Goal: Task Accomplishment & Management: Complete application form

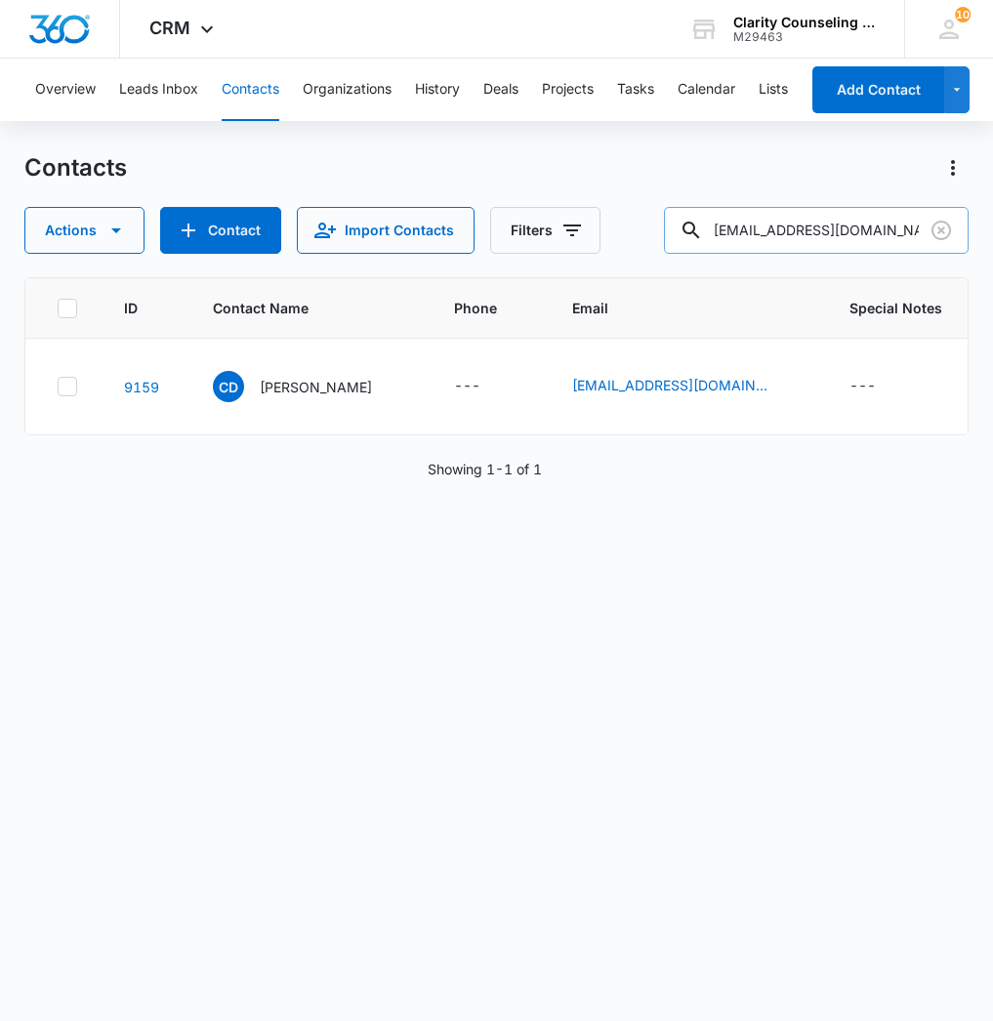
click at [910, 217] on input "[EMAIL_ADDRESS][DOMAIN_NAME]" at bounding box center [816, 230] width 305 height 47
drag, startPoint x: 892, startPoint y: 225, endPoint x: 680, endPoint y: 227, distance: 212.9
click at [680, 227] on div "[EMAIL_ADDRESS][DOMAIN_NAME]" at bounding box center [816, 230] width 305 height 47
paste input "madalynedwards@me"
type input "[EMAIL_ADDRESS][DOMAIN_NAME]"
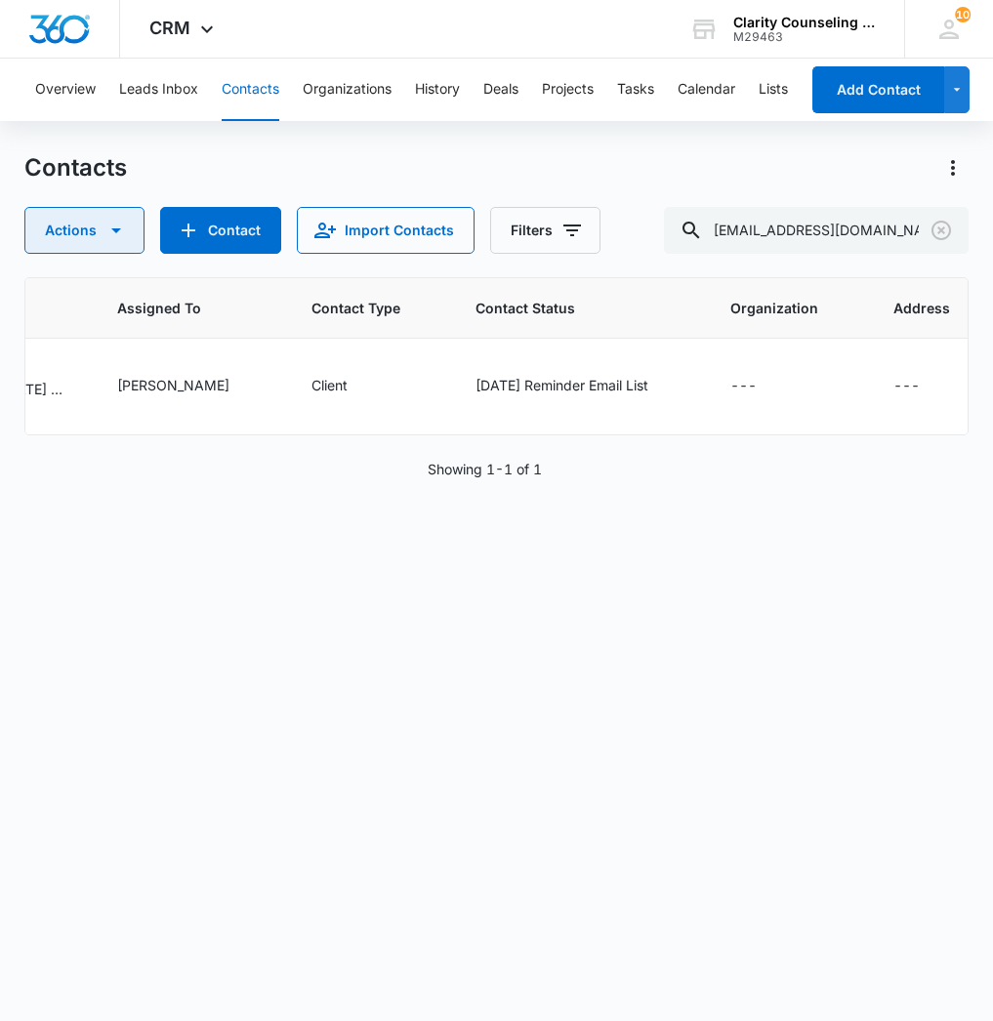
scroll to position [0, 1278]
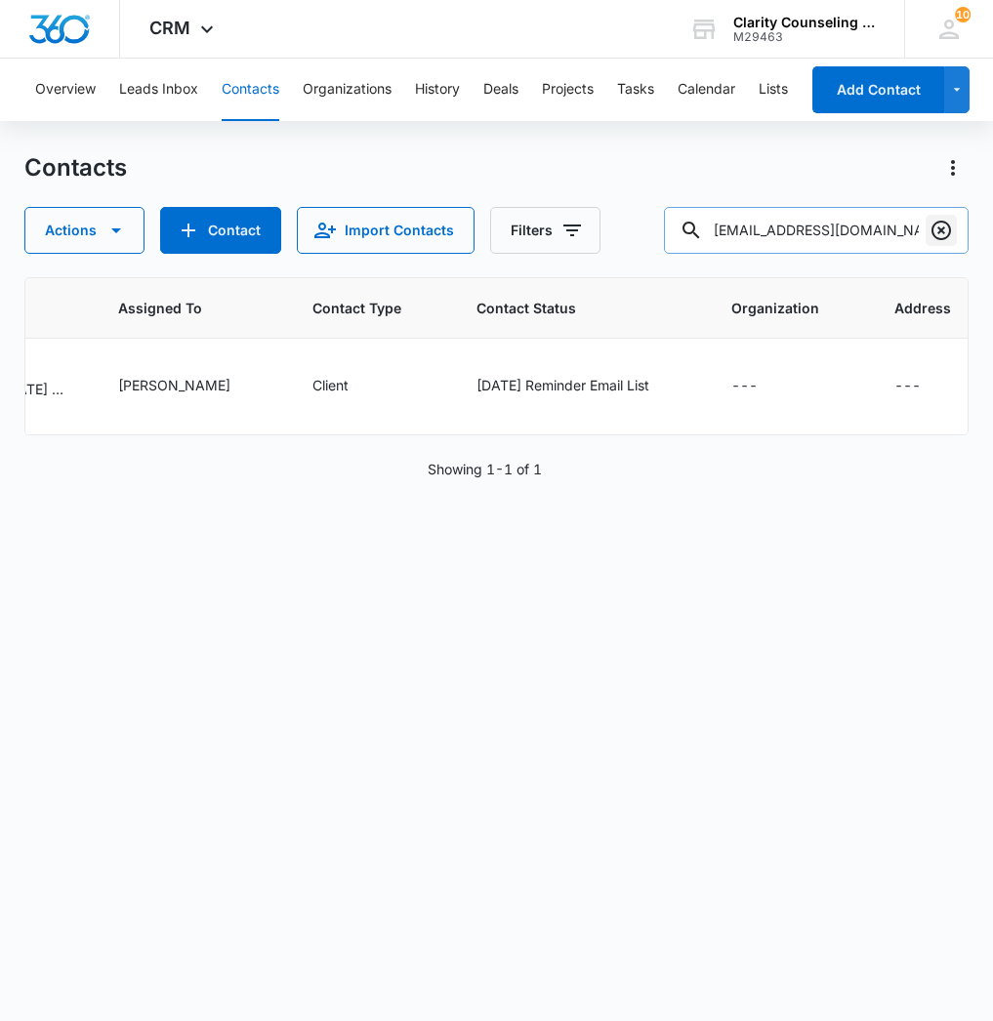
click at [931, 225] on icon "Clear" at bounding box center [941, 230] width 23 height 23
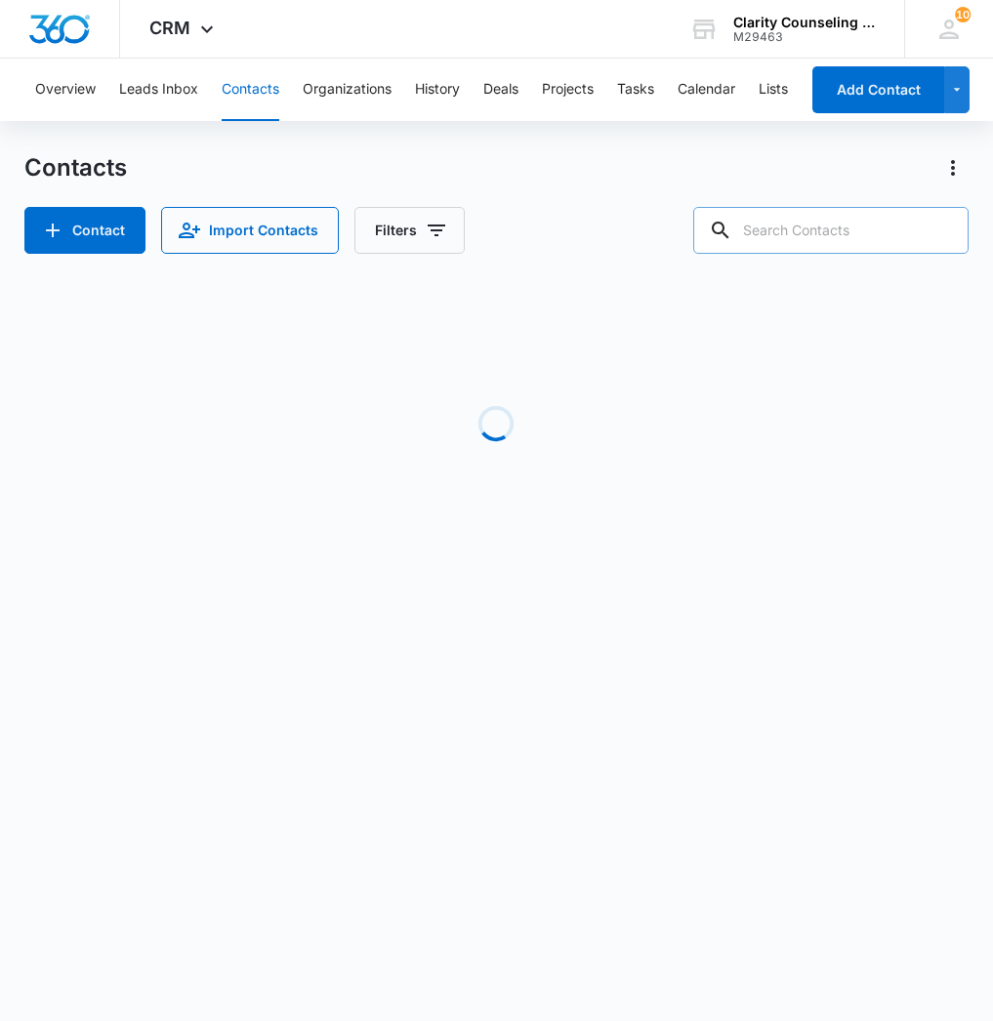
paste input "[EMAIL_ADDRESS][DOMAIN_NAME]"
type input "[EMAIL_ADDRESS][DOMAIN_NAME]"
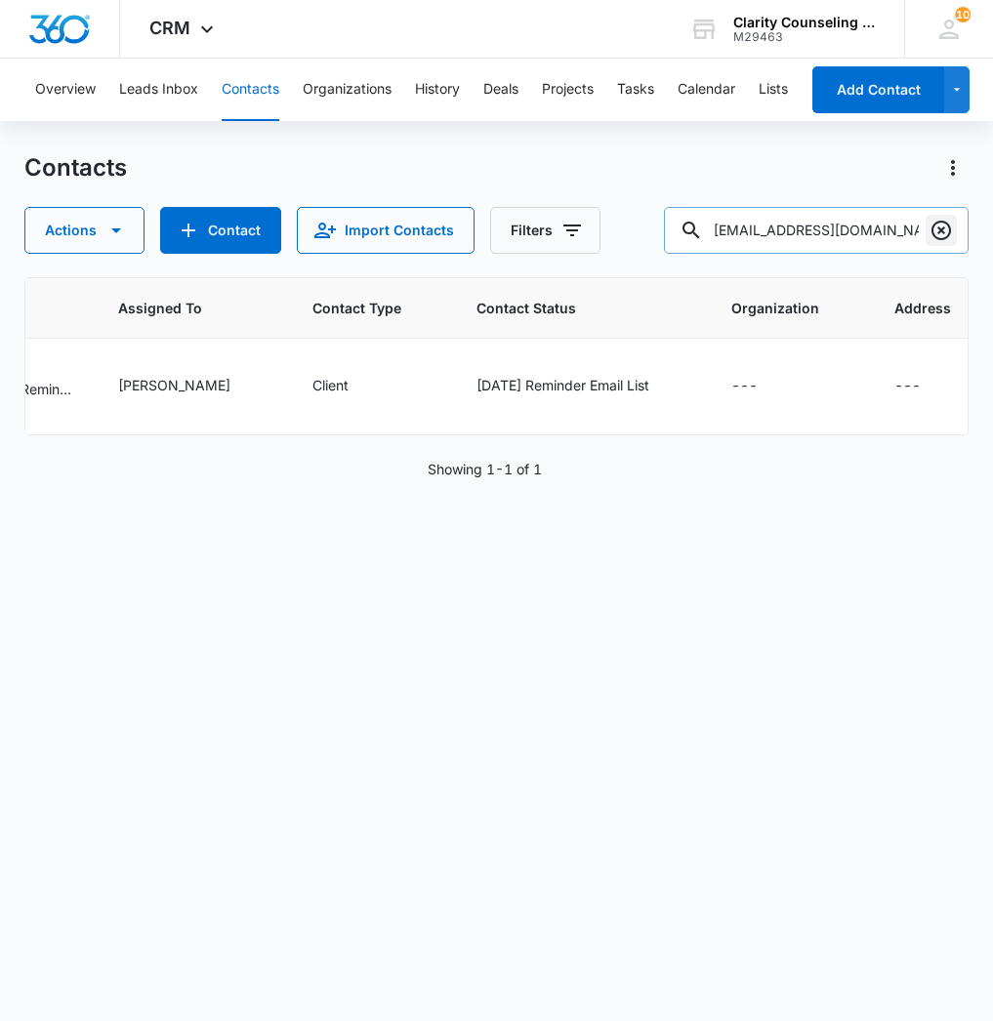
scroll to position [0, 1218]
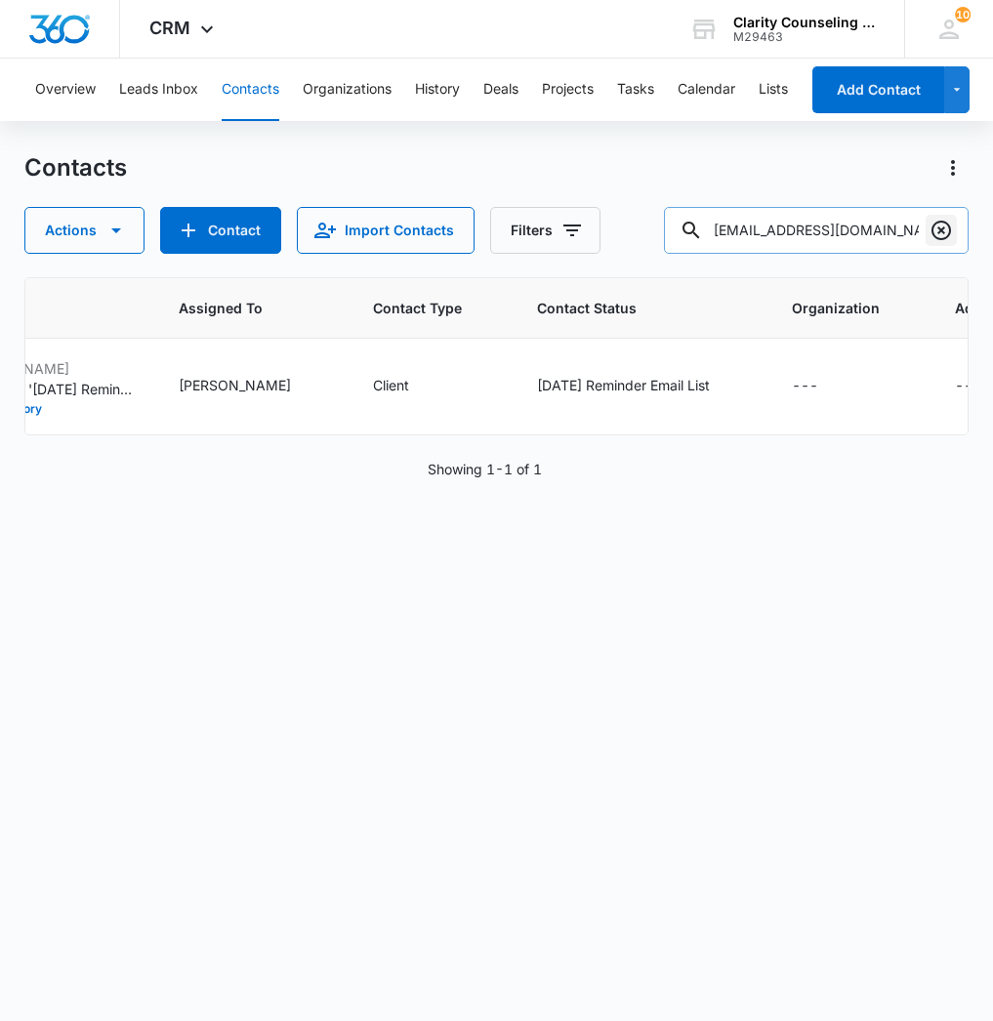
click at [931, 239] on icon "Clear" at bounding box center [941, 230] width 23 height 23
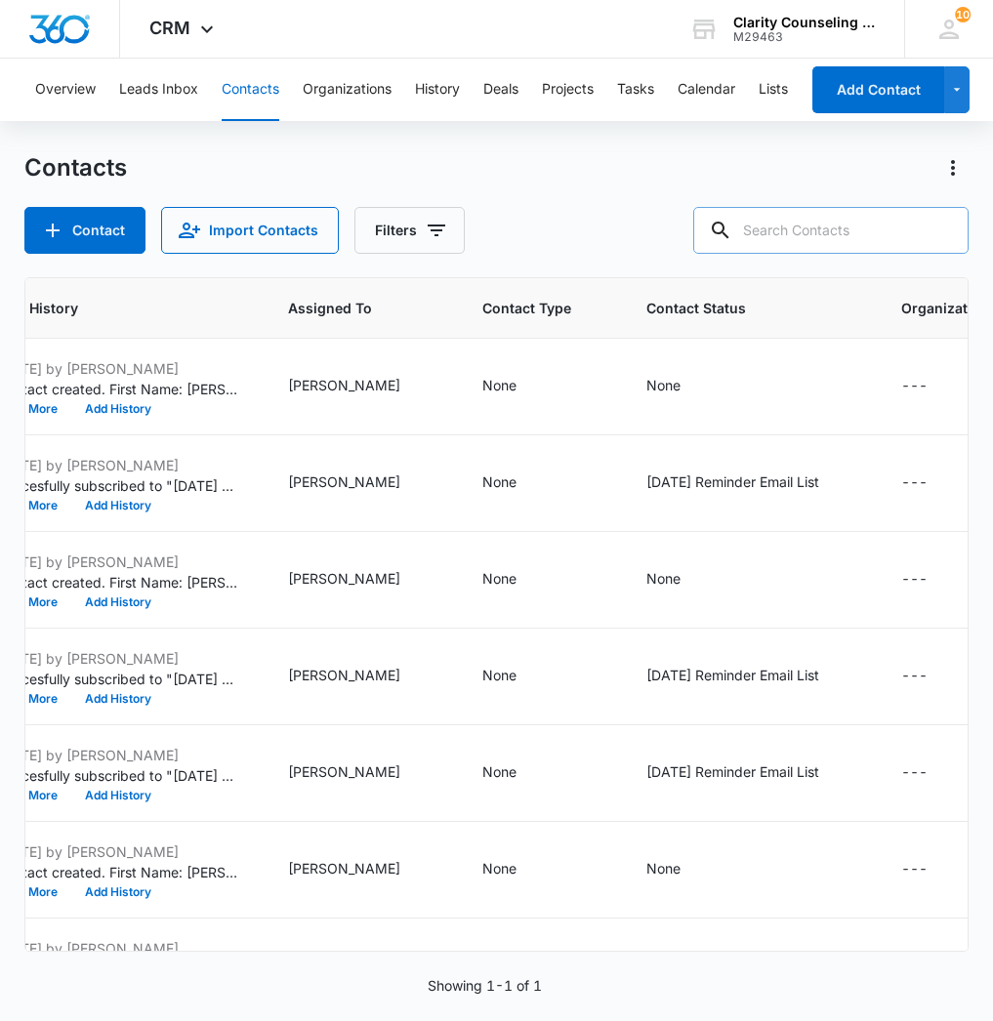
paste input "[EMAIL_ADDRESS][DOMAIN_NAME]"
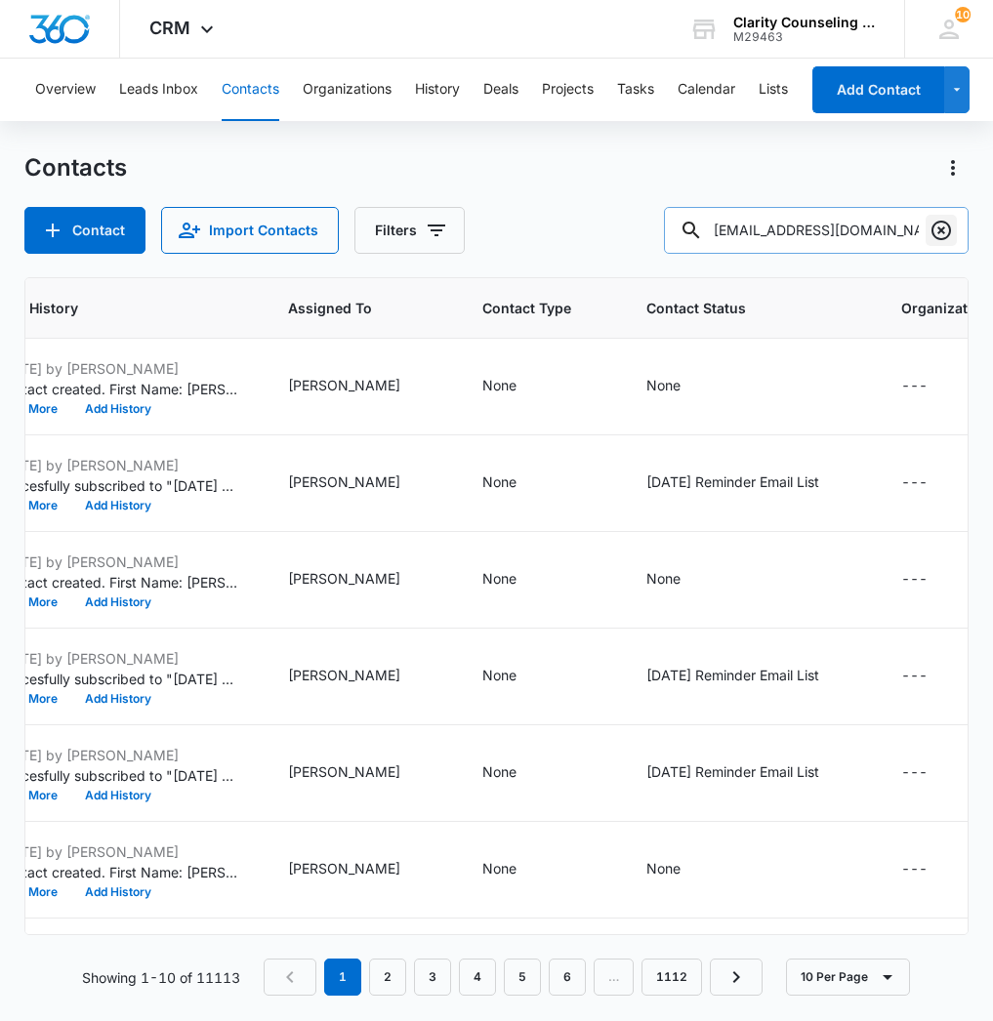
type input "[EMAIL_ADDRESS][DOMAIN_NAME]"
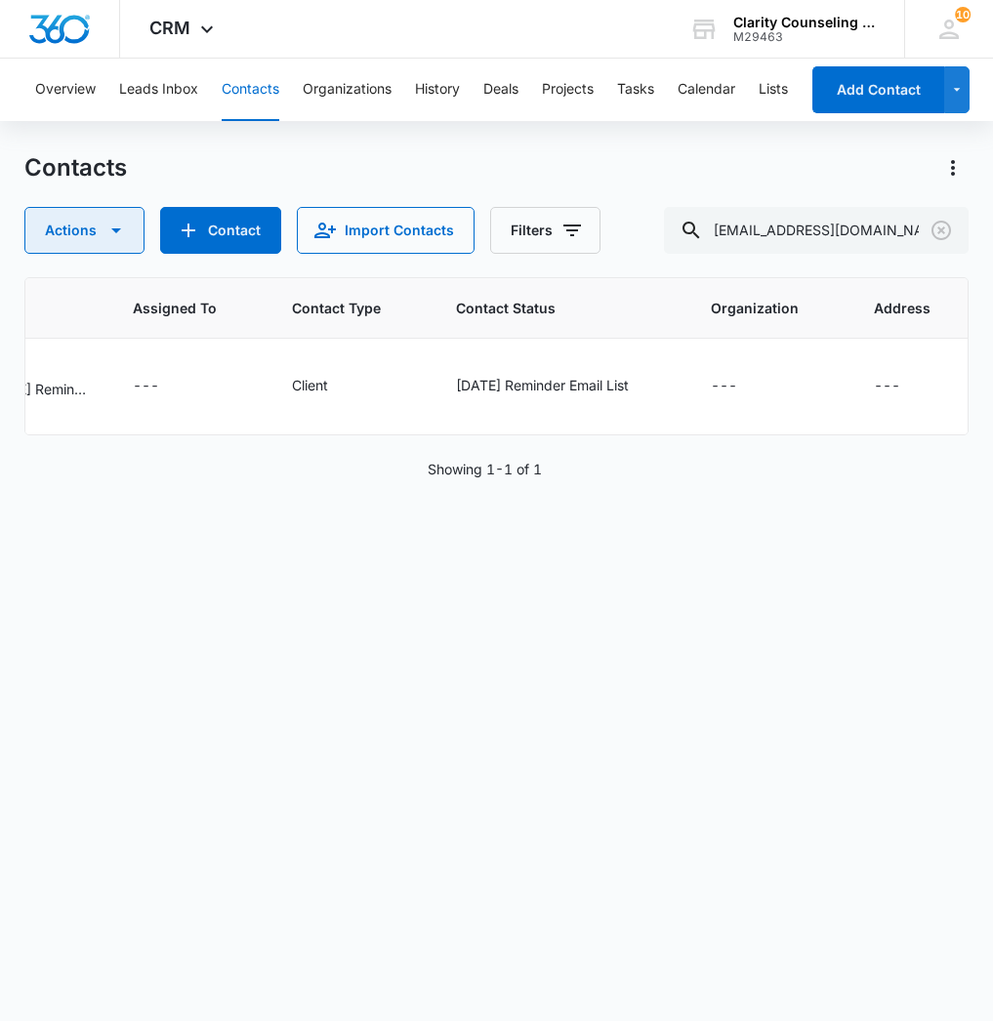
scroll to position [0, 1370]
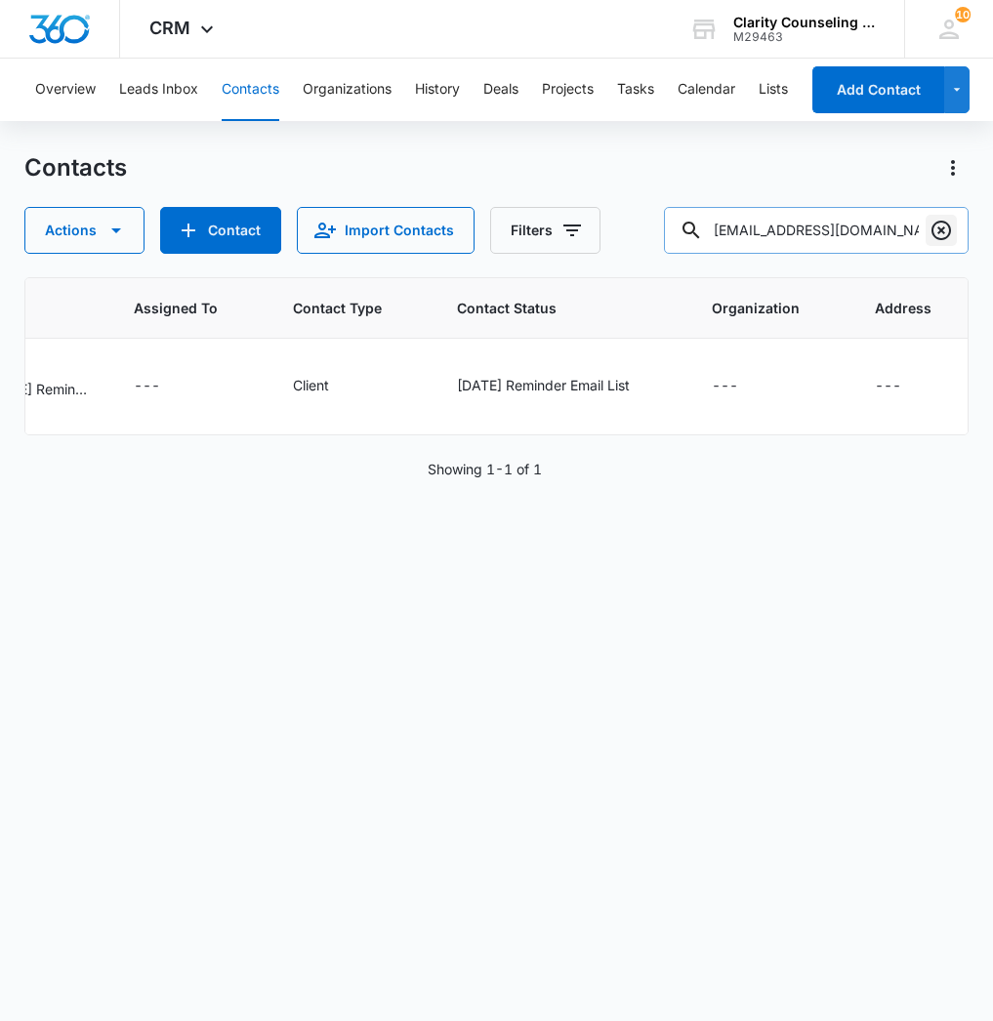
click at [933, 231] on icon "Clear" at bounding box center [941, 230] width 23 height 23
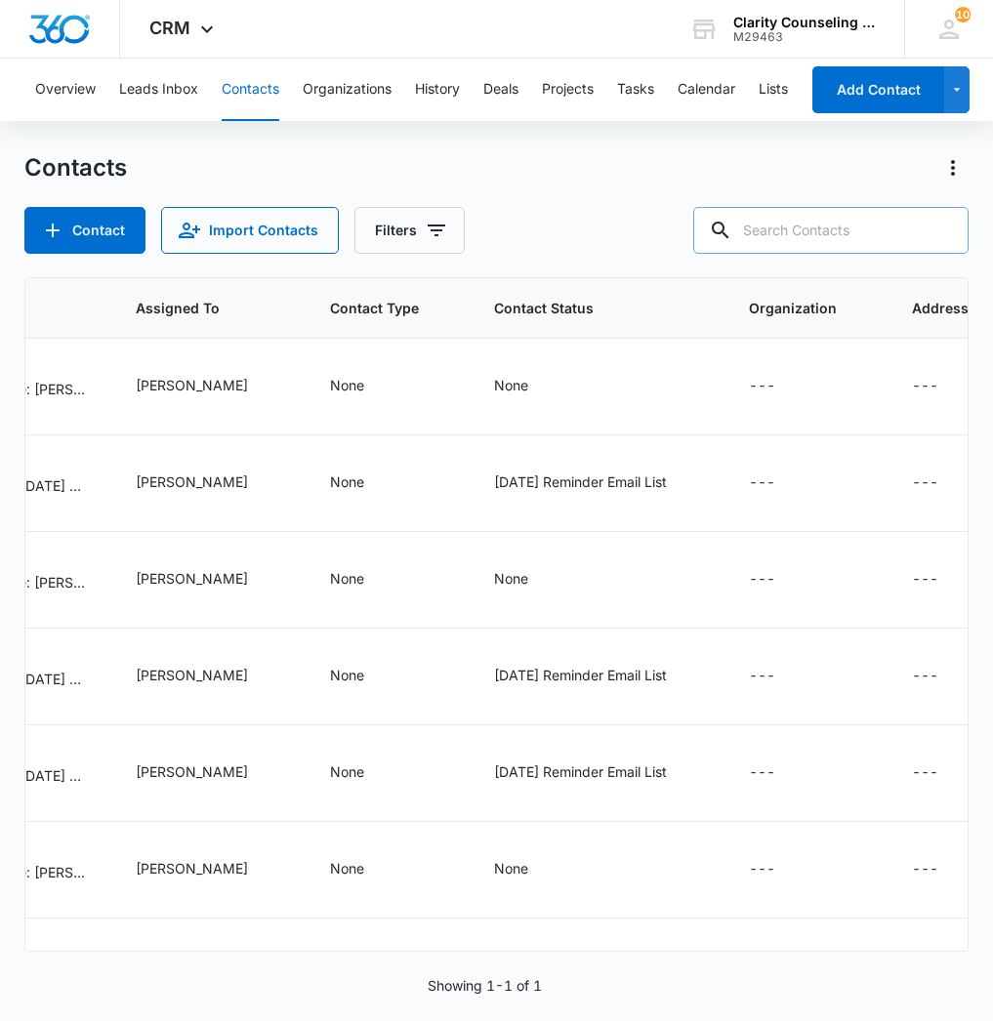
paste input "[EMAIL_ADDRESS][DOMAIN_NAME]"
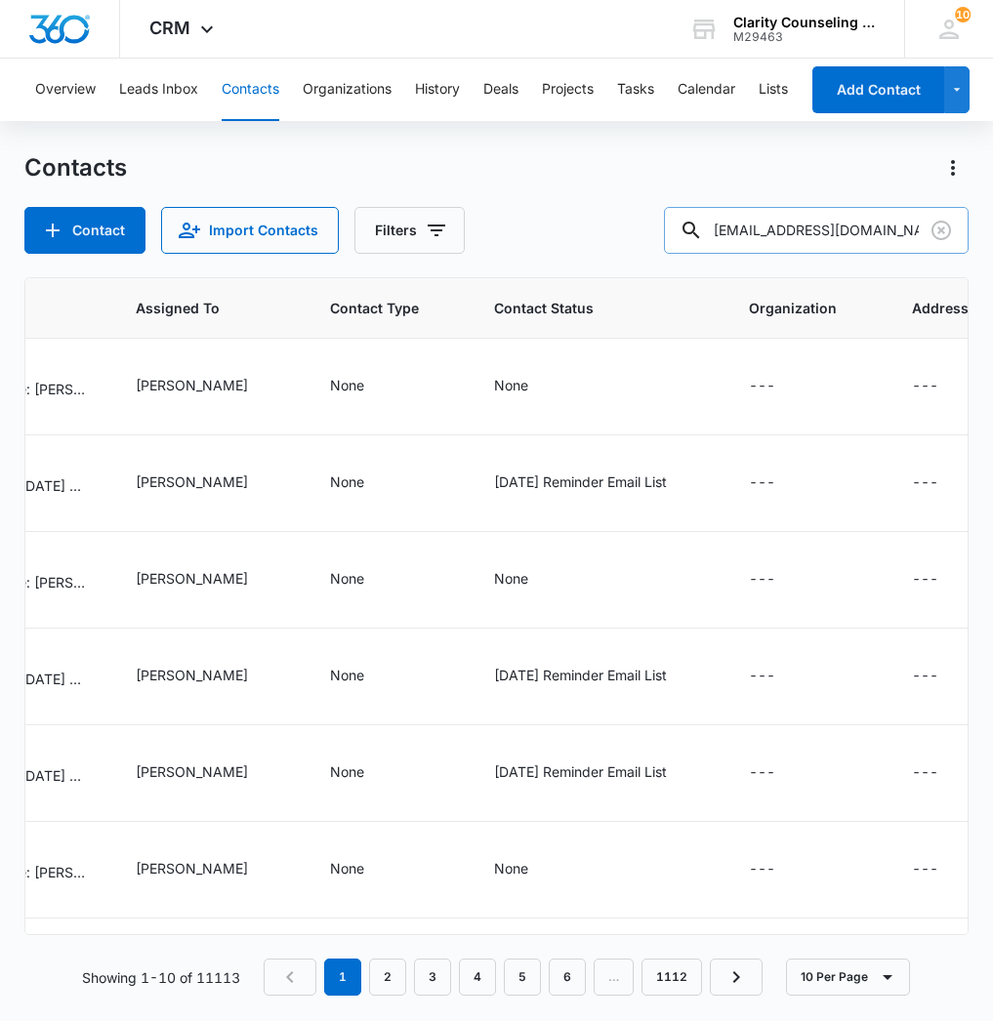
type input "[EMAIL_ADDRESS][DOMAIN_NAME]"
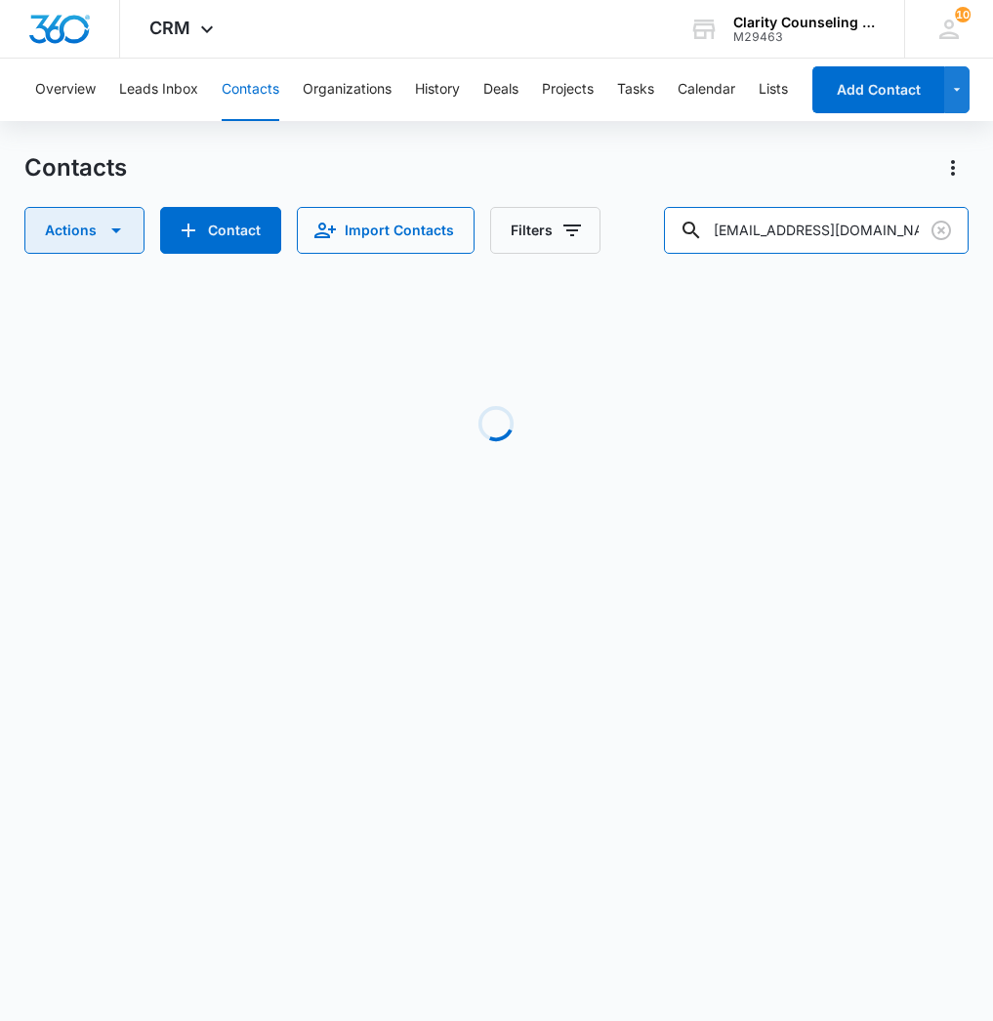
scroll to position [0, 1347]
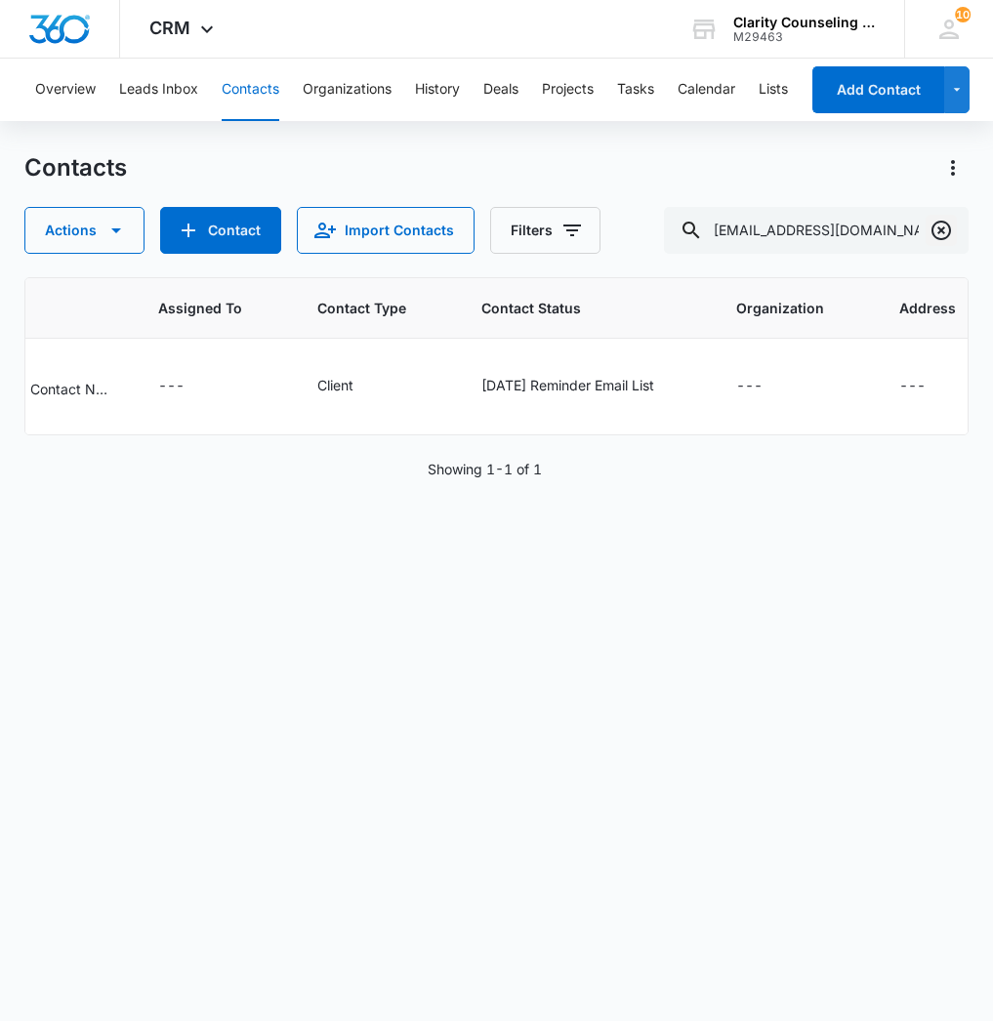
click at [930, 228] on icon "Clear" at bounding box center [941, 230] width 23 height 23
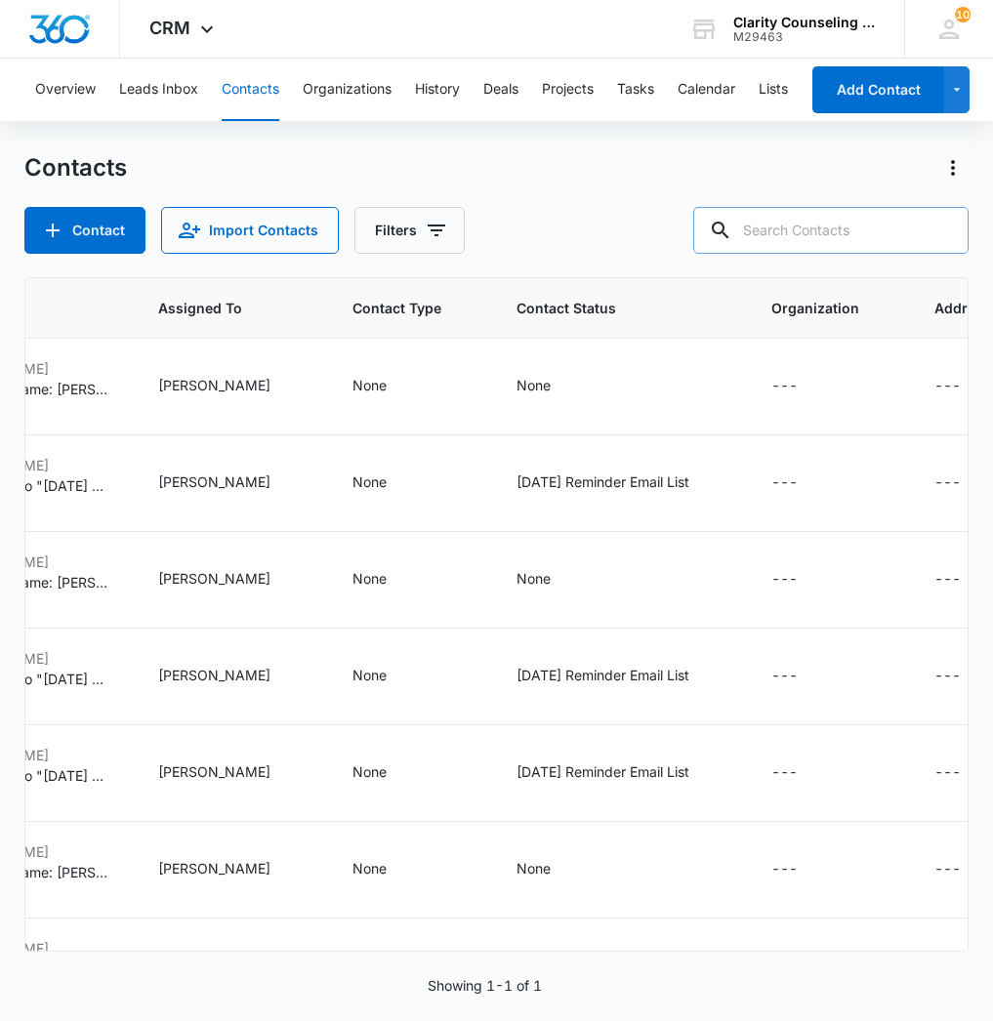
paste input "[EMAIL_ADDRESS][DOMAIN_NAME]"
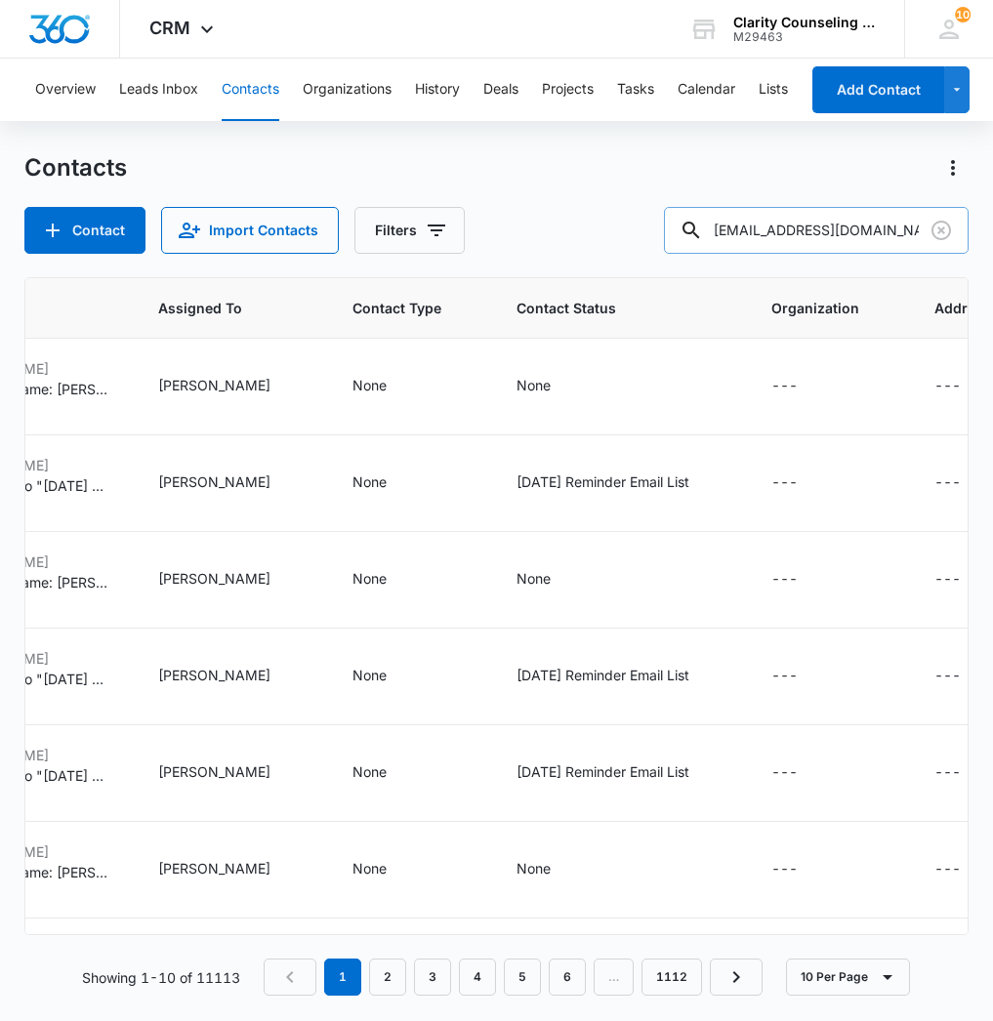
type input "[EMAIL_ADDRESS][DOMAIN_NAME]"
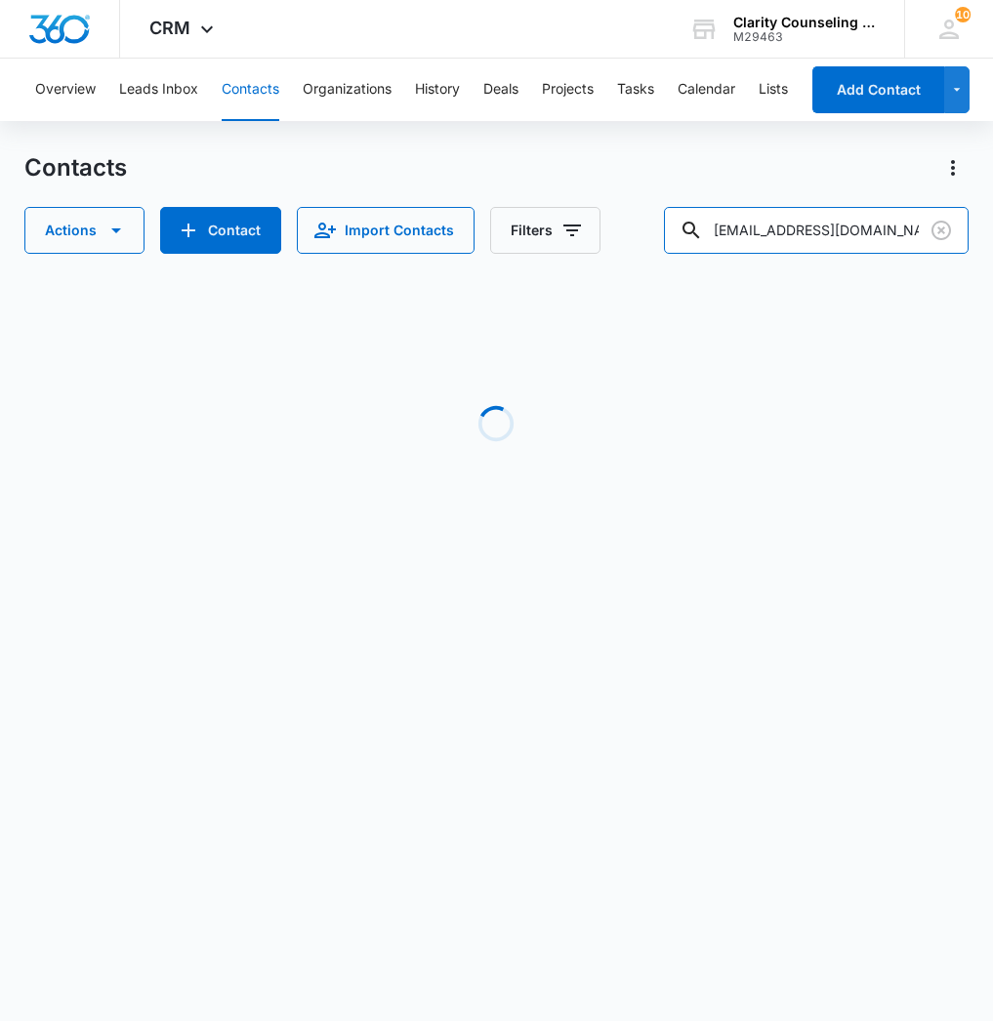
scroll to position [0, 1193]
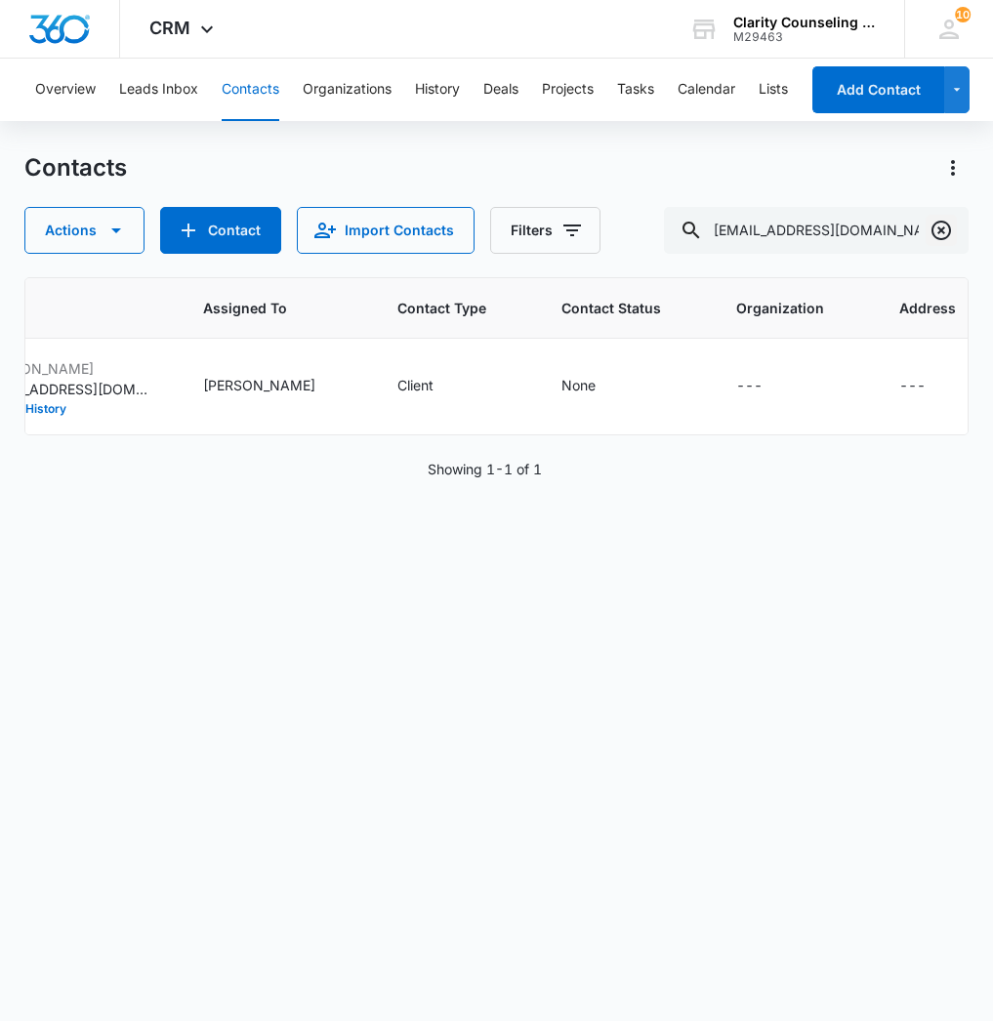
click at [936, 220] on icon "Clear" at bounding box center [941, 230] width 23 height 23
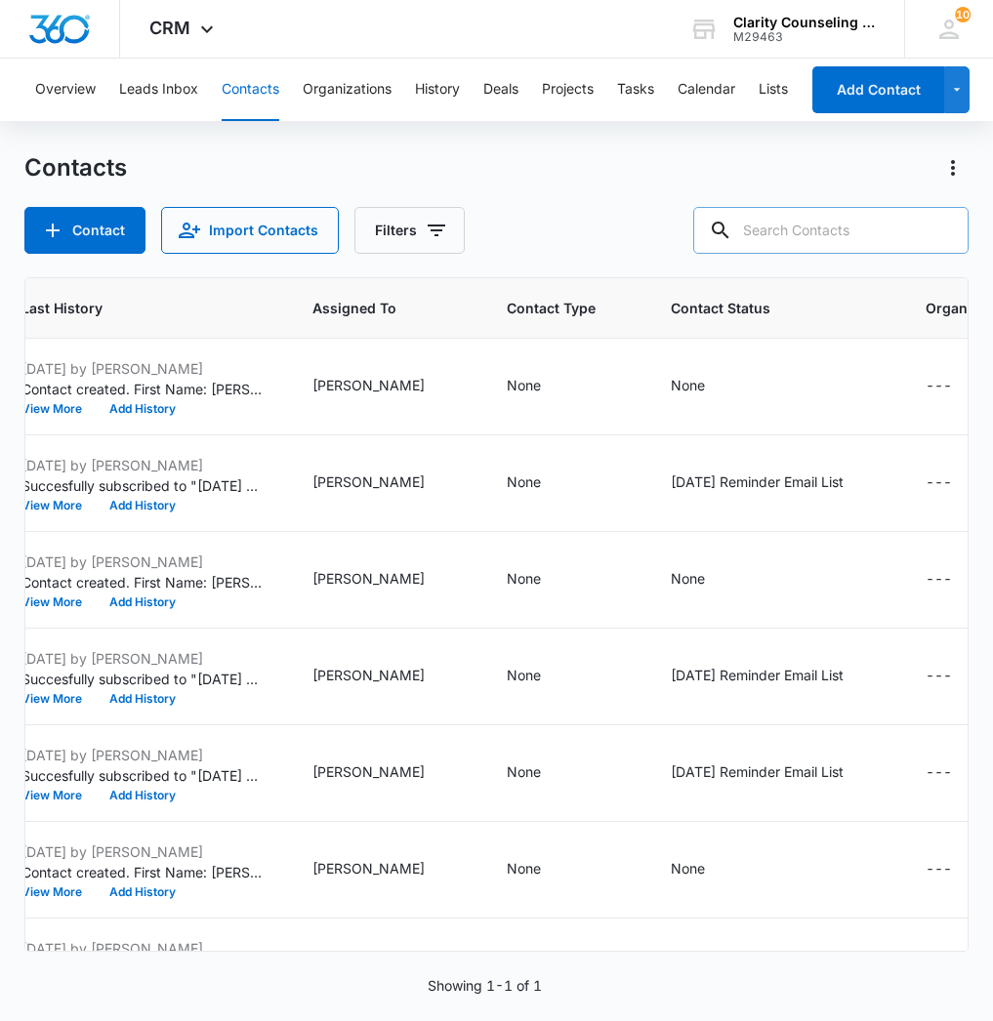
paste input "[EMAIL_ADDRESS][DOMAIN_NAME]"
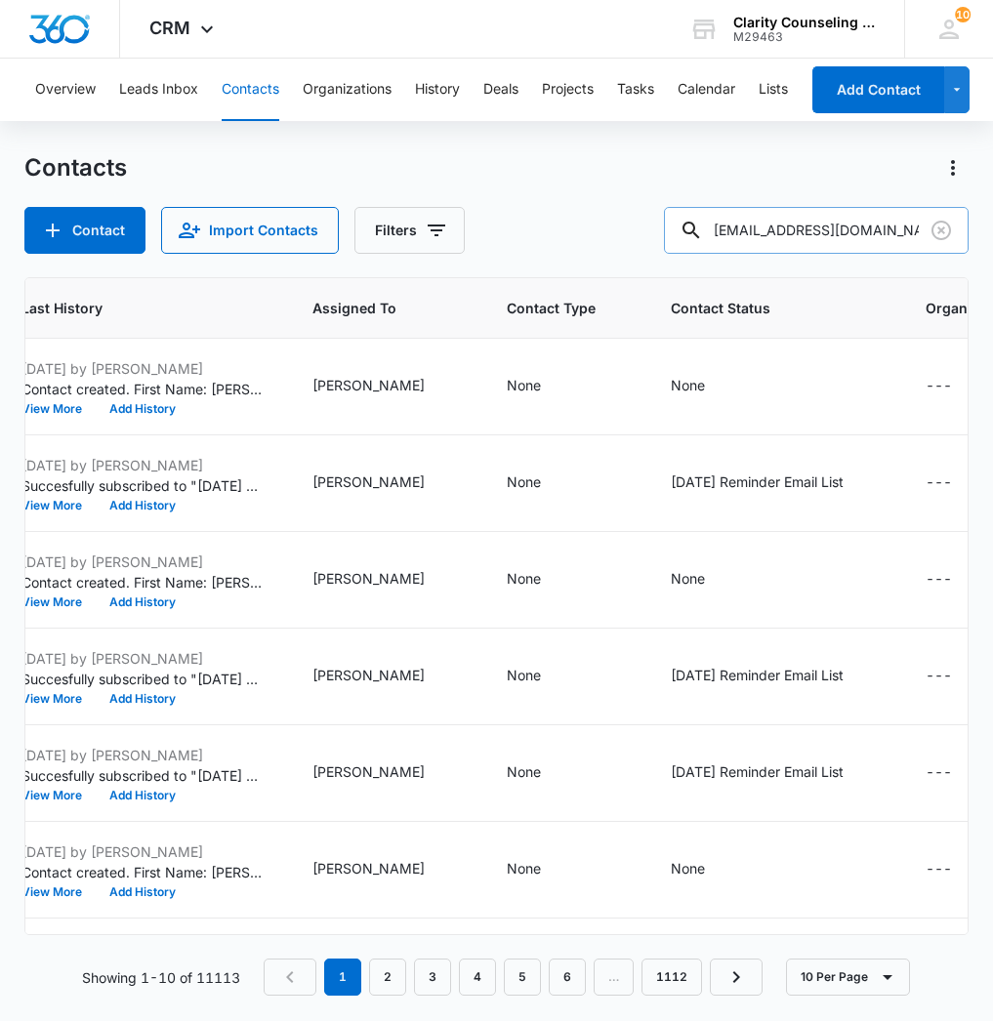
type input "[EMAIL_ADDRESS][DOMAIN_NAME]"
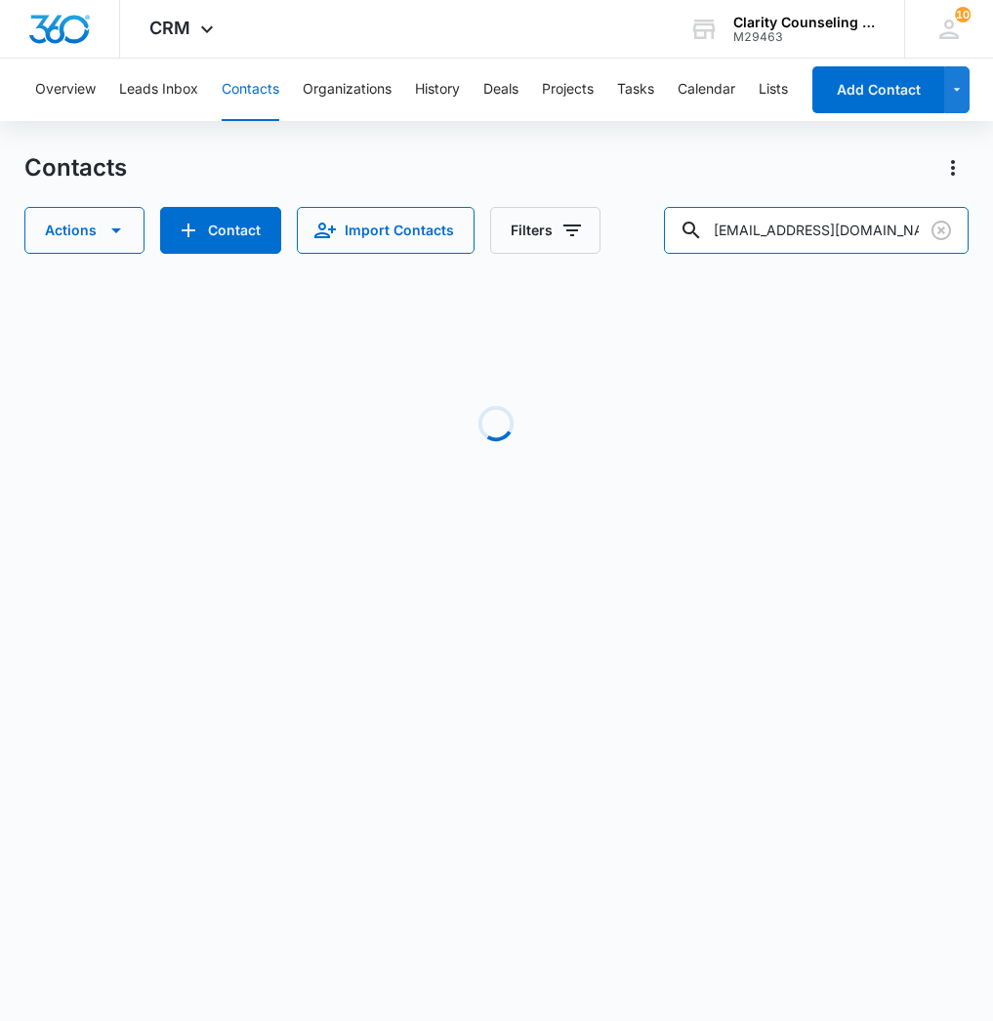
scroll to position [0, 1145]
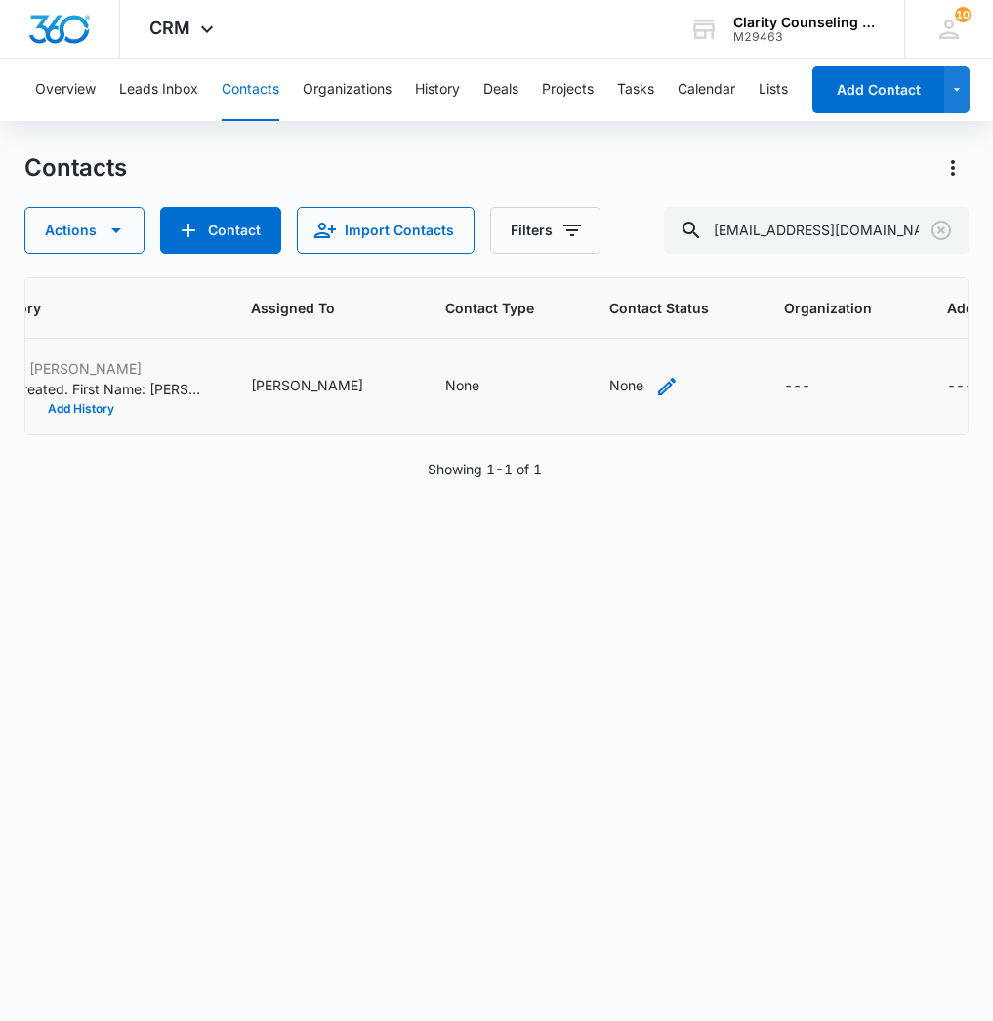
click at [609, 389] on div "None" at bounding box center [626, 385] width 34 height 21
click at [532, 276] on div "Contact Status" at bounding box center [535, 262] width 139 height 44
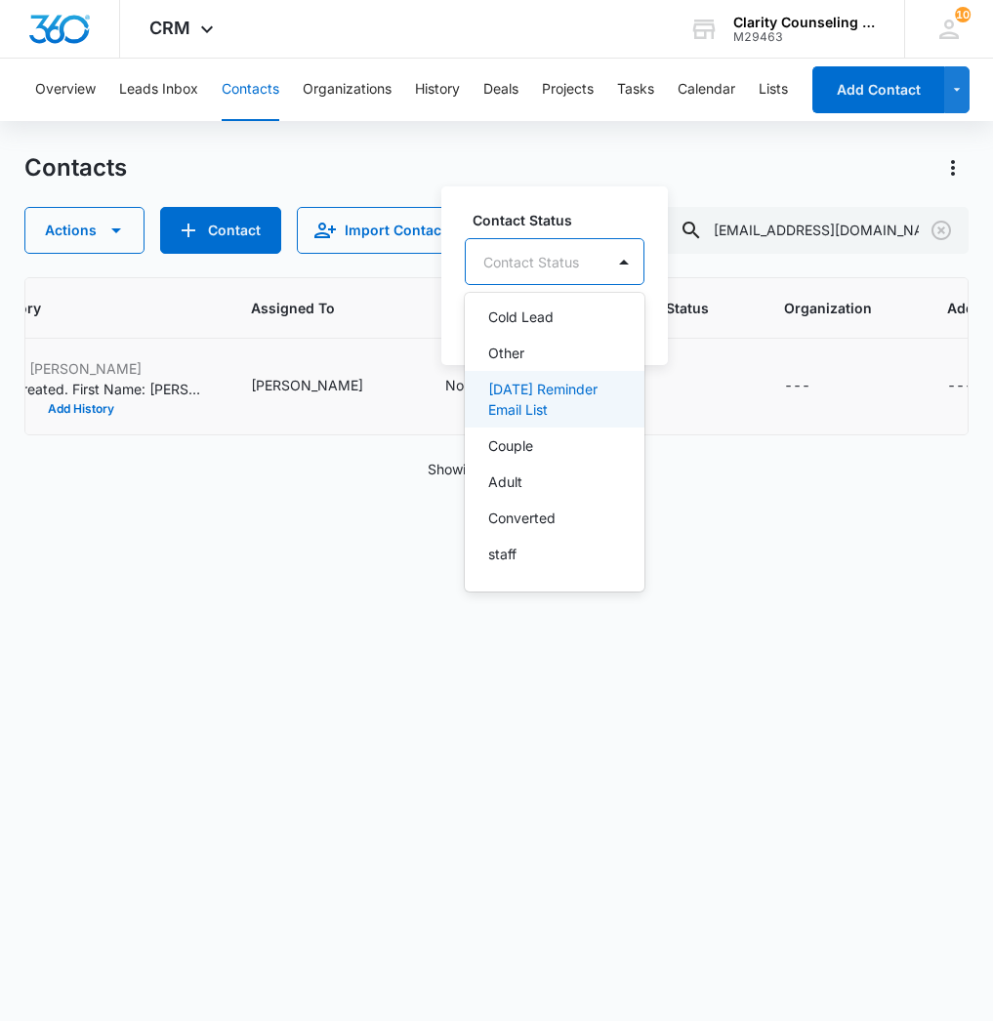
drag, startPoint x: 568, startPoint y: 381, endPoint x: 632, endPoint y: 338, distance: 76.6
click at [568, 381] on p "[DATE] Reminder Email List" at bounding box center [552, 399] width 129 height 41
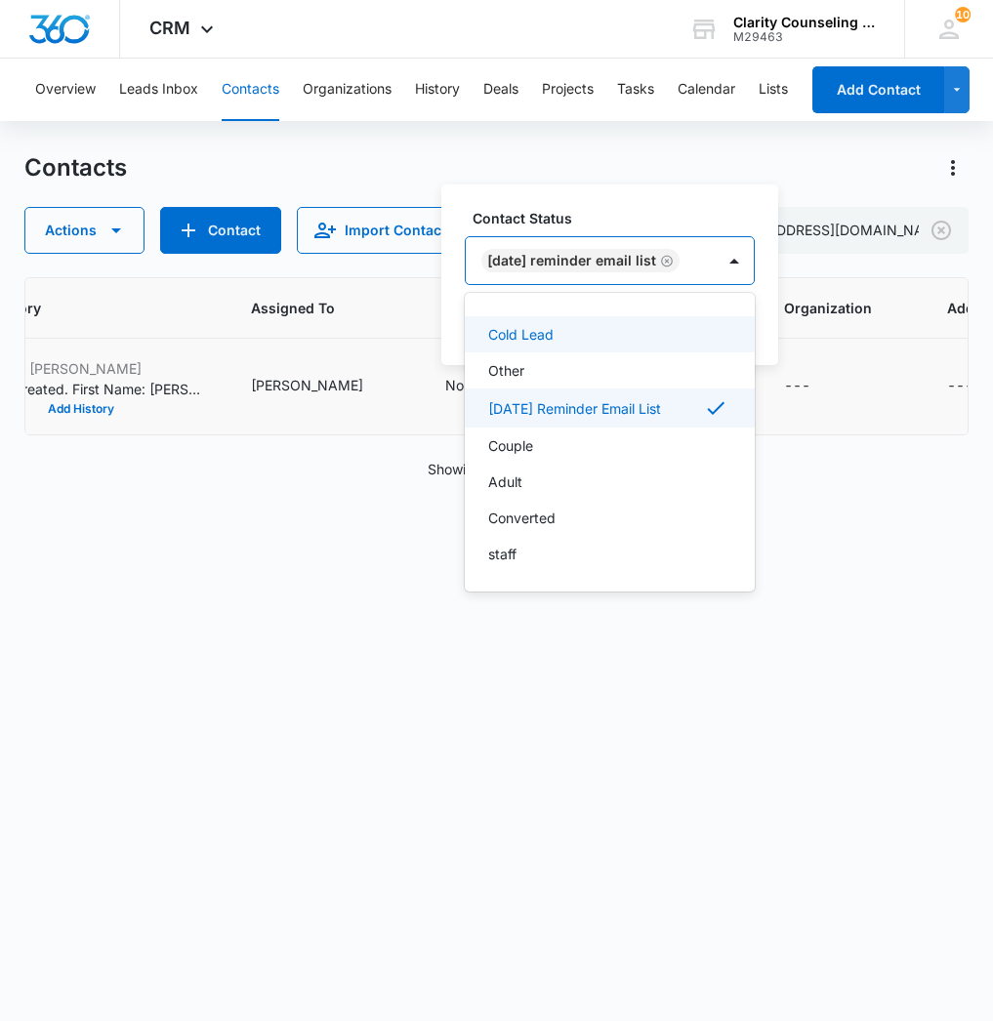
click at [731, 264] on div at bounding box center [734, 260] width 39 height 47
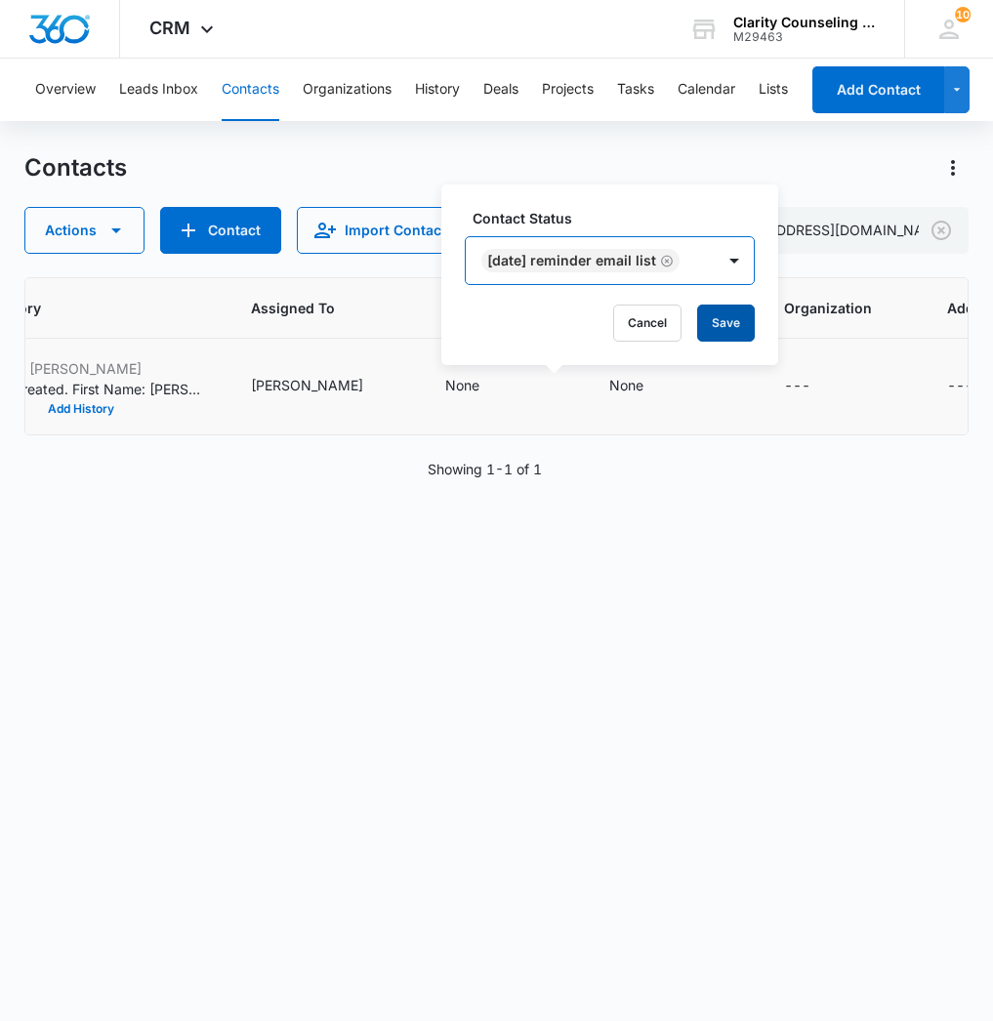
click at [736, 321] on button "Save" at bounding box center [726, 323] width 58 height 37
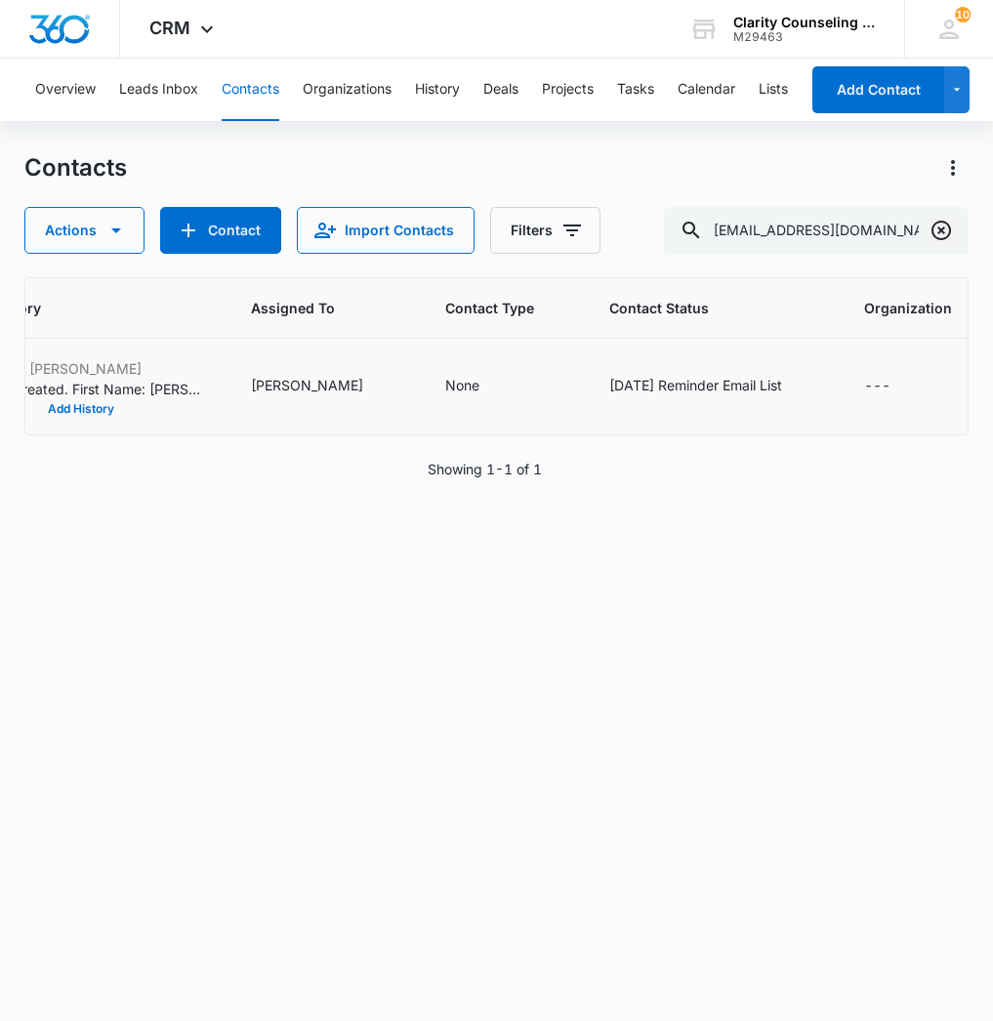
click at [943, 238] on icon "Clear" at bounding box center [941, 231] width 20 height 20
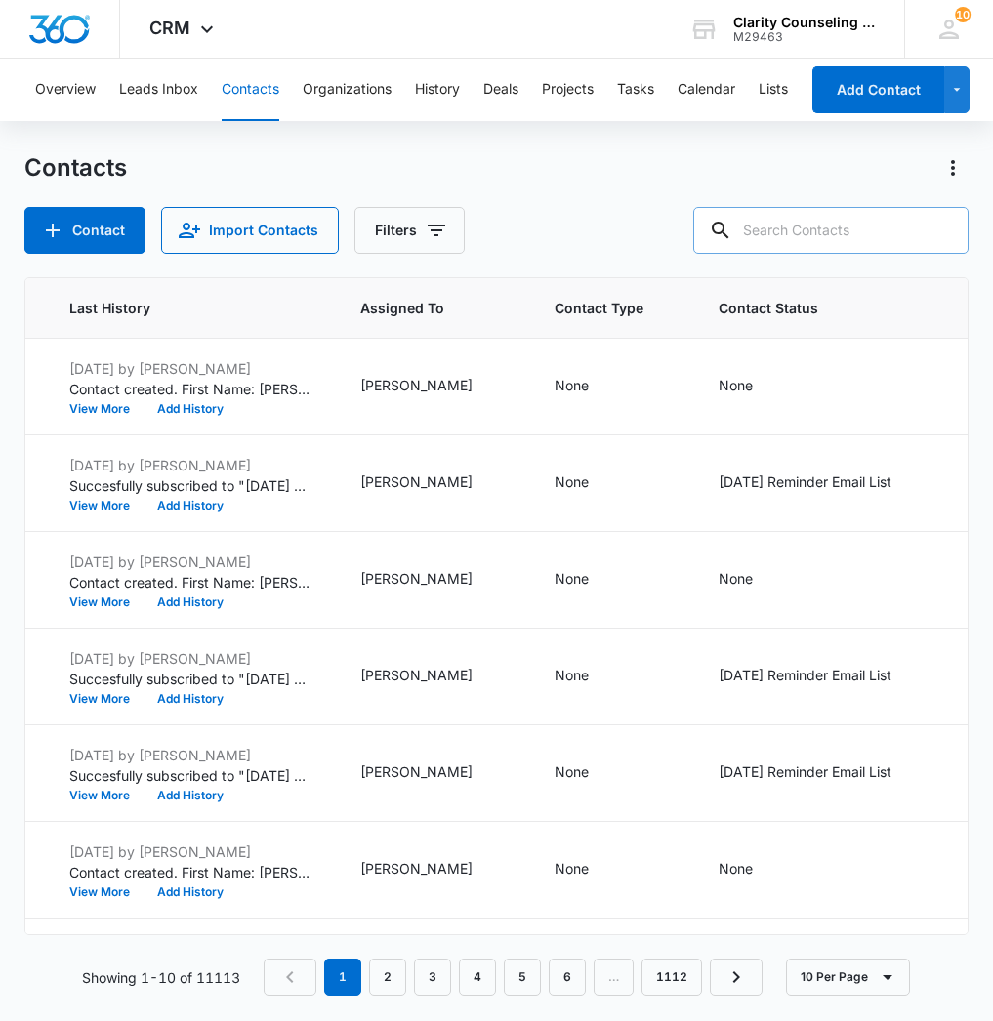
paste input "[EMAIL_ADDRESS][DOMAIN_NAME]"
type input "[EMAIL_ADDRESS][DOMAIN_NAME]"
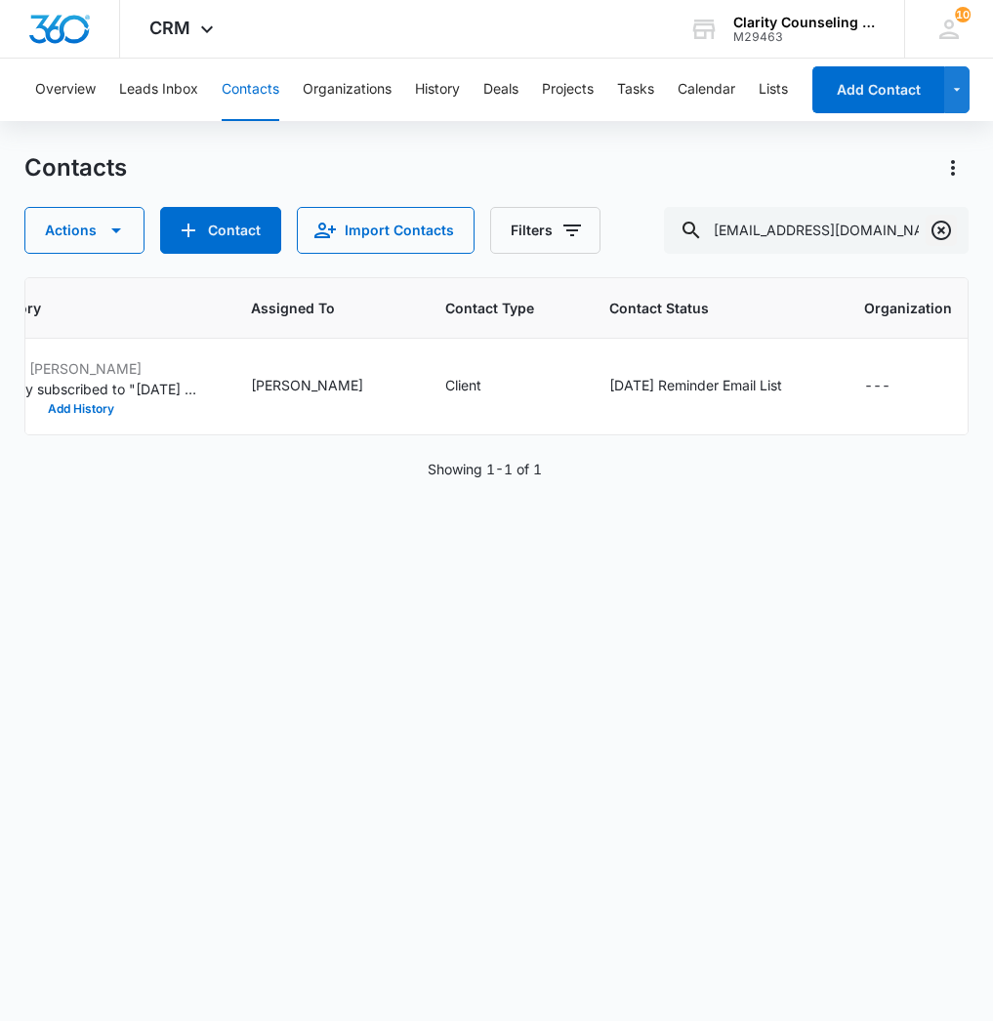
click at [930, 235] on icon "Clear" at bounding box center [941, 230] width 23 height 23
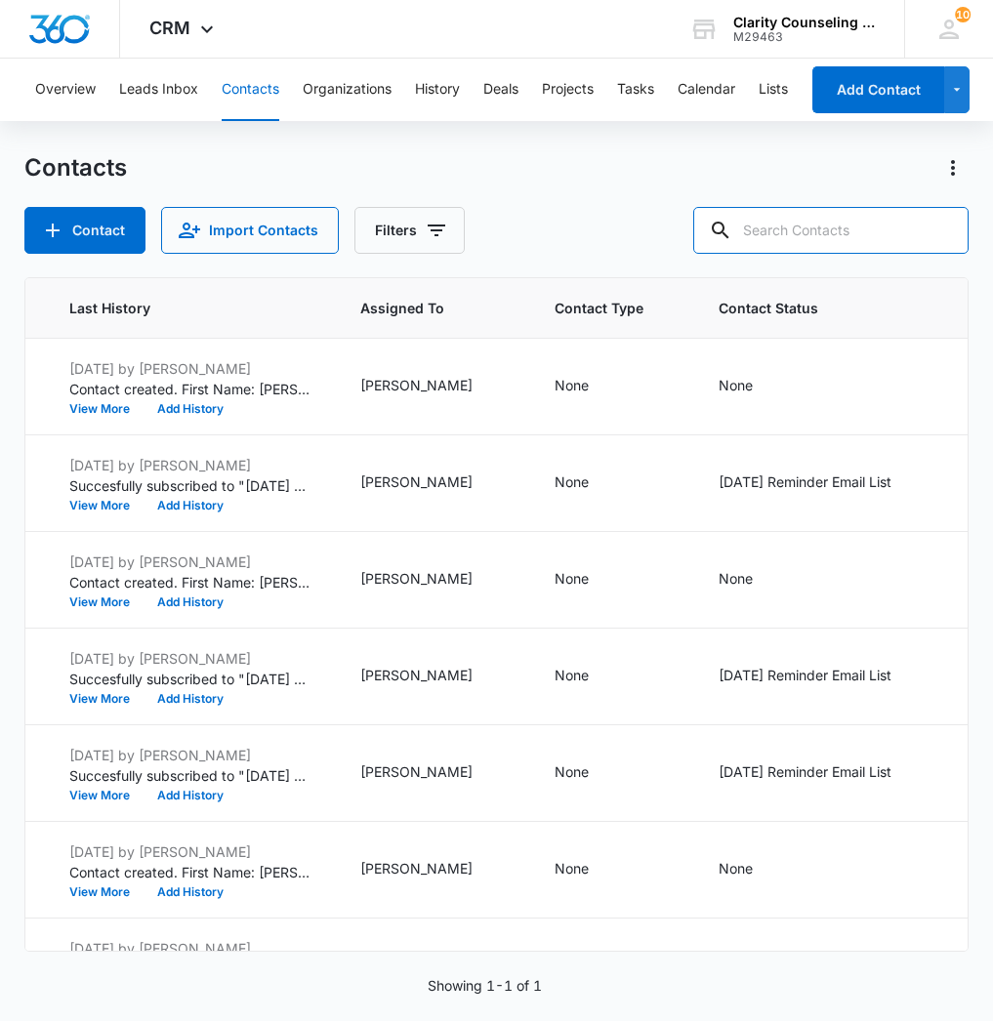
paste input "[EMAIL_ADDRESS][DOMAIN_NAME]"
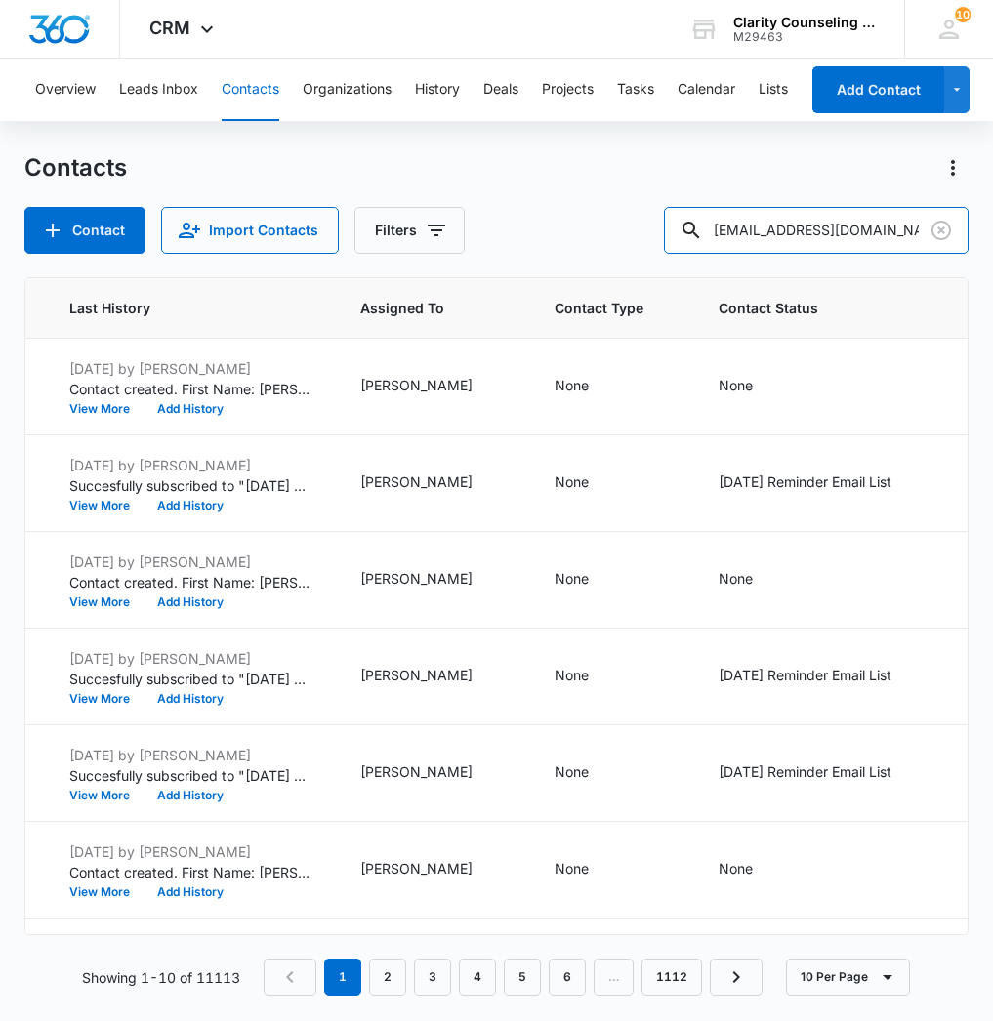
type input "[EMAIL_ADDRESS][DOMAIN_NAME]"
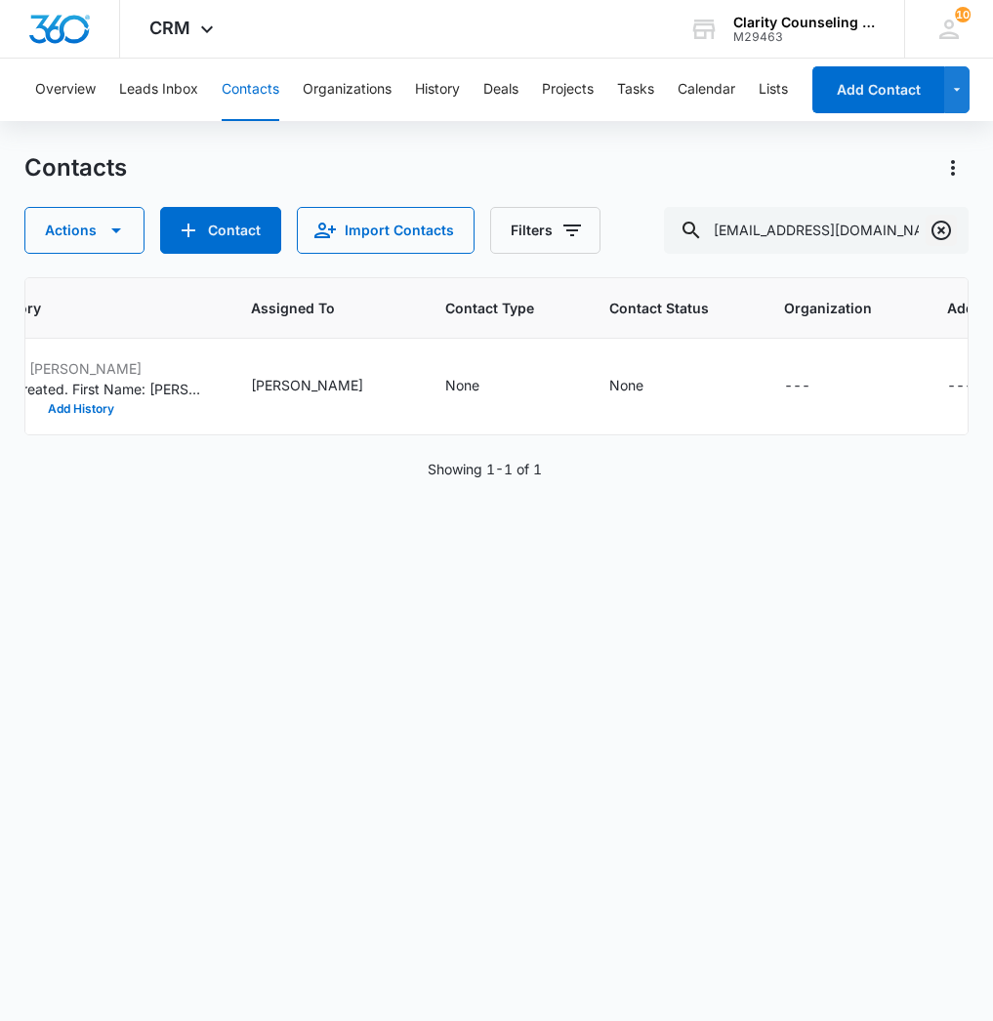
click at [943, 233] on icon "Clear" at bounding box center [941, 231] width 20 height 20
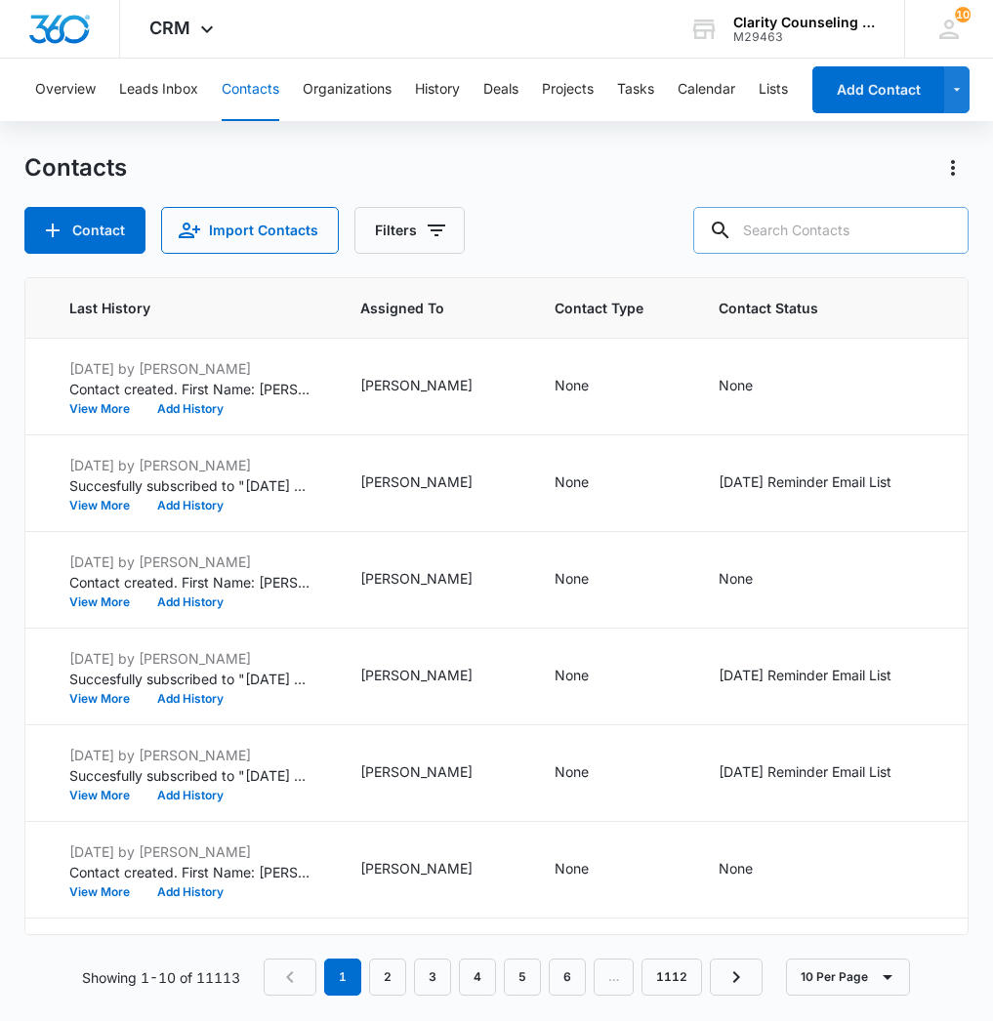
paste input "[EMAIL_ADDRESS][DOMAIN_NAME]"
type input "[EMAIL_ADDRESS][DOMAIN_NAME]"
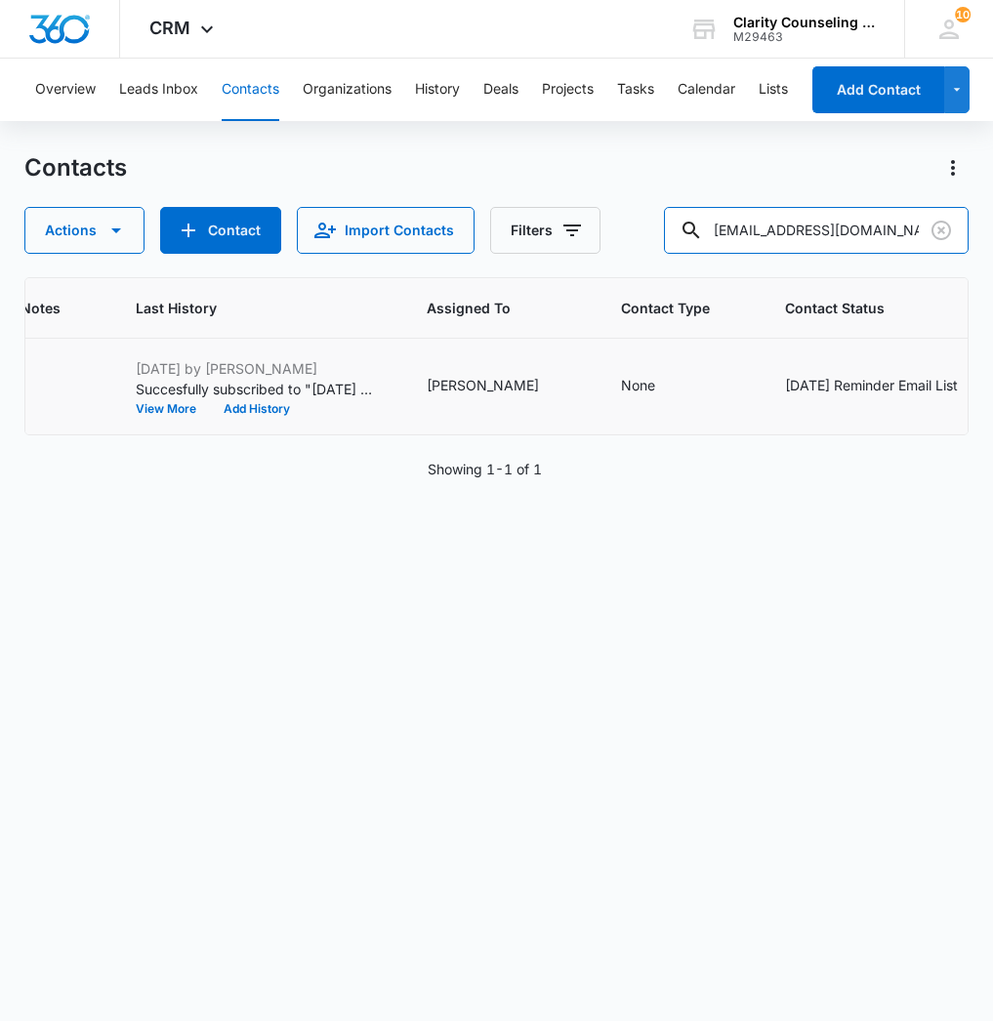
scroll to position [0, 811]
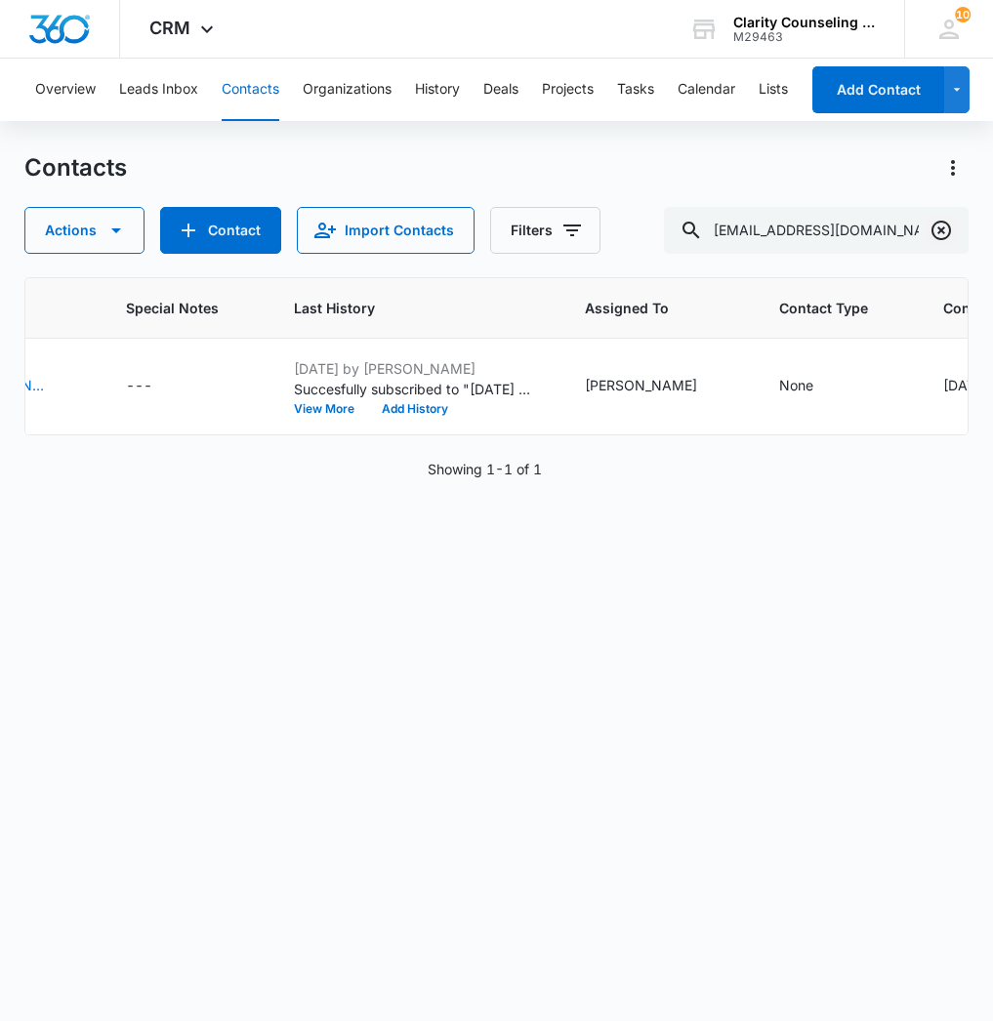
click at [951, 243] on button "Clear" at bounding box center [941, 230] width 31 height 31
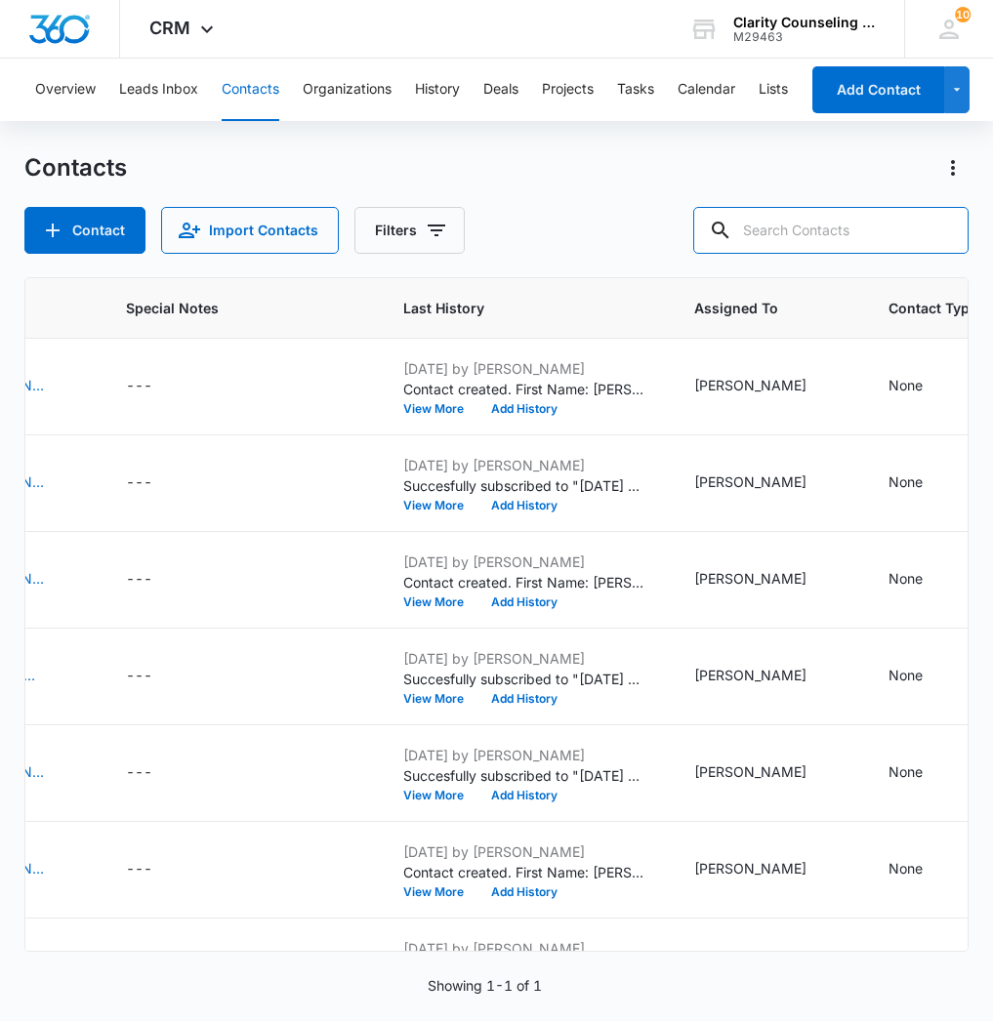
paste input "[EMAIL_ADDRESS][DOMAIN_NAME]"
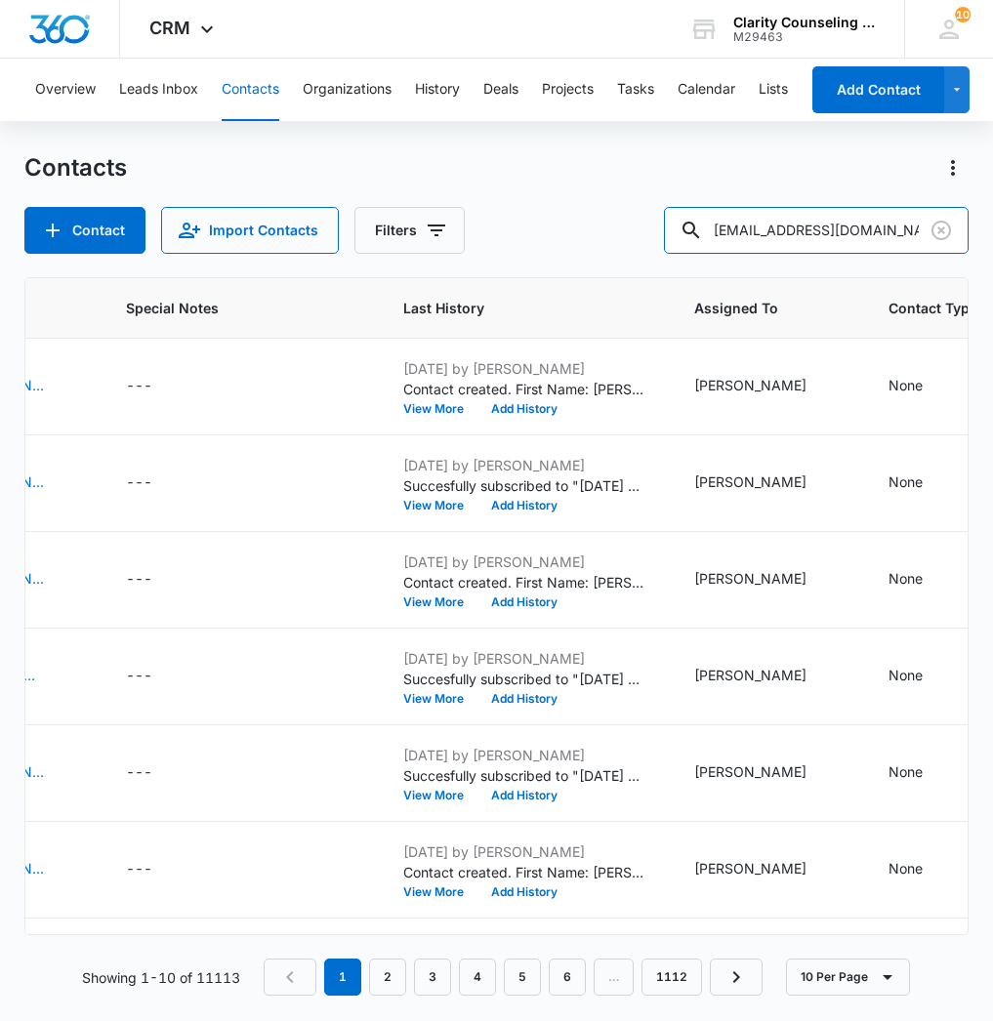
type input "[EMAIL_ADDRESS][DOMAIN_NAME]"
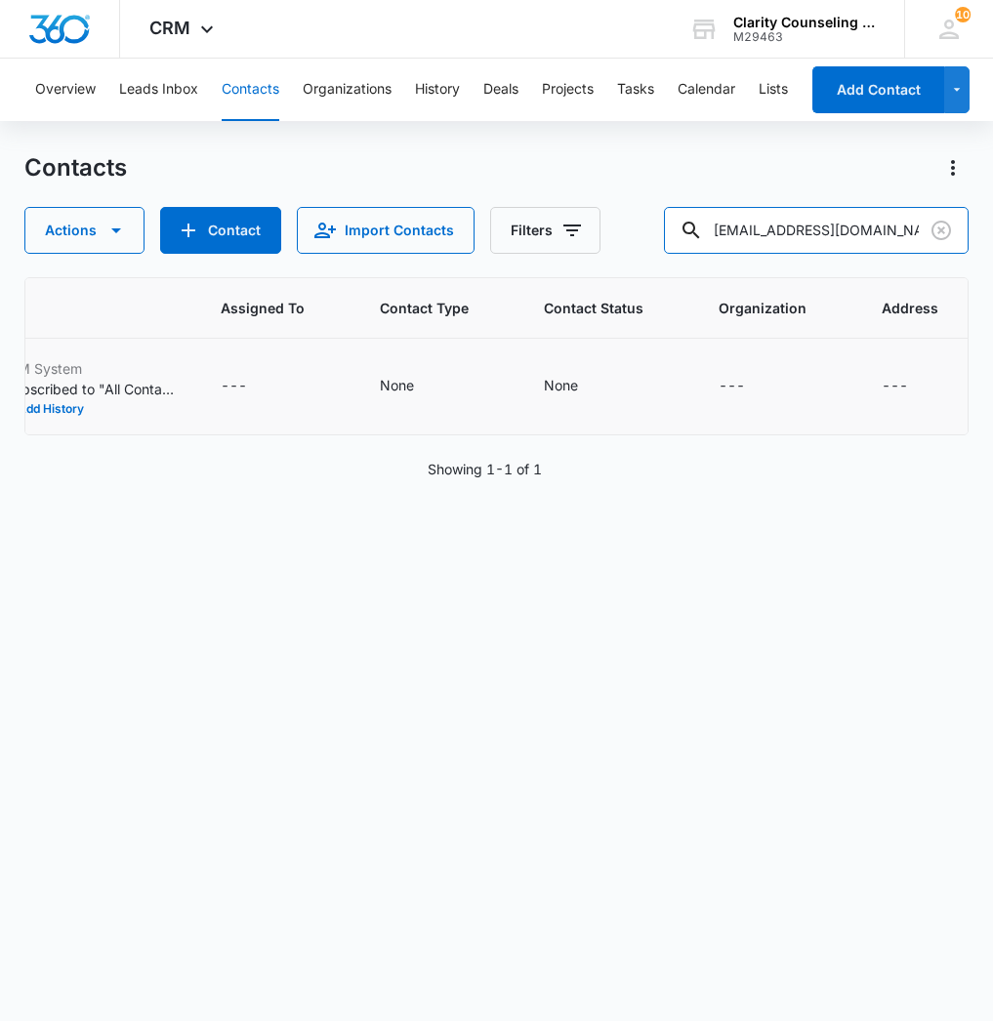
scroll to position [0, 1284]
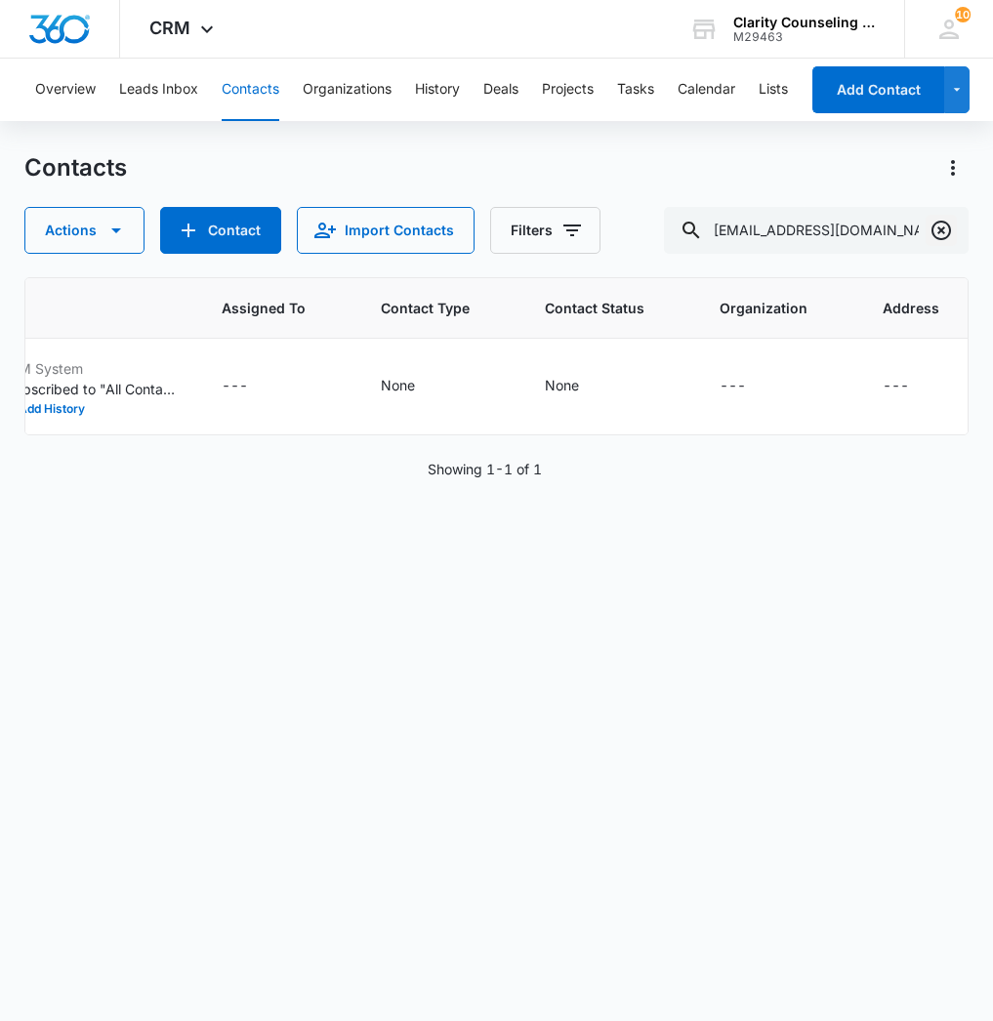
click at [944, 230] on icon "Clear" at bounding box center [941, 230] width 23 height 23
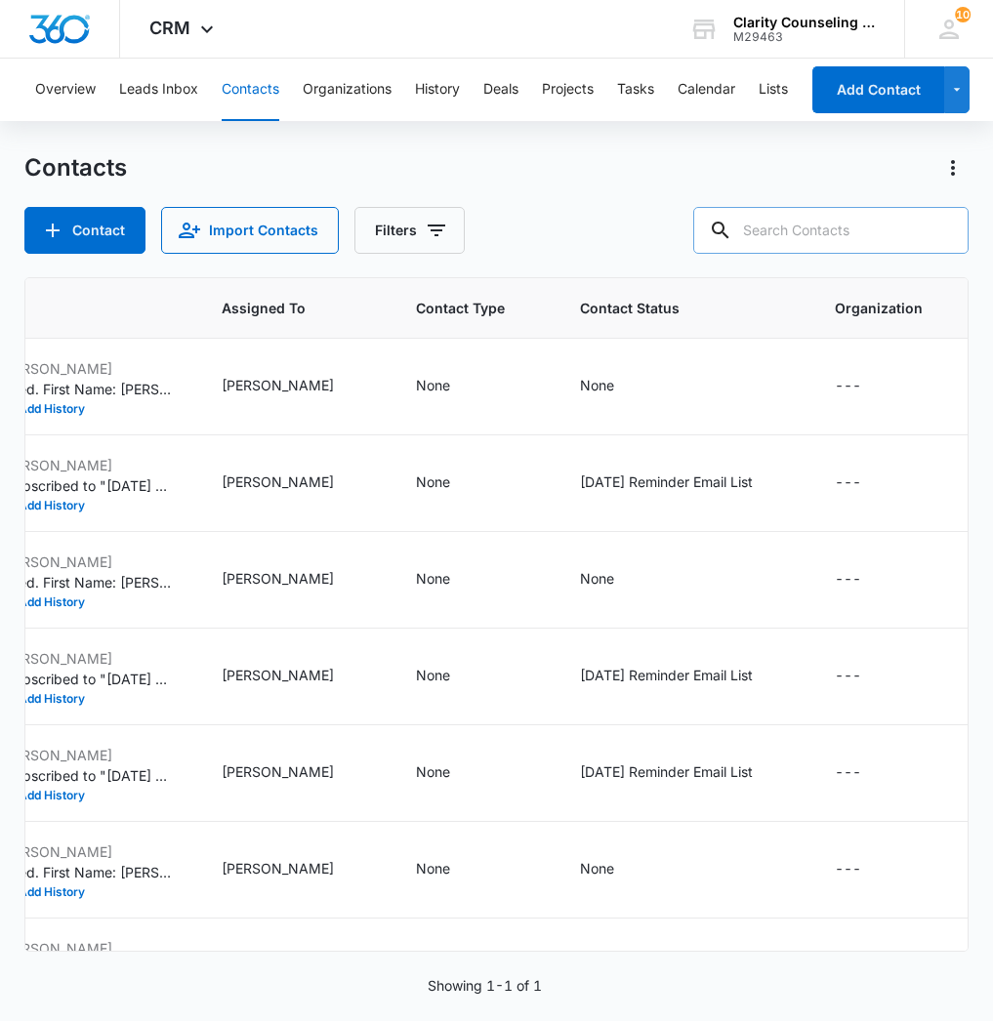
scroll to position [1, 0]
paste input "[EMAIL_ADDRESS][DOMAIN_NAME]"
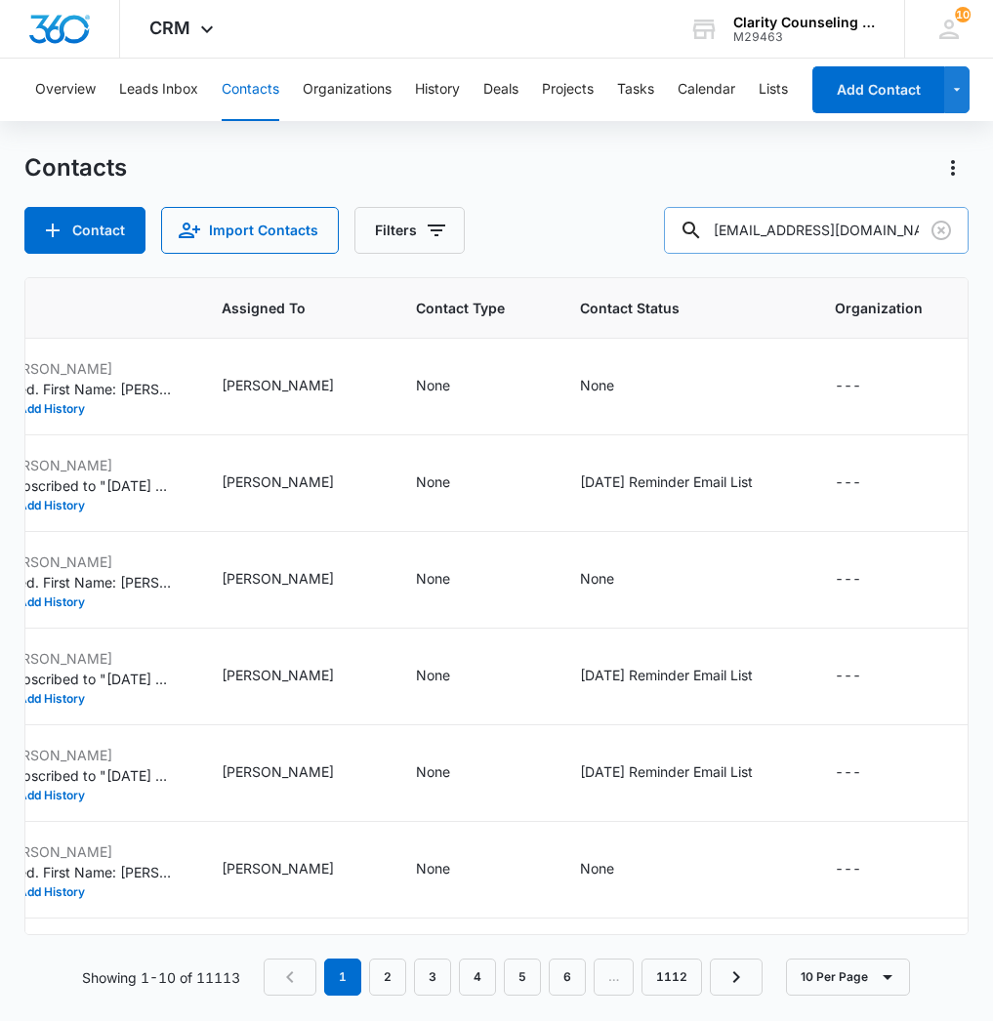
scroll to position [0, 0]
type input "[EMAIL_ADDRESS][DOMAIN_NAME]"
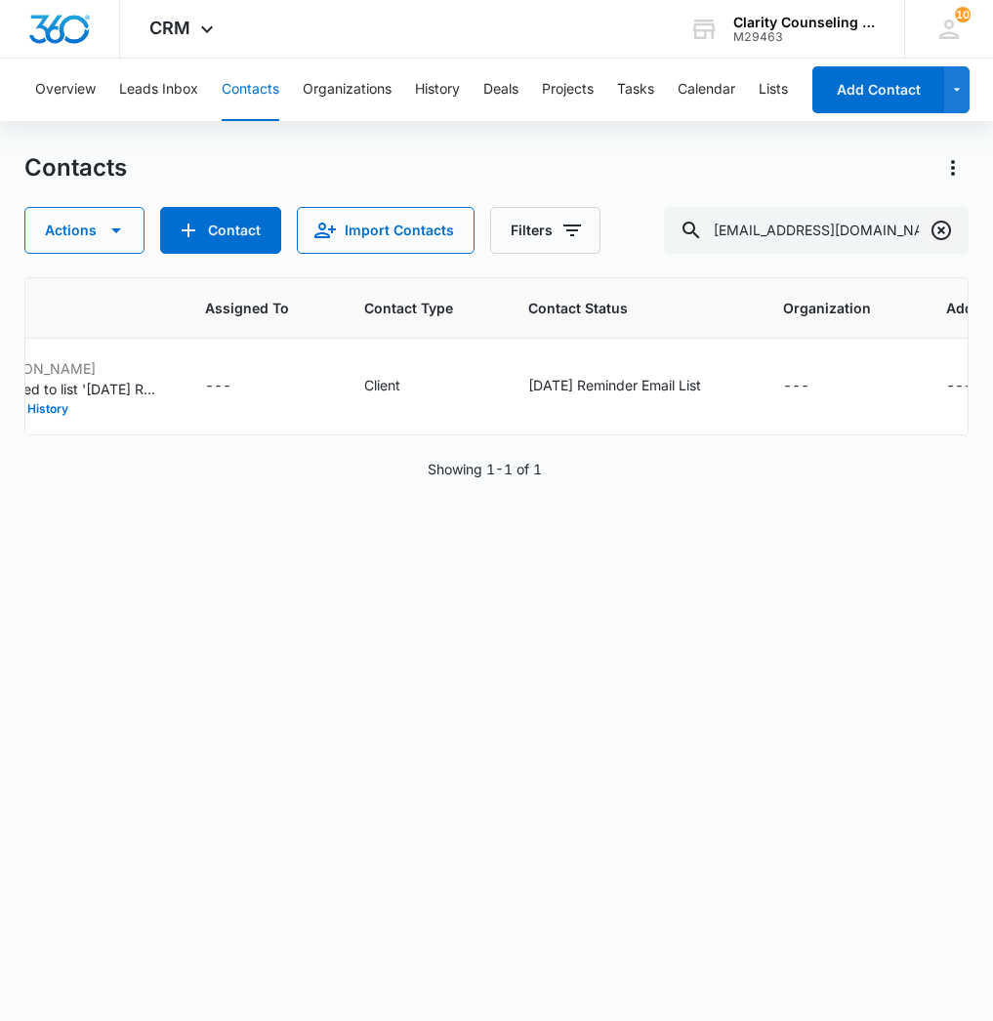
click at [933, 229] on icon "Clear" at bounding box center [941, 230] width 23 height 23
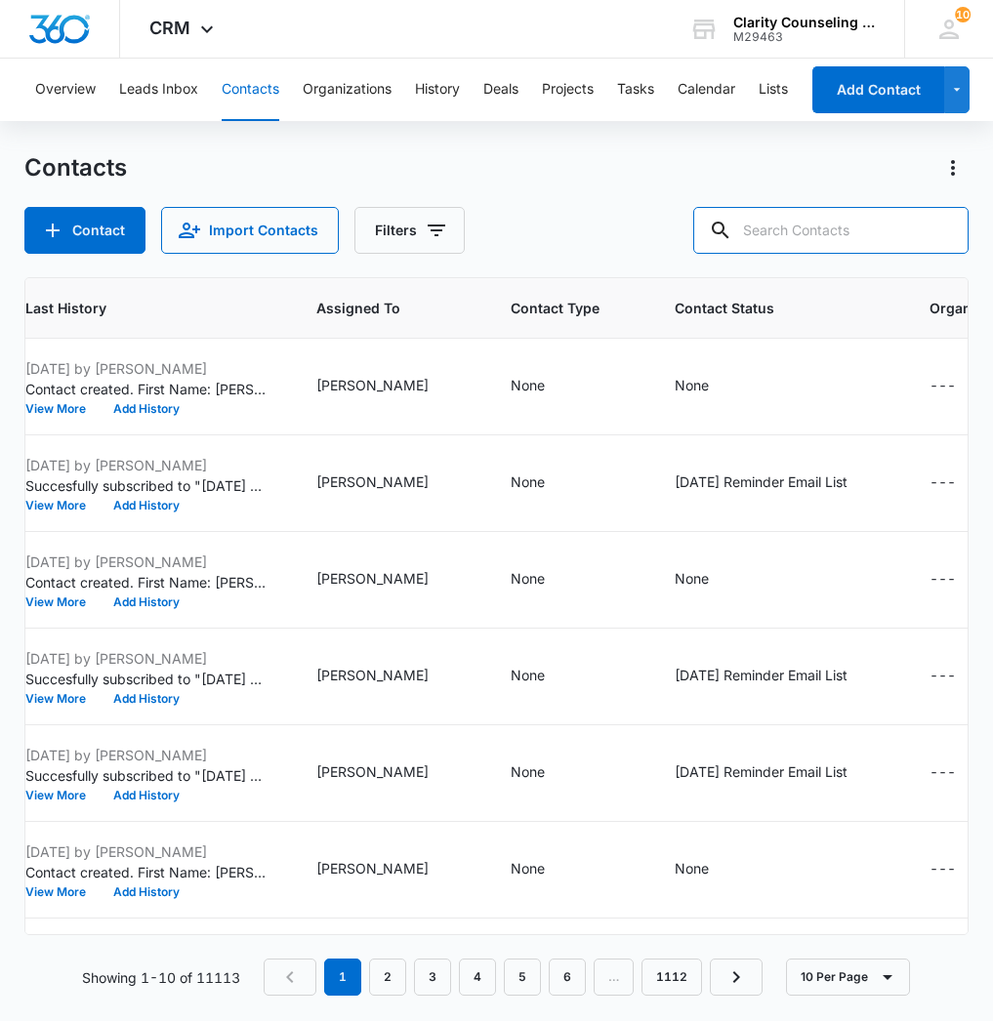
paste input "[EMAIL_ADDRESS][DOMAIN_NAME]"
type input "[EMAIL_ADDRESS][DOMAIN_NAME]"
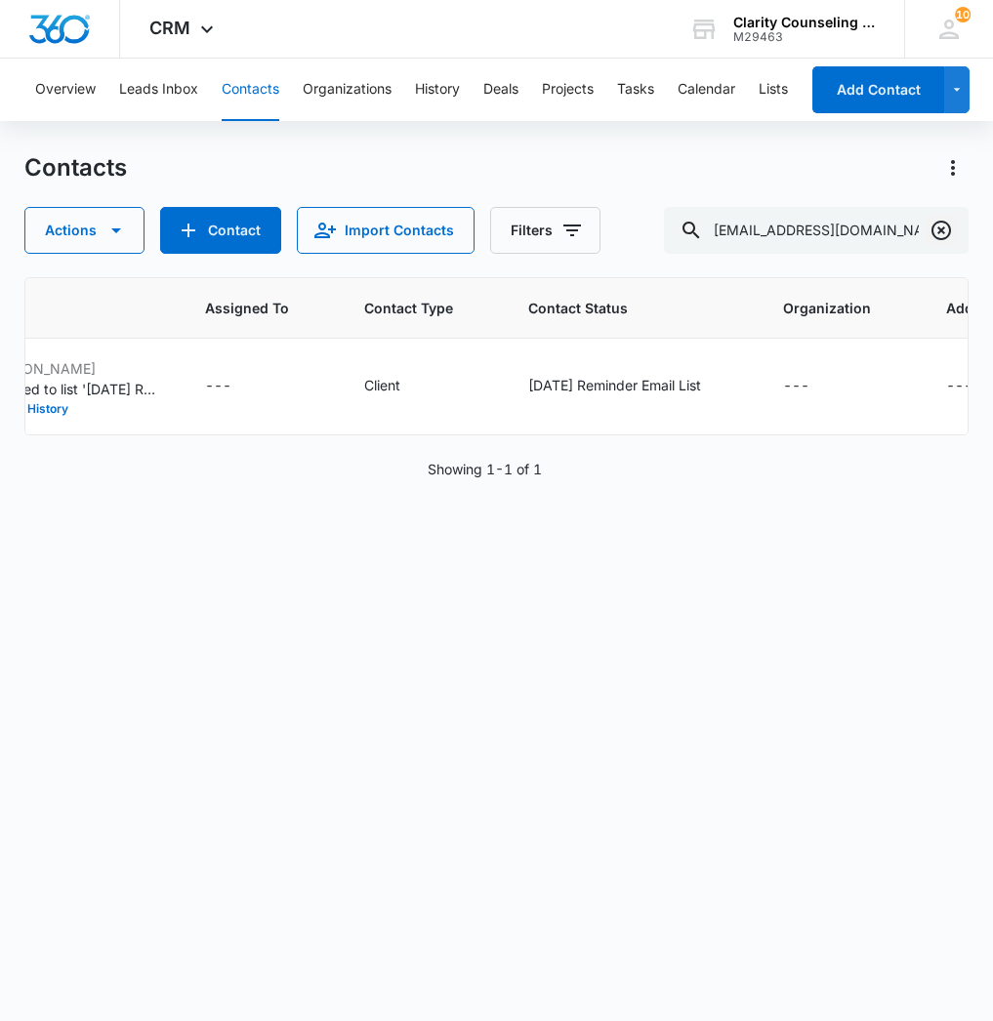
click at [928, 239] on button "Clear" at bounding box center [941, 230] width 31 height 31
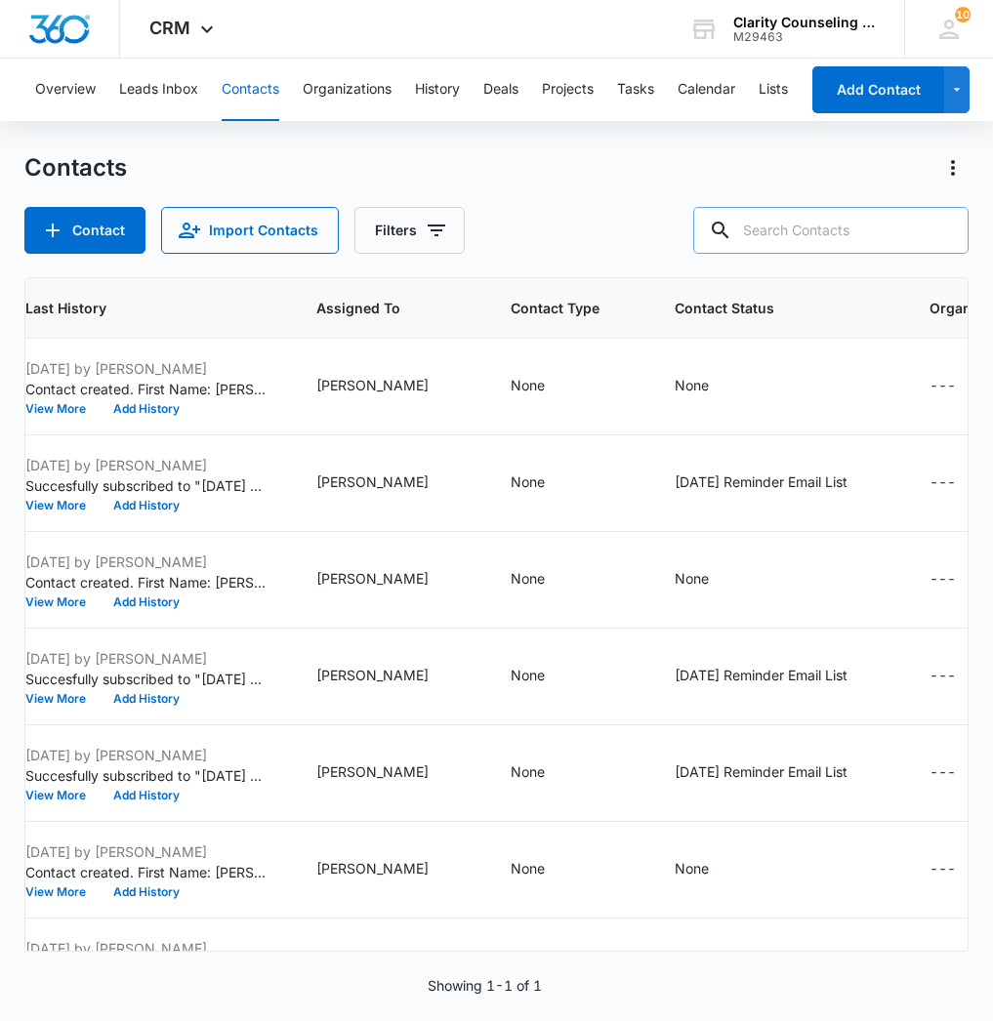
paste input "[EMAIL_ADDRESS][DOMAIN_NAME]"
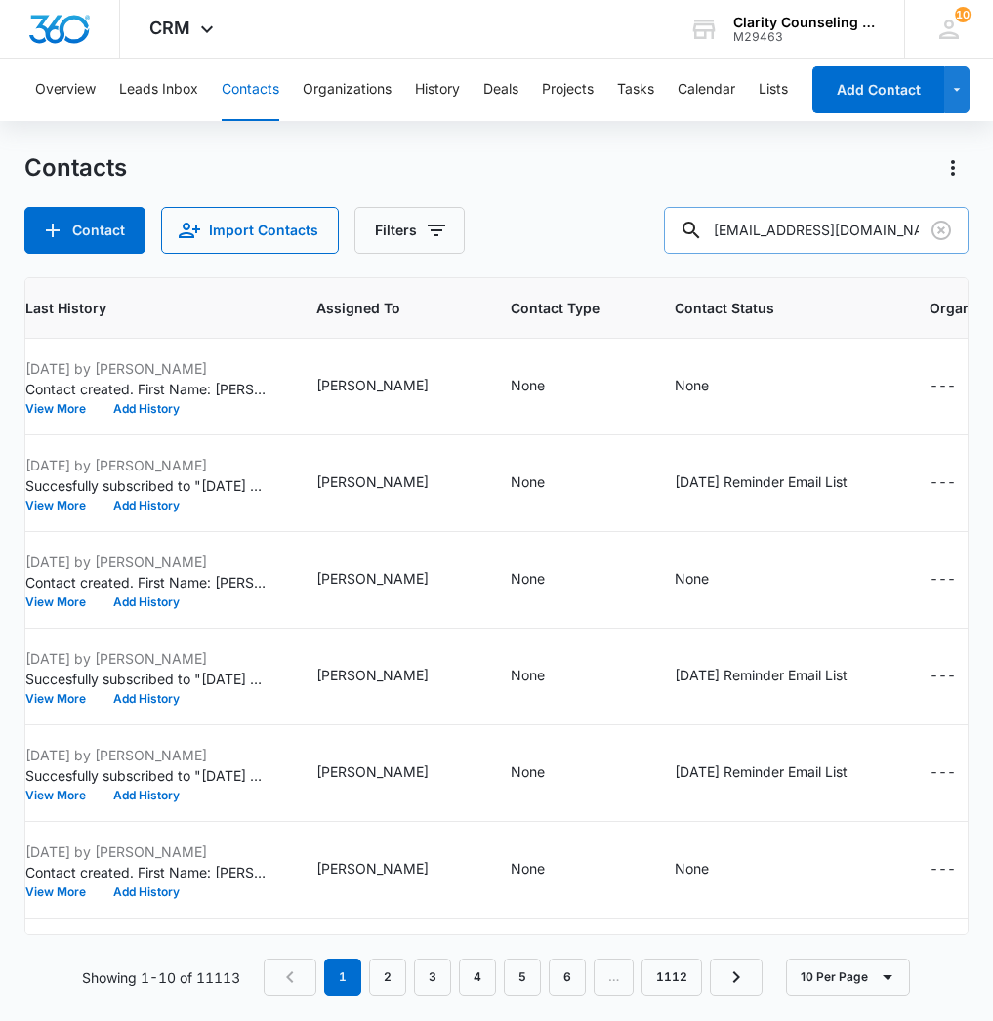
type input "[EMAIL_ADDRESS][DOMAIN_NAME]"
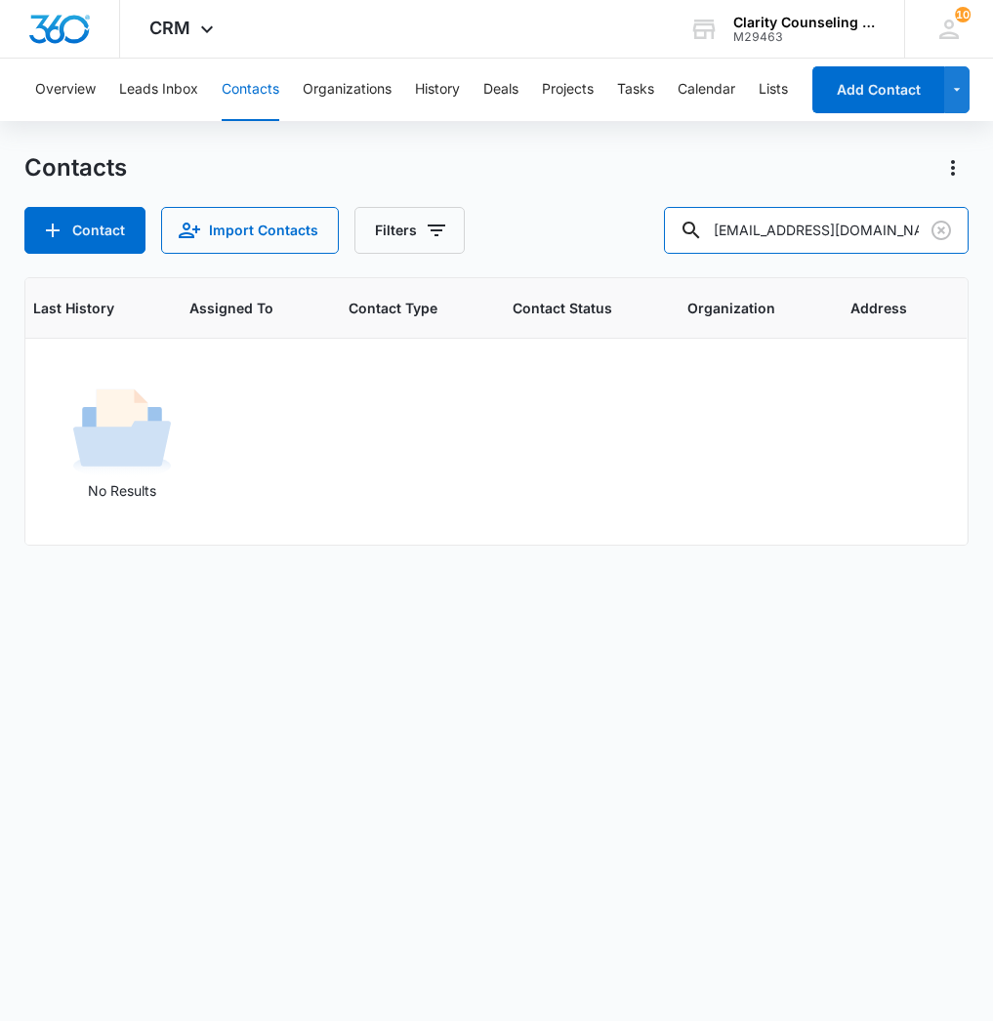
scroll to position [0, 734]
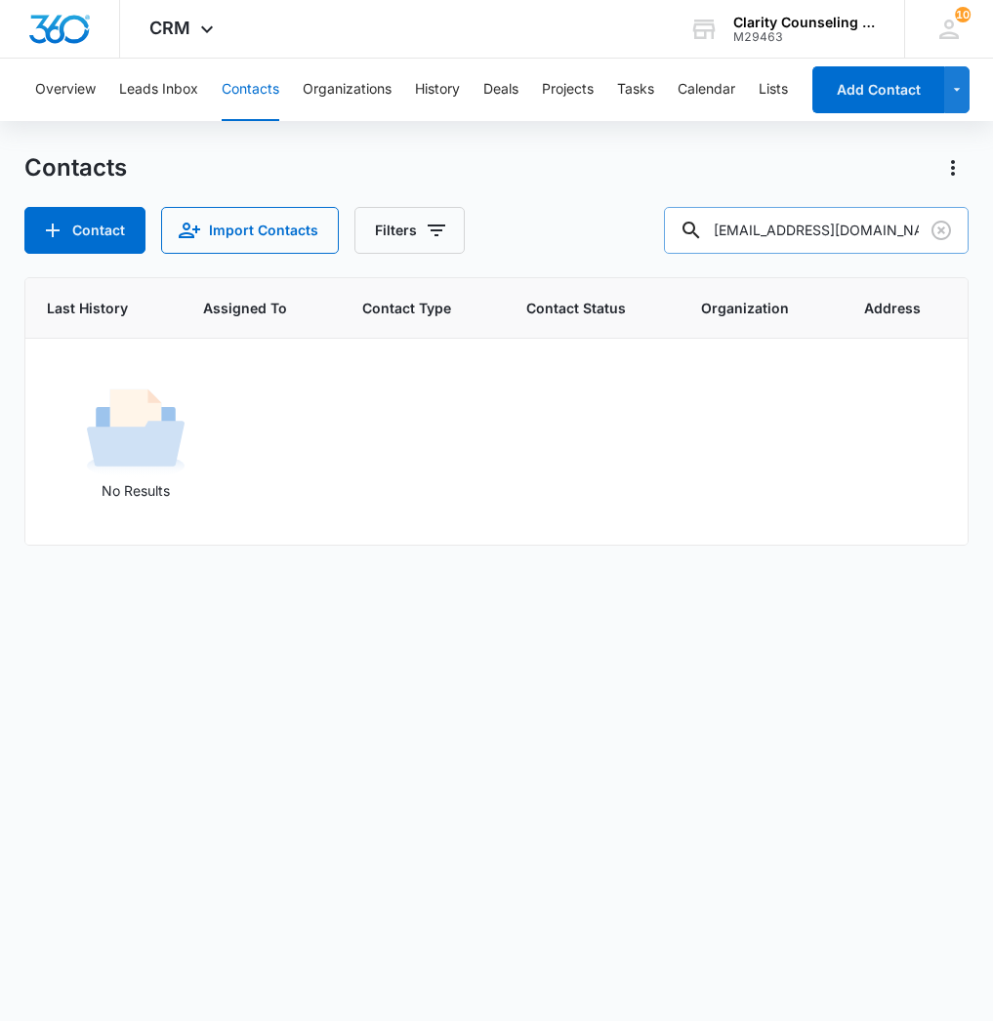
click at [904, 229] on input "[EMAIL_ADDRESS][DOMAIN_NAME]" at bounding box center [816, 230] width 305 height 47
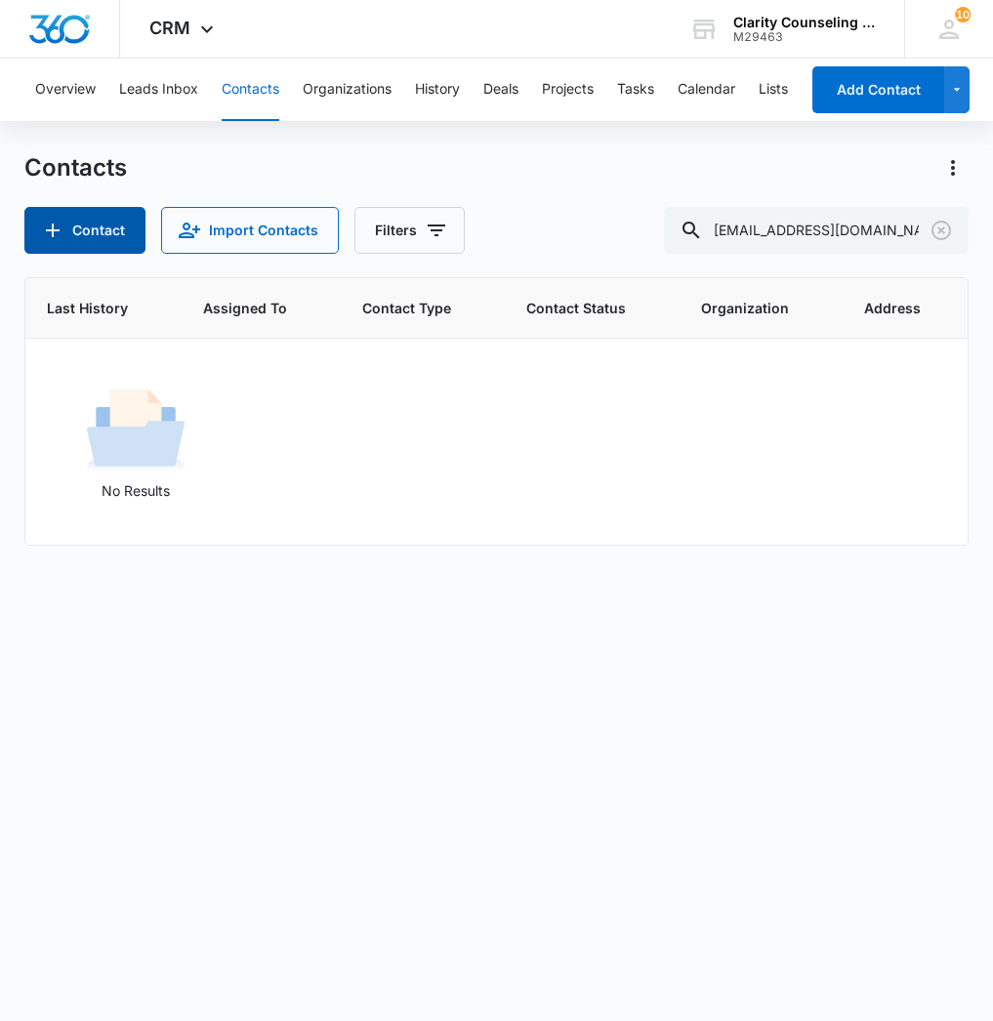
click at [113, 241] on button "Contact" at bounding box center [84, 230] width 121 height 47
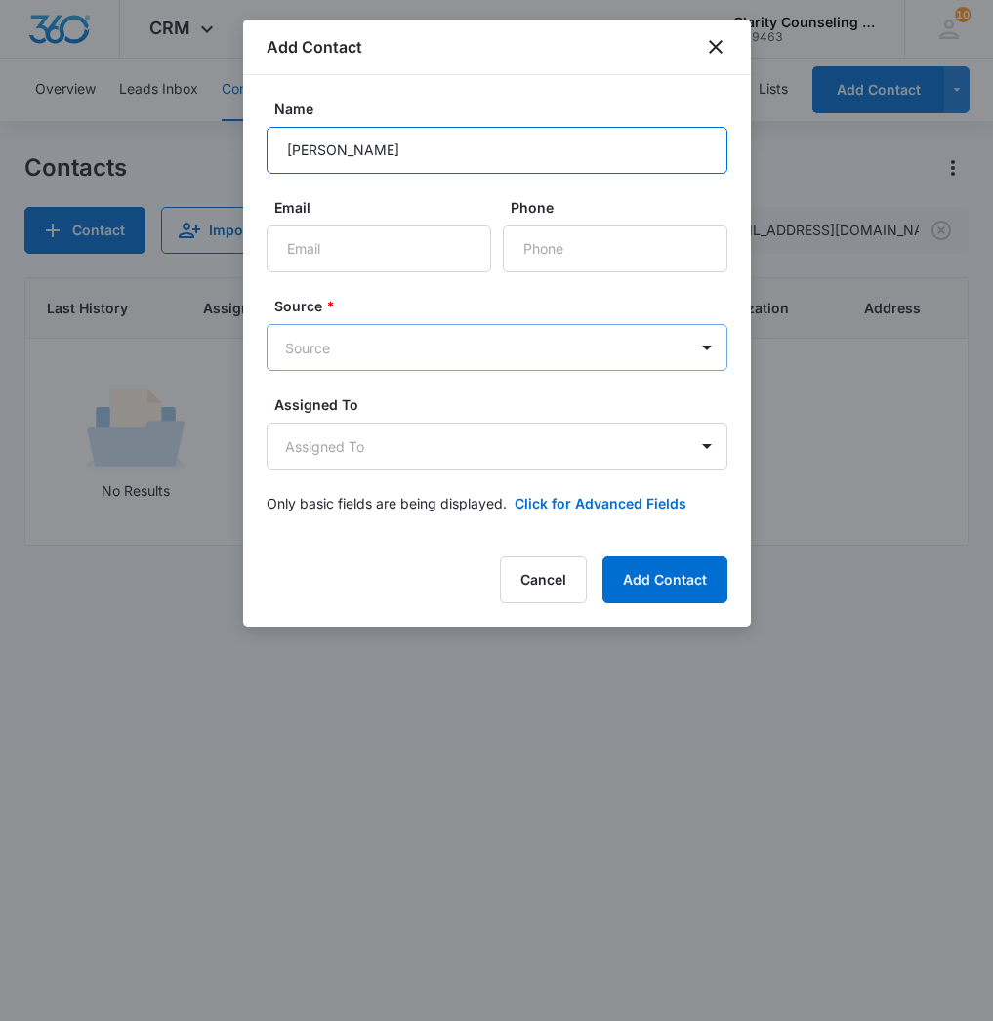
type input "[PERSON_NAME]"
click at [440, 352] on body "CRM Apps Reputation Websites Forms CRM Email Social Content Ads Intelligence Fi…" at bounding box center [496, 510] width 993 height 1021
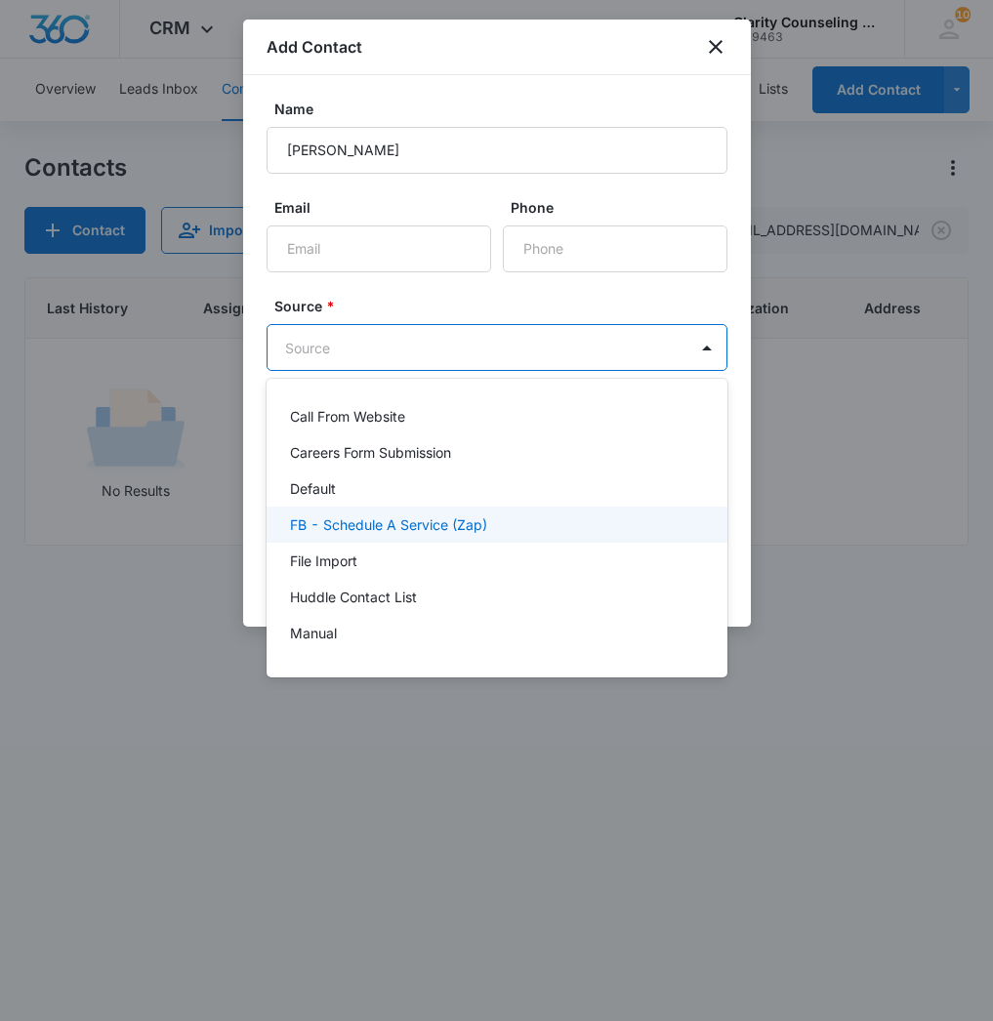
scroll to position [246, 0]
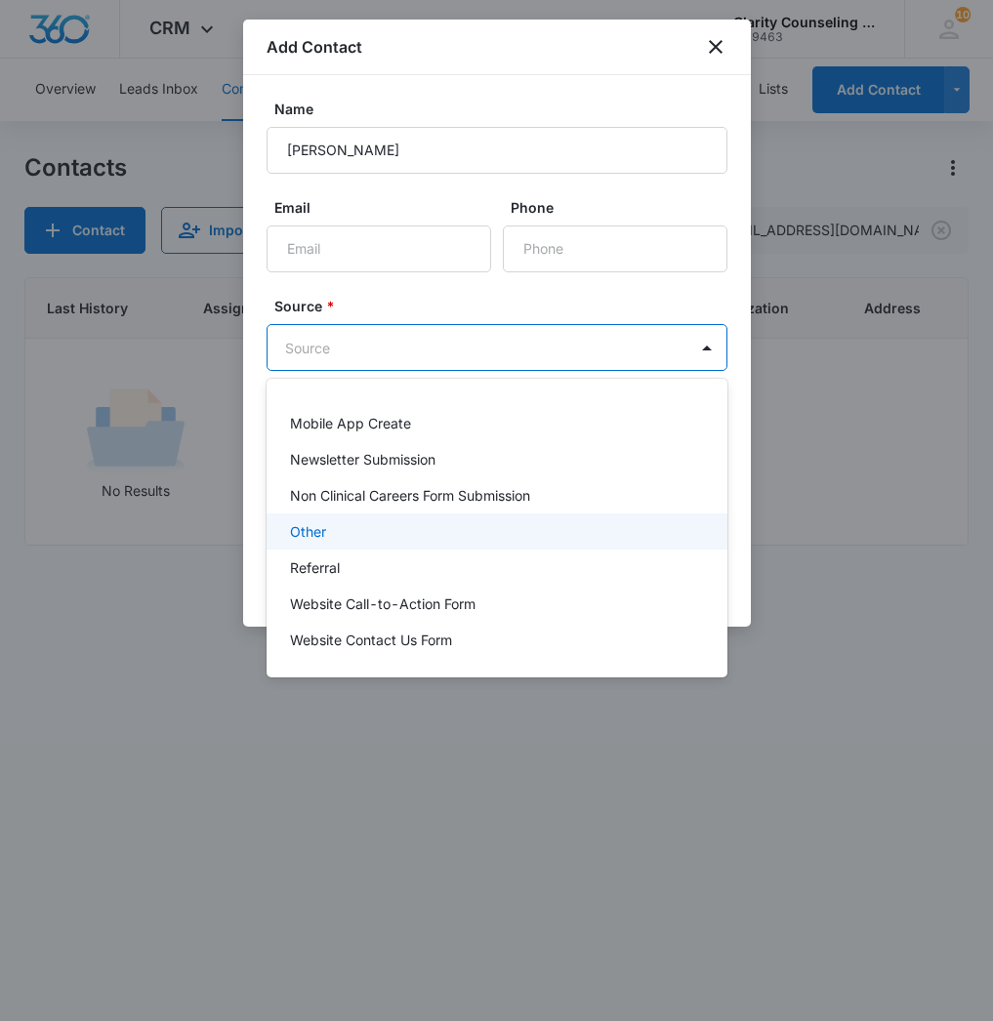
click at [337, 528] on div "Other" at bounding box center [495, 531] width 410 height 21
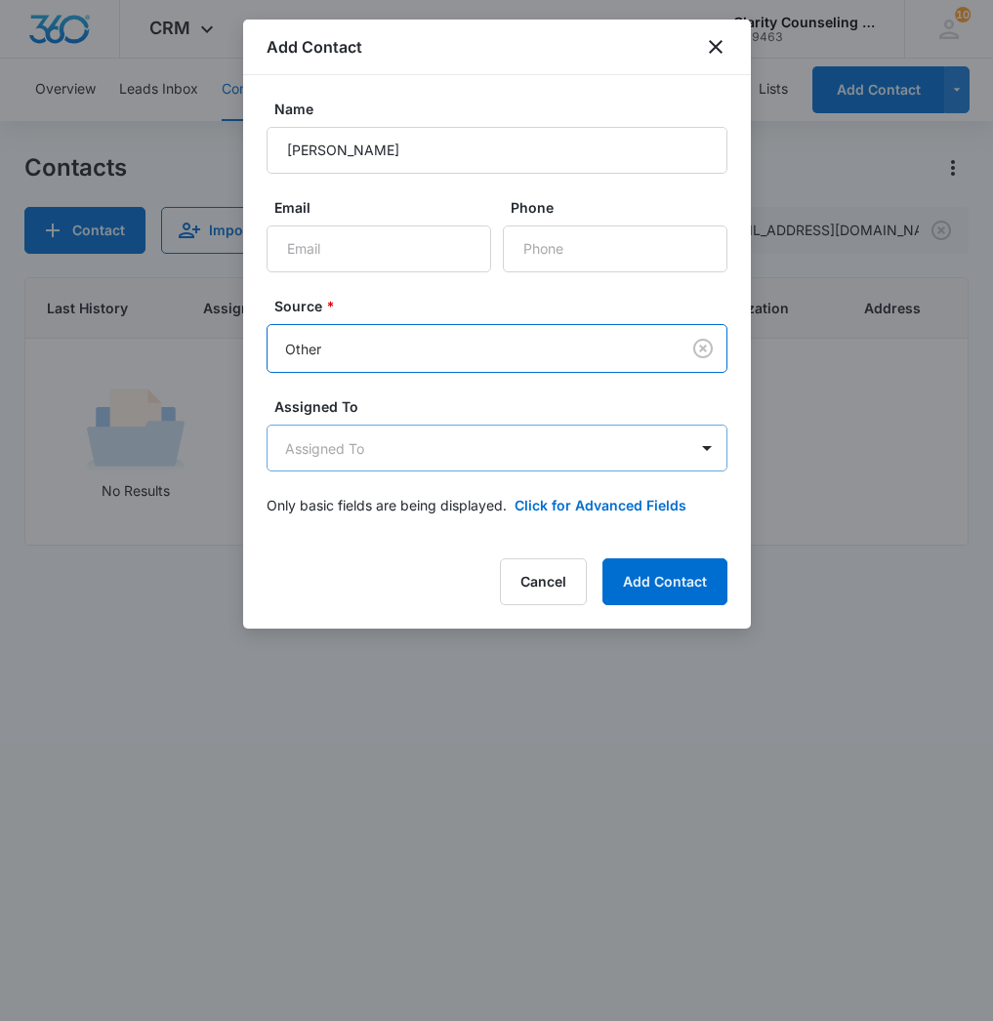
drag, startPoint x: 435, startPoint y: 422, endPoint x: 429, endPoint y: 437, distance: 17.1
click at [434, 424] on div "Assigned To Assigned To" at bounding box center [497, 433] width 461 height 75
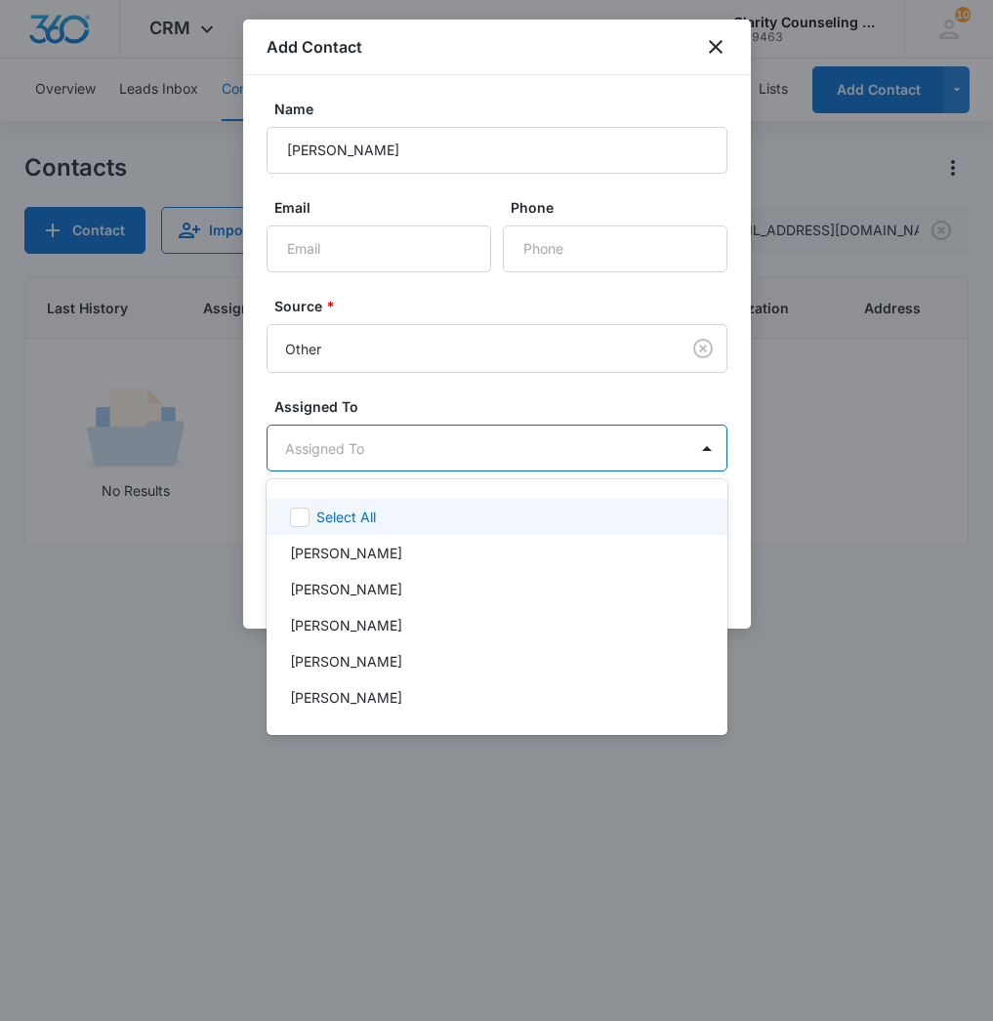
click at [406, 458] on body "CRM Apps Reputation Websites Forms CRM Email Social Content Ads Intelligence Fi…" at bounding box center [496, 510] width 993 height 1021
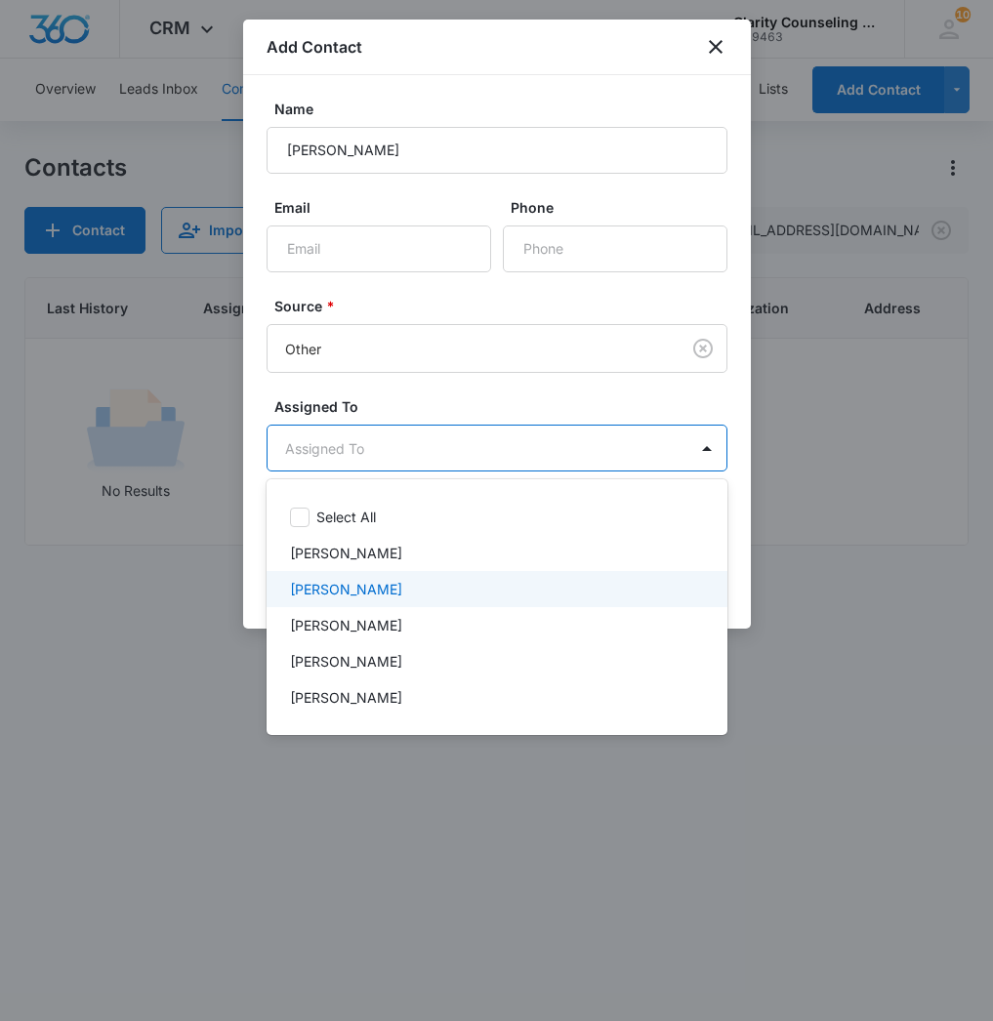
click at [351, 584] on p "[PERSON_NAME]" at bounding box center [346, 589] width 112 height 21
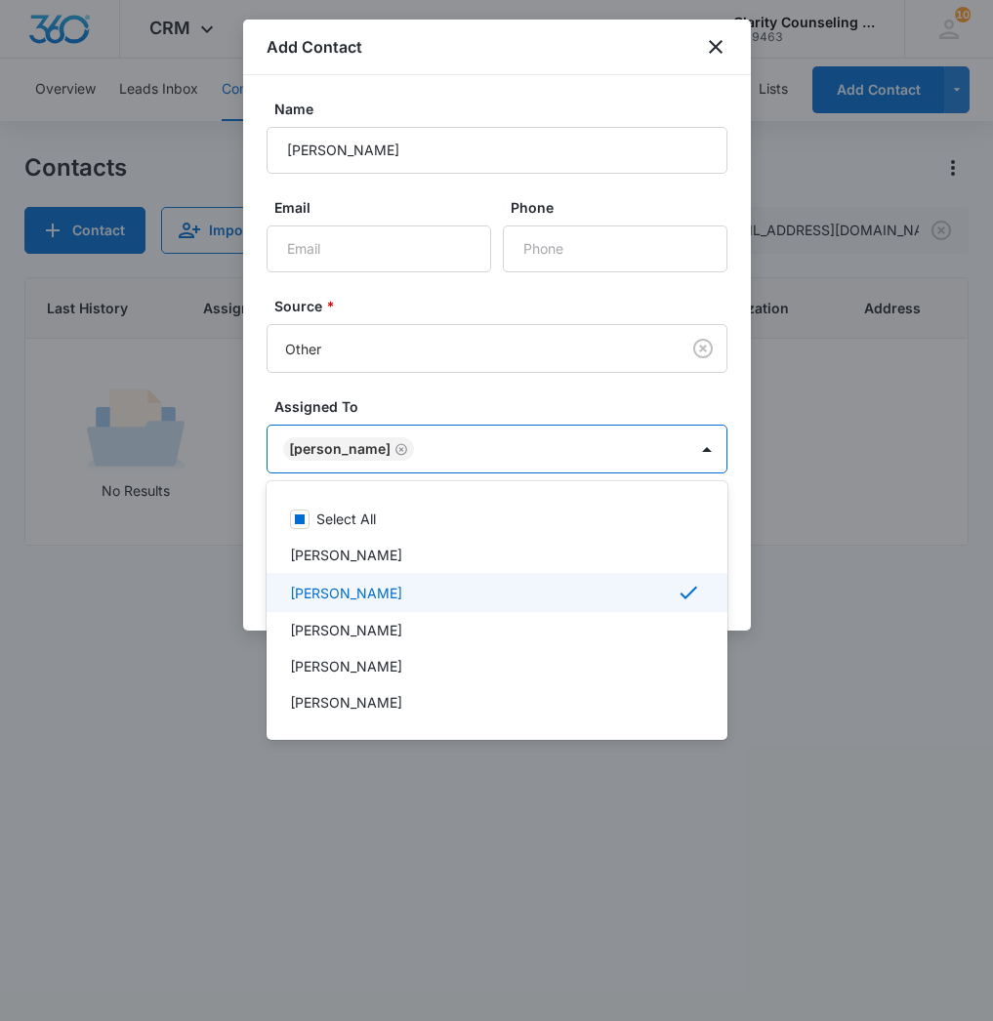
click at [351, 582] on div "[PERSON_NAME]" at bounding box center [495, 592] width 410 height 23
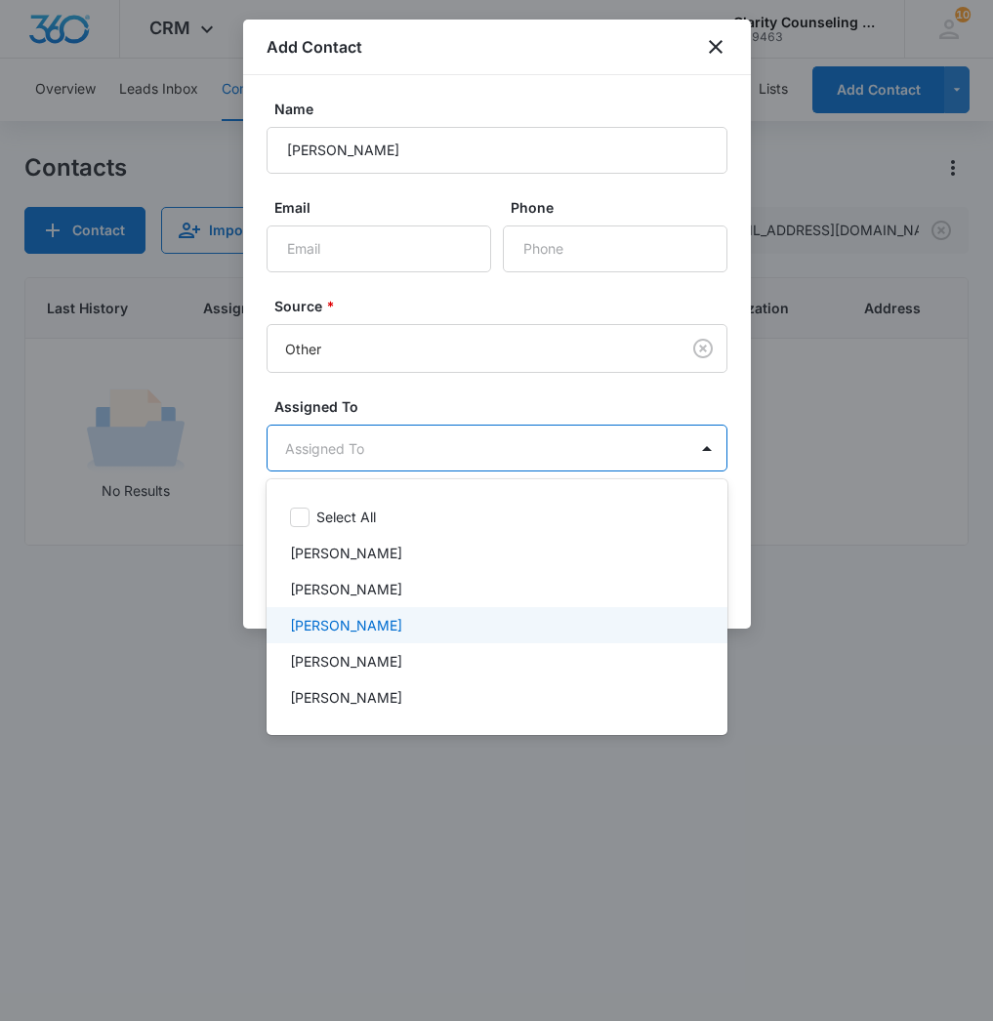
click at [336, 615] on p "[PERSON_NAME]" at bounding box center [346, 625] width 112 height 21
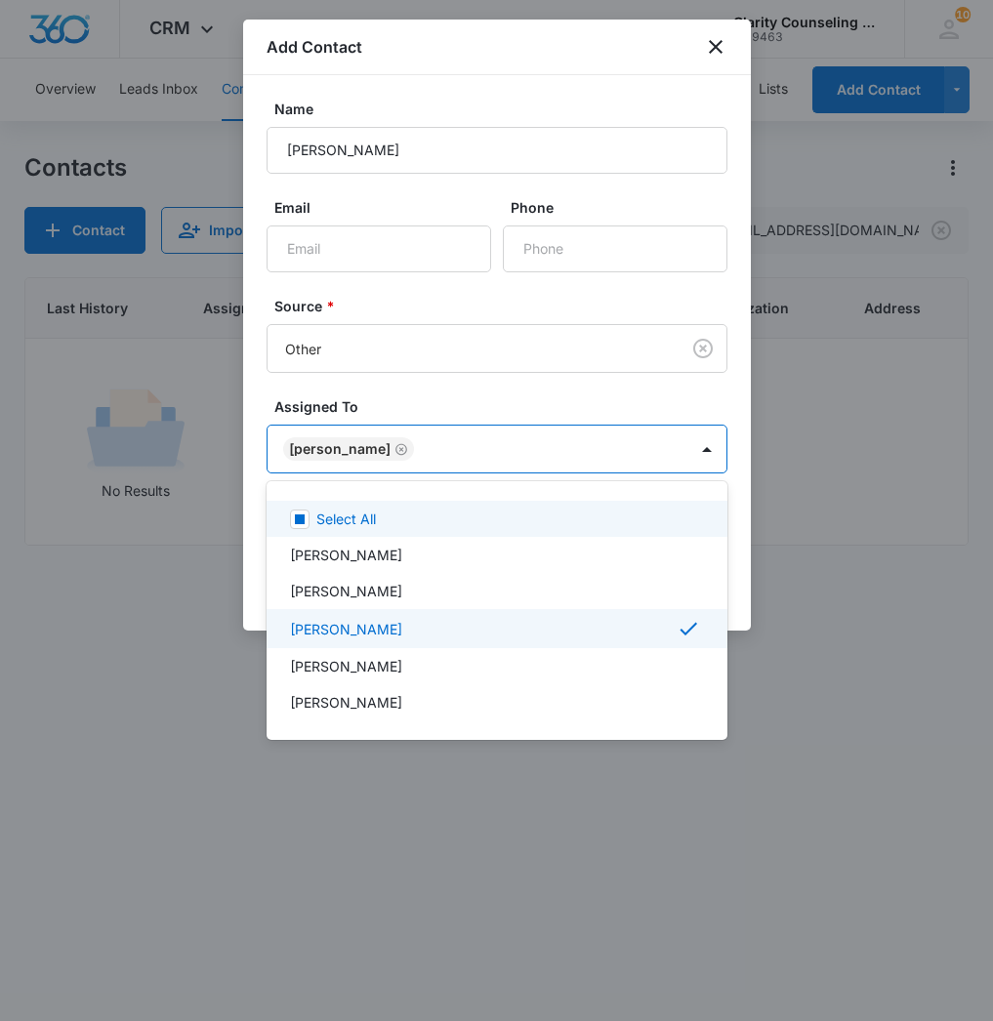
click at [445, 444] on div at bounding box center [496, 510] width 993 height 1021
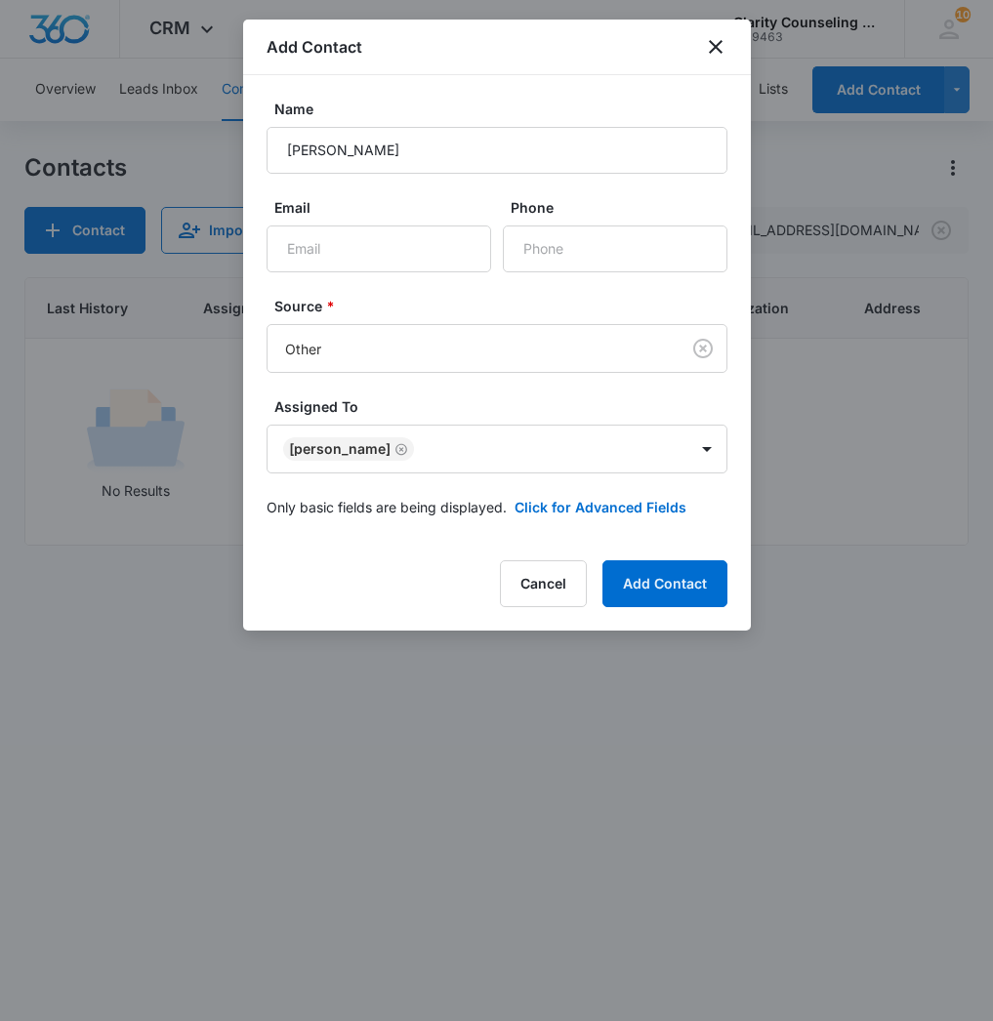
click at [558, 518] on form "Name [PERSON_NAME] Email Phone Source * Other Assigned To [PERSON_NAME] Only ba…" at bounding box center [497, 320] width 461 height 442
click at [560, 509] on button "Click for Advanced Fields" at bounding box center [601, 507] width 172 height 21
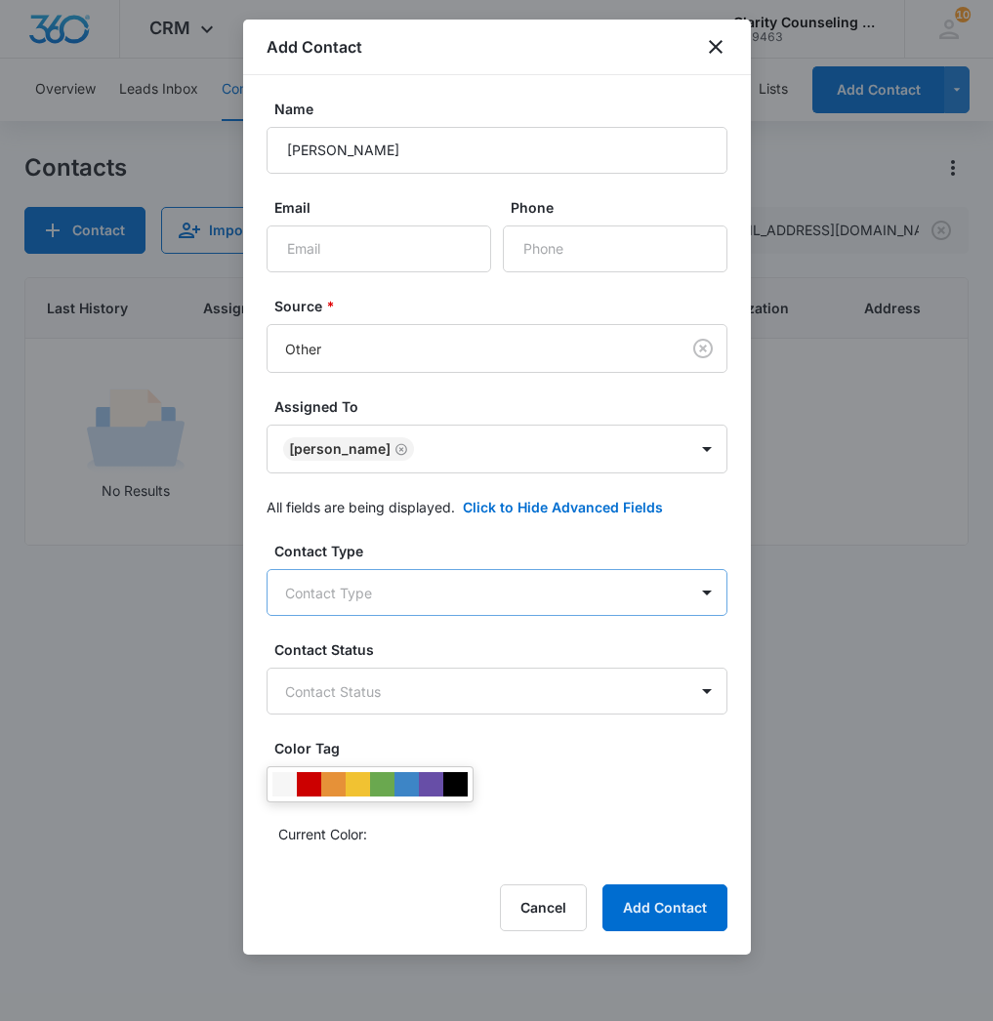
click at [479, 586] on body "CRM Apps Reputation Websites Forms CRM Email Social Content Ads Intelligence Fi…" at bounding box center [496, 510] width 993 height 1021
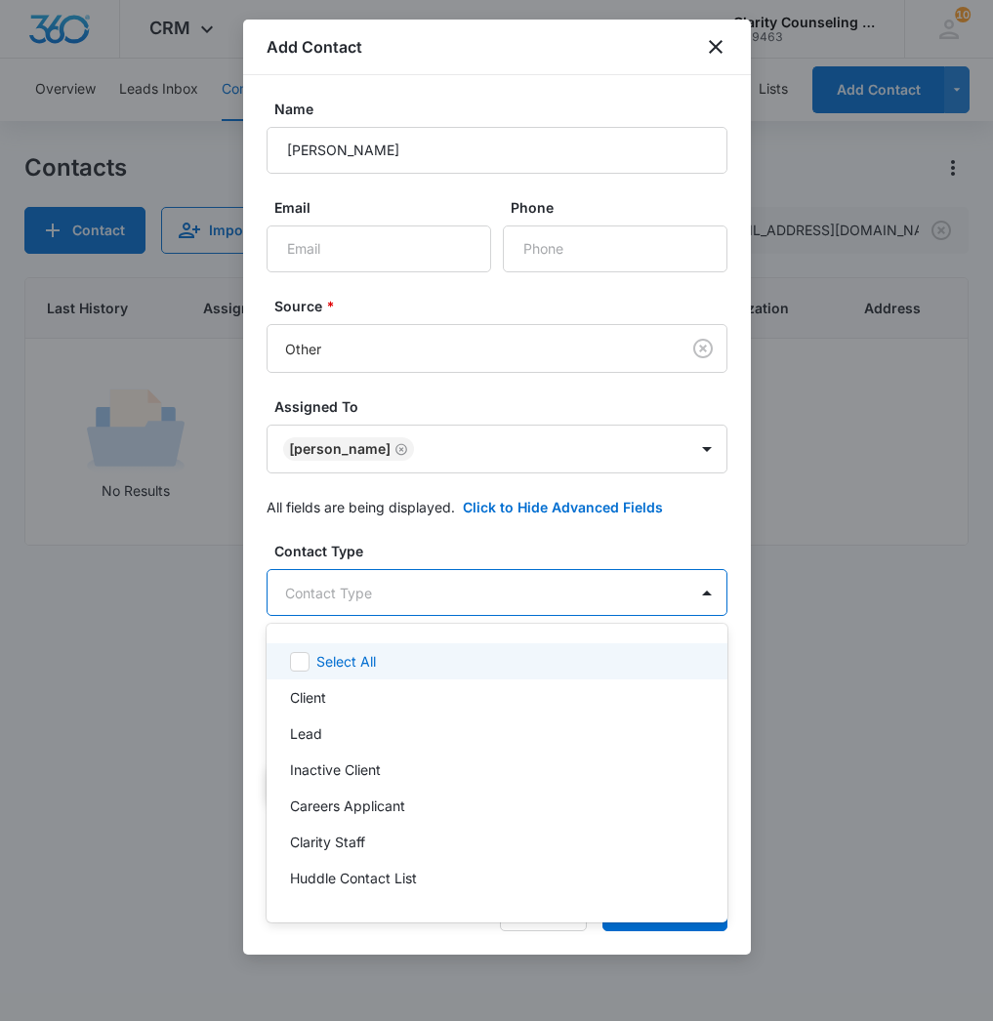
click at [405, 679] on div "Select All" at bounding box center [497, 661] width 461 height 36
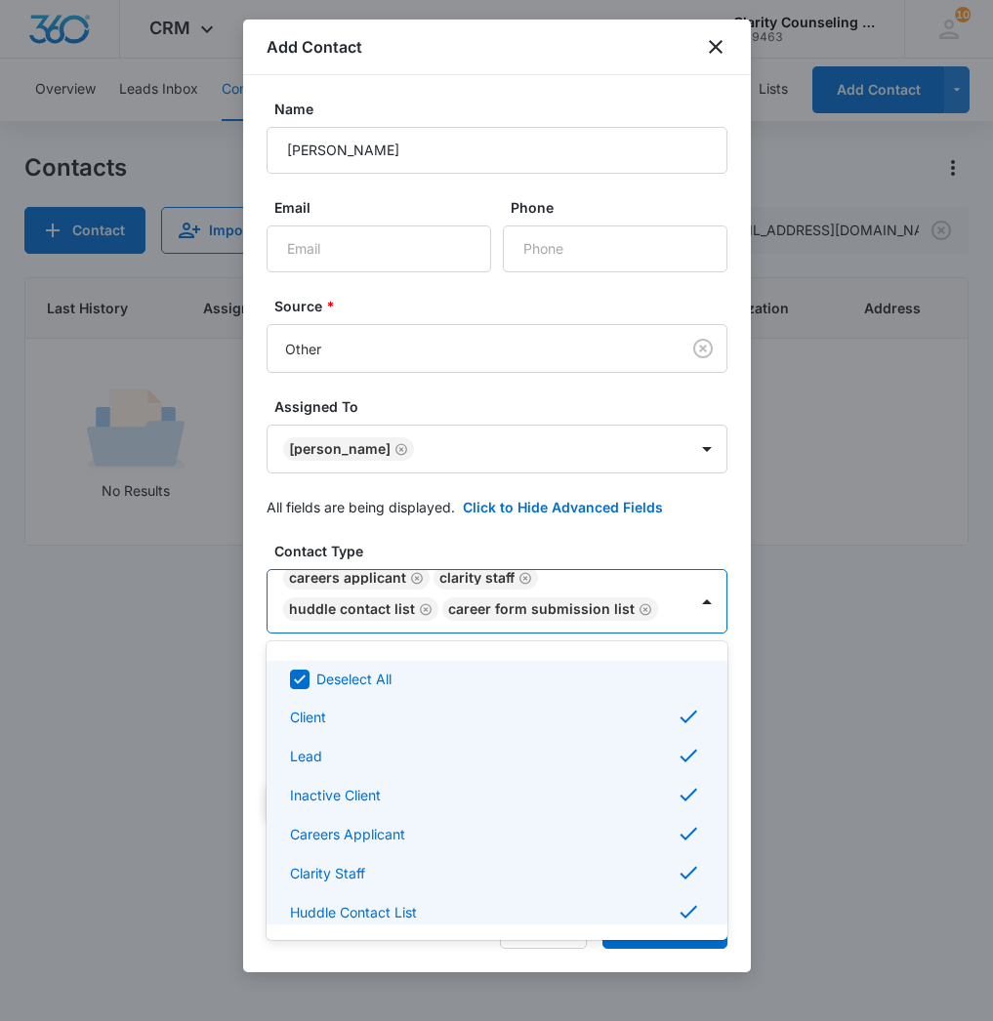
drag, startPoint x: 401, startPoint y: 669, endPoint x: 399, endPoint y: 679, distance: 10.0
click at [401, 669] on div "Deselect All" at bounding box center [507, 679] width 383 height 21
checkbox input "false"
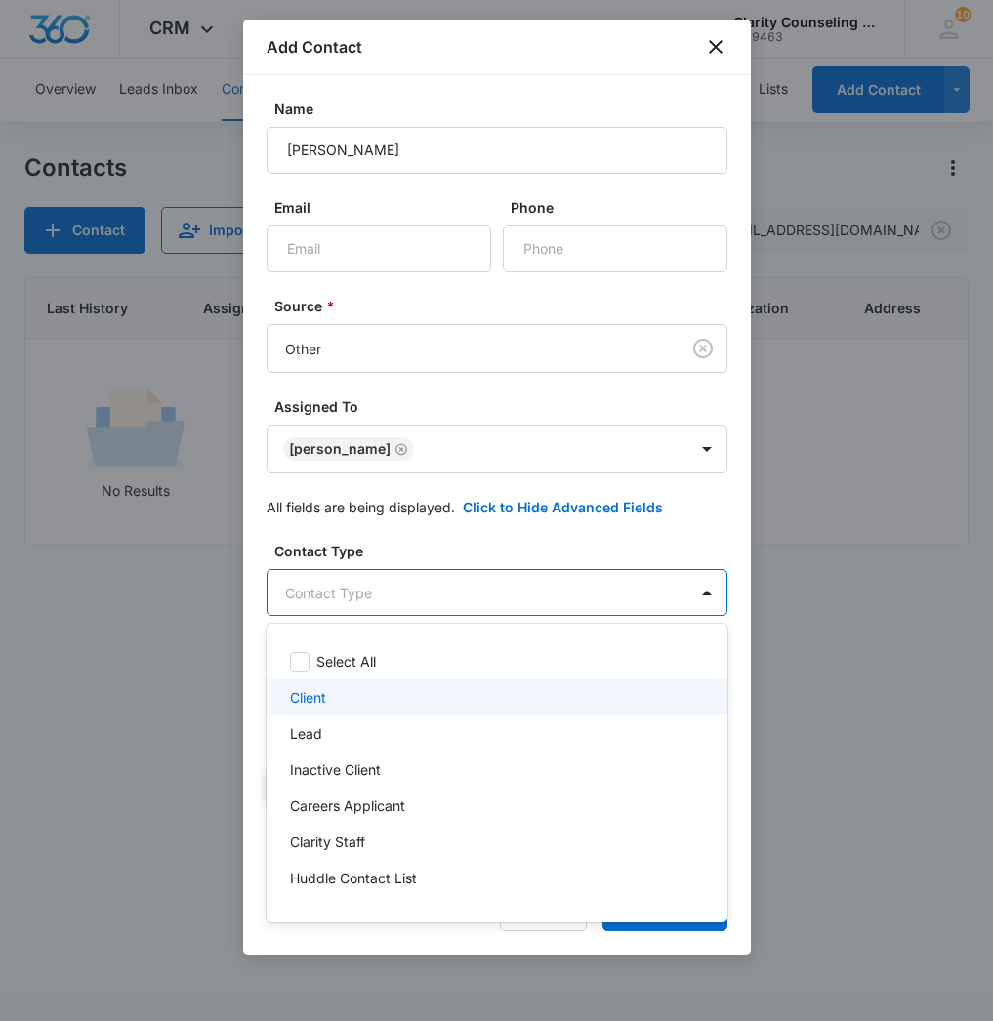
drag, startPoint x: 391, startPoint y: 689, endPoint x: 398, endPoint y: 680, distance: 12.5
click at [391, 689] on div "Client" at bounding box center [495, 697] width 410 height 21
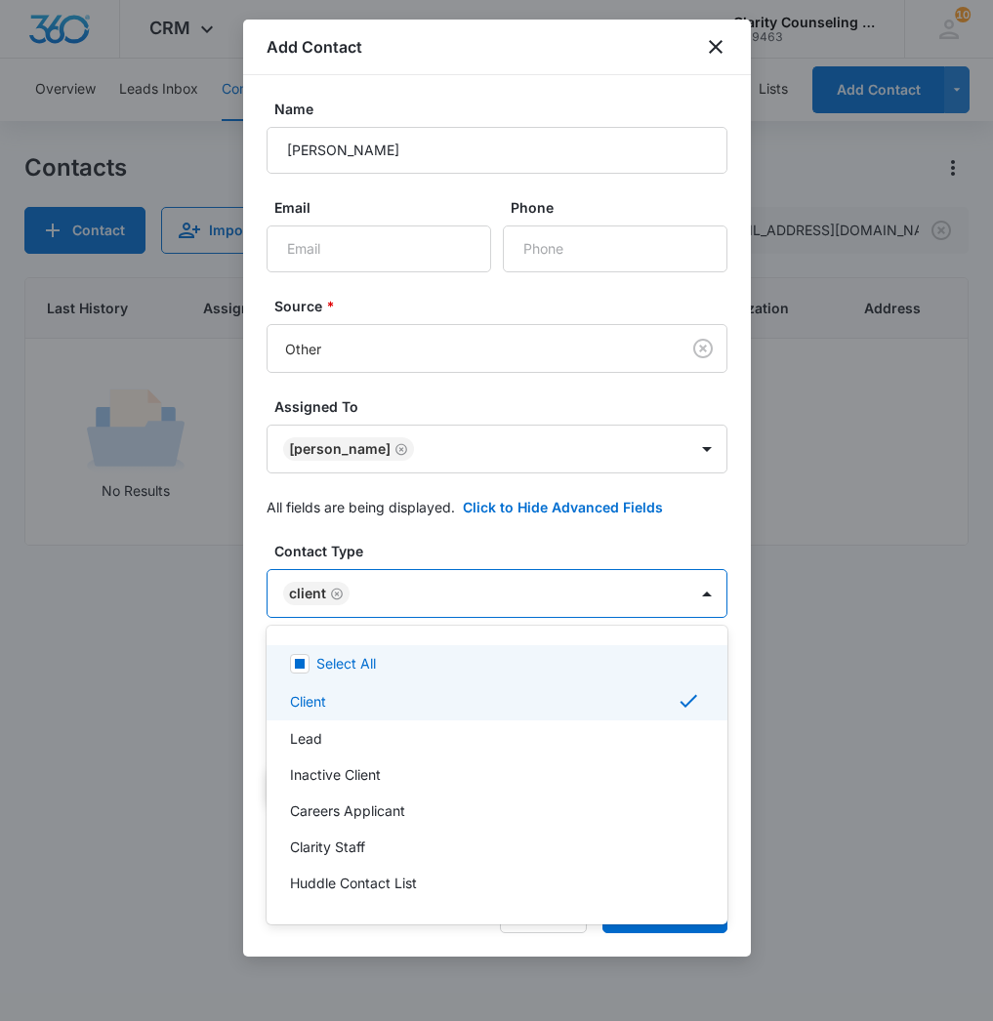
click at [428, 572] on div at bounding box center [496, 510] width 993 height 1021
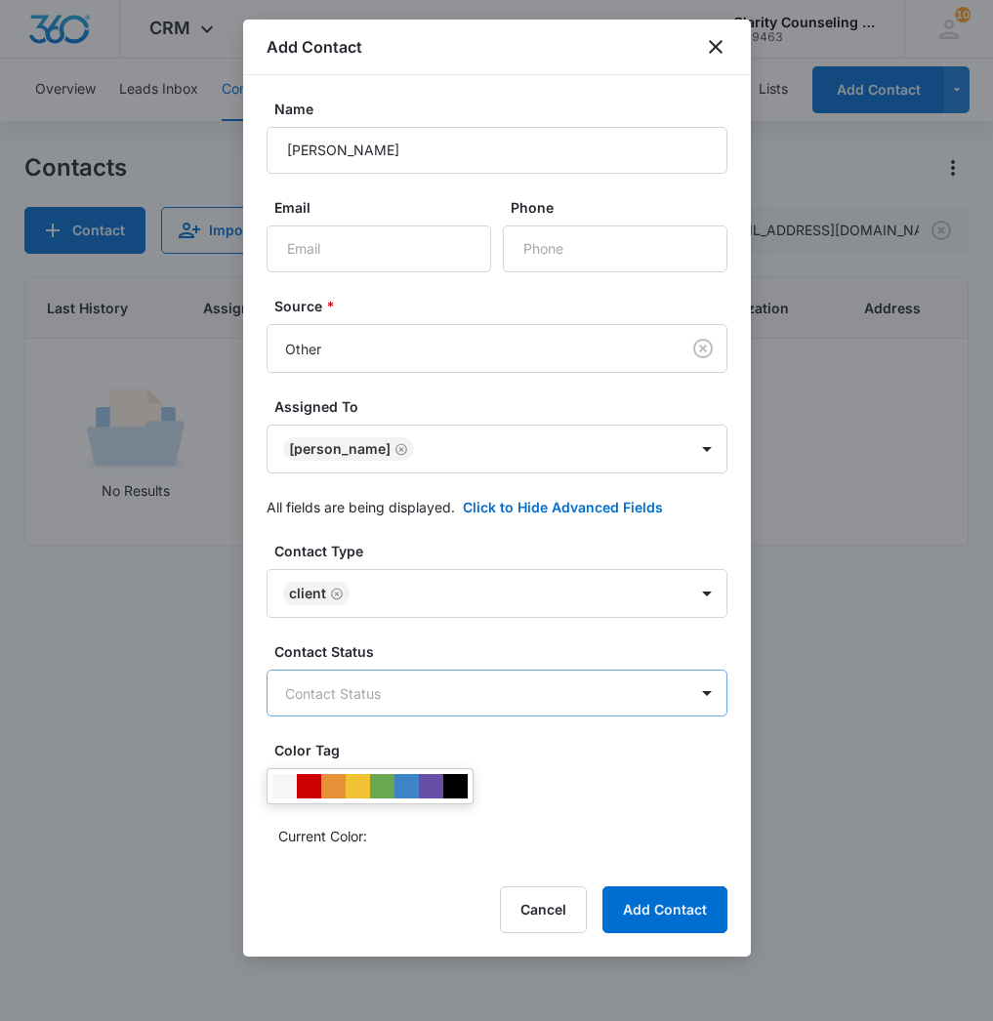
click at [421, 713] on body "CRM Apps Reputation Websites Forms CRM Email Social Content Ads Intelligence Fi…" at bounding box center [496, 510] width 993 height 1021
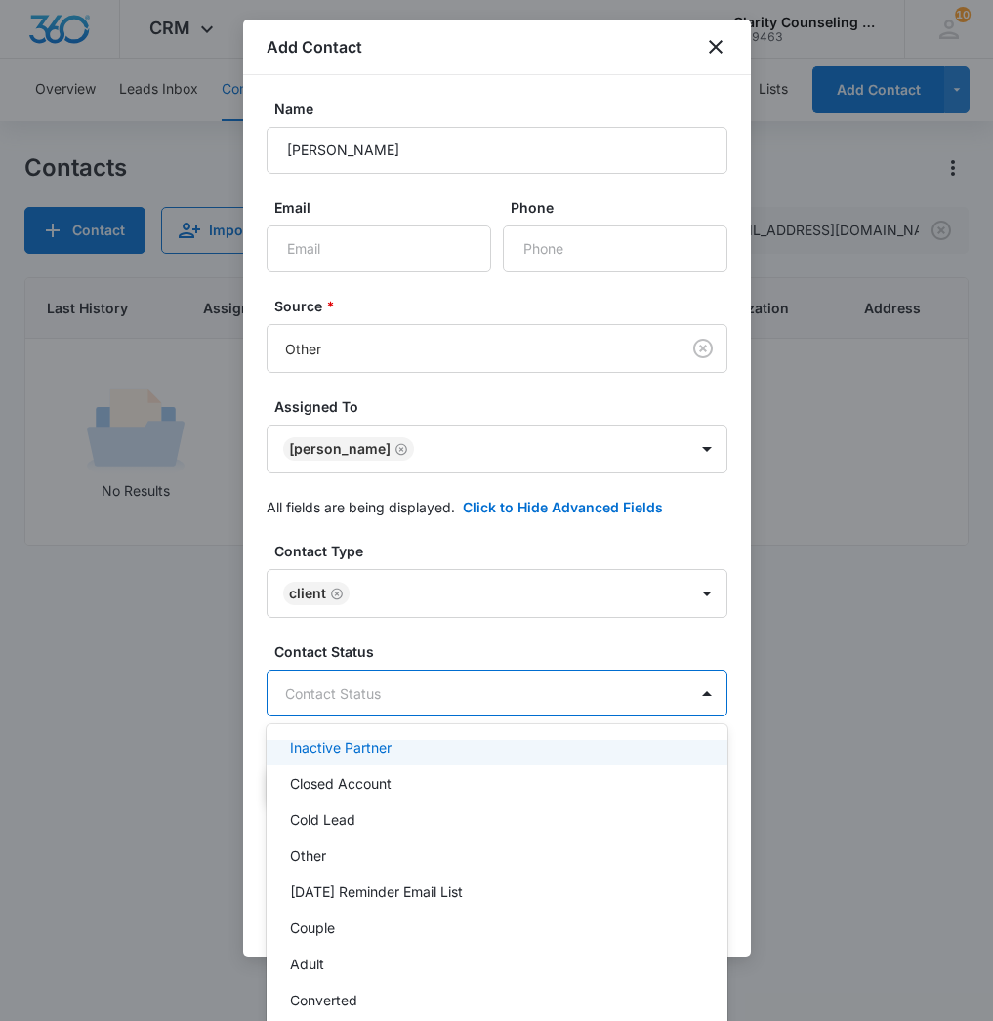
scroll to position [261, 0]
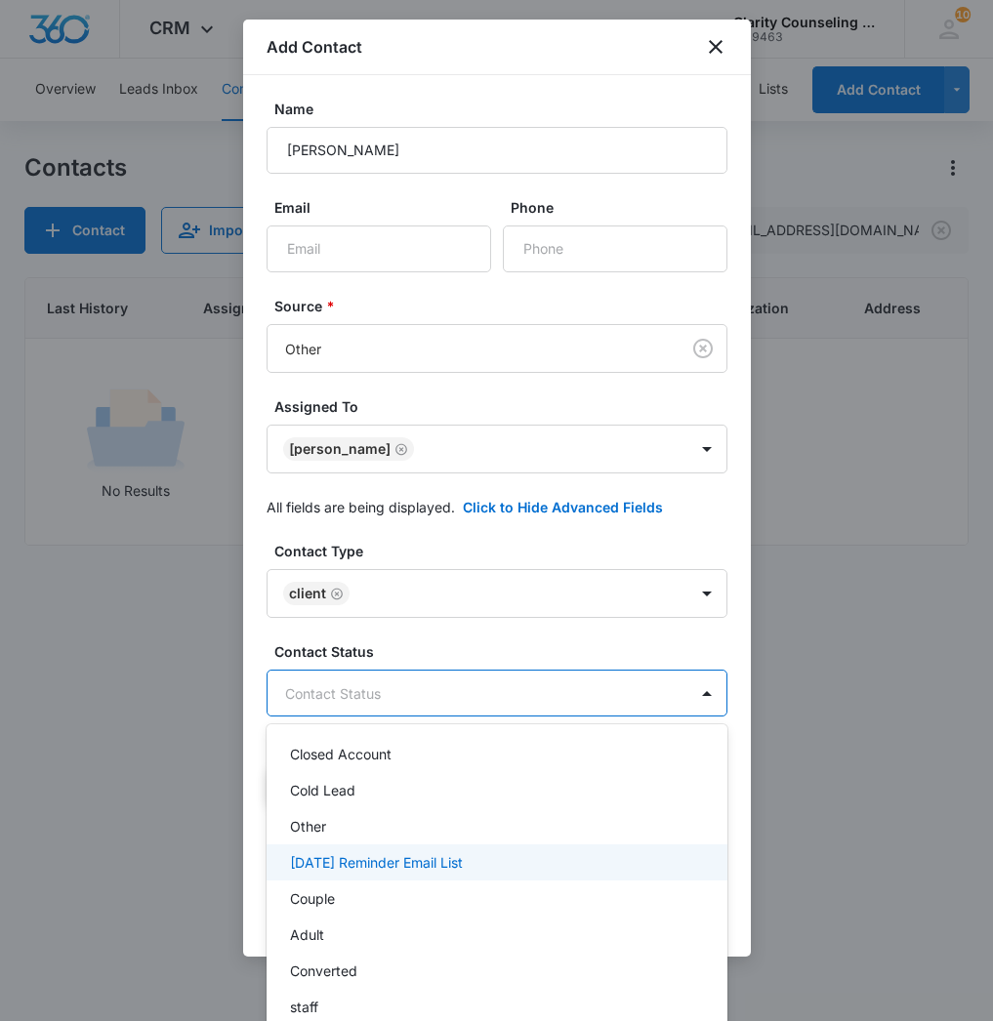
click at [355, 880] on div "[DATE] Reminder Email List" at bounding box center [497, 863] width 461 height 36
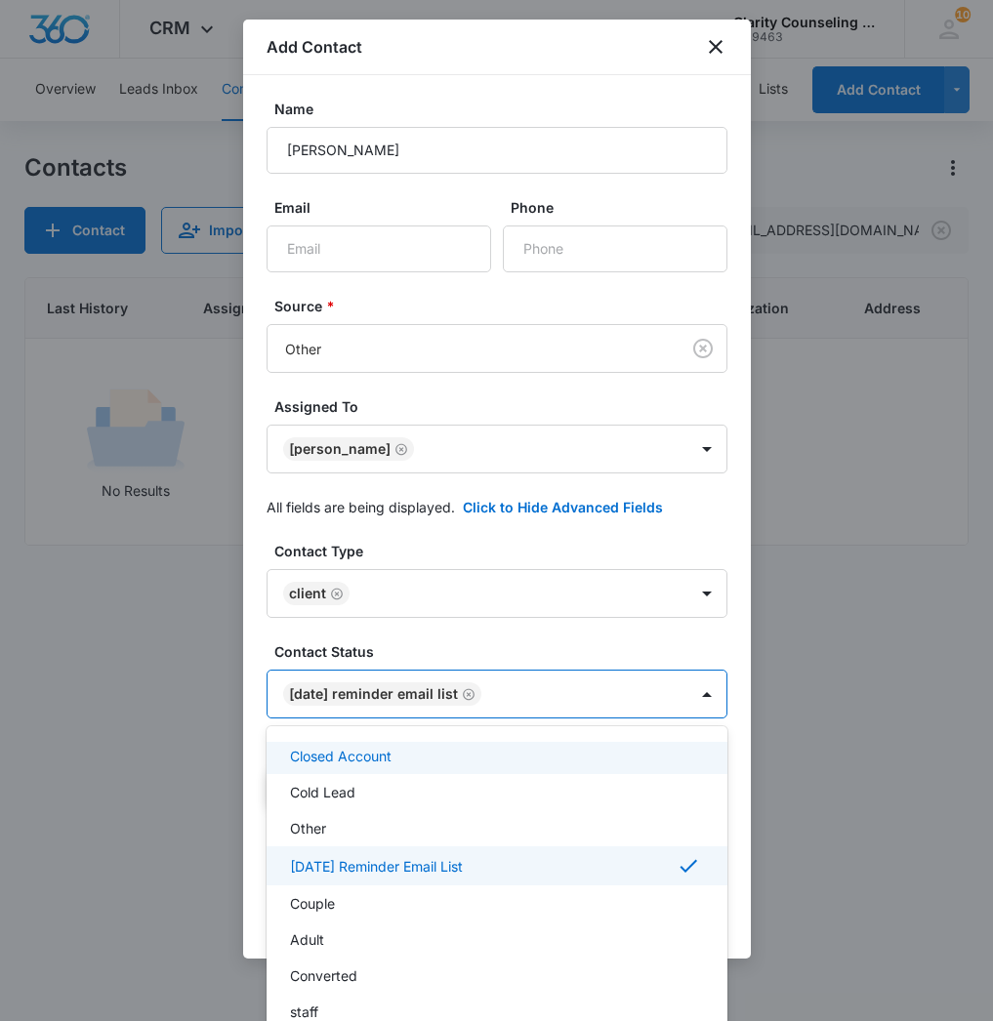
click at [536, 700] on div at bounding box center [496, 510] width 993 height 1021
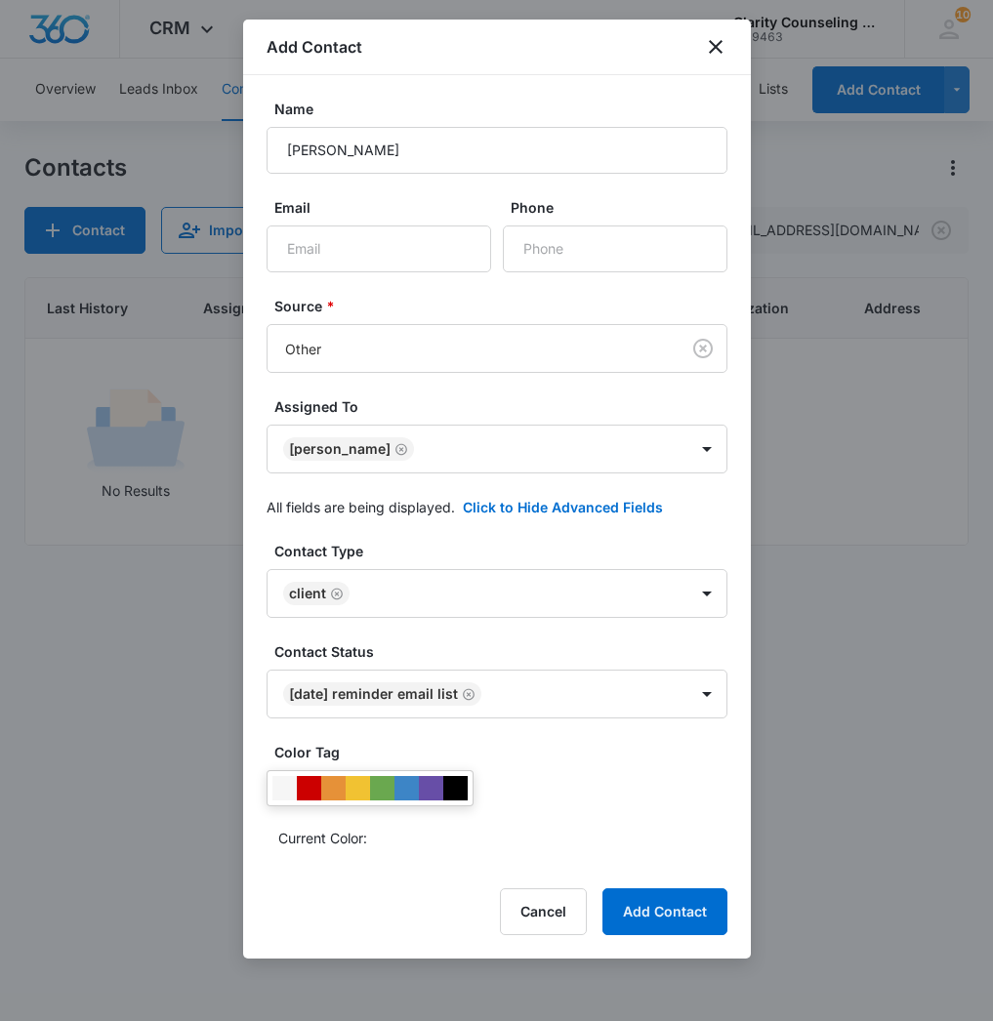
scroll to position [0, 0]
paste input "[EMAIL_ADDRESS][DOMAIN_NAME]"
type input "[EMAIL_ADDRESS][DOMAIN_NAME]"
paste input "[PHONE_NUMBER]"
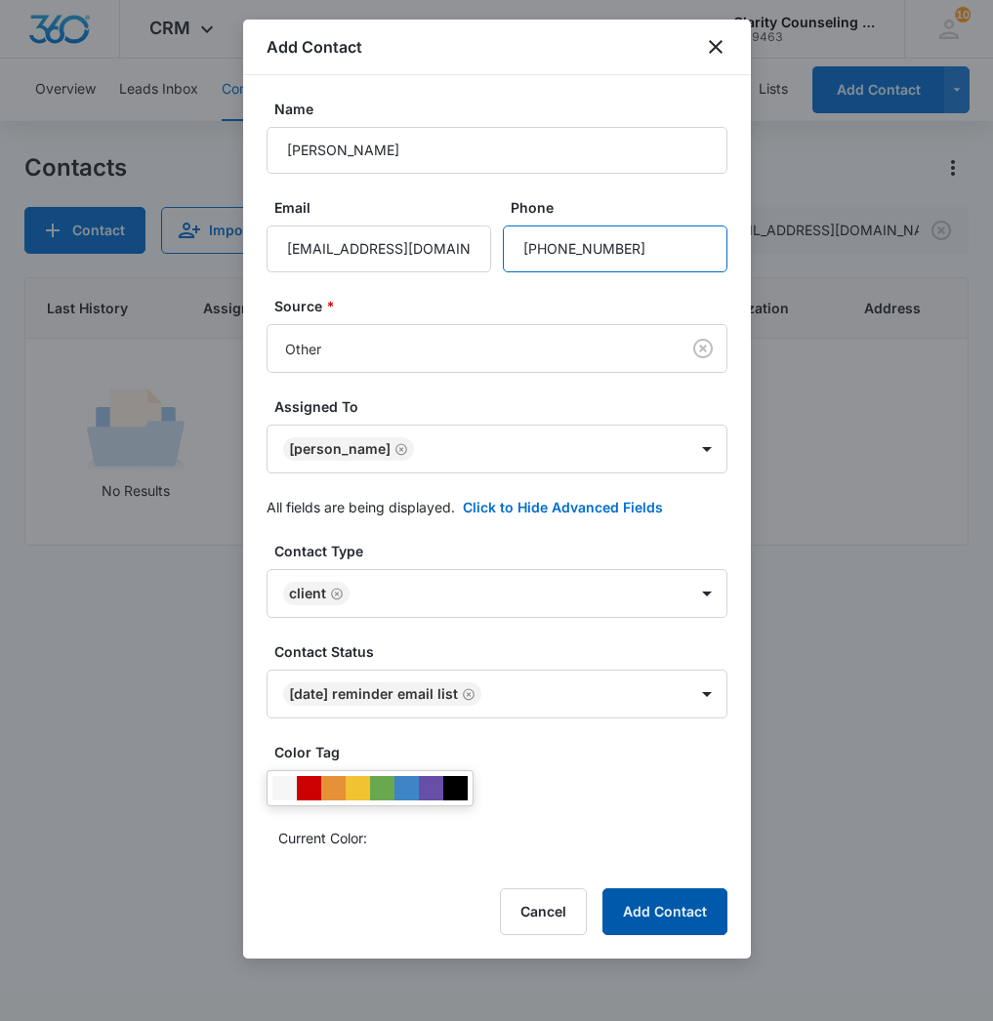
type input "[PHONE_NUMBER]"
click at [665, 914] on button "Add Contact" at bounding box center [664, 912] width 125 height 47
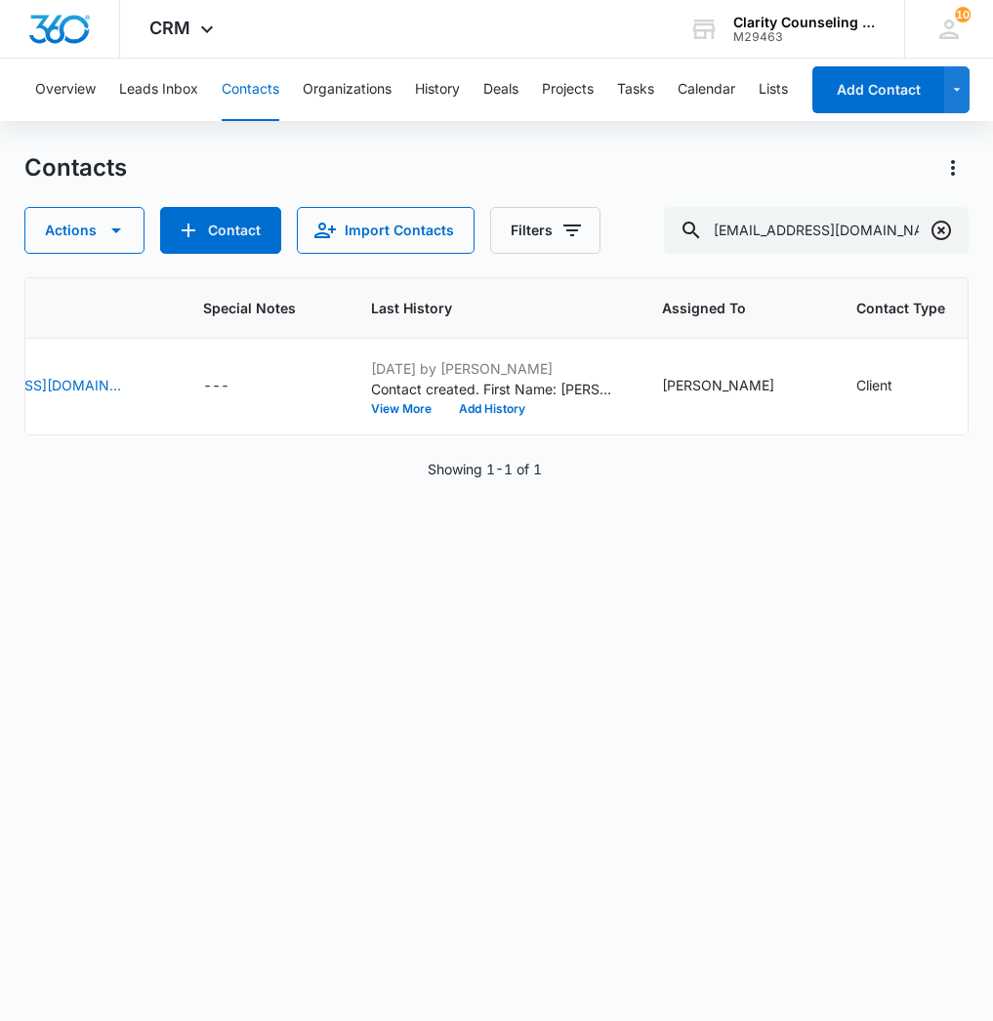
click at [947, 231] on icon "Clear" at bounding box center [941, 230] width 23 height 23
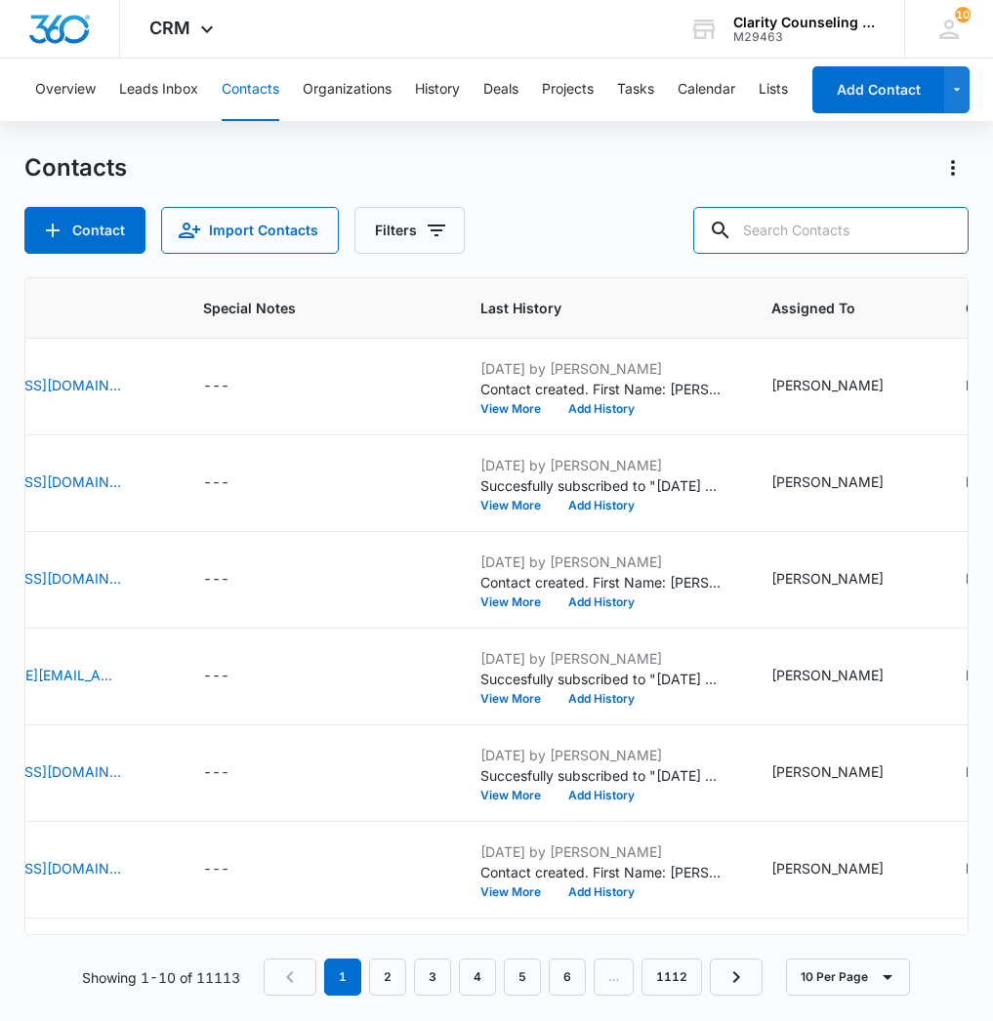
paste input "[EMAIL_ADDRESS][DOMAIN_NAME]"
type input "[EMAIL_ADDRESS][DOMAIN_NAME]"
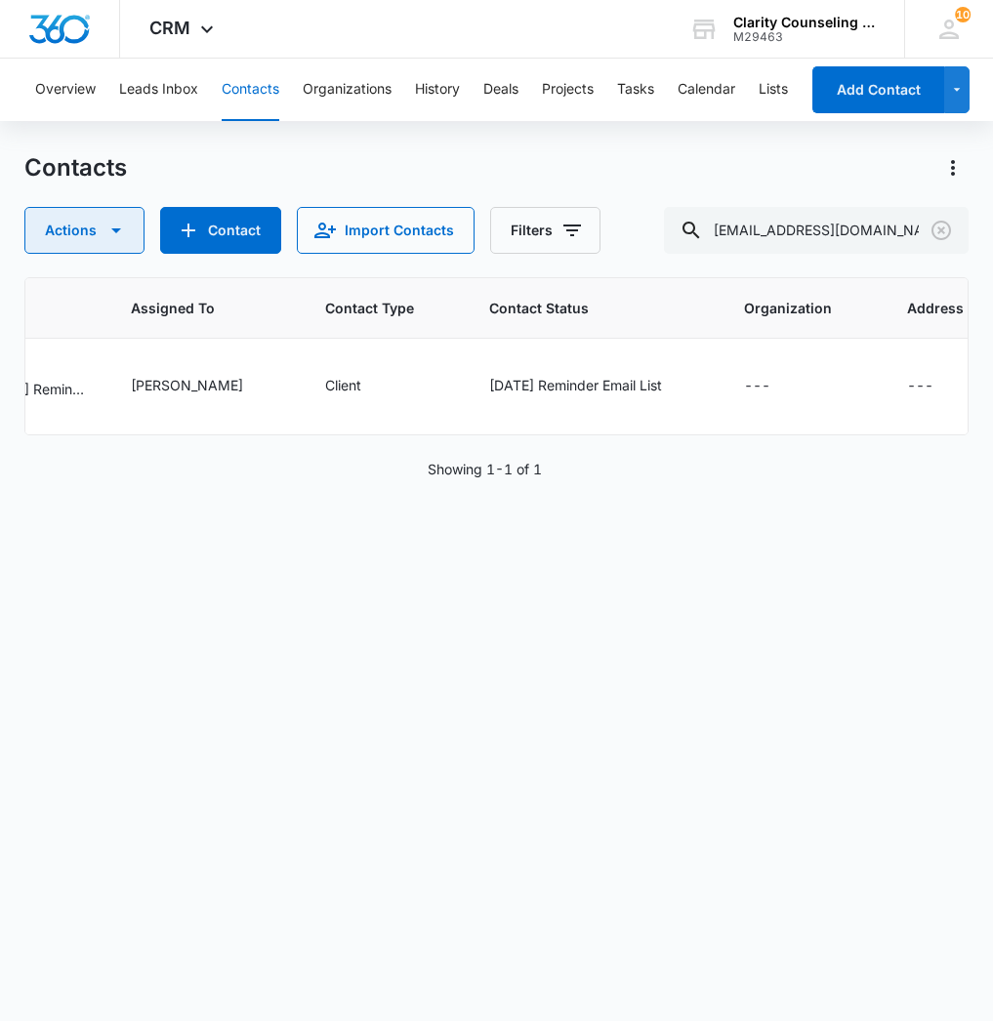
scroll to position [0, 1264]
click at [675, 389] on icon "Contact Status - Saturday Reminder Email List - Select to Edit Field" at bounding box center [686, 386] width 23 height 23
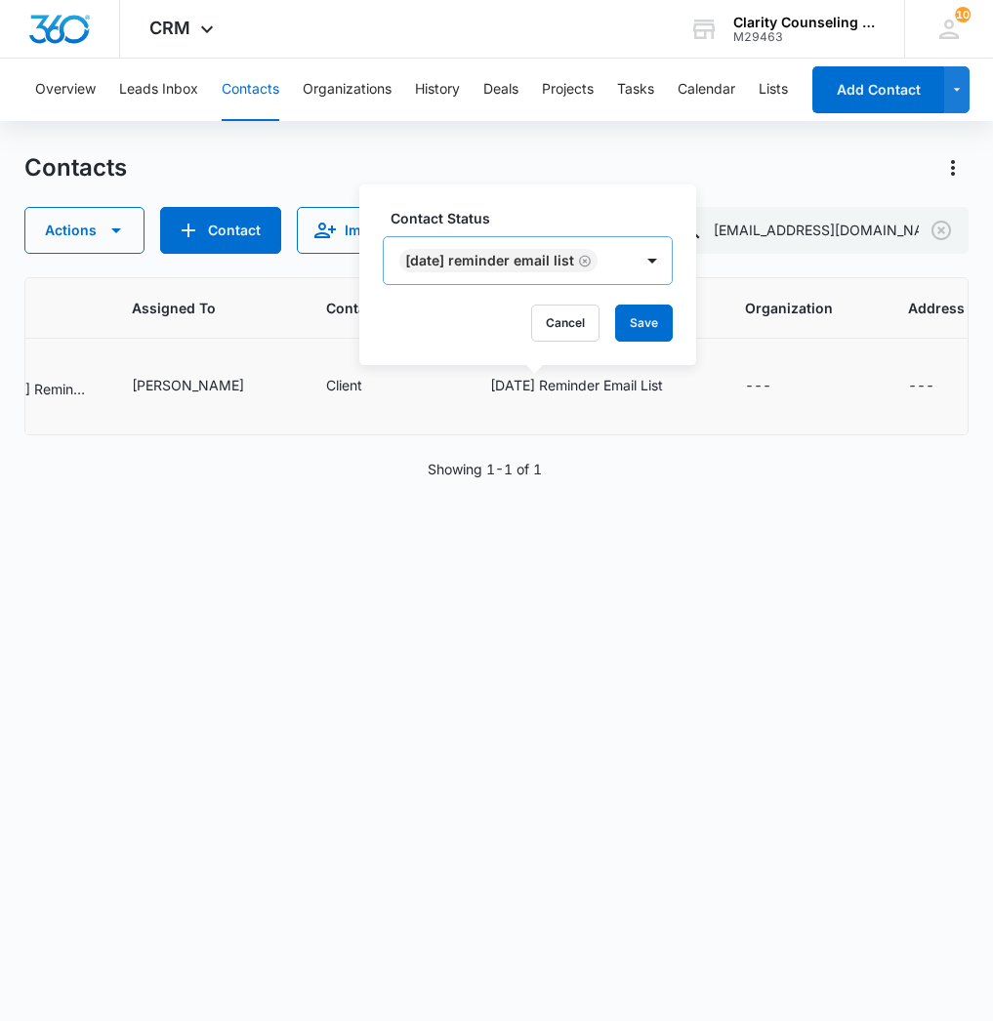
click at [591, 263] on icon "Remove Saturday Reminder Email List" at bounding box center [585, 261] width 12 height 12
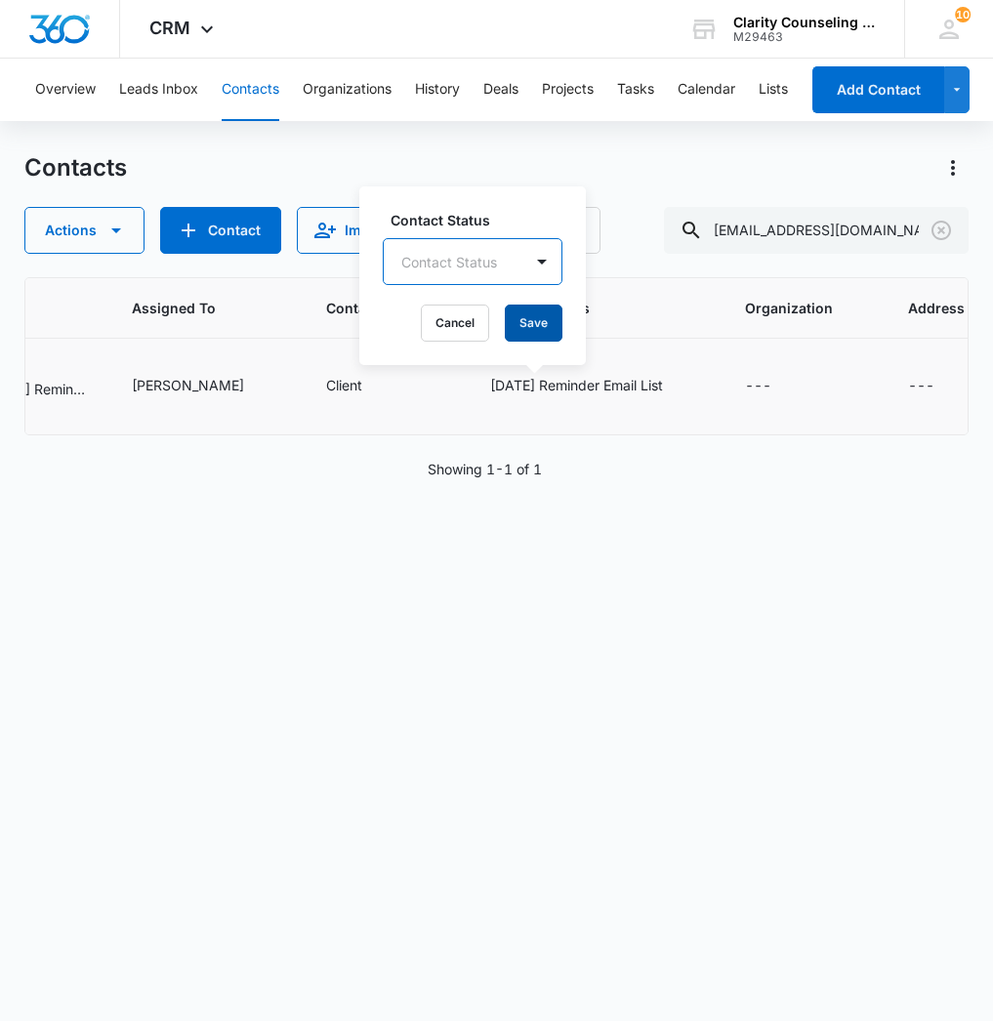
click at [527, 324] on button "Save" at bounding box center [534, 323] width 58 height 37
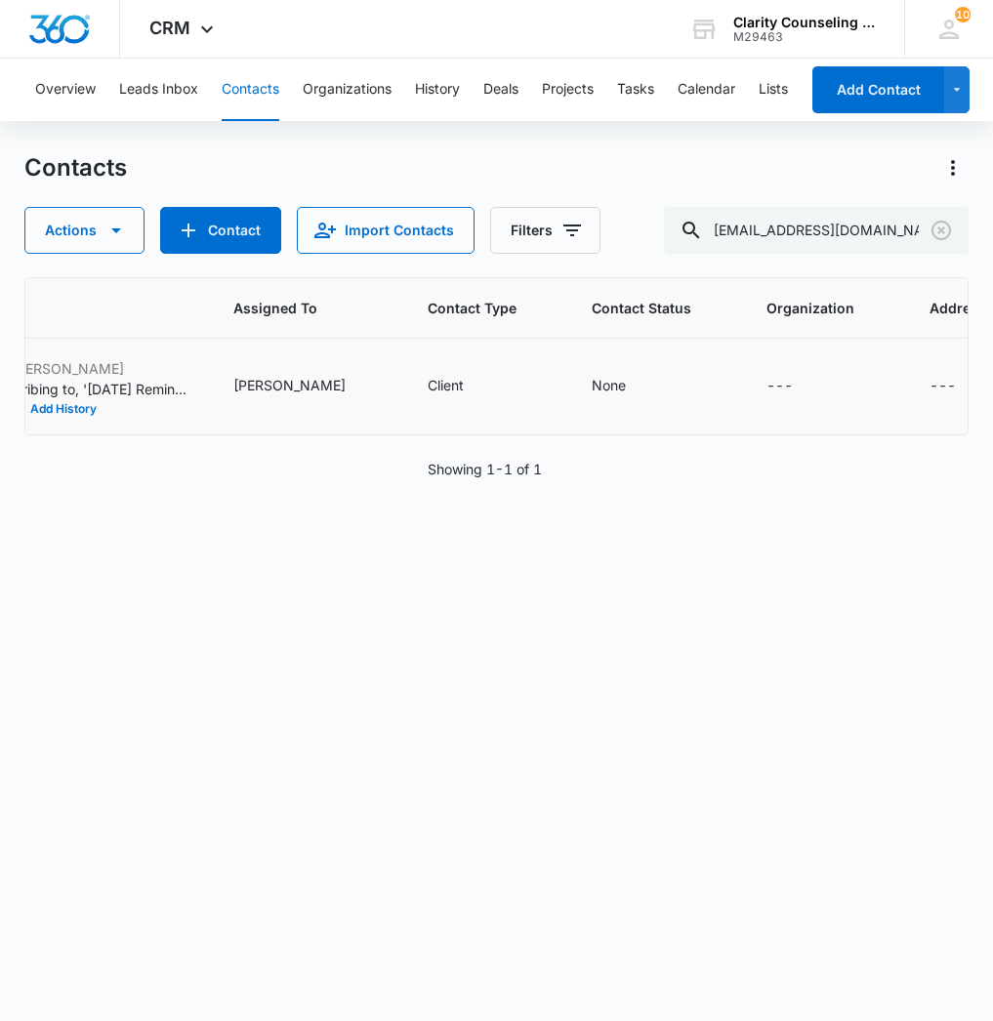
scroll to position [0, 1159]
click at [947, 235] on icon "Clear" at bounding box center [941, 231] width 20 height 20
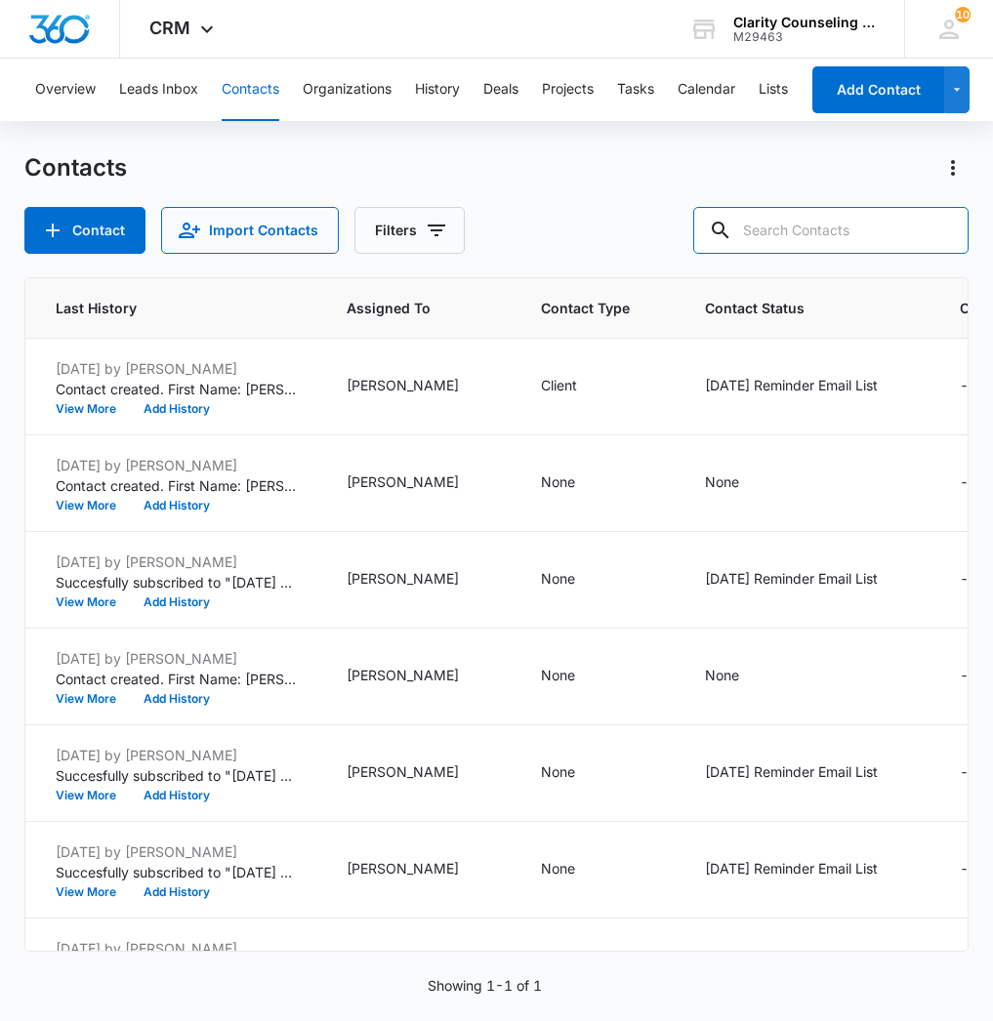
paste input "[EMAIL_ADDRESS][DOMAIN_NAME]"
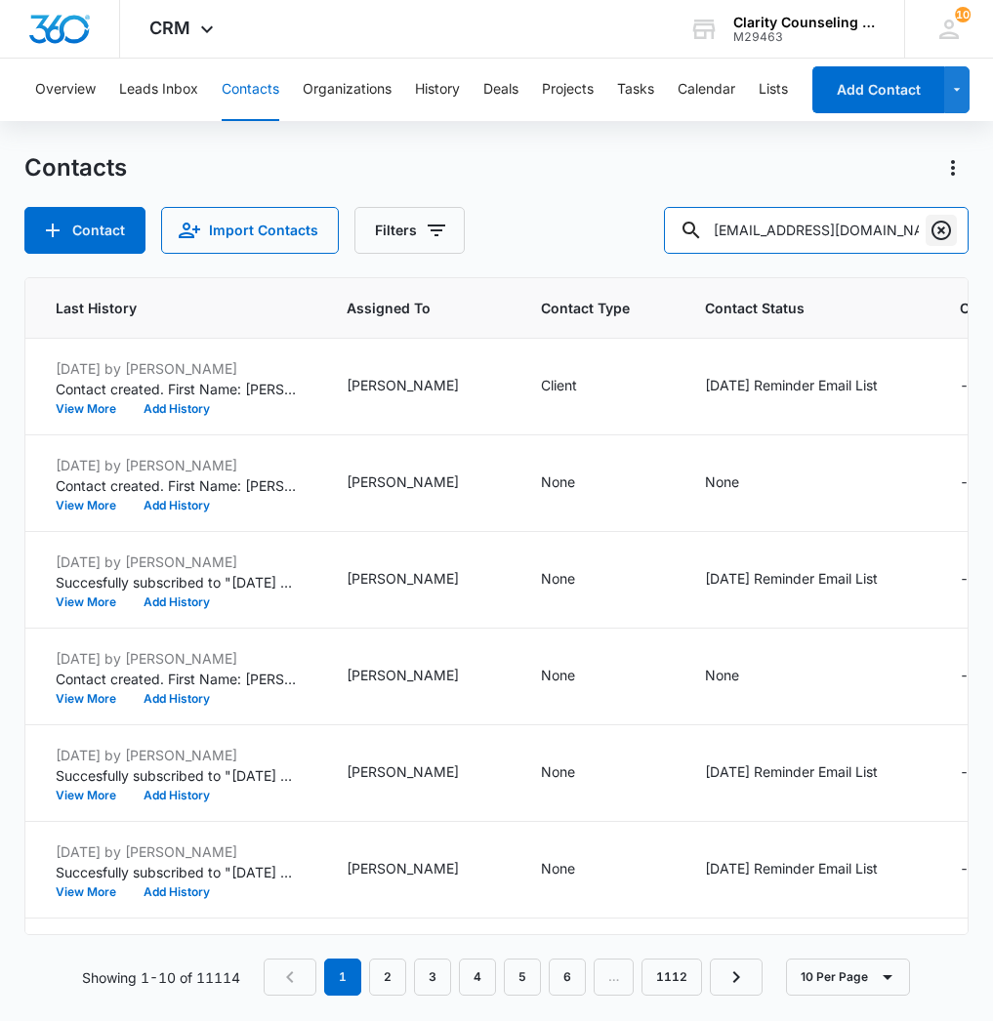
type input "[EMAIL_ADDRESS][DOMAIN_NAME]"
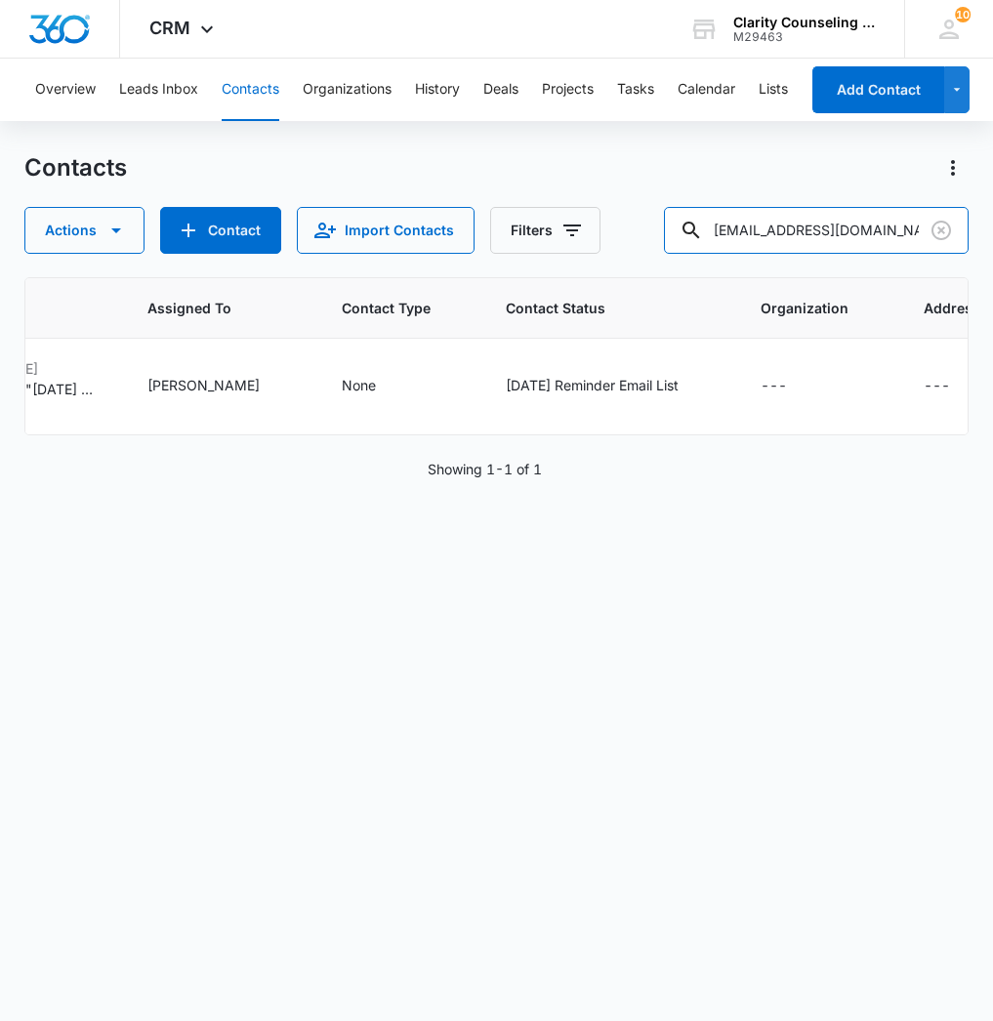
scroll to position [0, 1]
click at [947, 240] on icon "Clear" at bounding box center [941, 230] width 23 height 23
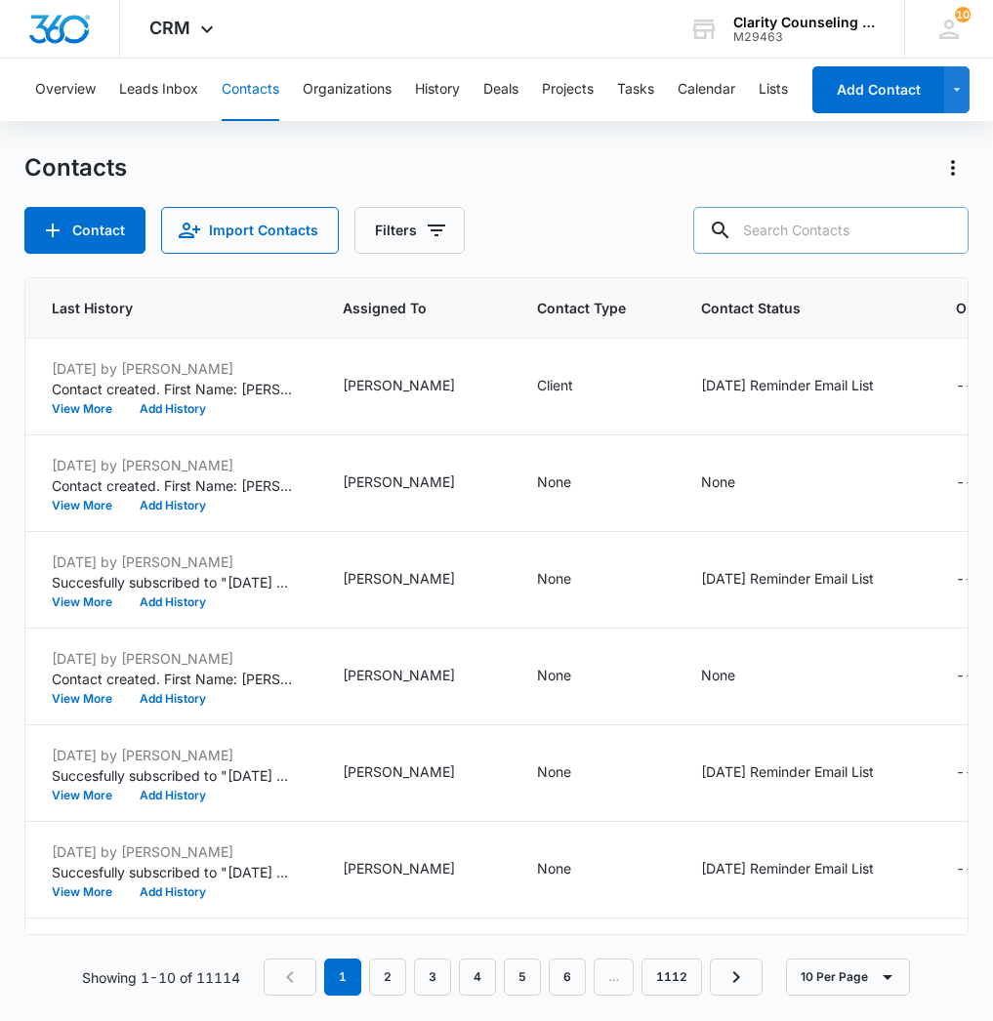
paste input "[EMAIL_ADDRESS][DOMAIN_NAME]"
type input "[EMAIL_ADDRESS][DOMAIN_NAME]"
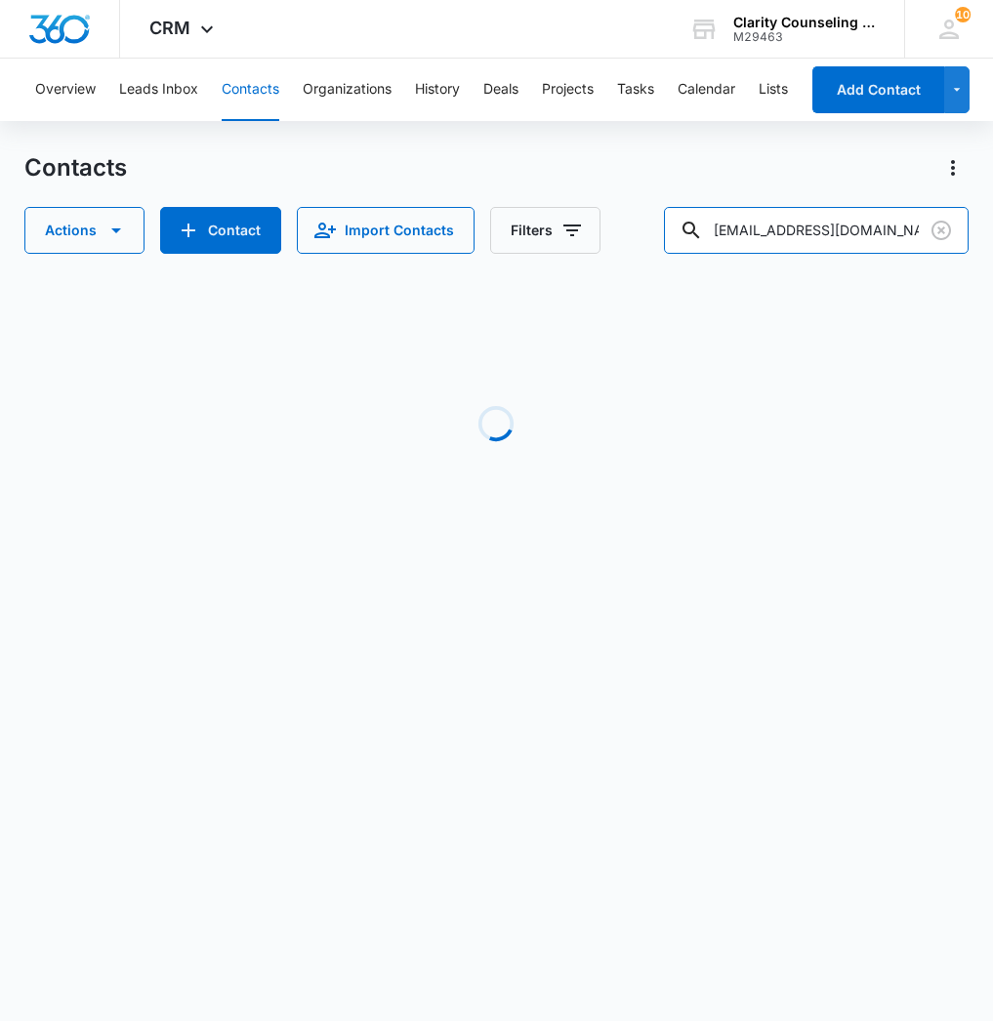
scroll to position [0, 1070]
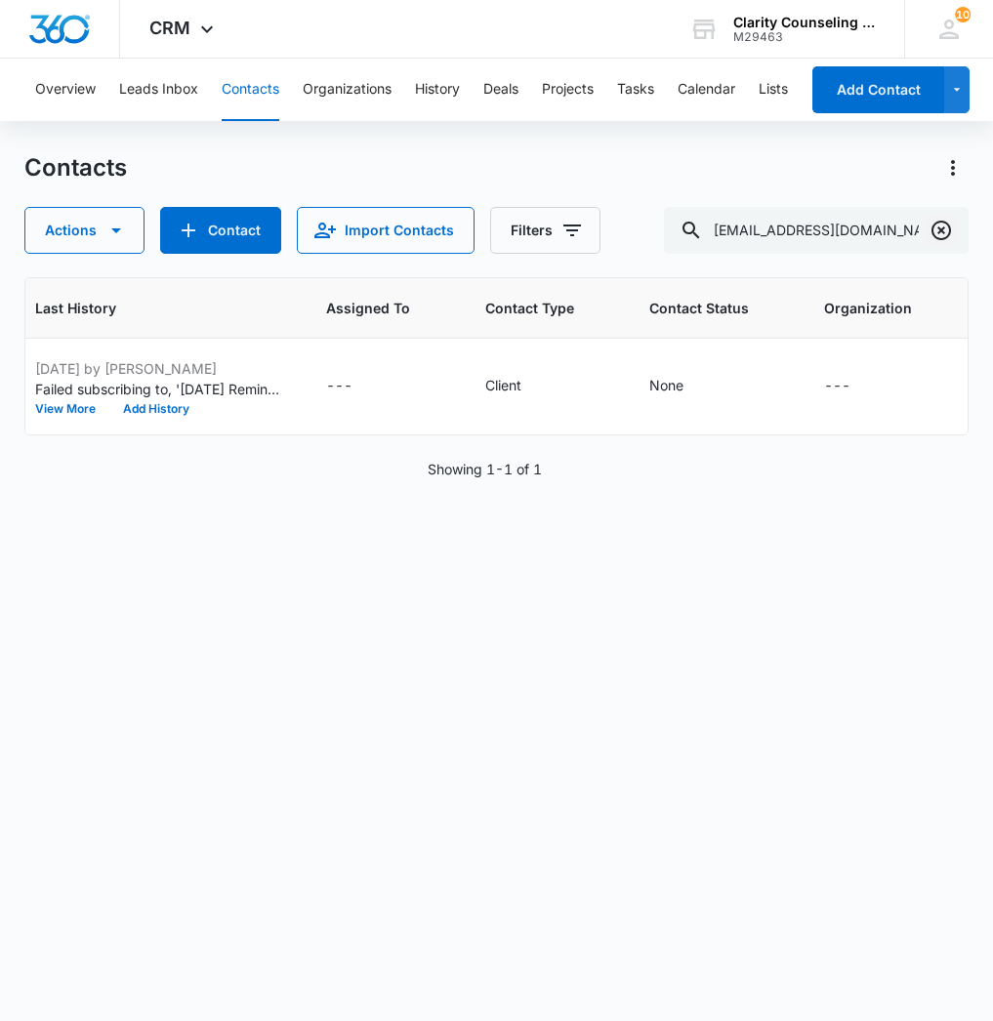
click at [945, 230] on icon "Clear" at bounding box center [941, 230] width 23 height 23
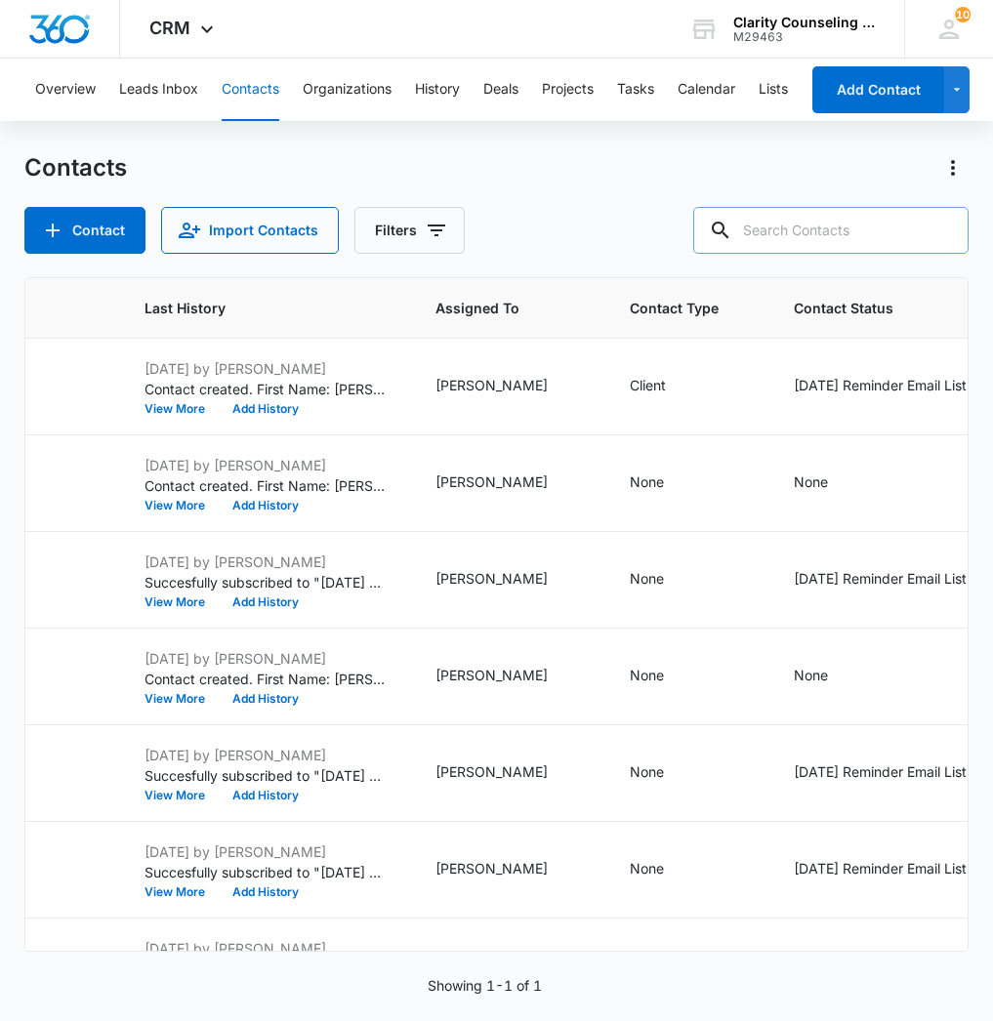
scroll to position [0, 0]
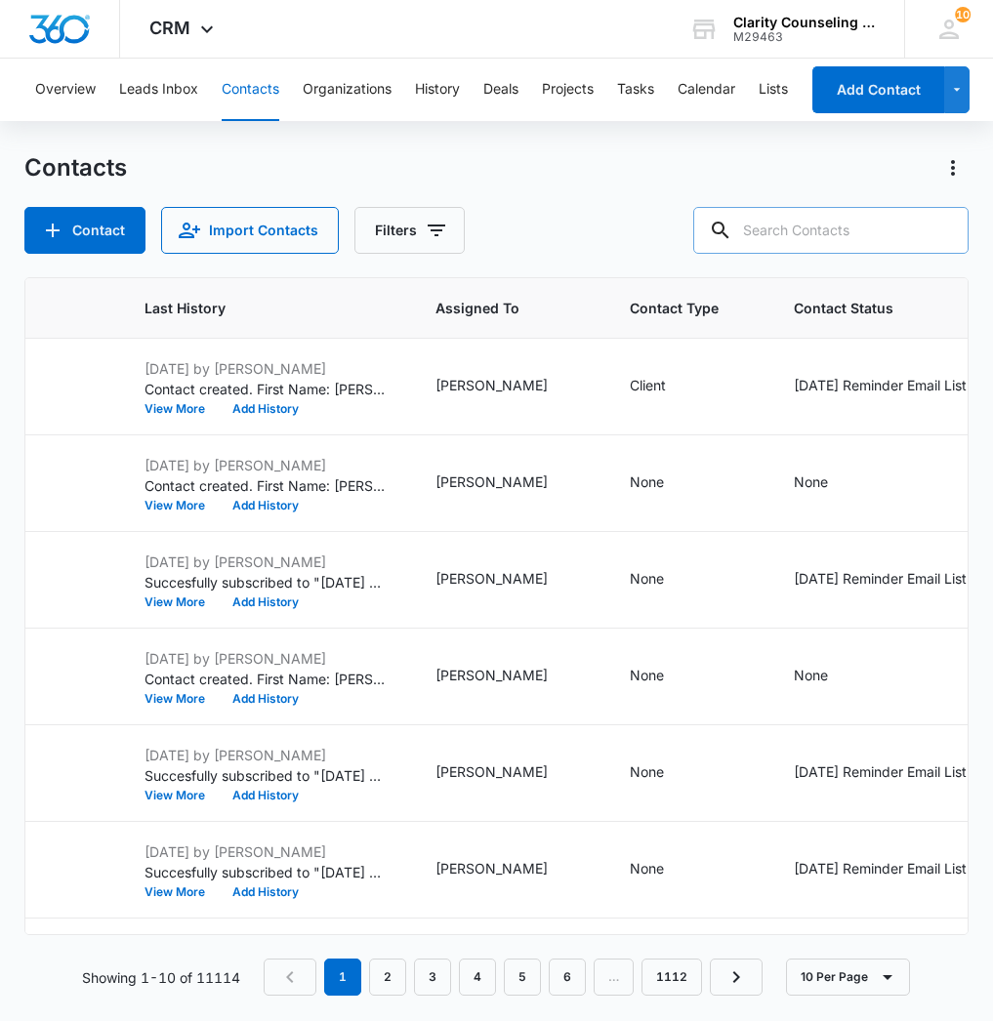
paste input "[EMAIL_ADDRESS][DOMAIN_NAME]"
type input "[EMAIL_ADDRESS][DOMAIN_NAME]"
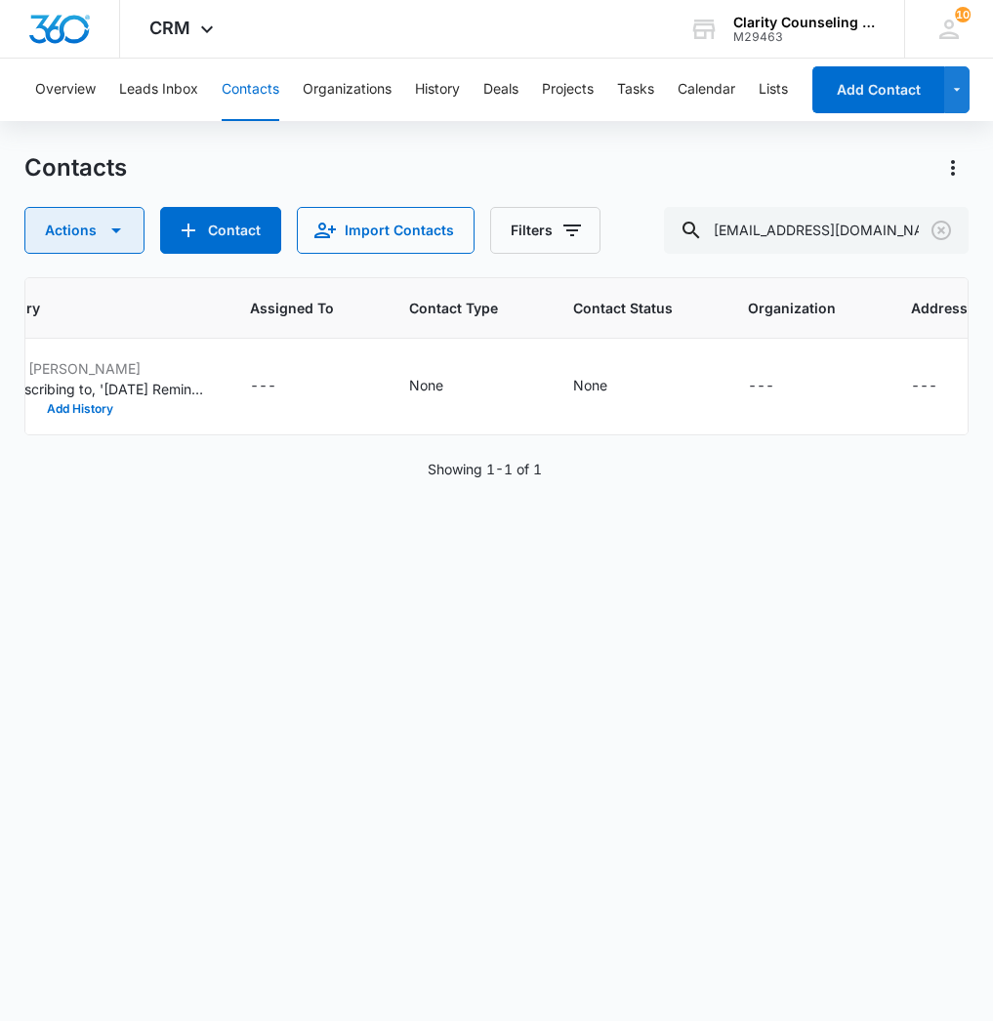
scroll to position [0, 960]
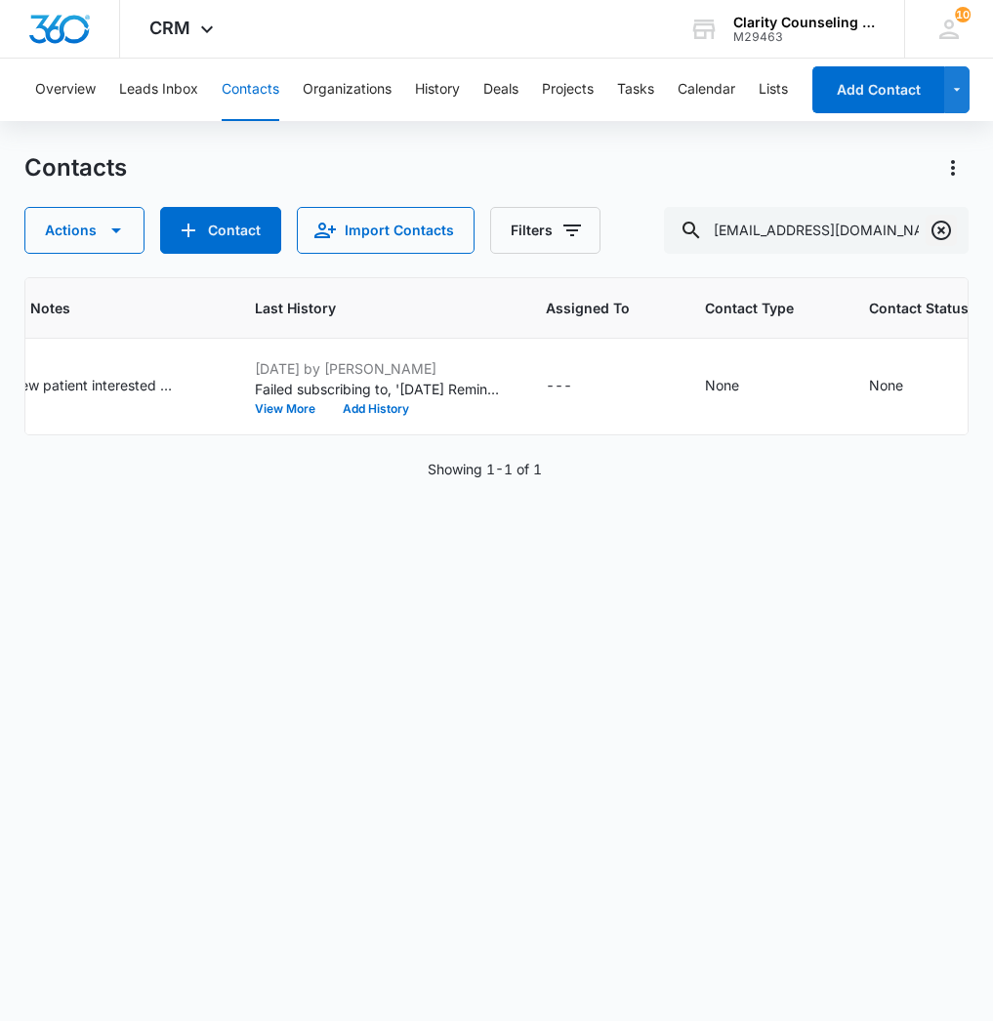
click at [945, 231] on icon "Clear" at bounding box center [941, 230] width 23 height 23
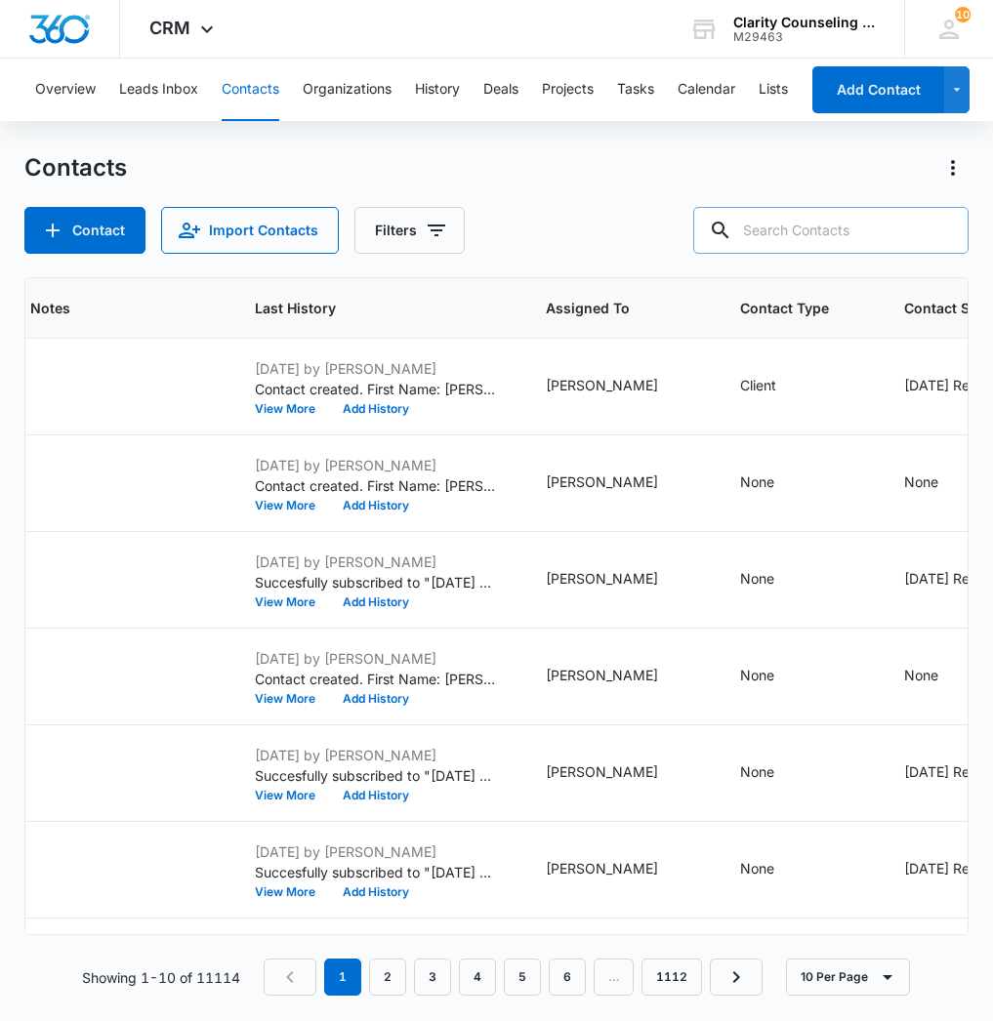
paste input "[EMAIL_ADDRESS][DOMAIN_NAME]"
type input "[EMAIL_ADDRESS][DOMAIN_NAME]"
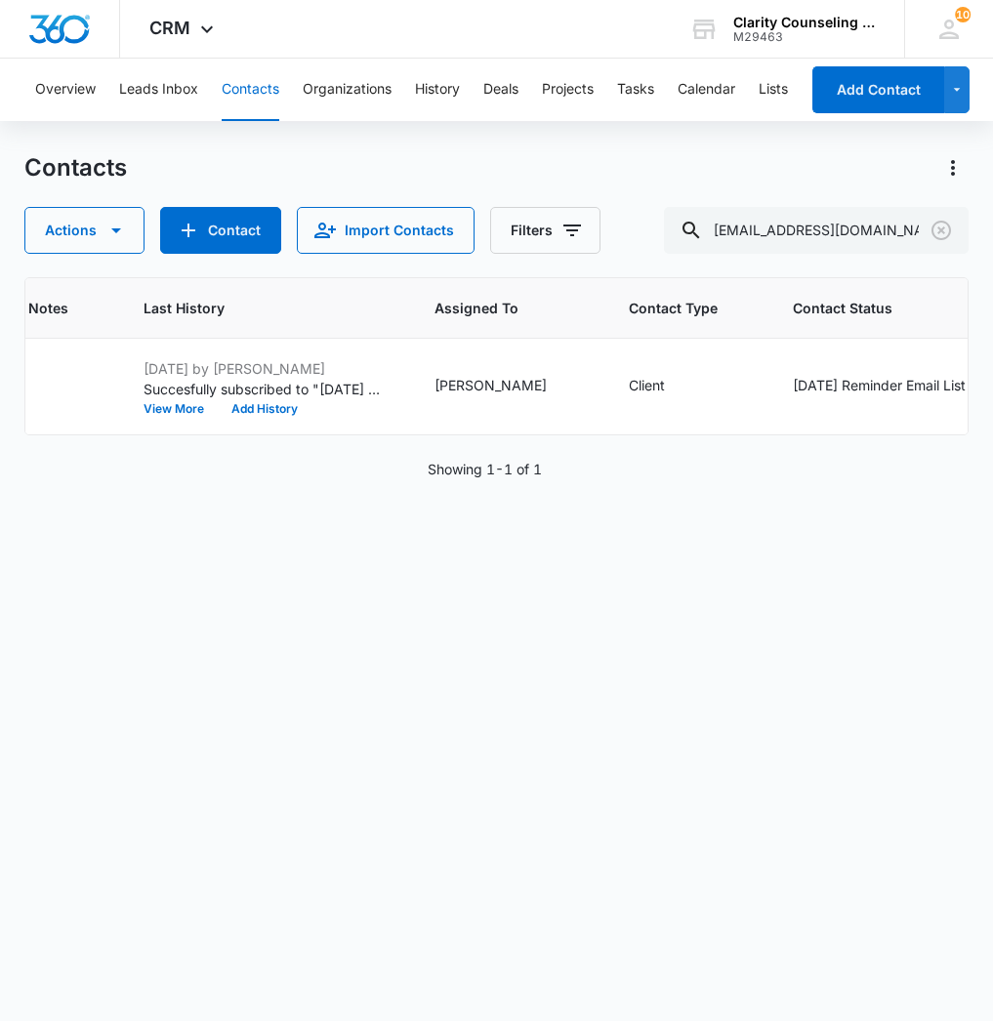
scroll to position [0, 0]
click at [937, 220] on icon "Clear" at bounding box center [941, 230] width 23 height 23
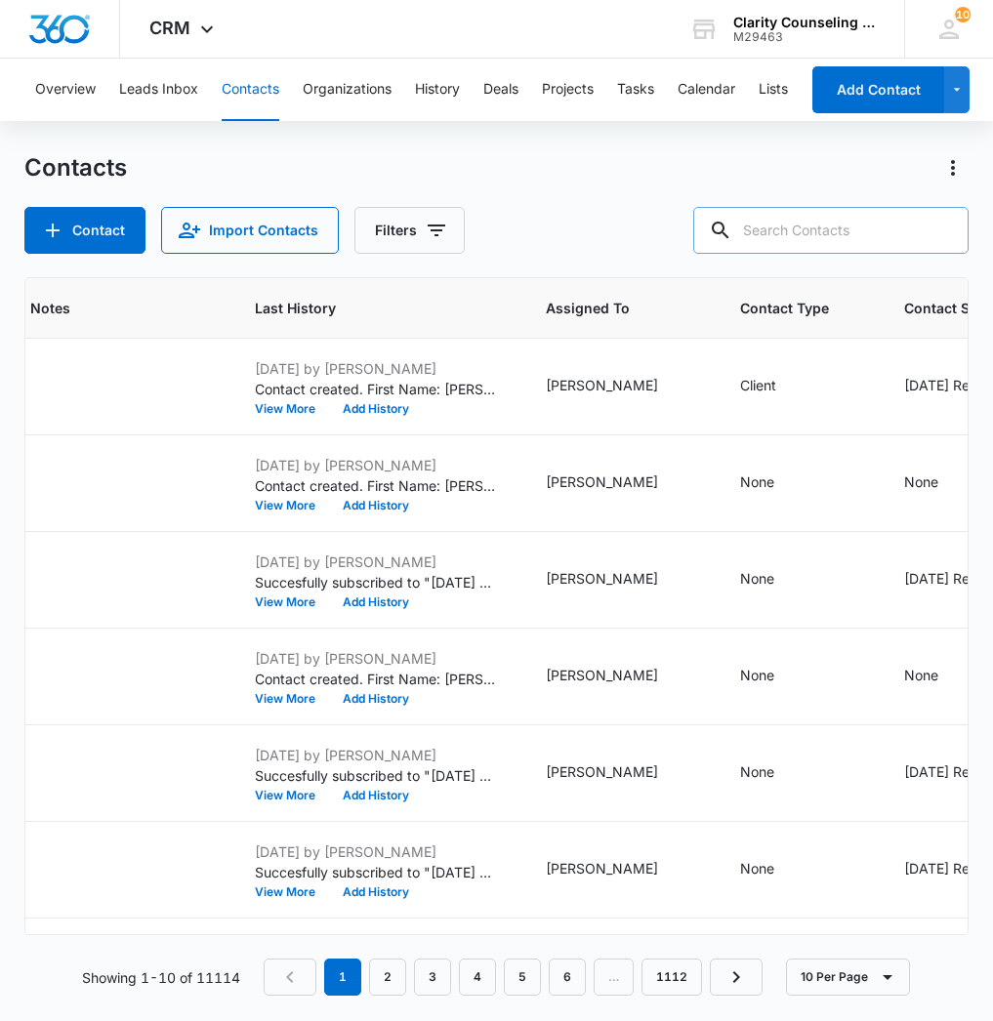
paste input "[EMAIL_ADDRESS][DOMAIN_NAME]"
type input "[EMAIL_ADDRESS][DOMAIN_NAME]"
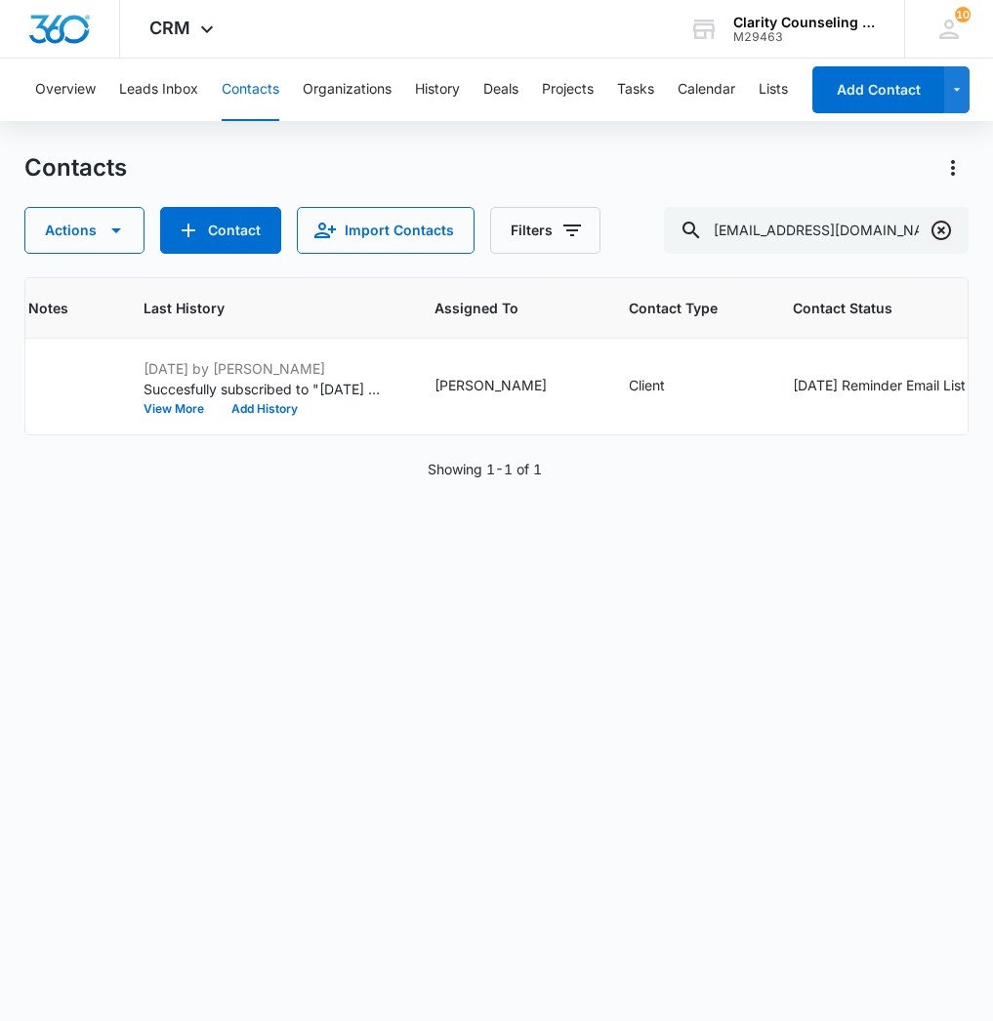
click at [946, 238] on icon "Clear" at bounding box center [941, 231] width 20 height 20
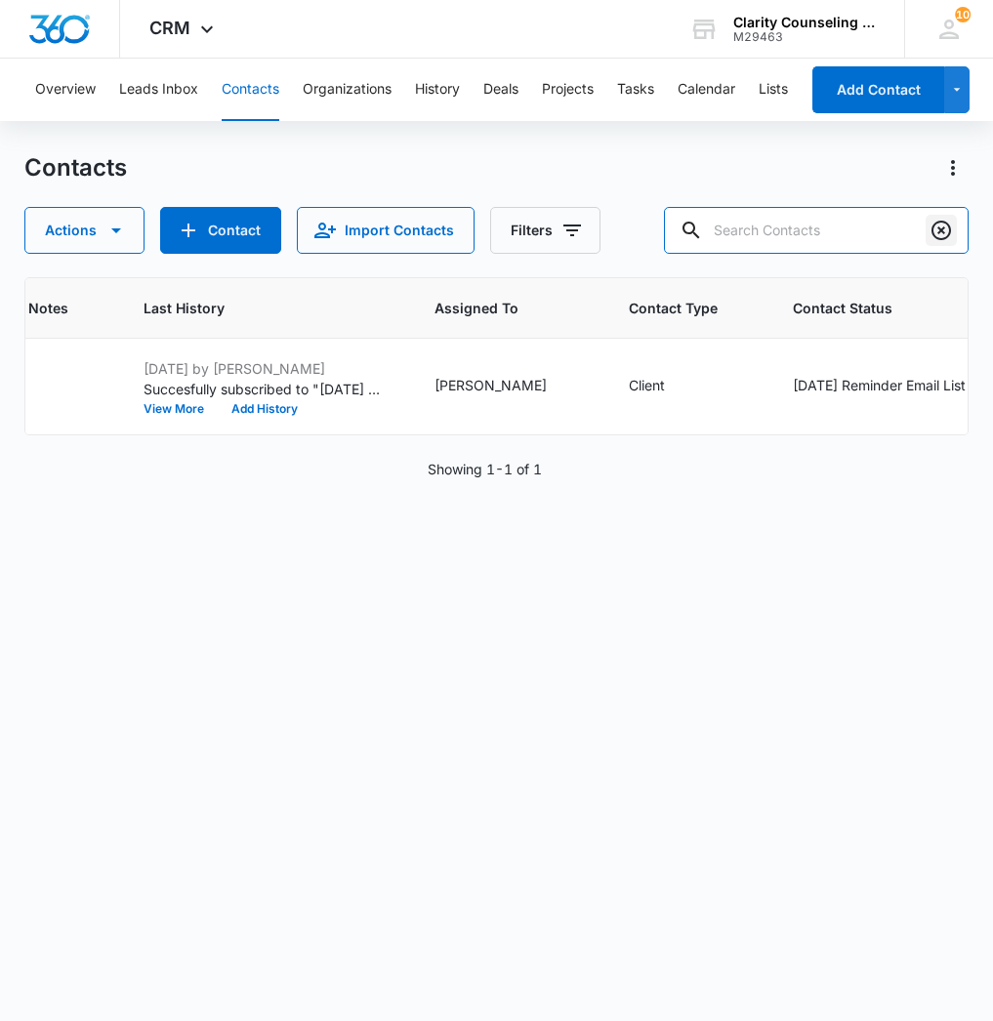
paste input "[EMAIL_ADDRESS][DOMAIN_NAME]"
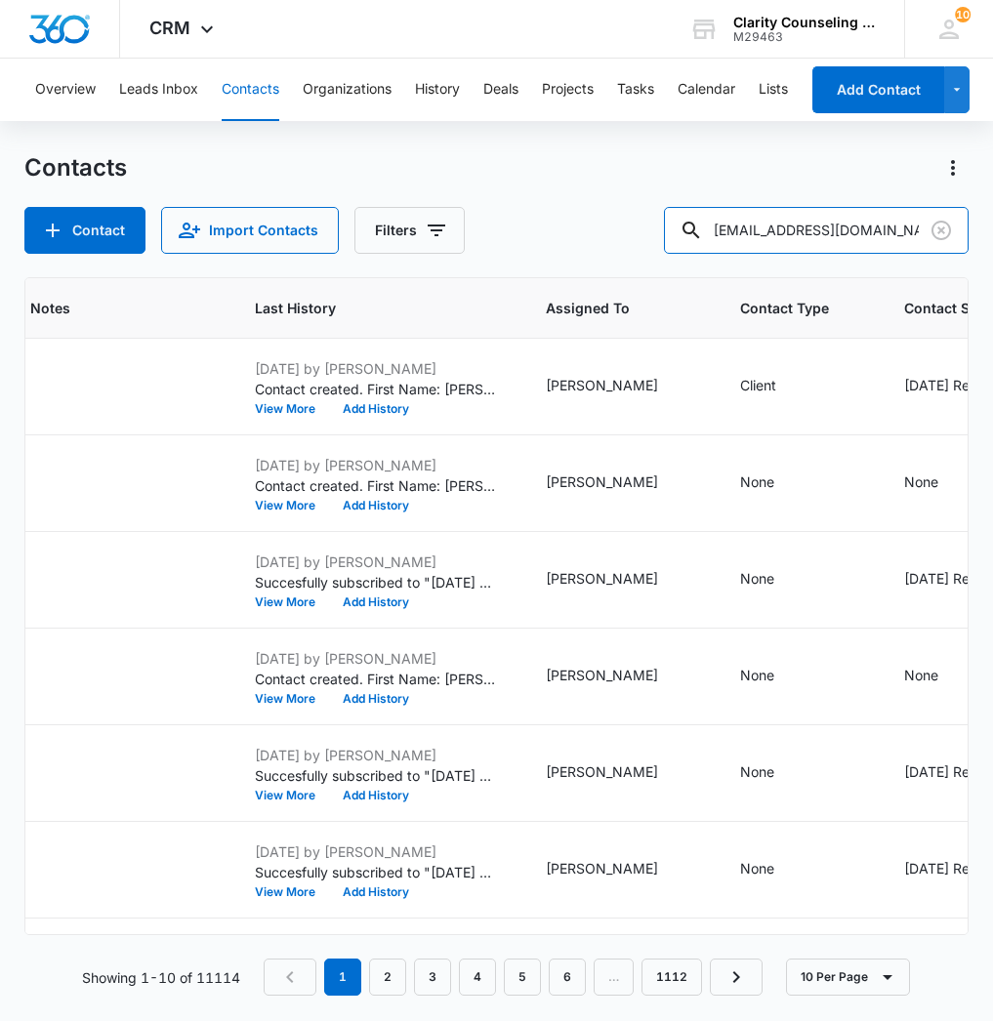
type input "[EMAIL_ADDRESS][DOMAIN_NAME]"
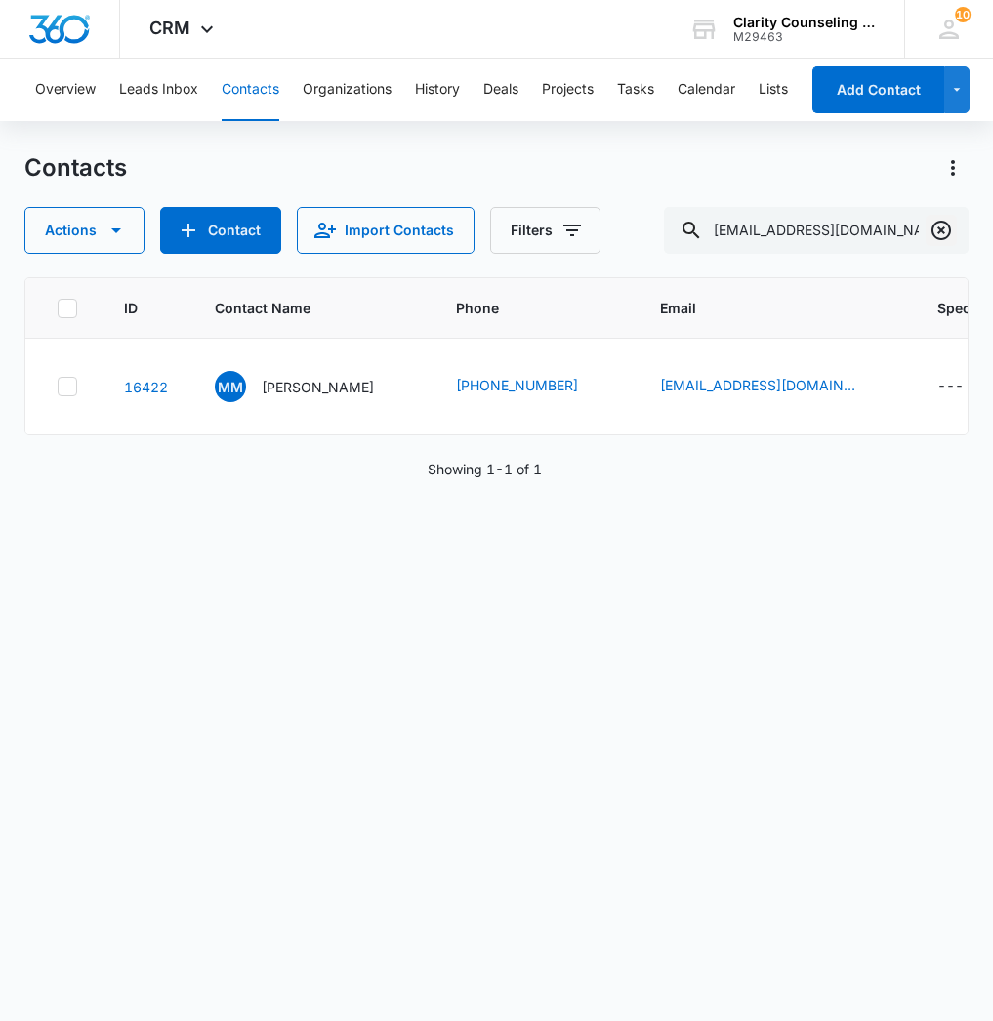
click at [944, 229] on icon "Clear" at bounding box center [941, 230] width 23 height 23
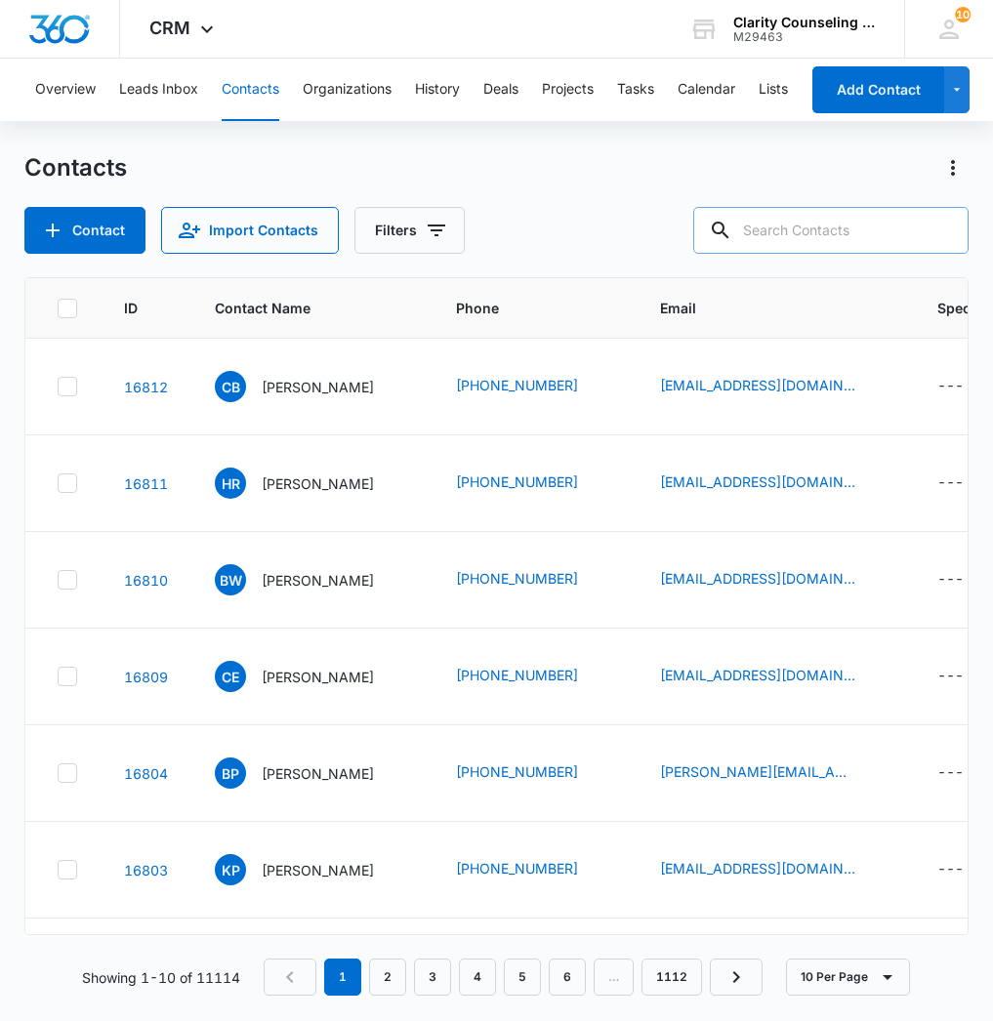
paste input "[EMAIL_ADDRESS][DOMAIN_NAME]"
type input "[EMAIL_ADDRESS][DOMAIN_NAME]"
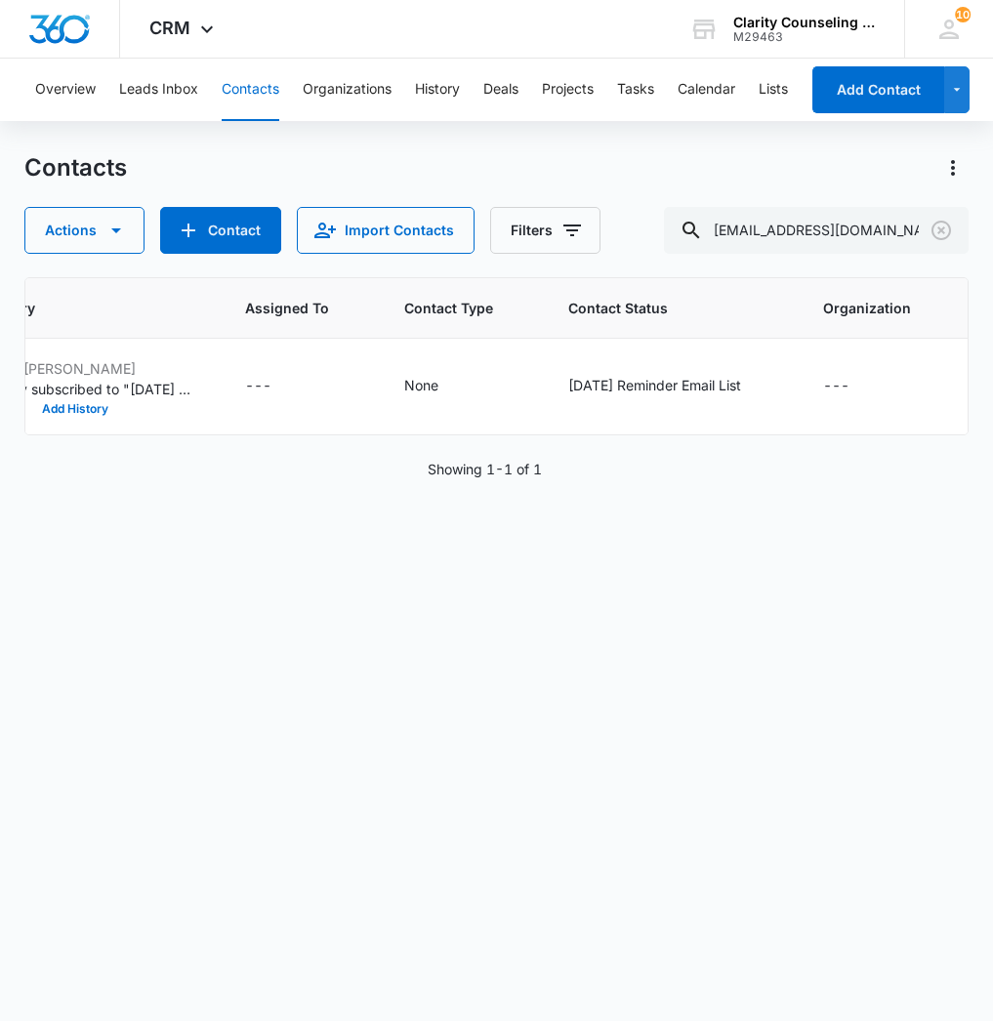
scroll to position [0, 1260]
click at [951, 237] on icon "Clear" at bounding box center [941, 230] width 23 height 23
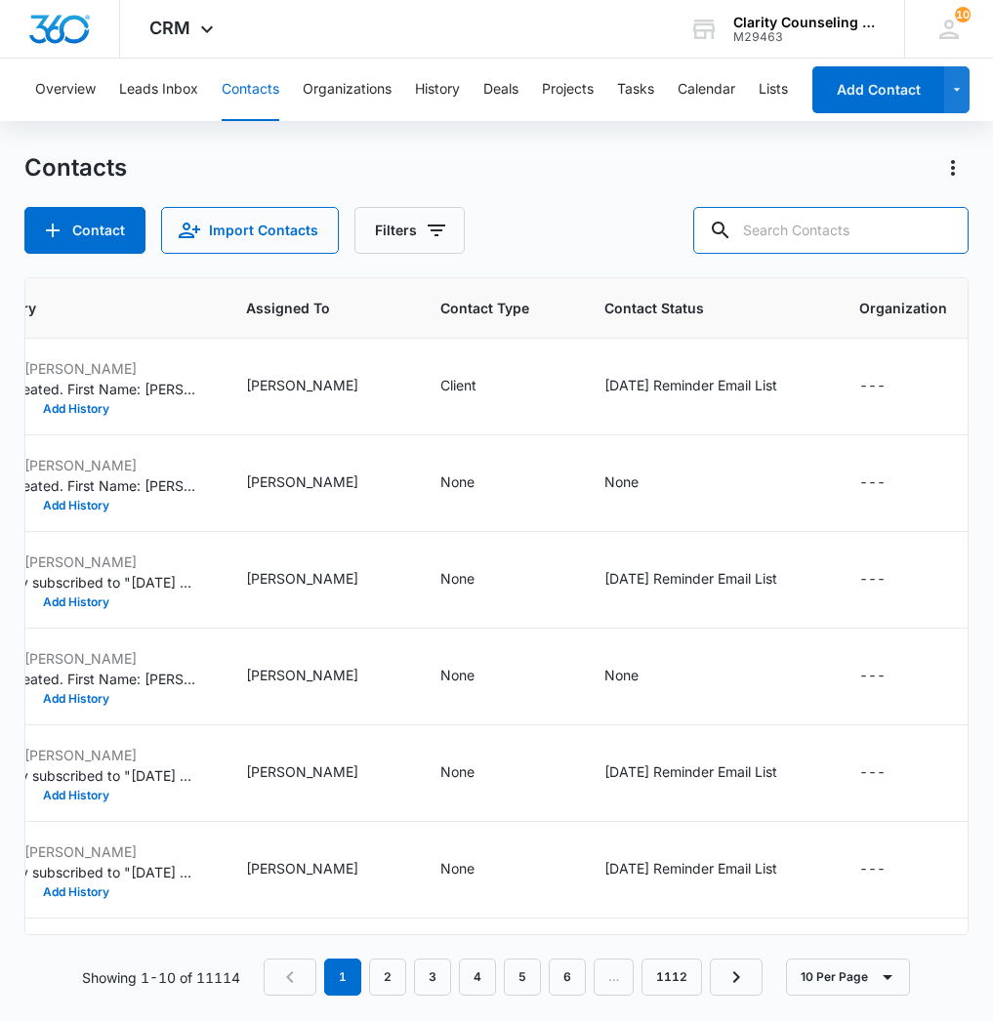
paste input "[EMAIL_ADDRESS][DOMAIN_NAME]"
type input "[EMAIL_ADDRESS][DOMAIN_NAME]"
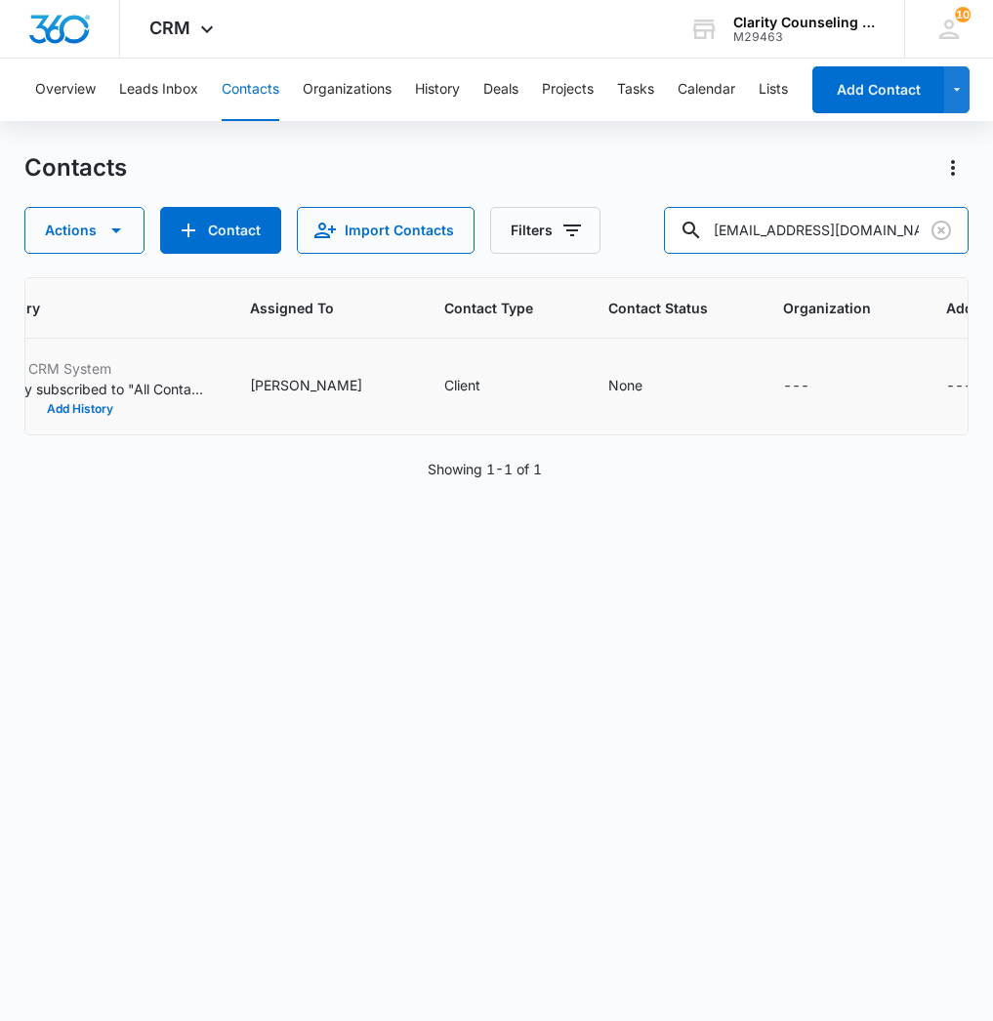
scroll to position [0, 0]
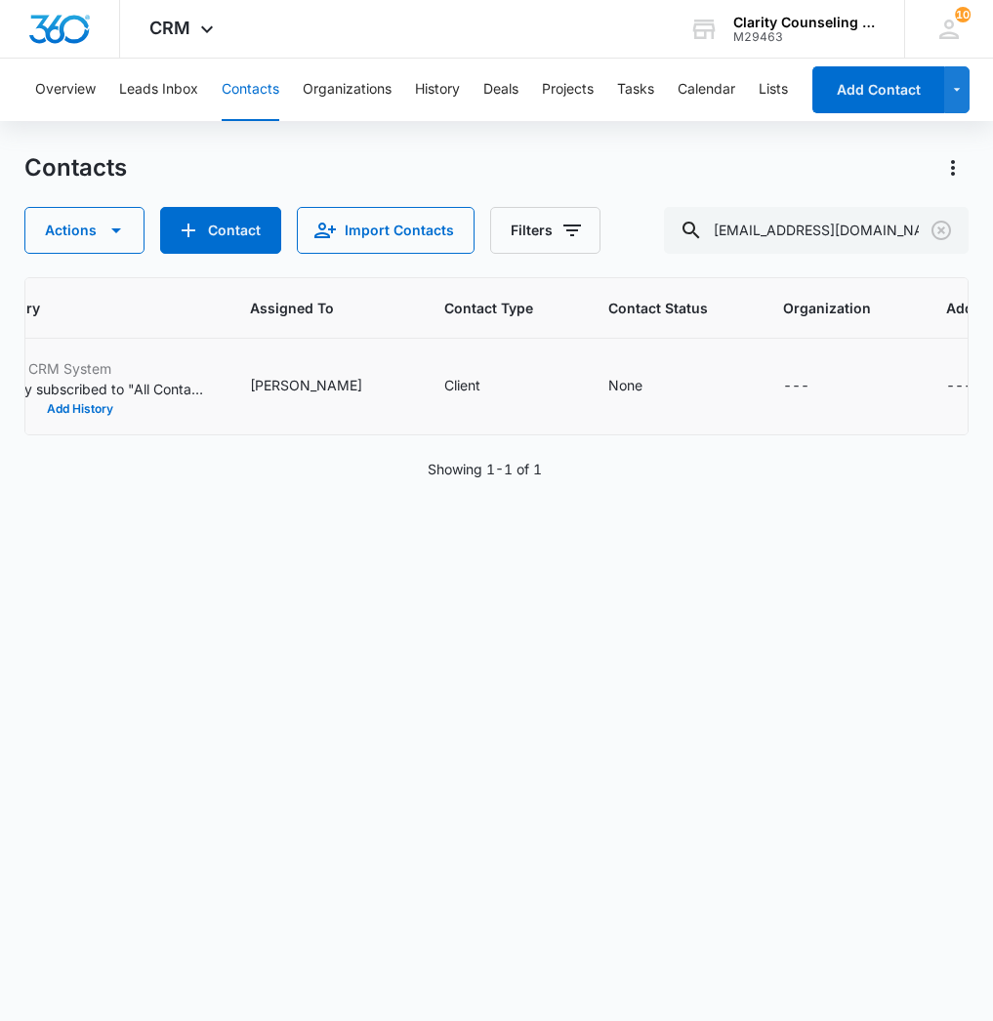
click at [492, 381] on td "Client" at bounding box center [503, 387] width 164 height 97
drag, startPoint x: 526, startPoint y: 385, endPoint x: 570, endPoint y: 393, distance: 44.6
click at [608, 385] on div "None" at bounding box center [625, 385] width 34 height 21
click at [589, 259] on div "Contact Status" at bounding box center [535, 262] width 139 height 44
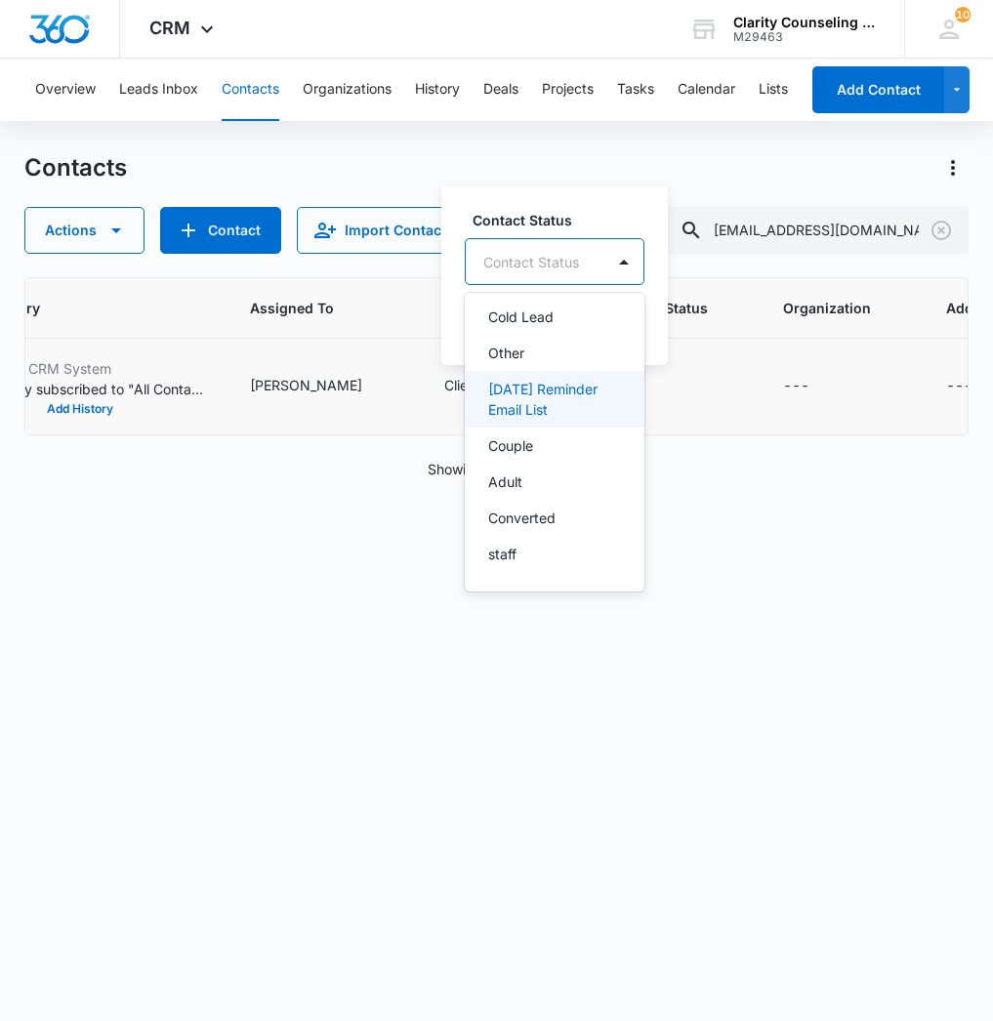
drag, startPoint x: 570, startPoint y: 408, endPoint x: 630, endPoint y: 366, distance: 72.9
click at [572, 406] on p "[DATE] Reminder Email List" at bounding box center [552, 399] width 129 height 41
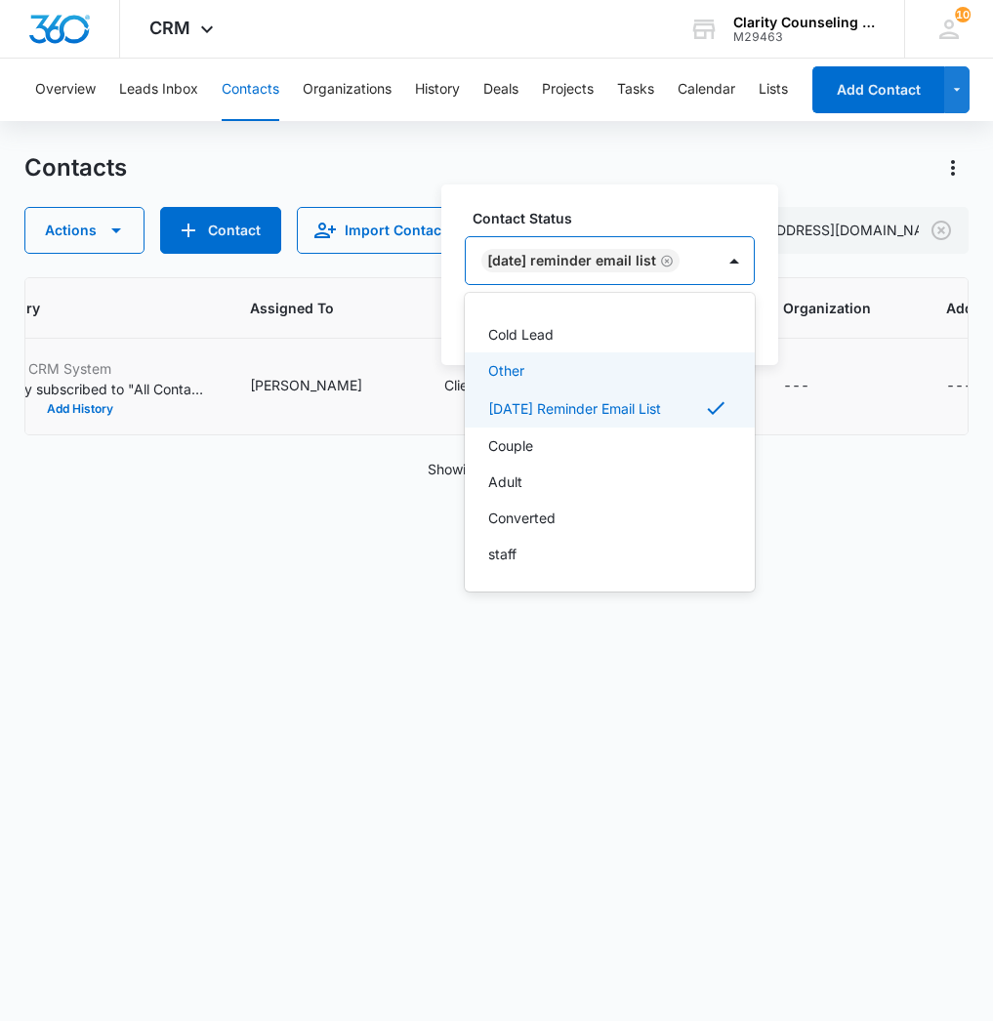
scroll to position [285, 0]
click at [747, 247] on div at bounding box center [734, 260] width 31 height 31
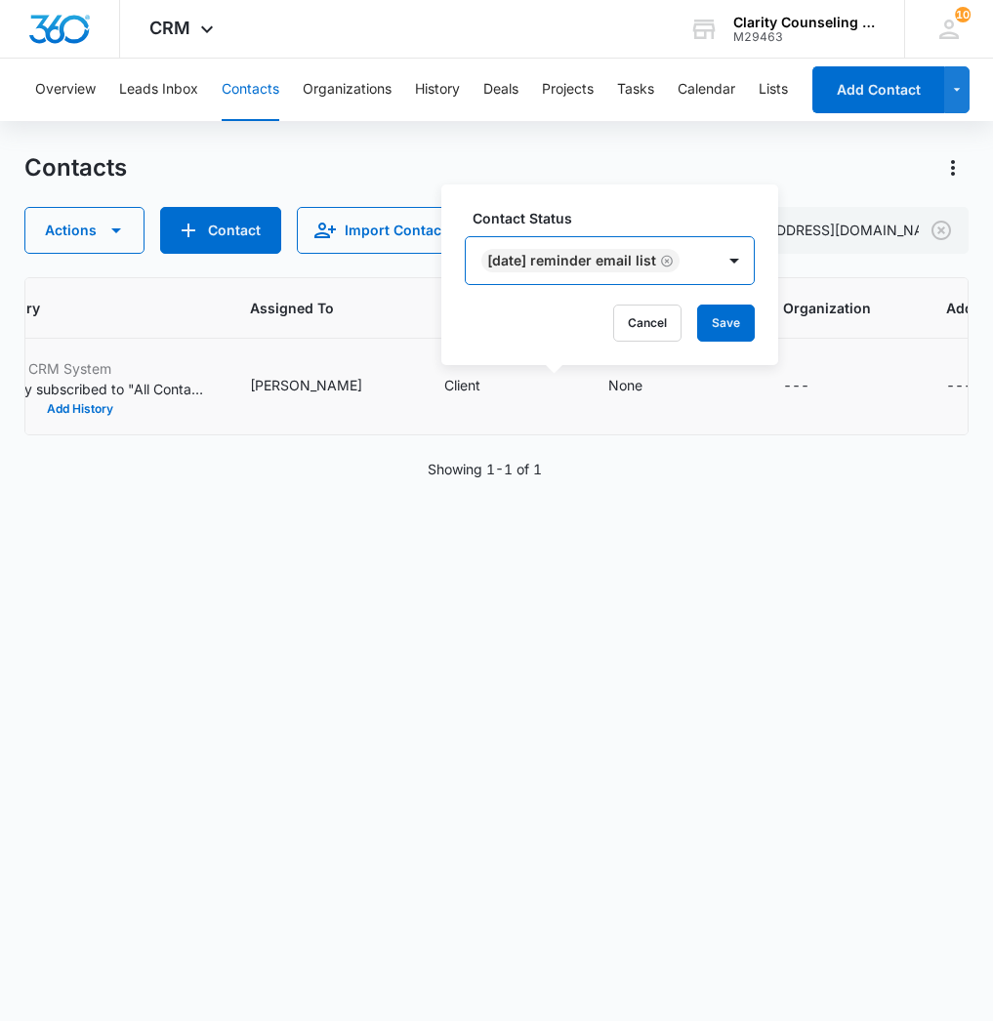
click at [743, 311] on button "Save" at bounding box center [726, 323] width 58 height 37
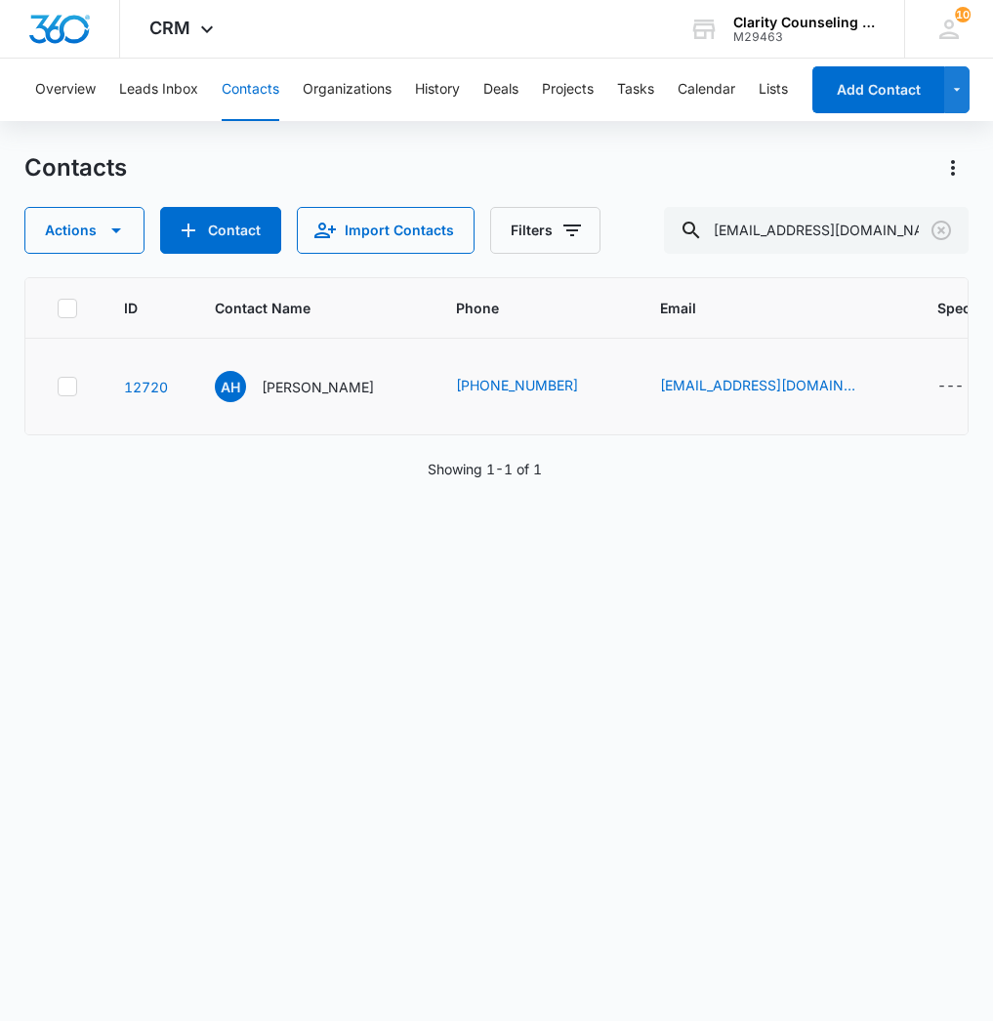
scroll to position [0, 0]
click at [949, 227] on icon "Clear" at bounding box center [941, 231] width 20 height 20
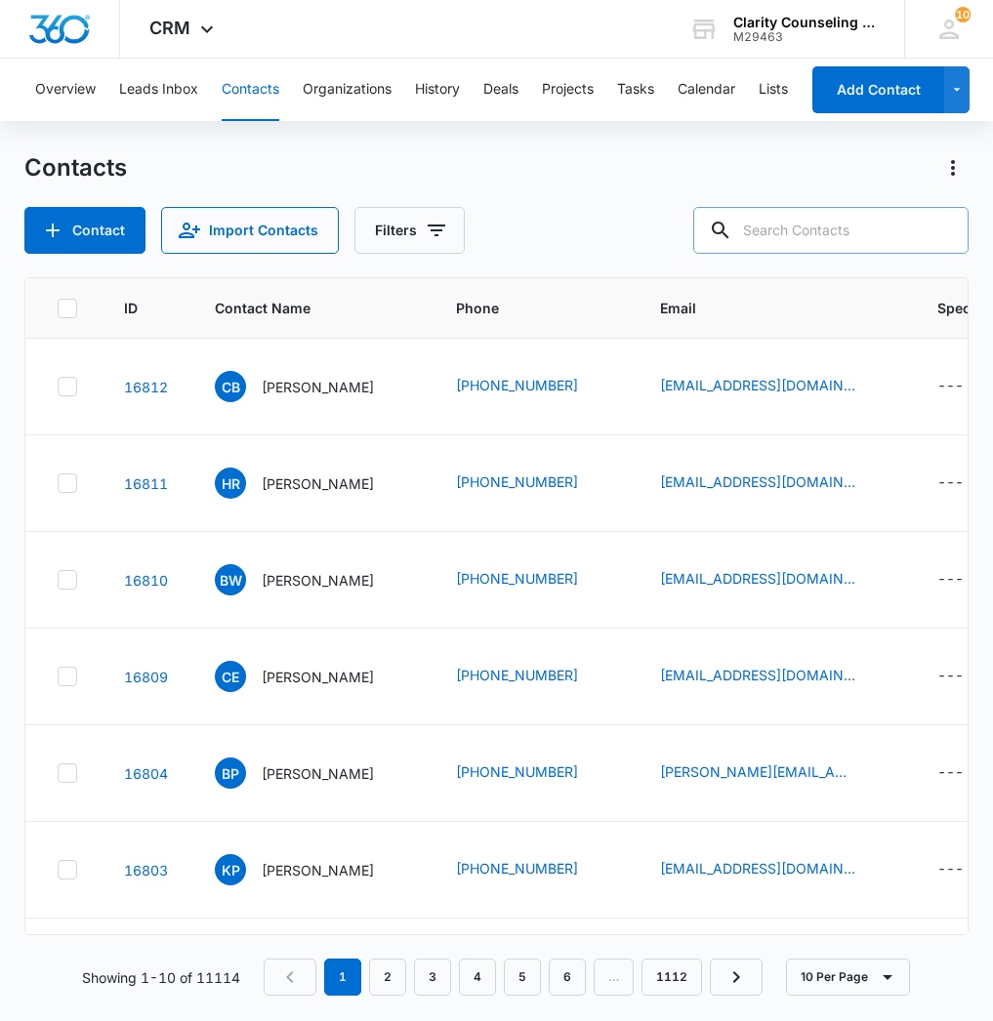
paste input "[EMAIL_ADDRESS][DOMAIN_NAME]"
type input "[EMAIL_ADDRESS][DOMAIN_NAME]"
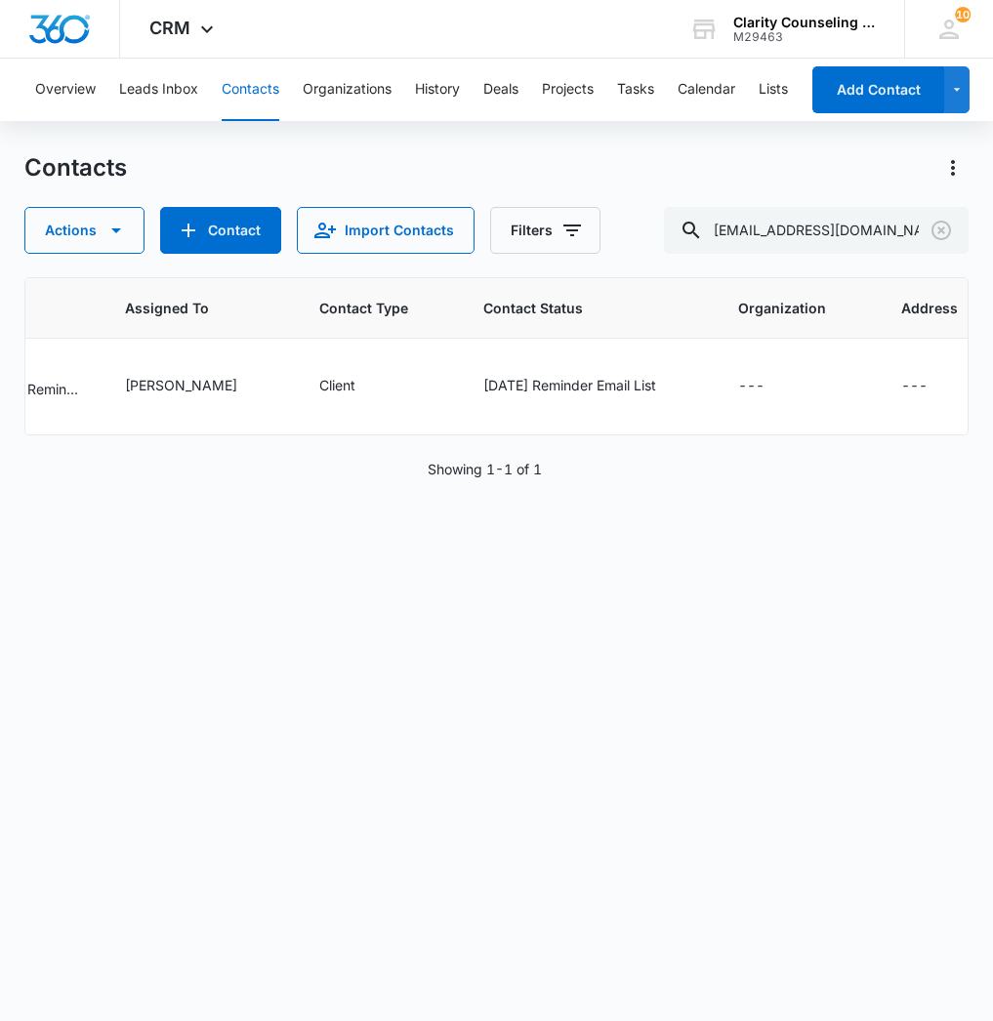
scroll to position [0, 1270]
click at [669, 390] on icon "Contact Status - Saturday Reminder Email List - Select to Edit Field" at bounding box center [680, 386] width 23 height 23
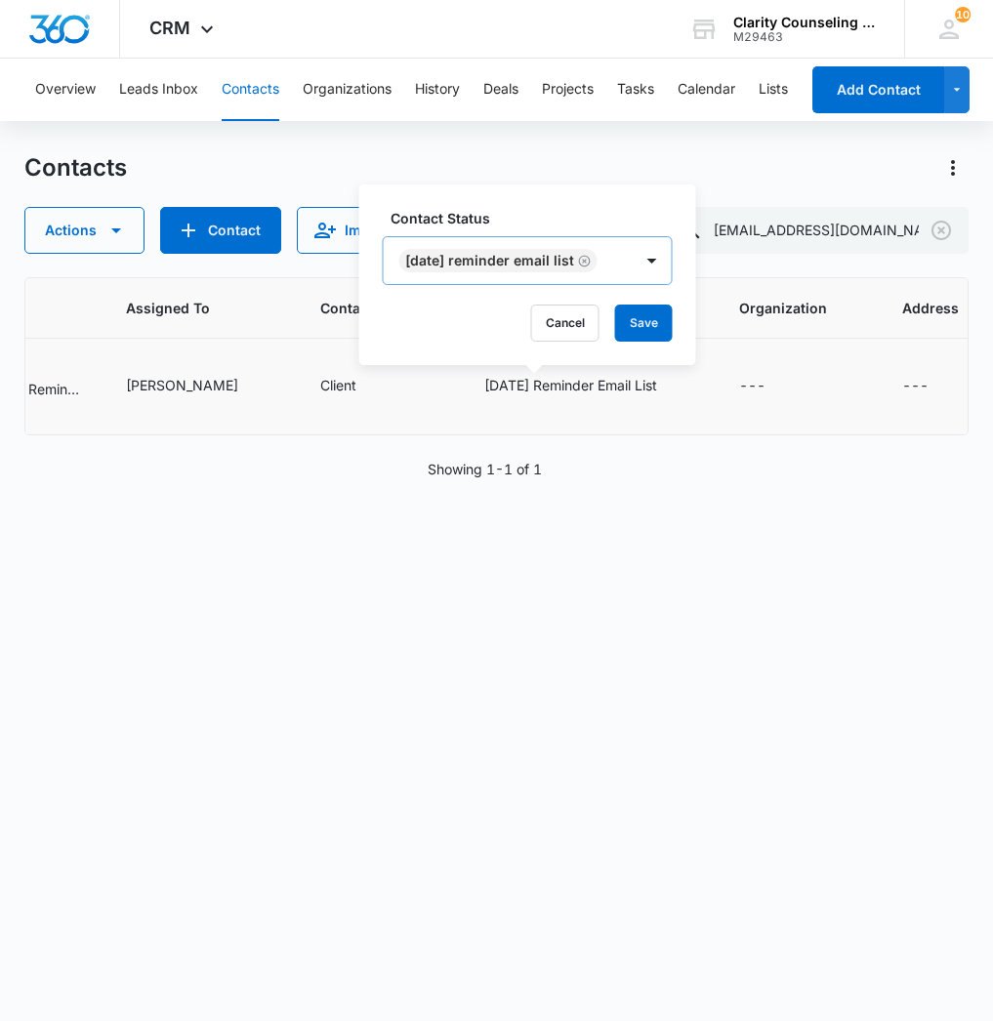
click at [591, 262] on icon "Remove Saturday Reminder Email List" at bounding box center [585, 261] width 12 height 12
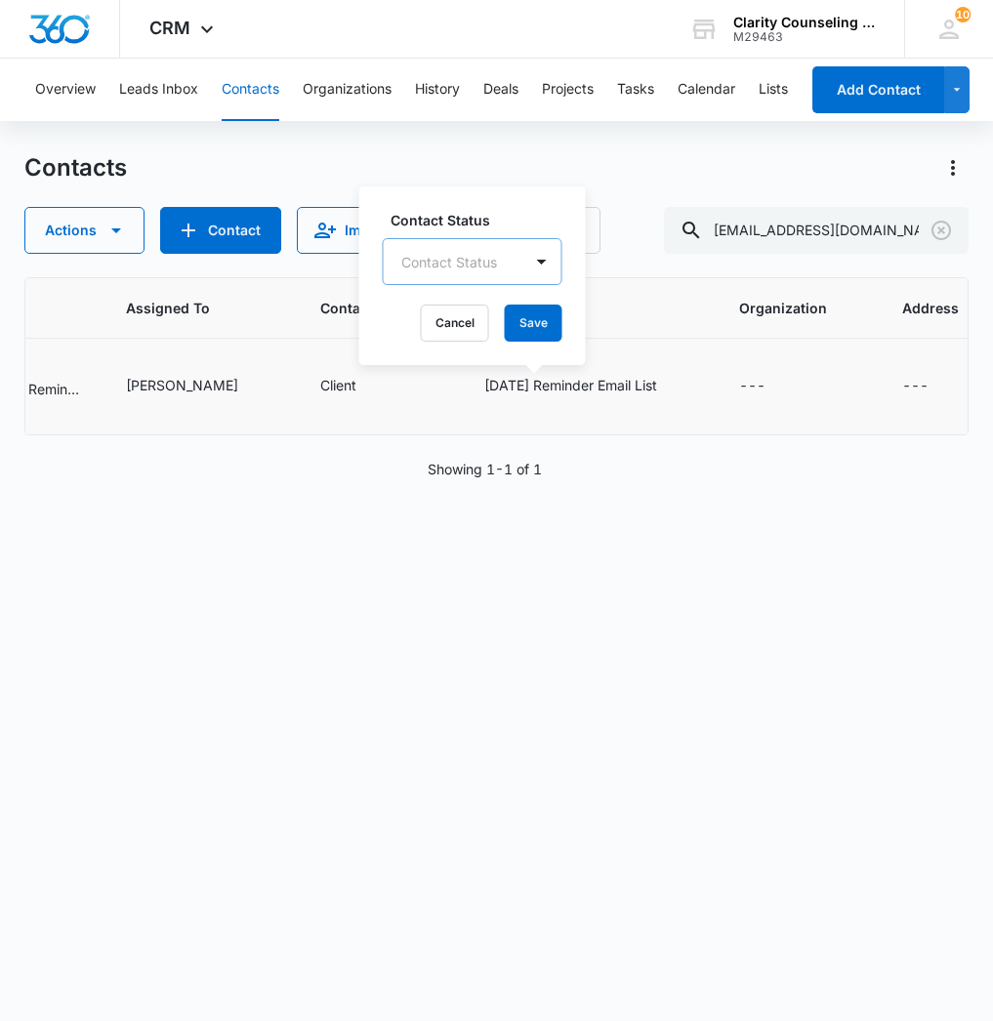
drag, startPoint x: 538, startPoint y: 322, endPoint x: 474, endPoint y: 346, distance: 68.6
click at [538, 322] on button "Save" at bounding box center [534, 323] width 58 height 37
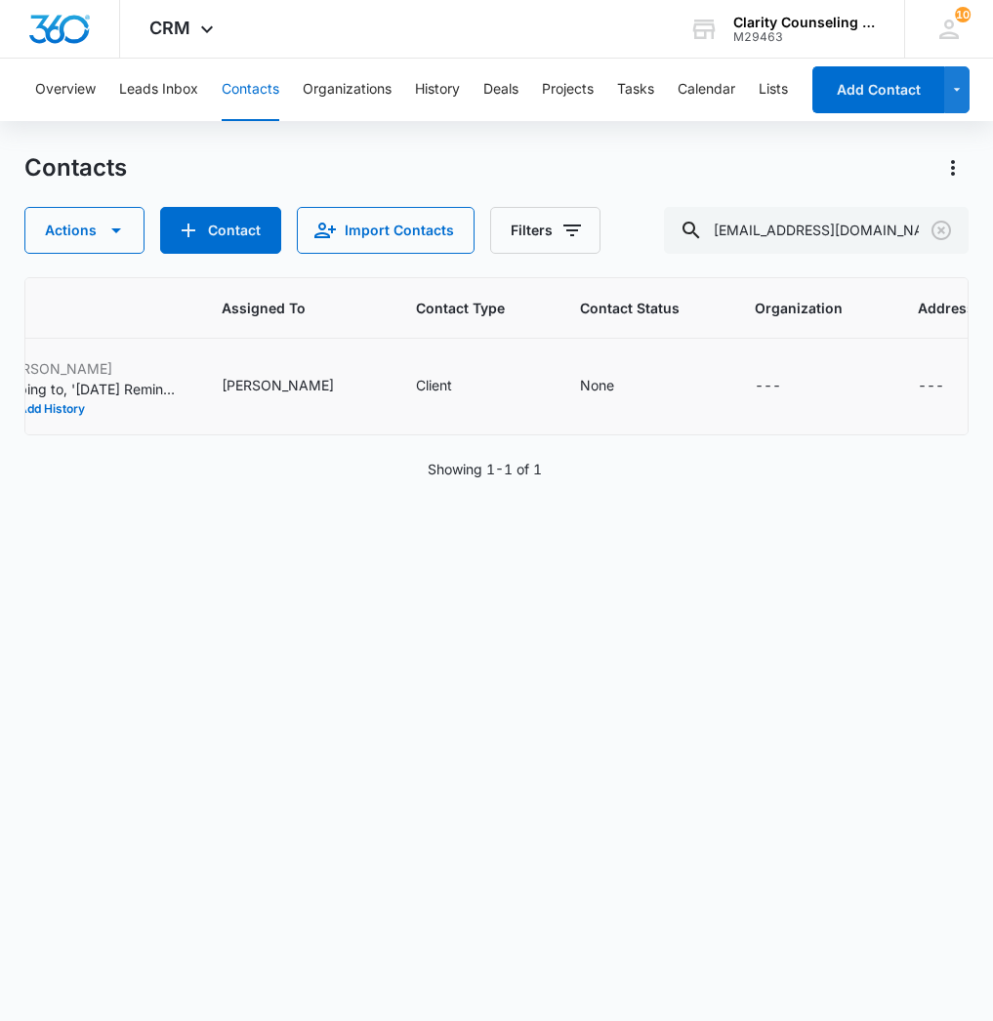
scroll to position [0, 0]
click at [940, 230] on icon "Clear" at bounding box center [941, 231] width 20 height 20
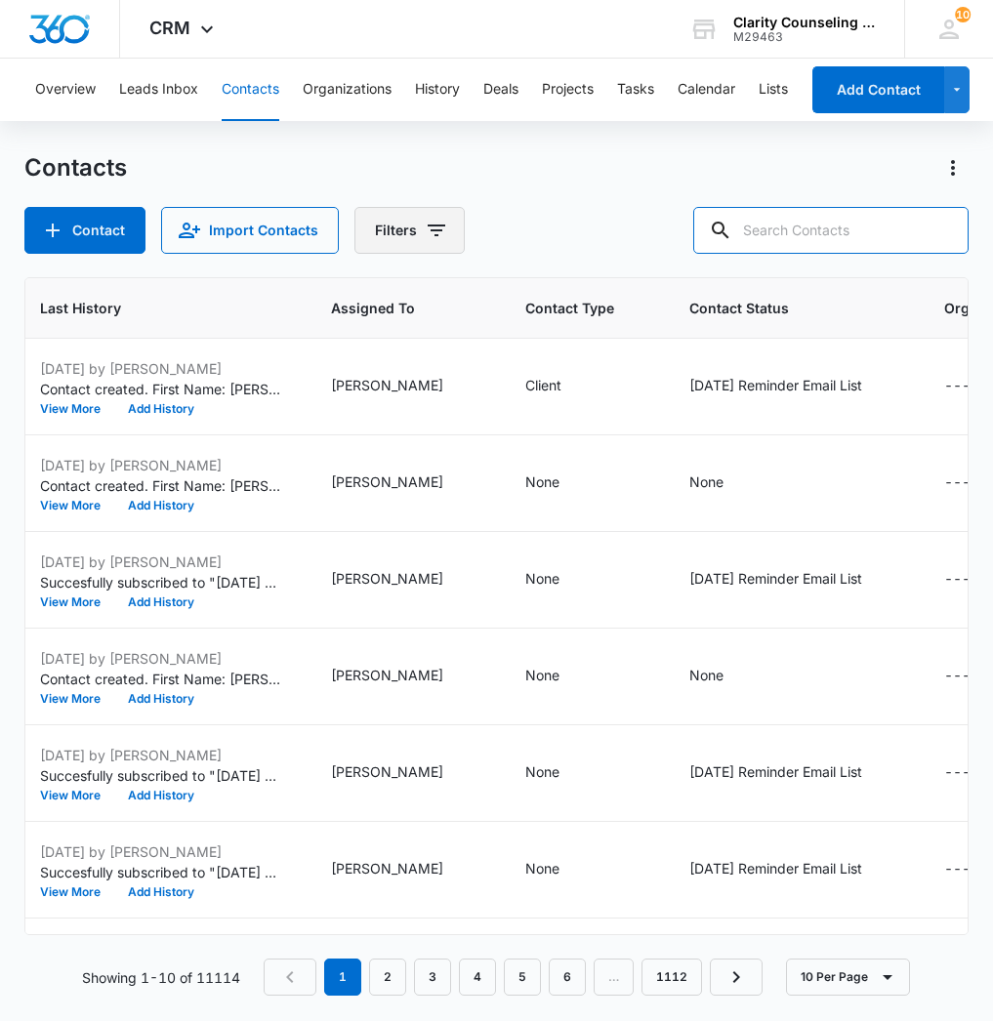
paste input "[PERSON_NAME][EMAIL_ADDRESS][DOMAIN_NAME]"
type input "[PERSON_NAME][EMAIL_ADDRESS][DOMAIN_NAME]"
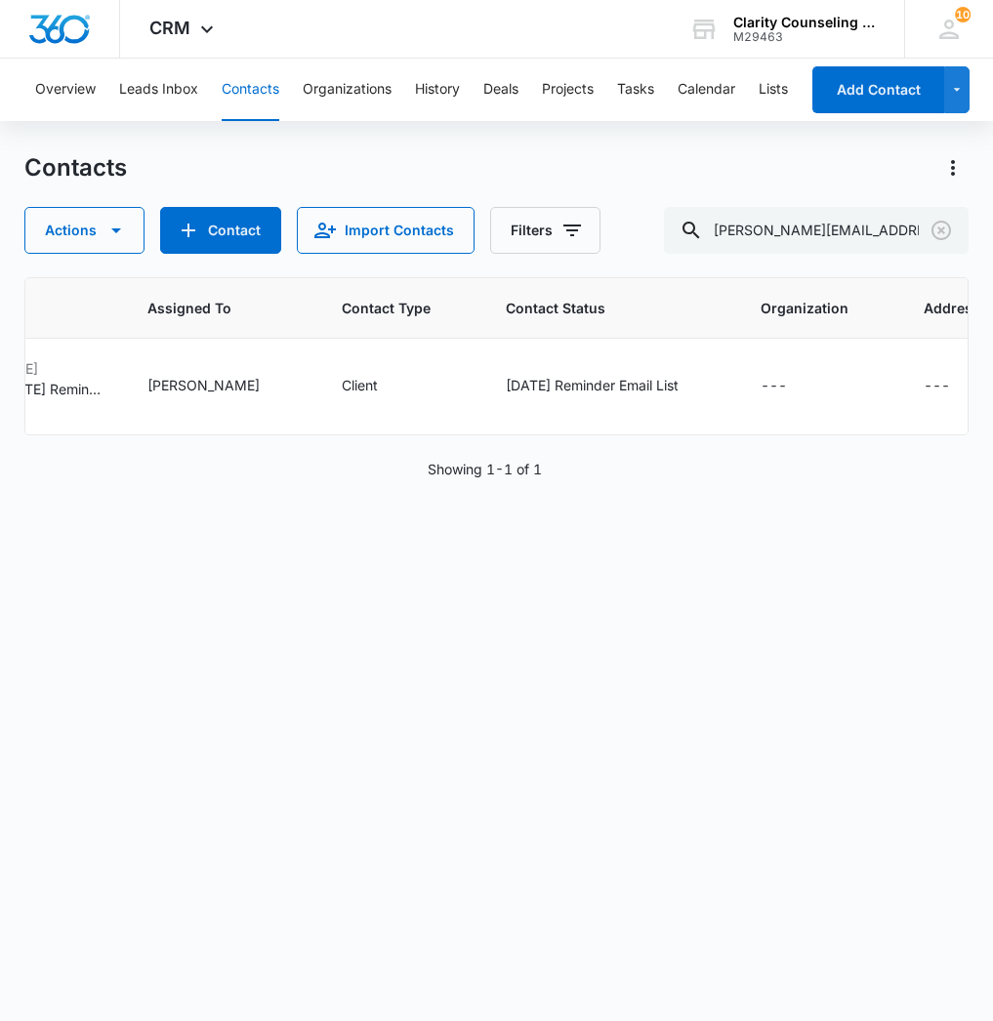
scroll to position [0, 1248]
click at [948, 235] on icon "Clear" at bounding box center [941, 231] width 20 height 20
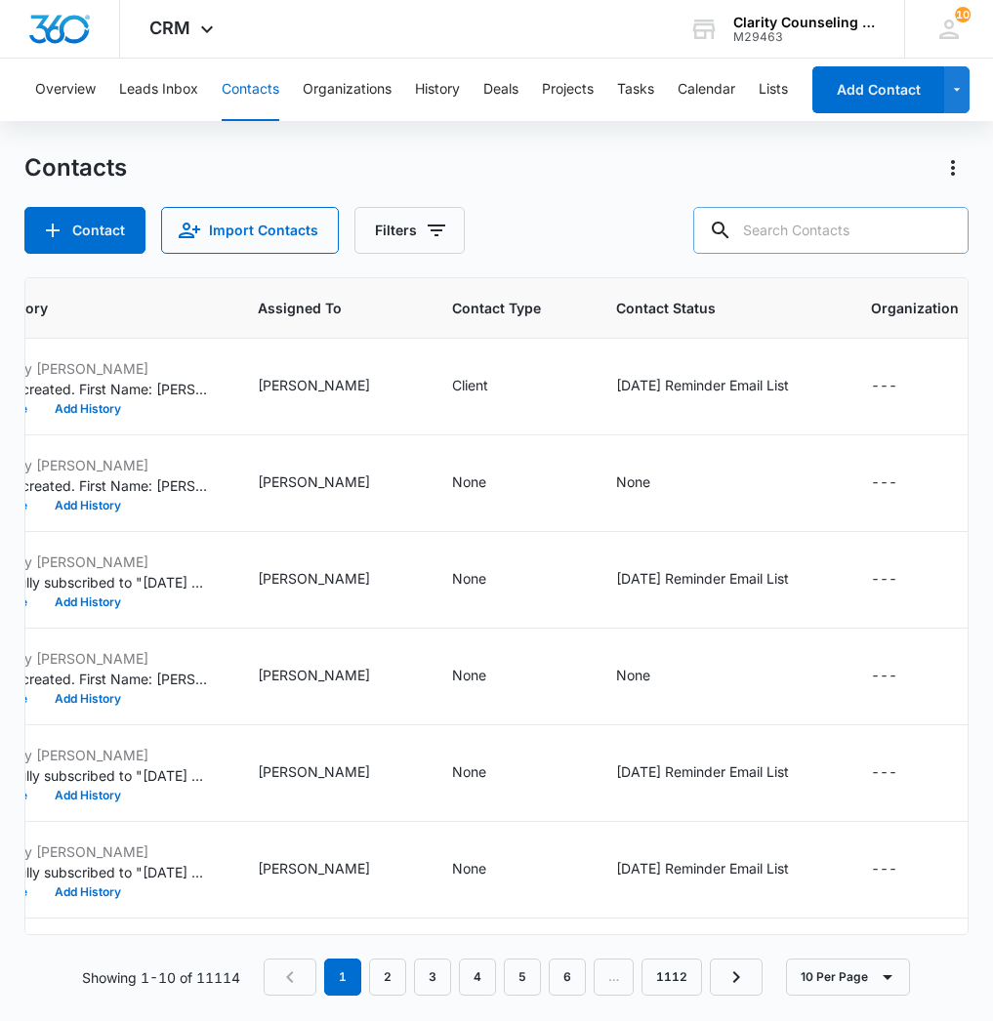
paste input "[EMAIL_ADDRESS][DOMAIN_NAME]"
type input "[EMAIL_ADDRESS][DOMAIN_NAME]"
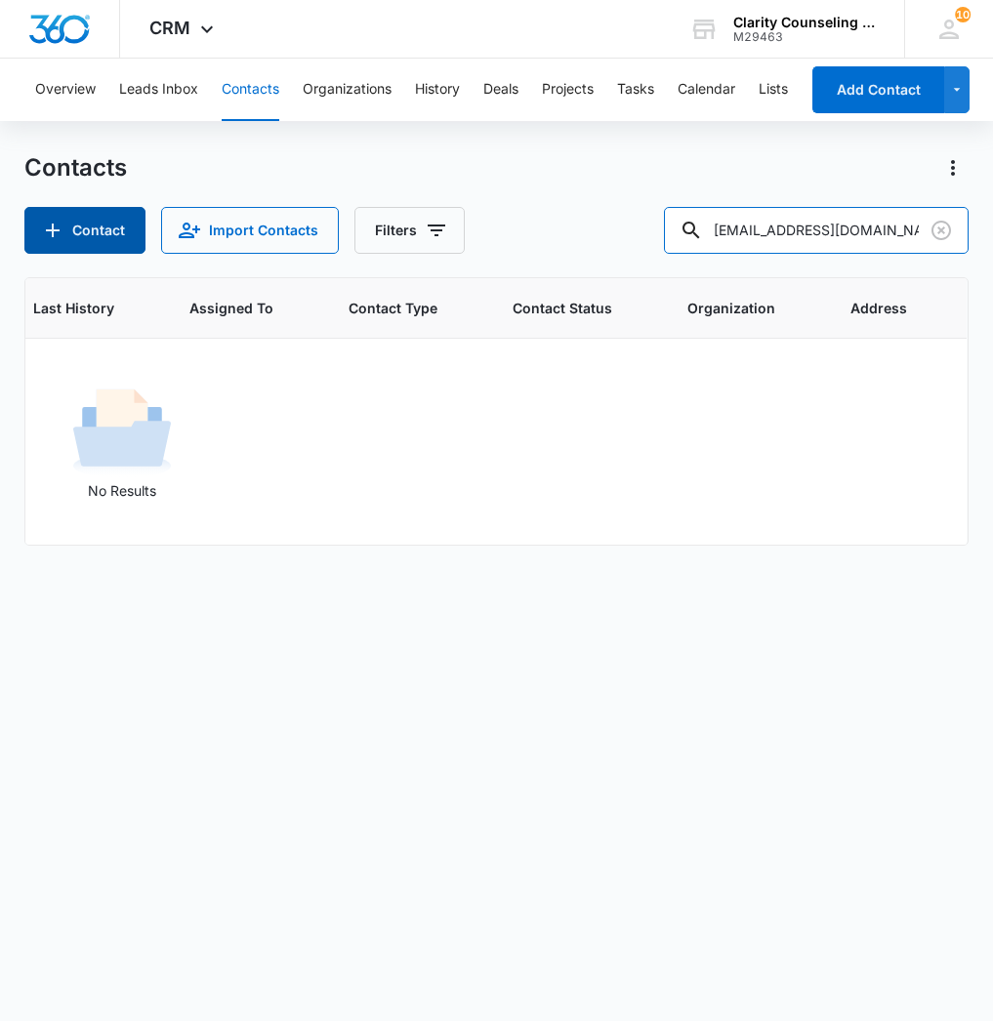
scroll to position [0, 734]
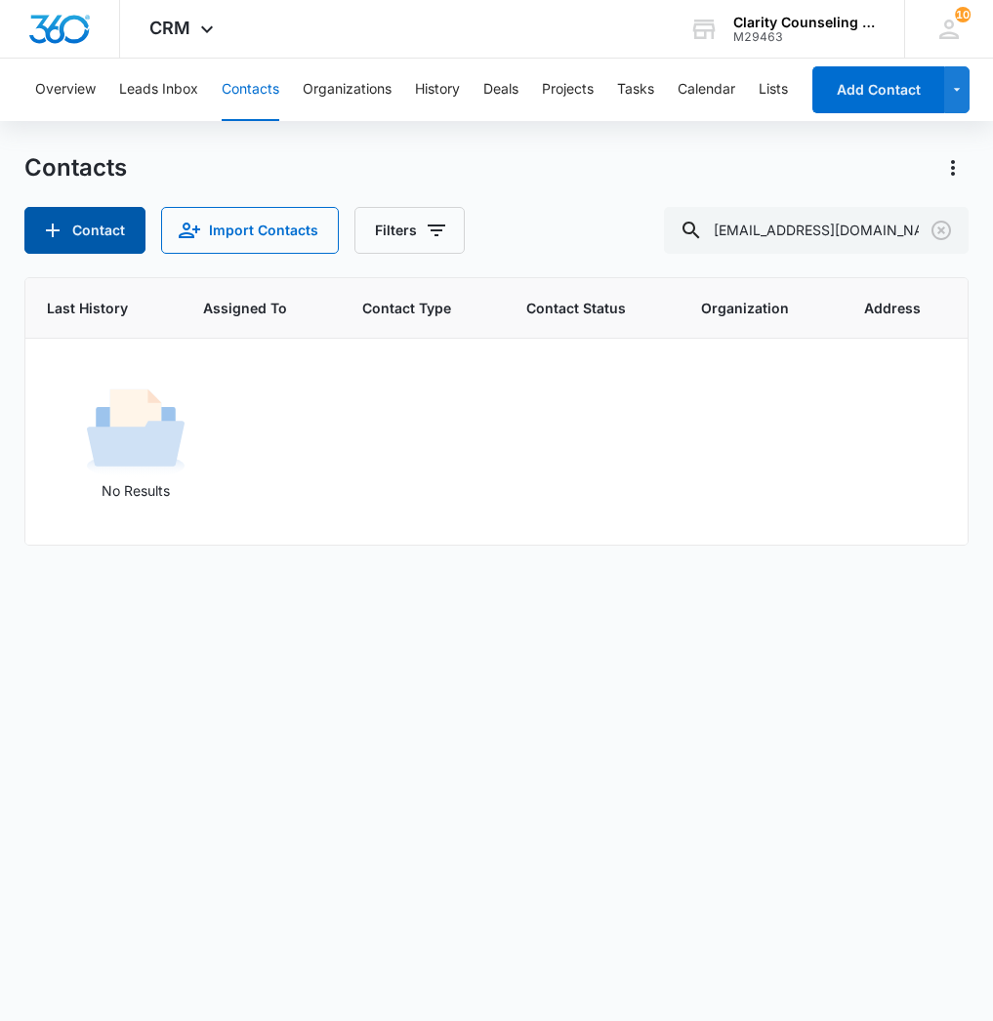
click at [97, 240] on button "Contact" at bounding box center [84, 230] width 121 height 47
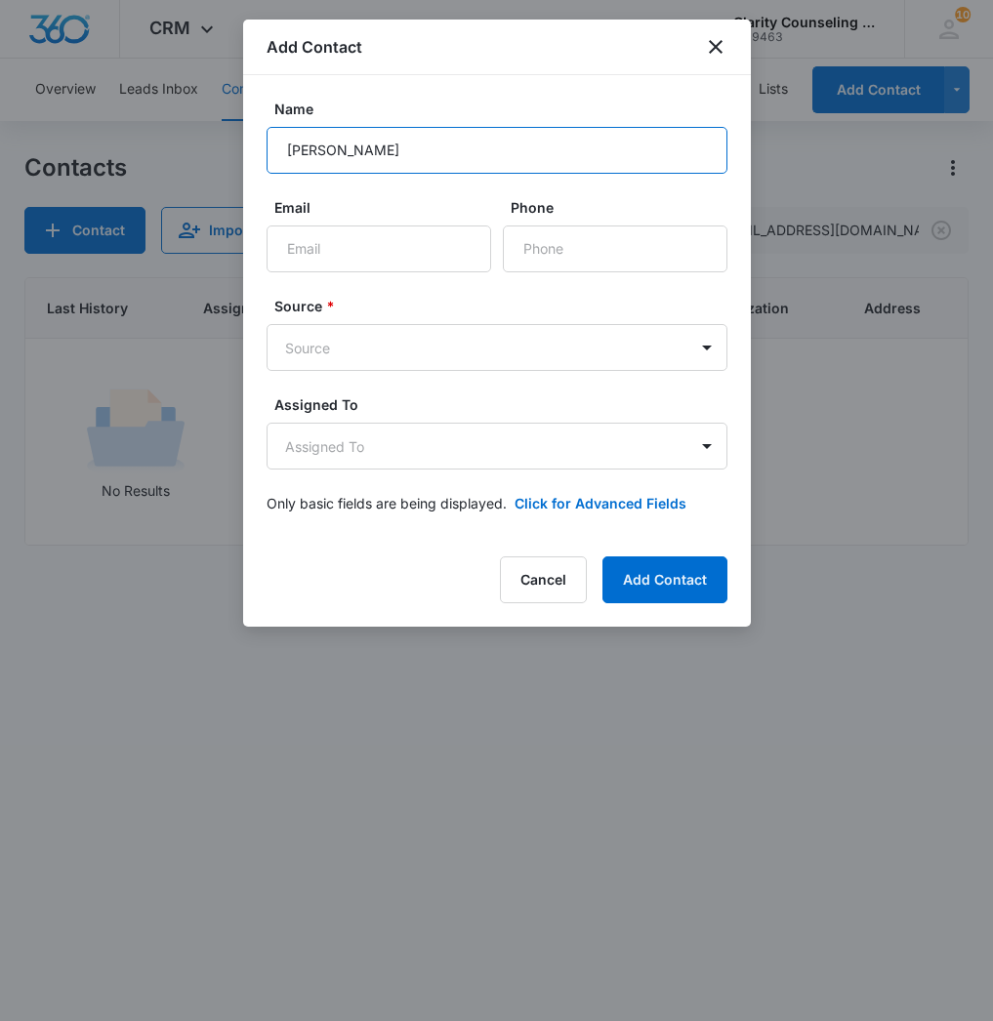
type input "[PERSON_NAME]"
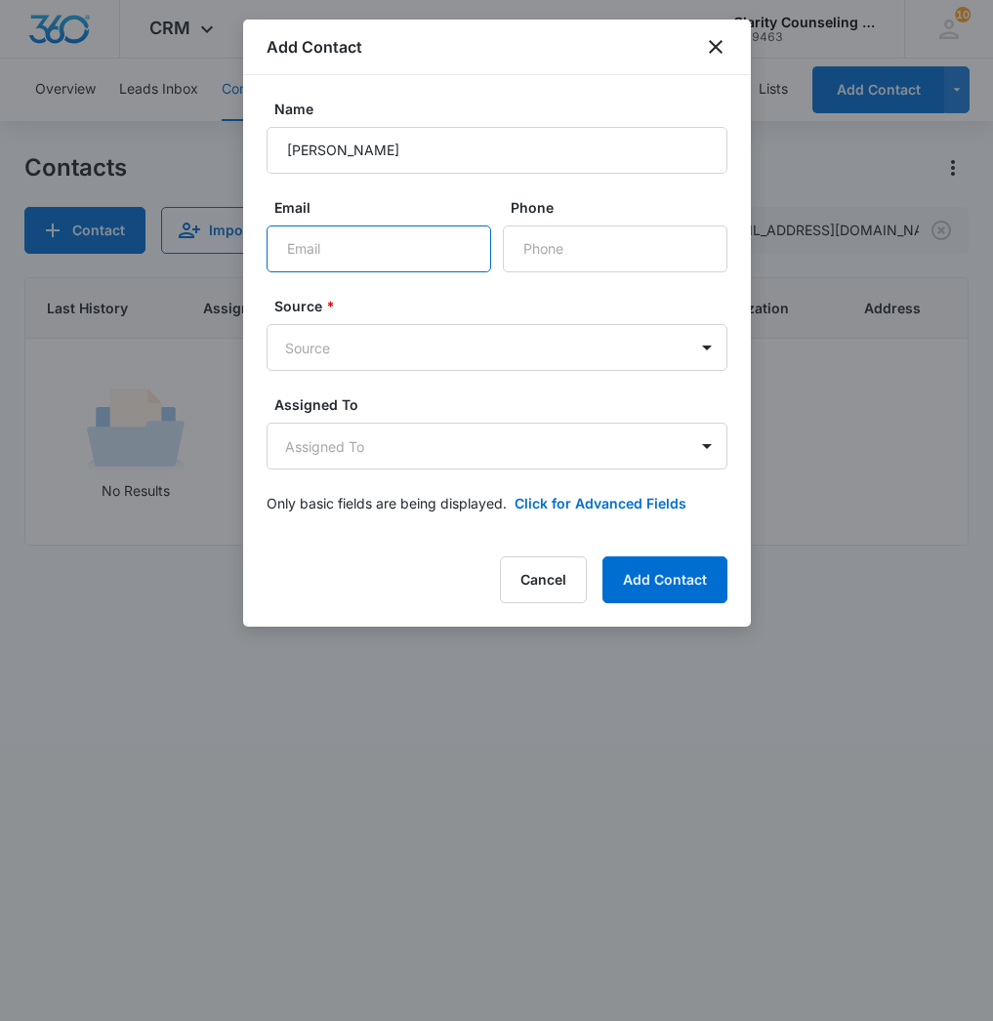
scroll to position [0, 0]
click at [351, 256] on input "Email" at bounding box center [379, 249] width 225 height 47
paste input "[EMAIL_ADDRESS][DOMAIN_NAME]"
type input "[EMAIL_ADDRESS][DOMAIN_NAME]"
paste input "[PHONE_NUMBER]"
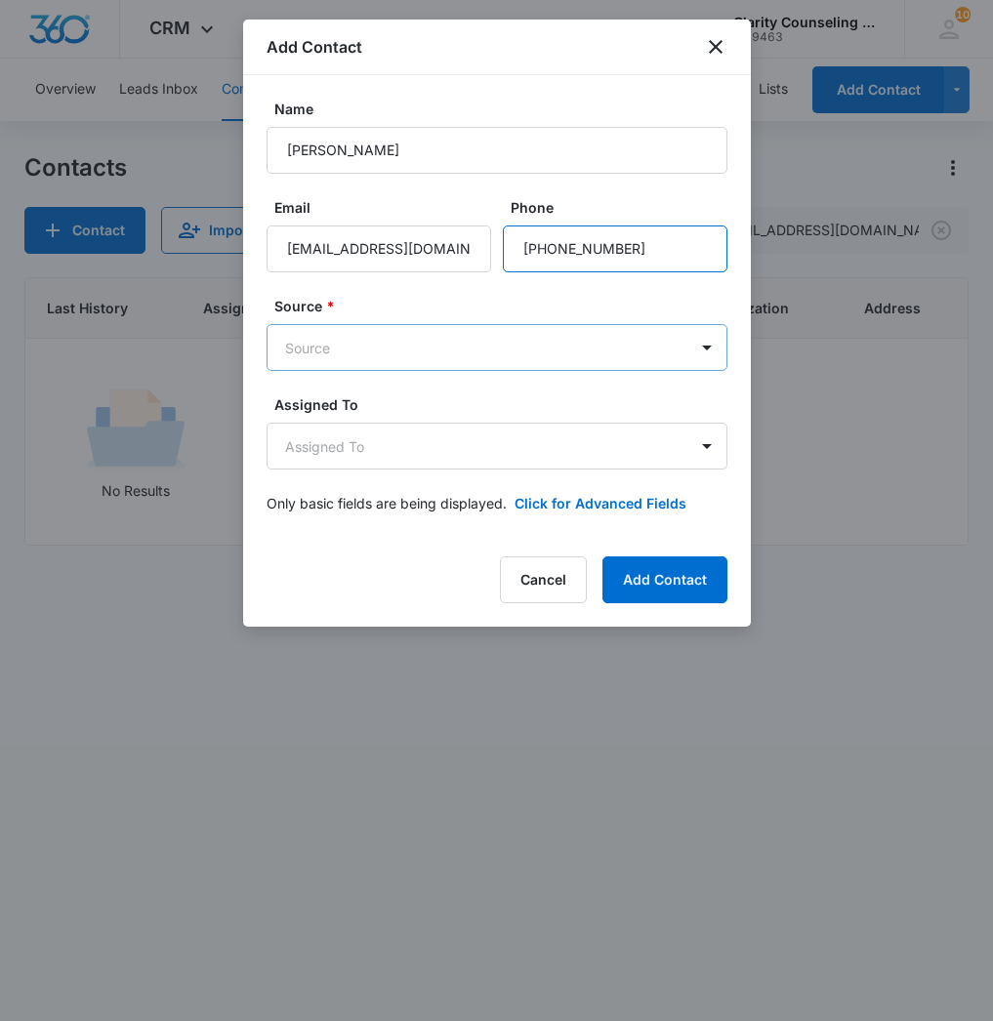
type input "[PHONE_NUMBER]"
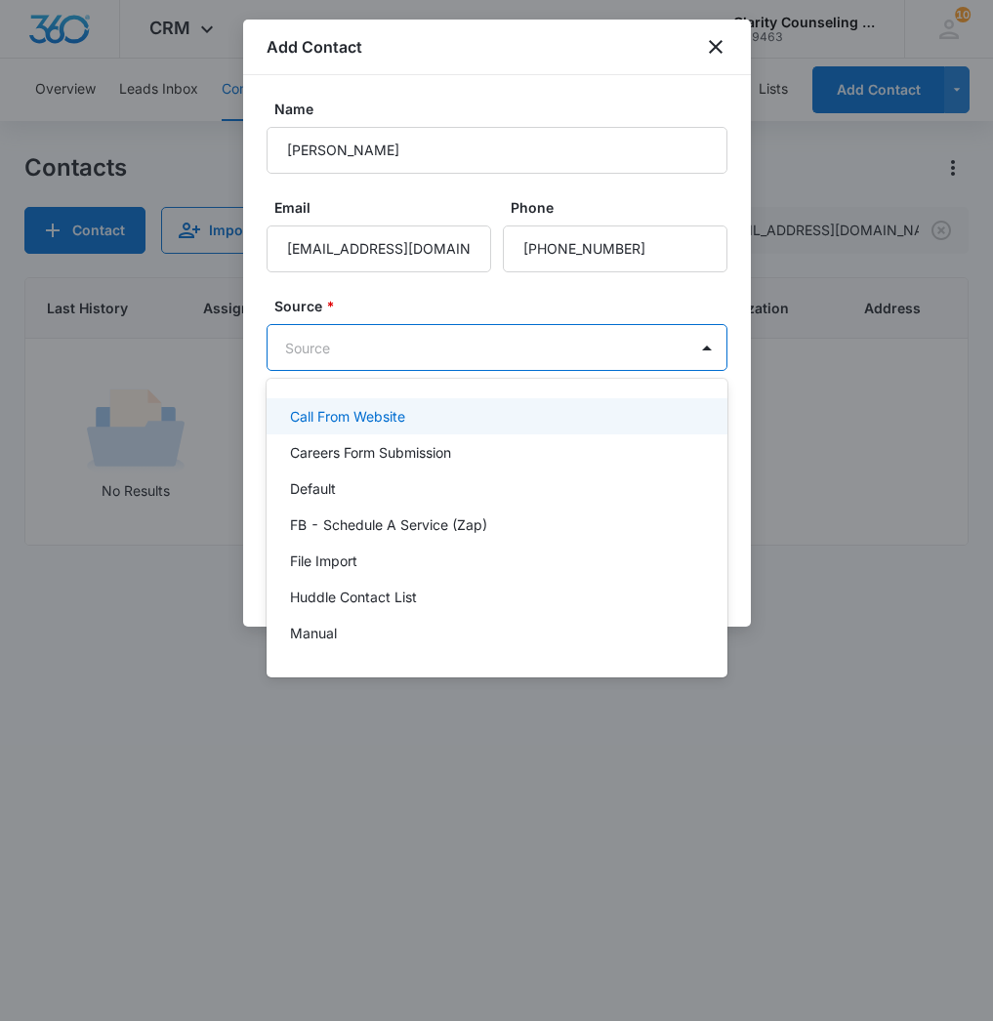
click at [452, 360] on body "CRM Apps Reputation Websites Forms CRM Email Social Content Ads Intelligence Fi…" at bounding box center [496, 510] width 993 height 1021
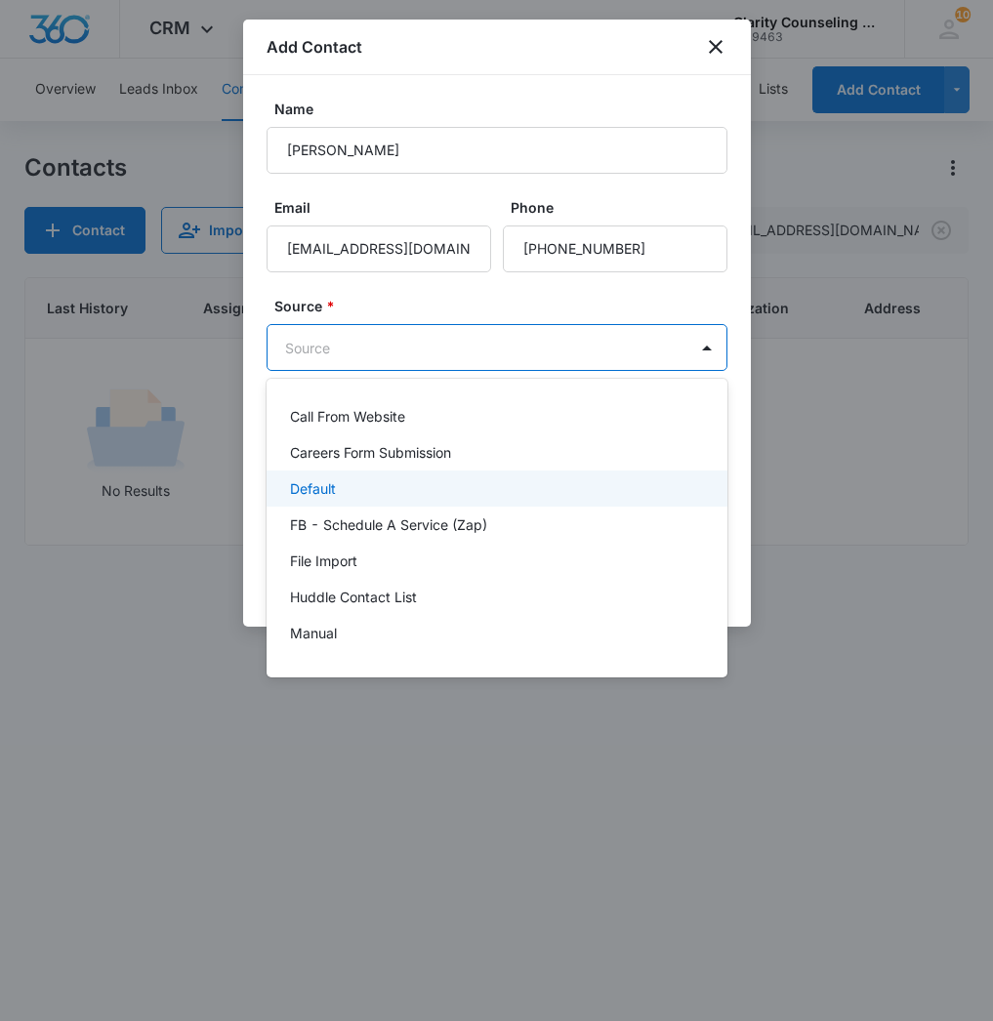
scroll to position [246, 0]
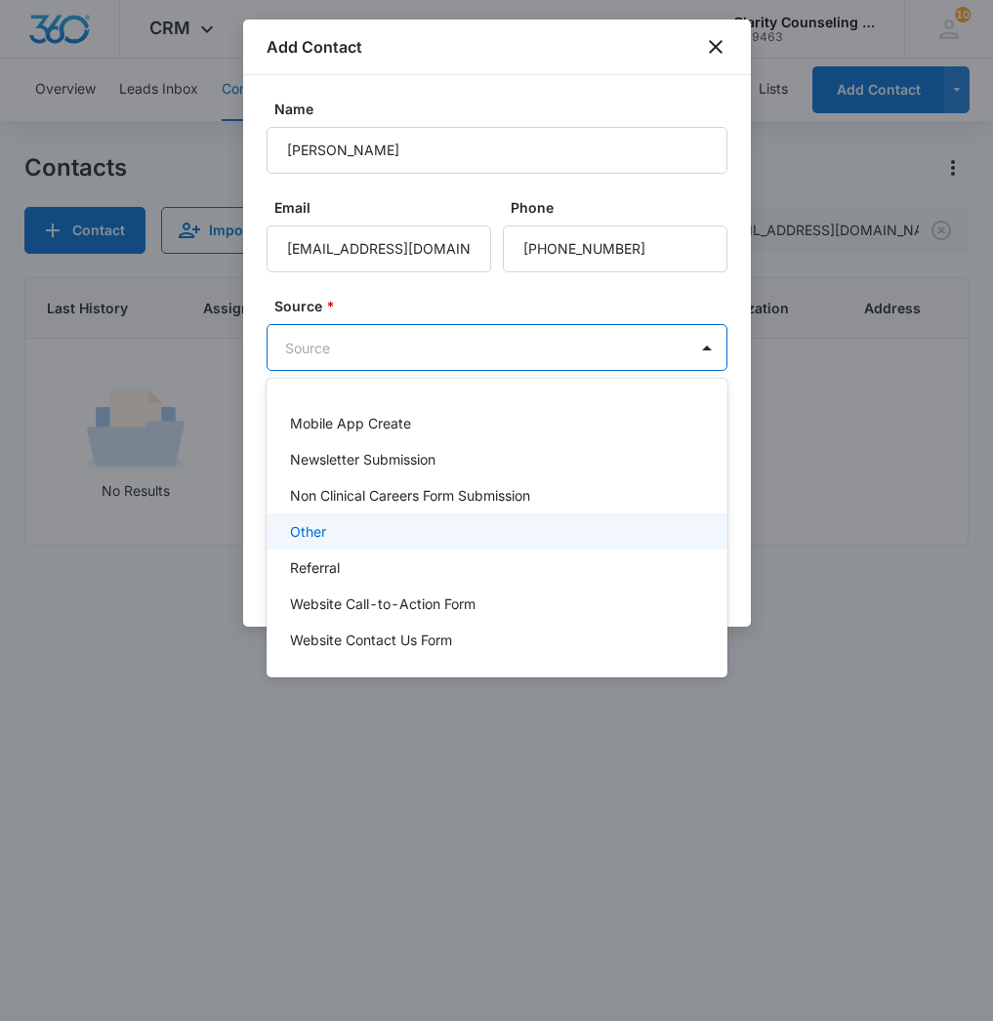
drag, startPoint x: 358, startPoint y: 537, endPoint x: 389, endPoint y: 522, distance: 33.6
click at [358, 537] on div "Other" at bounding box center [495, 531] width 410 height 21
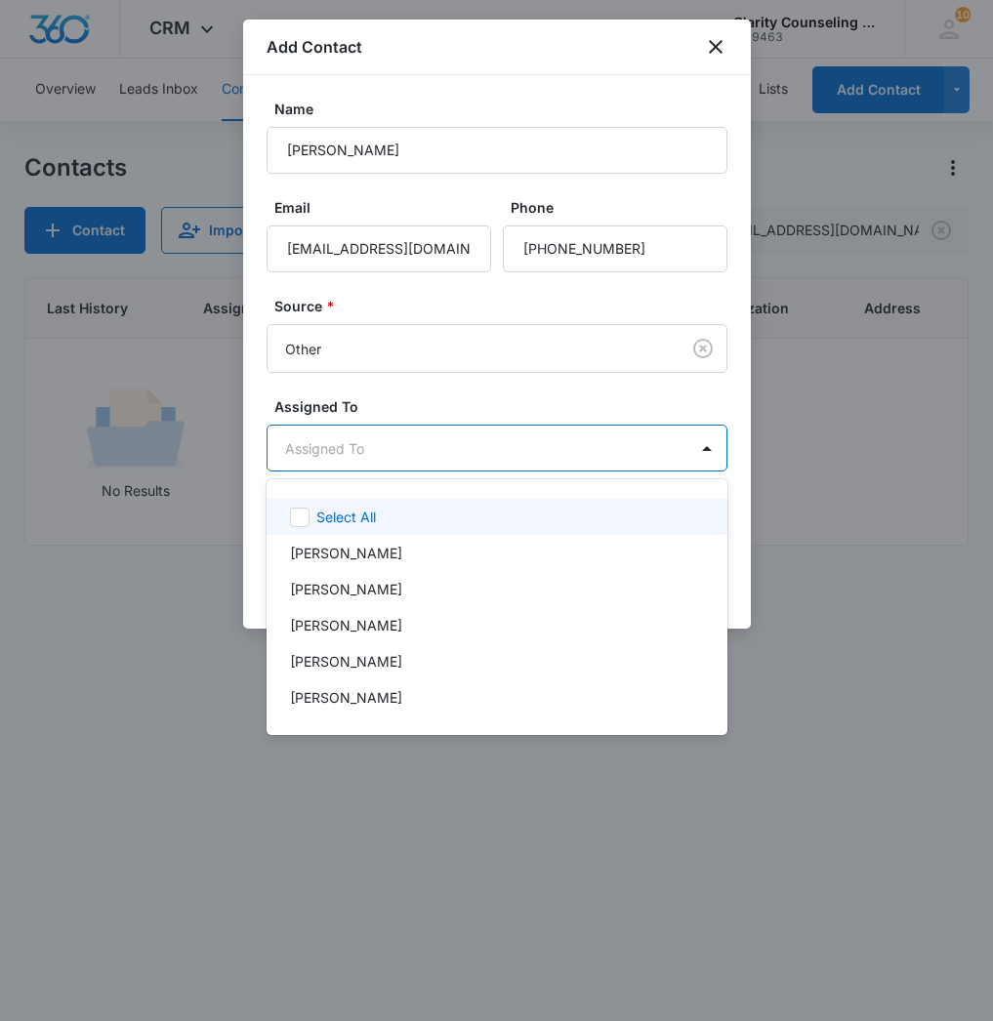
drag, startPoint x: 480, startPoint y: 449, endPoint x: 501, endPoint y: 686, distance: 238.1
click at [480, 449] on body "CRM Apps Reputation Websites Forms CRM Email Social Content Ads Intelligence Fi…" at bounding box center [496, 510] width 993 height 1021
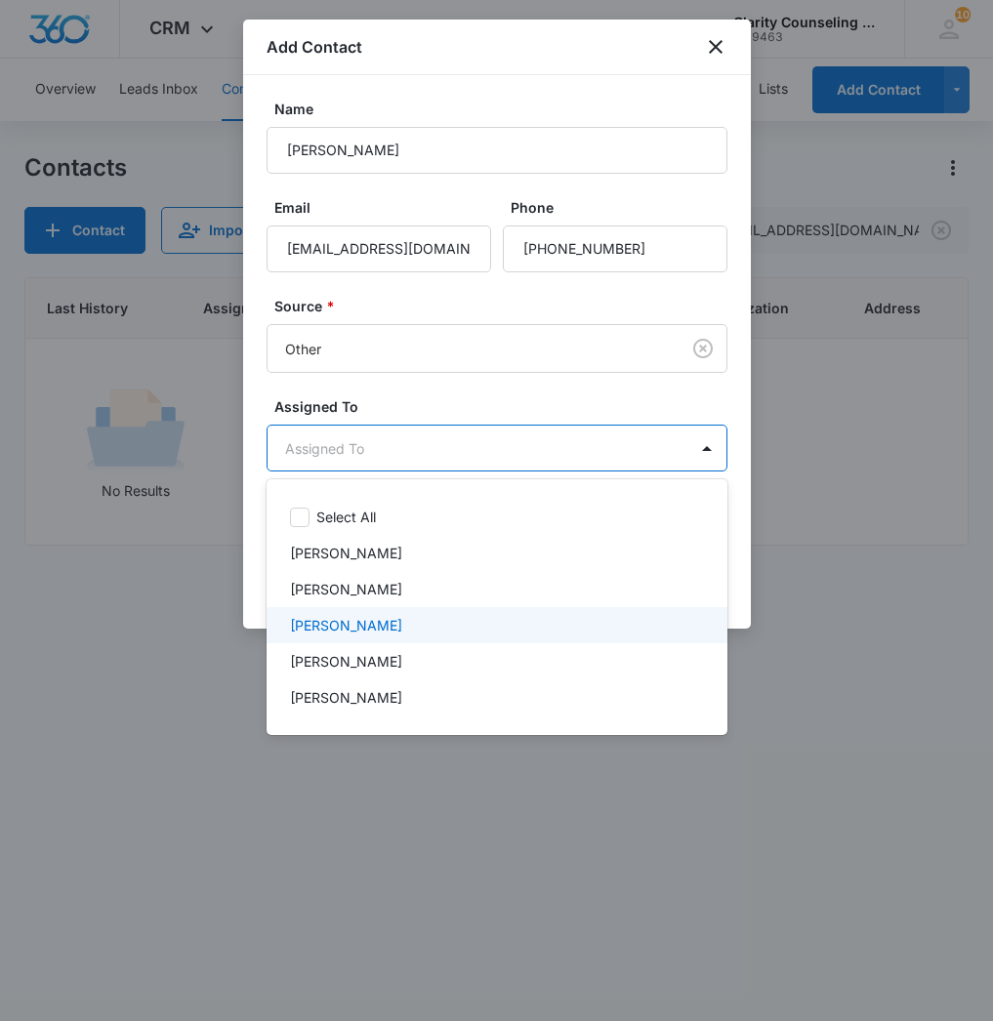
click at [353, 614] on div "[PERSON_NAME]" at bounding box center [497, 625] width 461 height 36
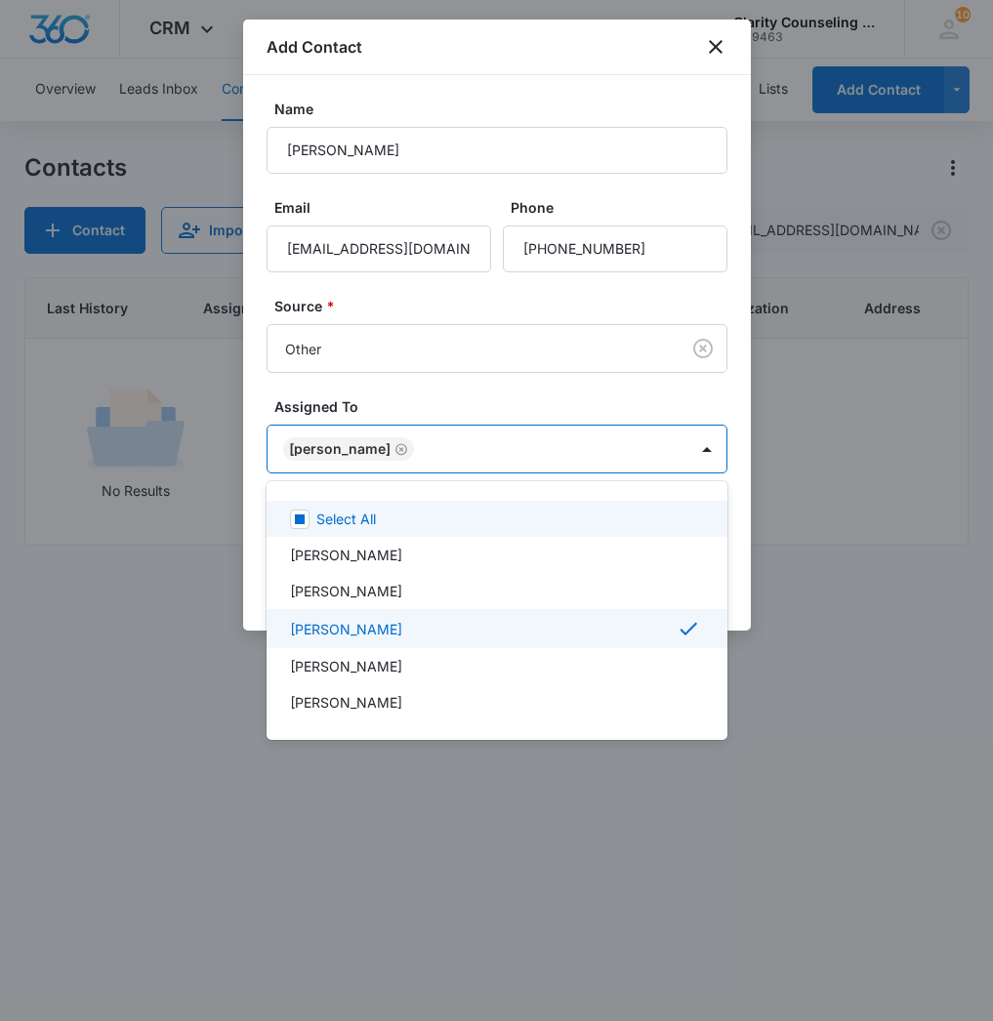
drag, startPoint x: 496, startPoint y: 422, endPoint x: 526, endPoint y: 515, distance: 97.6
click at [496, 425] on div at bounding box center [496, 510] width 993 height 1021
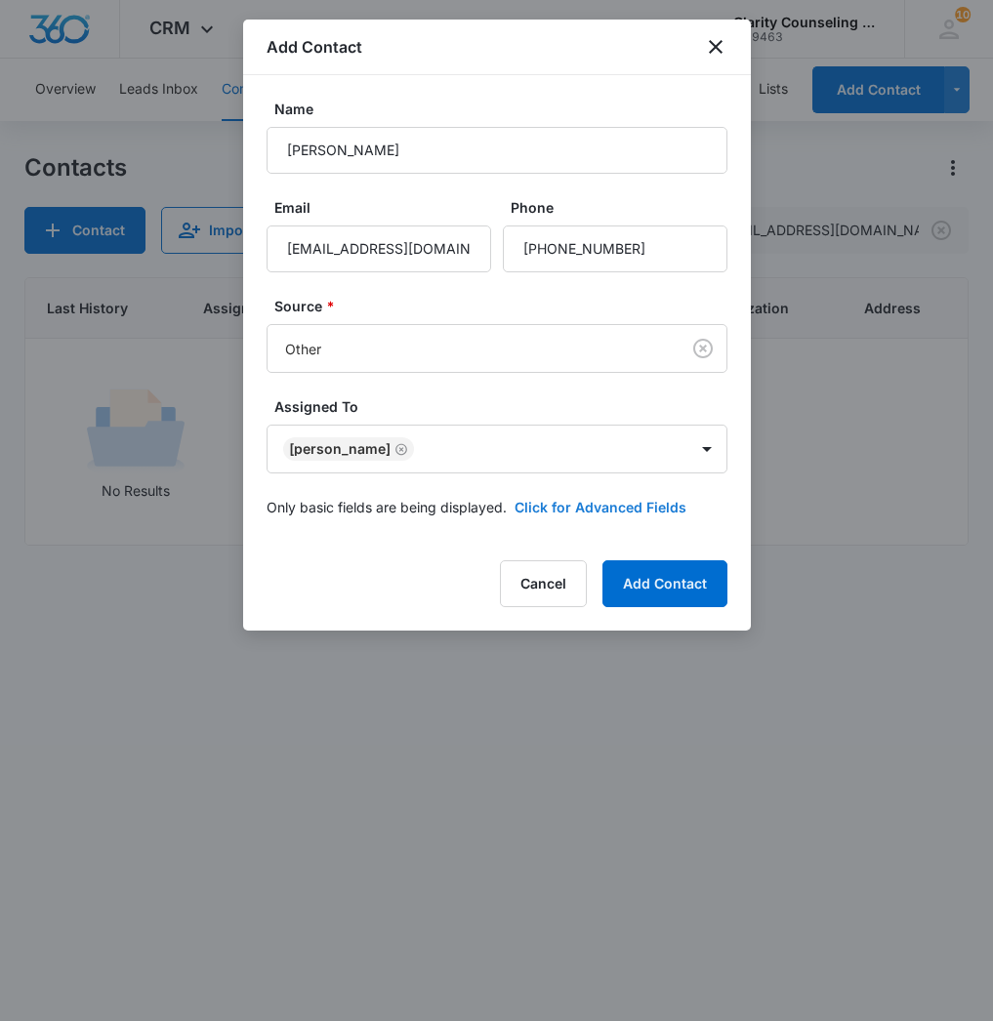
click at [564, 505] on button "Click for Advanced Fields" at bounding box center [601, 507] width 172 height 21
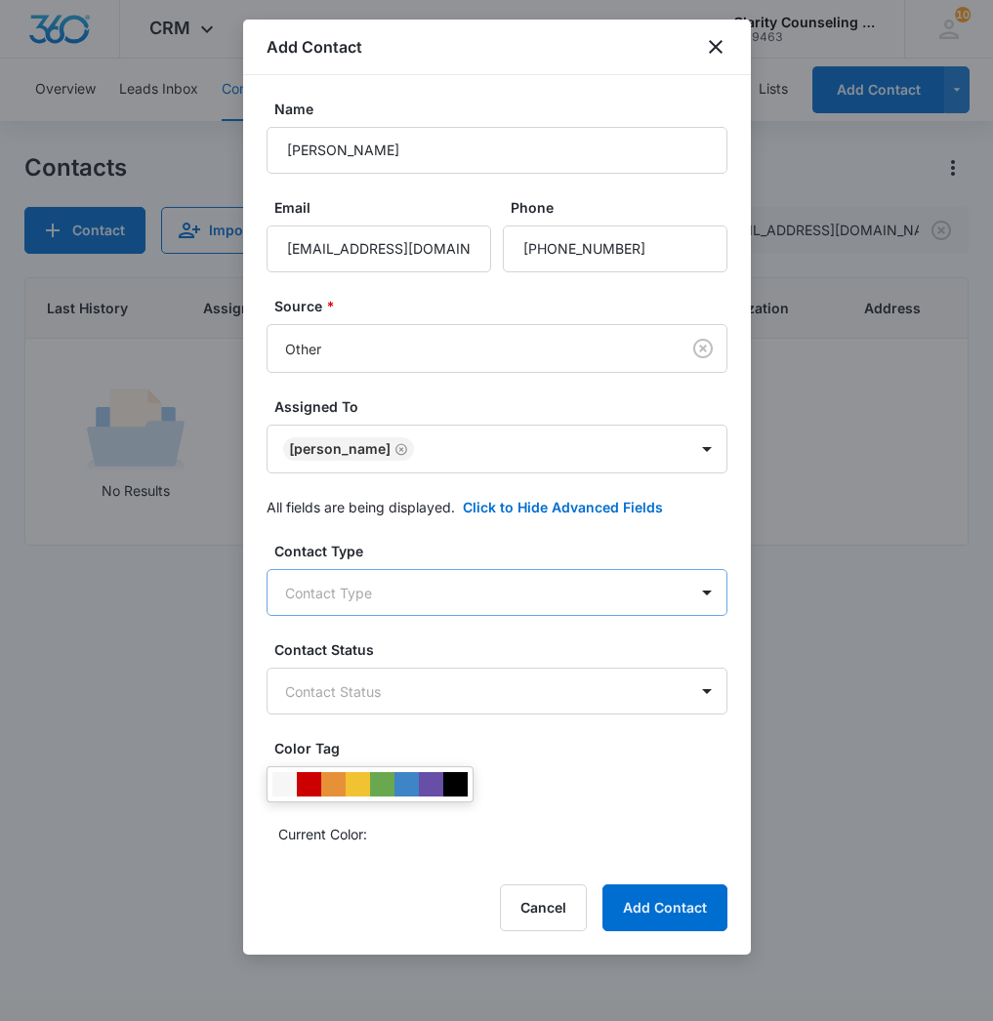
click at [377, 607] on body "CRM Apps Reputation Websites Forms CRM Email Social Content Ads Intelligence Fi…" at bounding box center [496, 510] width 993 height 1021
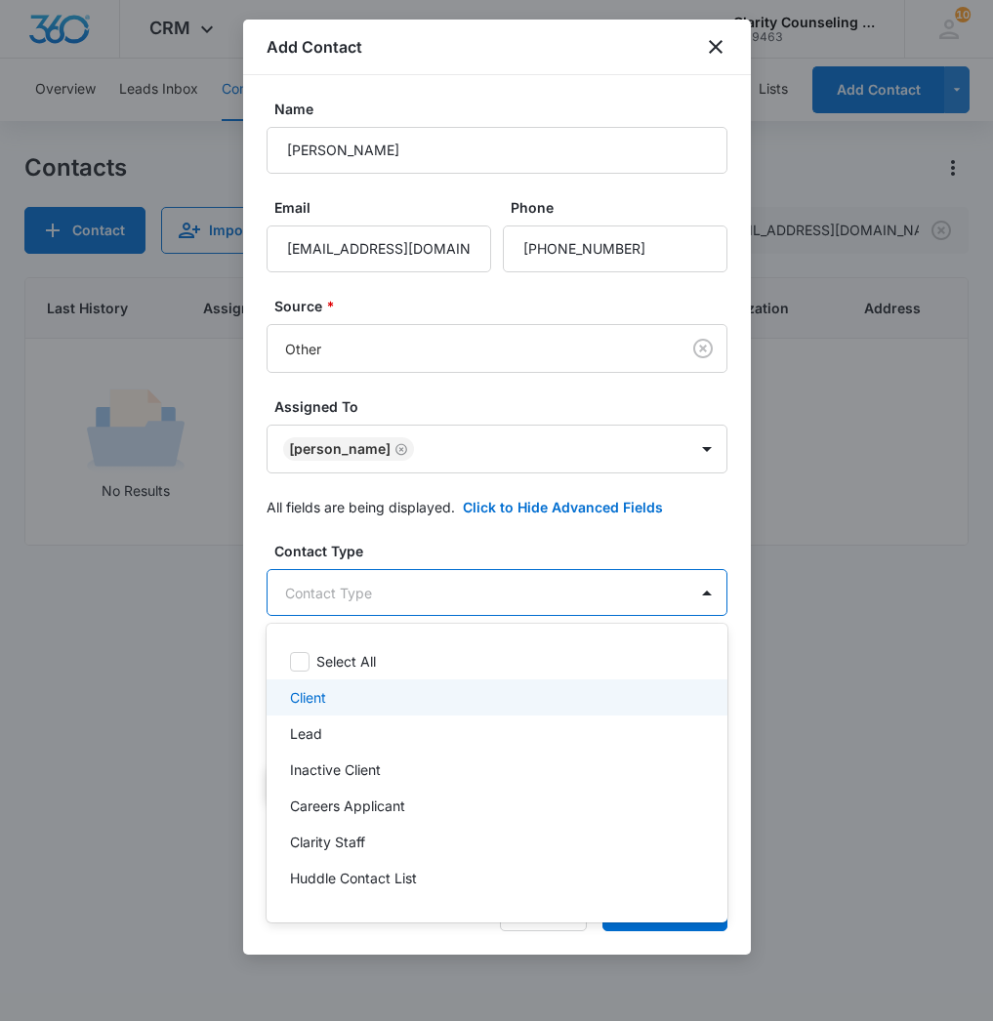
click at [333, 693] on div "Client" at bounding box center [495, 697] width 410 height 21
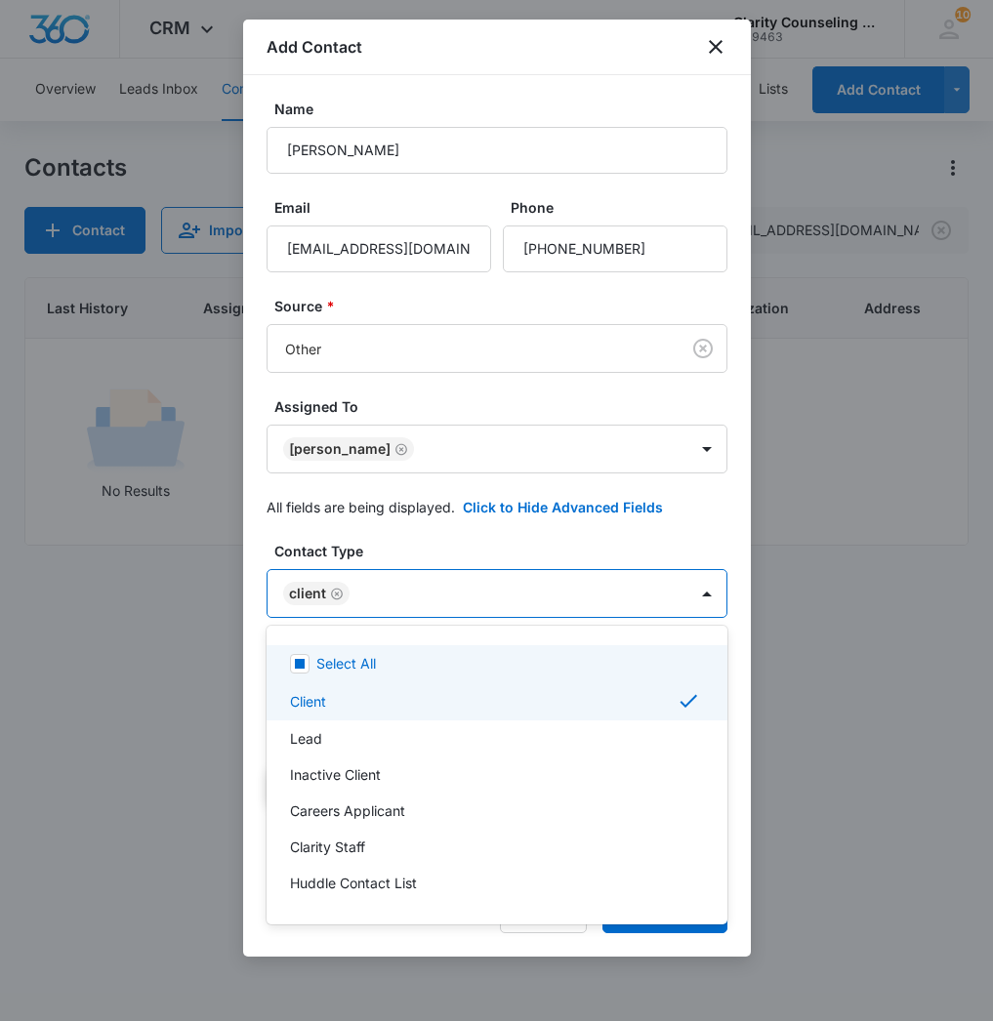
drag, startPoint x: 442, startPoint y: 582, endPoint x: 436, endPoint y: 637, distance: 55.0
click at [441, 582] on div at bounding box center [496, 510] width 993 height 1021
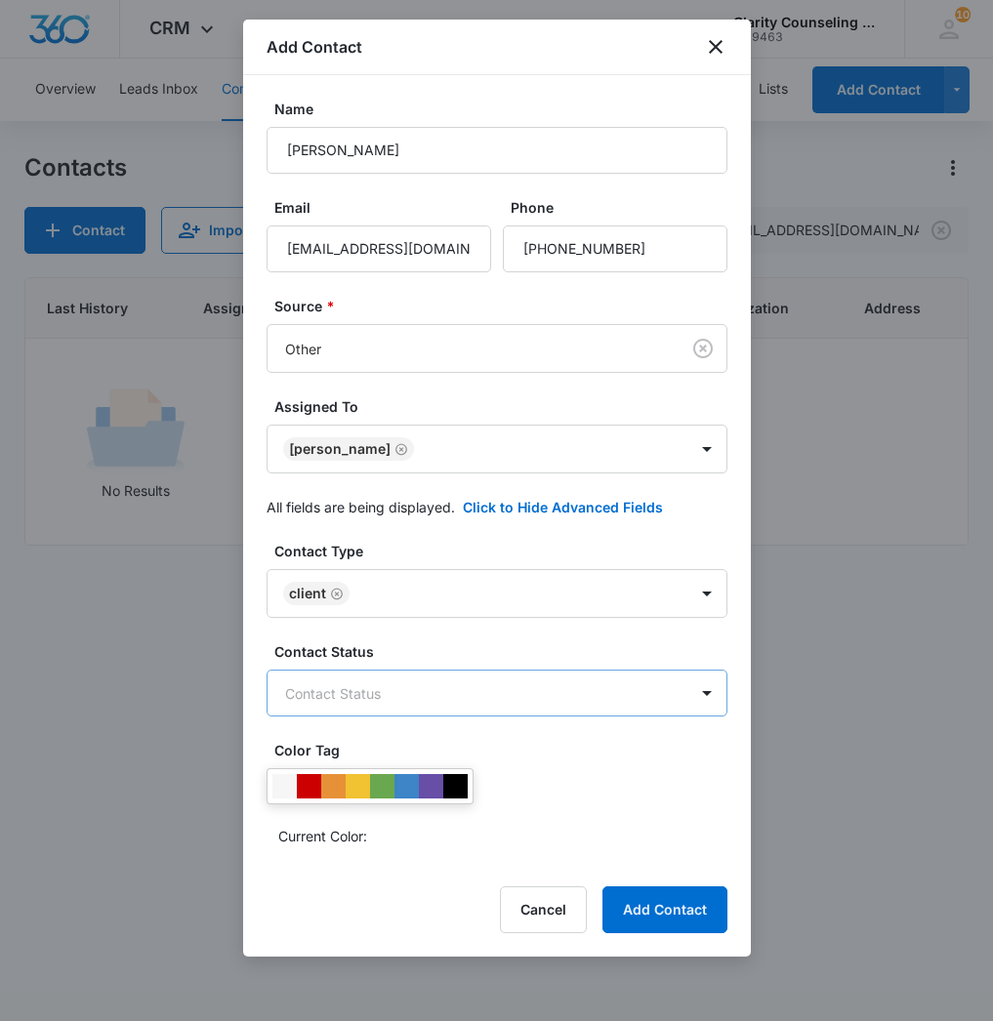
click at [489, 678] on body "CRM Apps Reputation Websites Forms CRM Email Social Content Ads Intelligence Fi…" at bounding box center [496, 510] width 993 height 1021
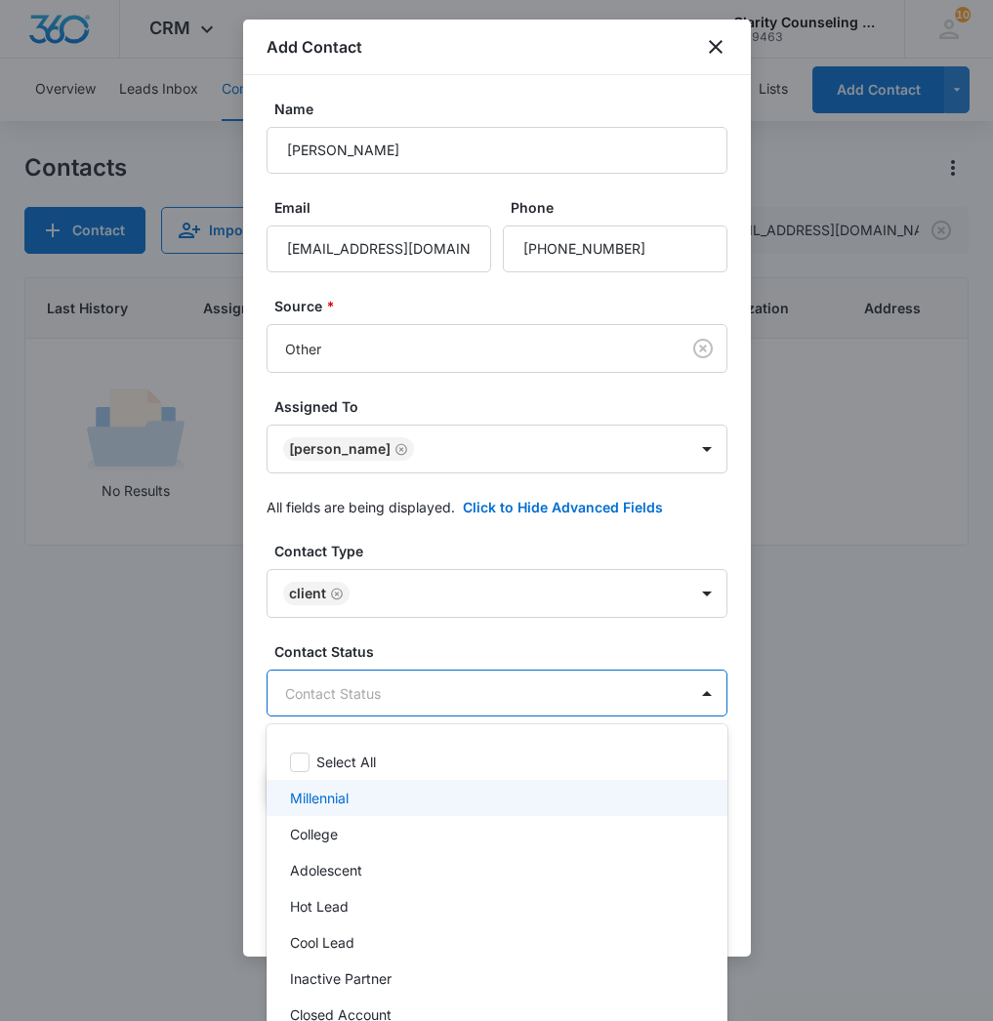
scroll to position [261, 0]
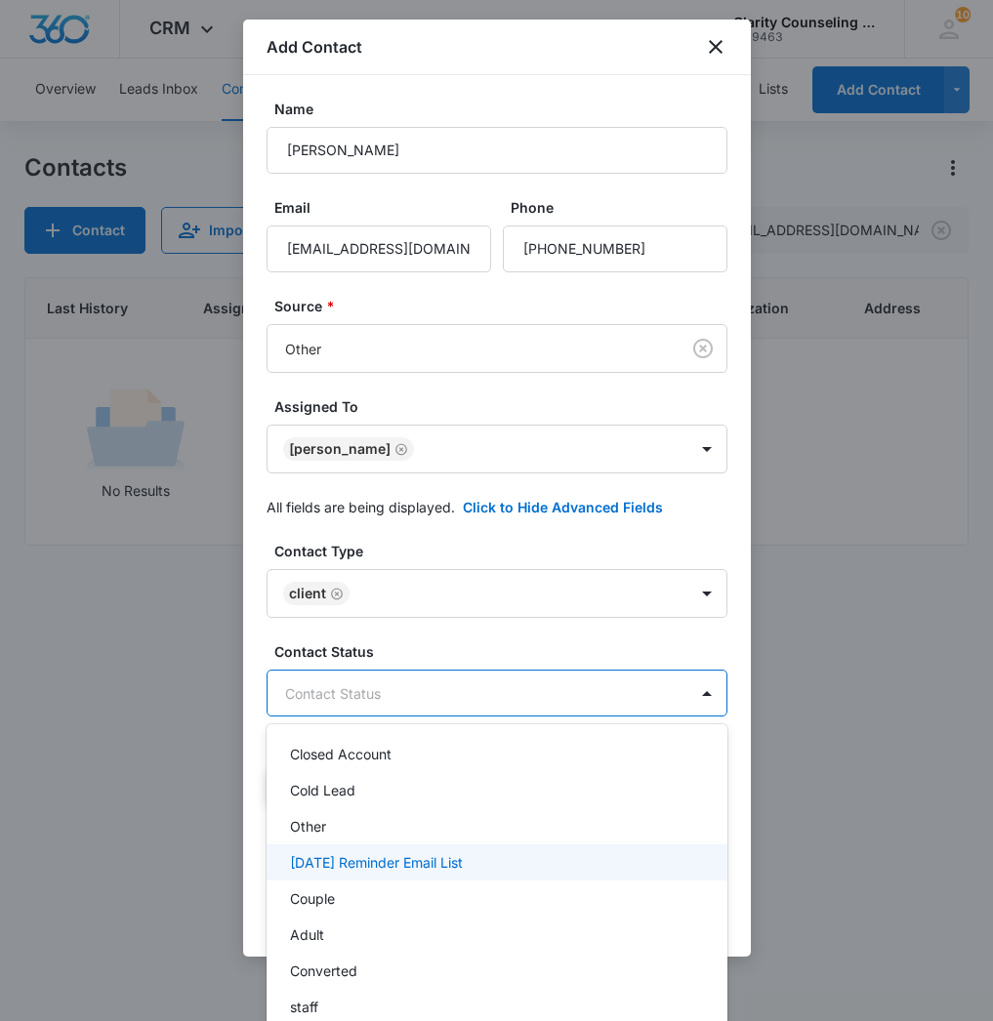
click at [461, 871] on p "[DATE] Reminder Email List" at bounding box center [376, 862] width 173 height 21
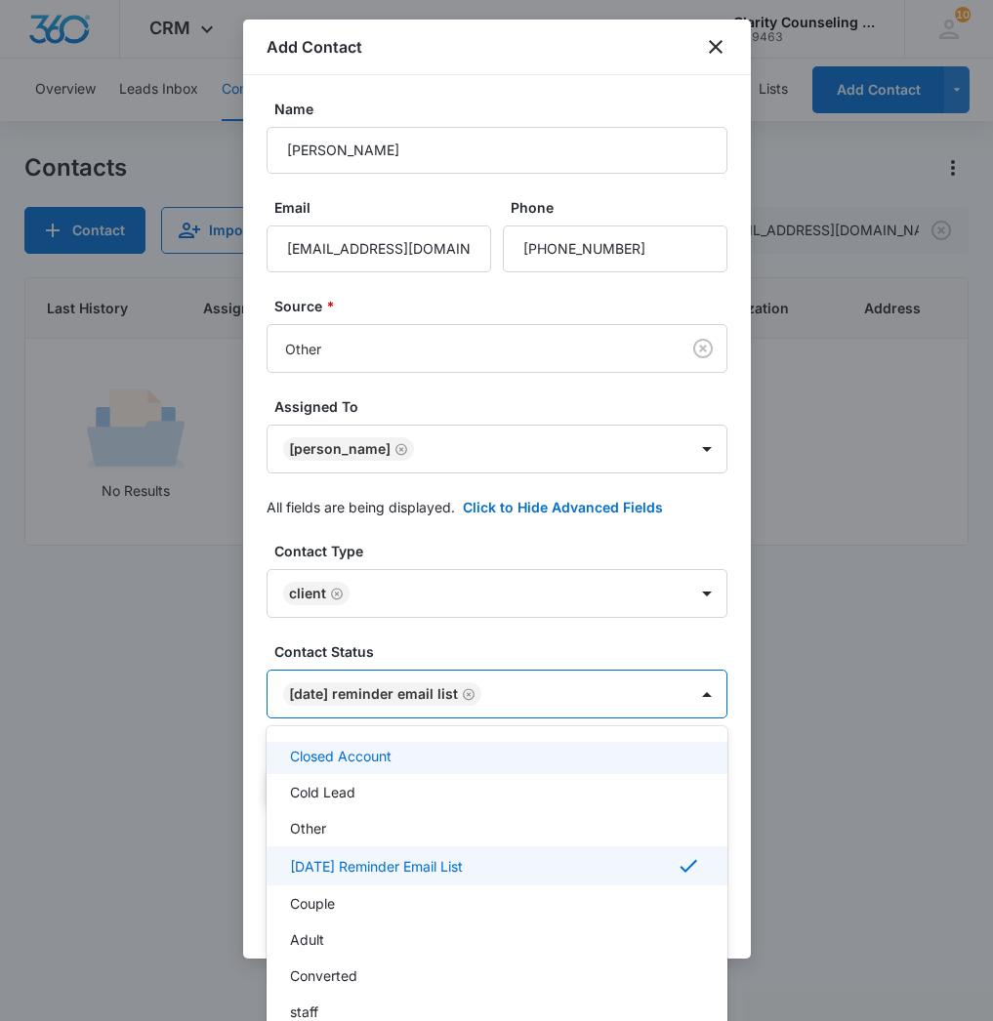
click at [690, 679] on div at bounding box center [496, 510] width 993 height 1021
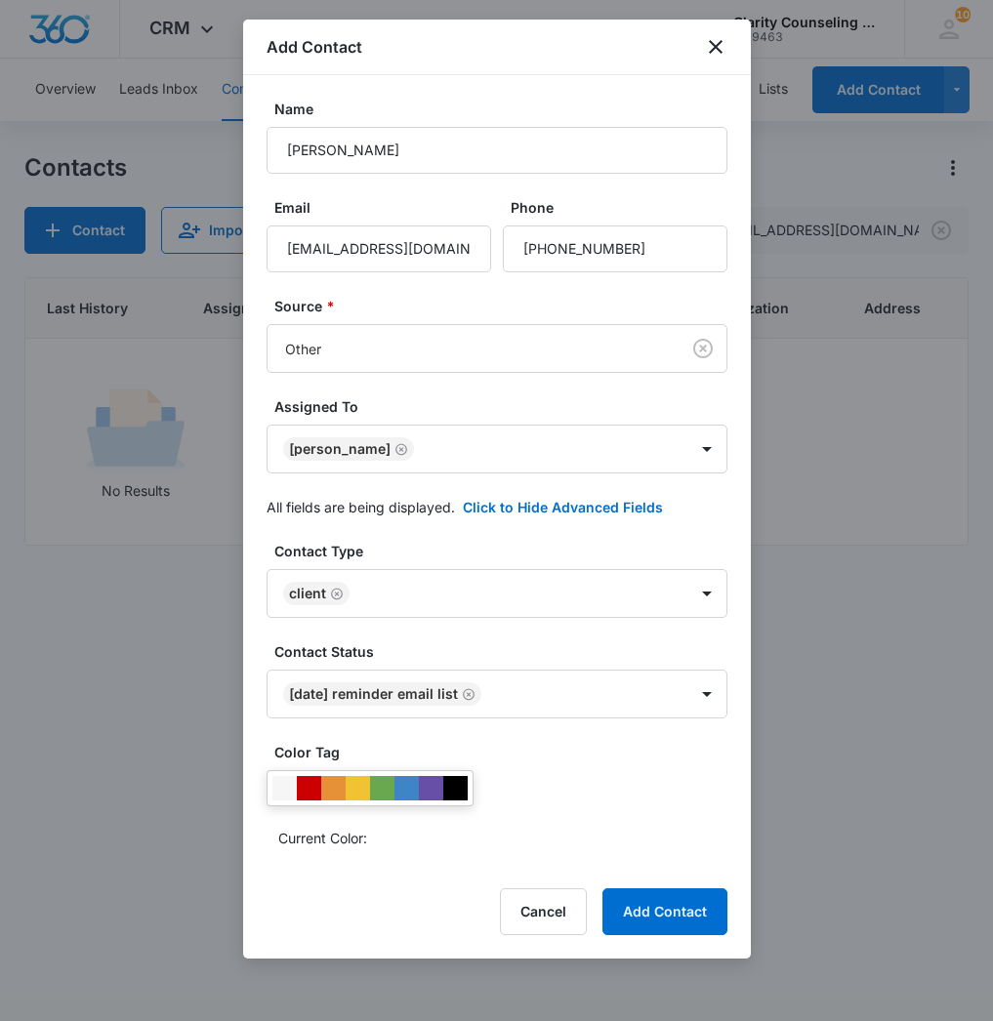
scroll to position [0, 0]
drag, startPoint x: 652, startPoint y: 920, endPoint x: 503, endPoint y: 859, distance: 161.2
click at [652, 920] on button "Add Contact" at bounding box center [664, 912] width 125 height 47
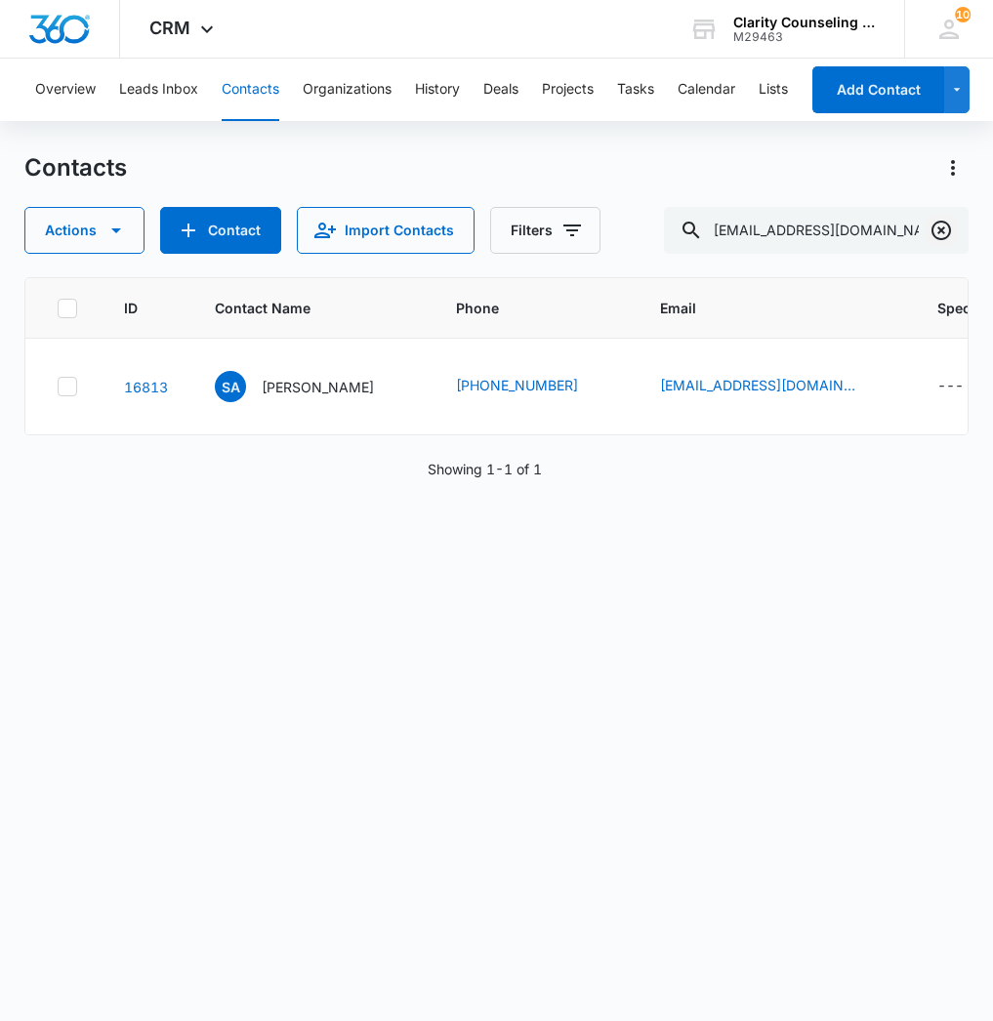
click at [928, 227] on button "Clear" at bounding box center [941, 230] width 31 height 31
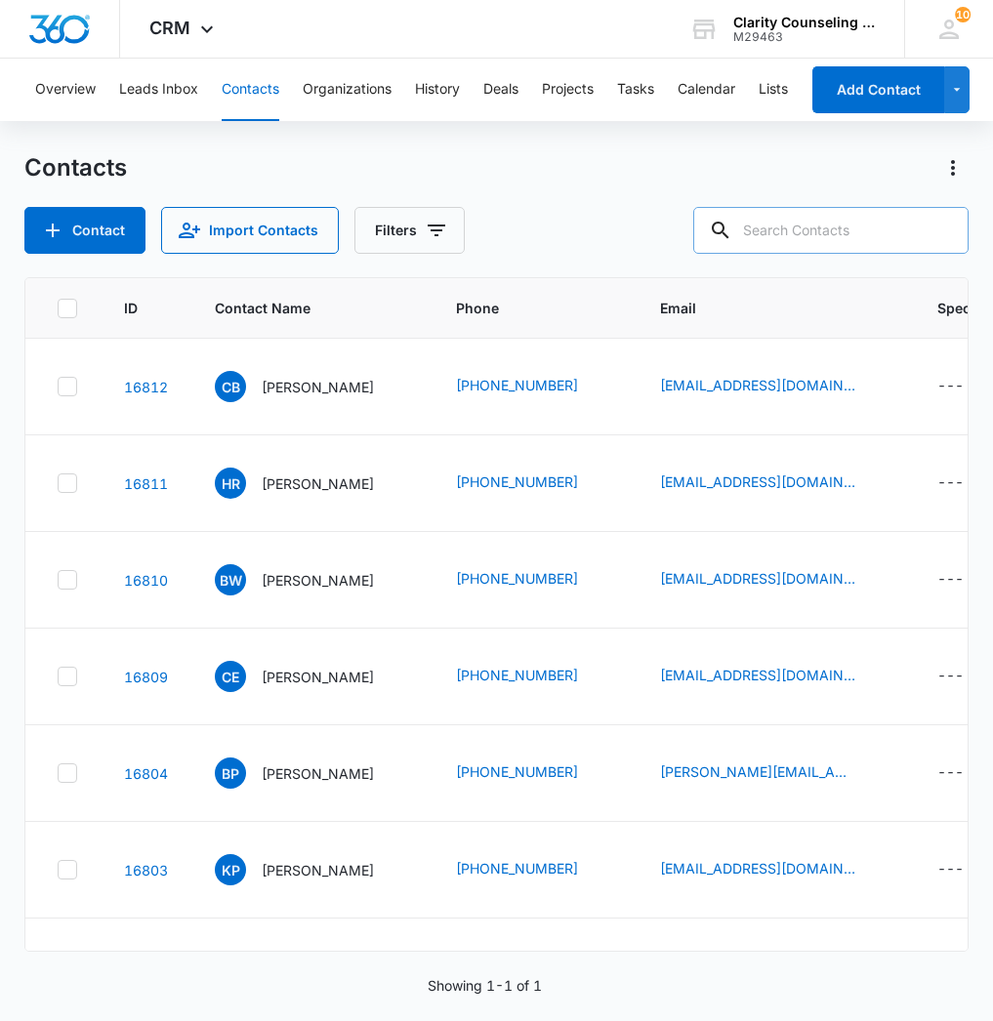
paste input "[EMAIL_ADDRESS][DOMAIN_NAME]"
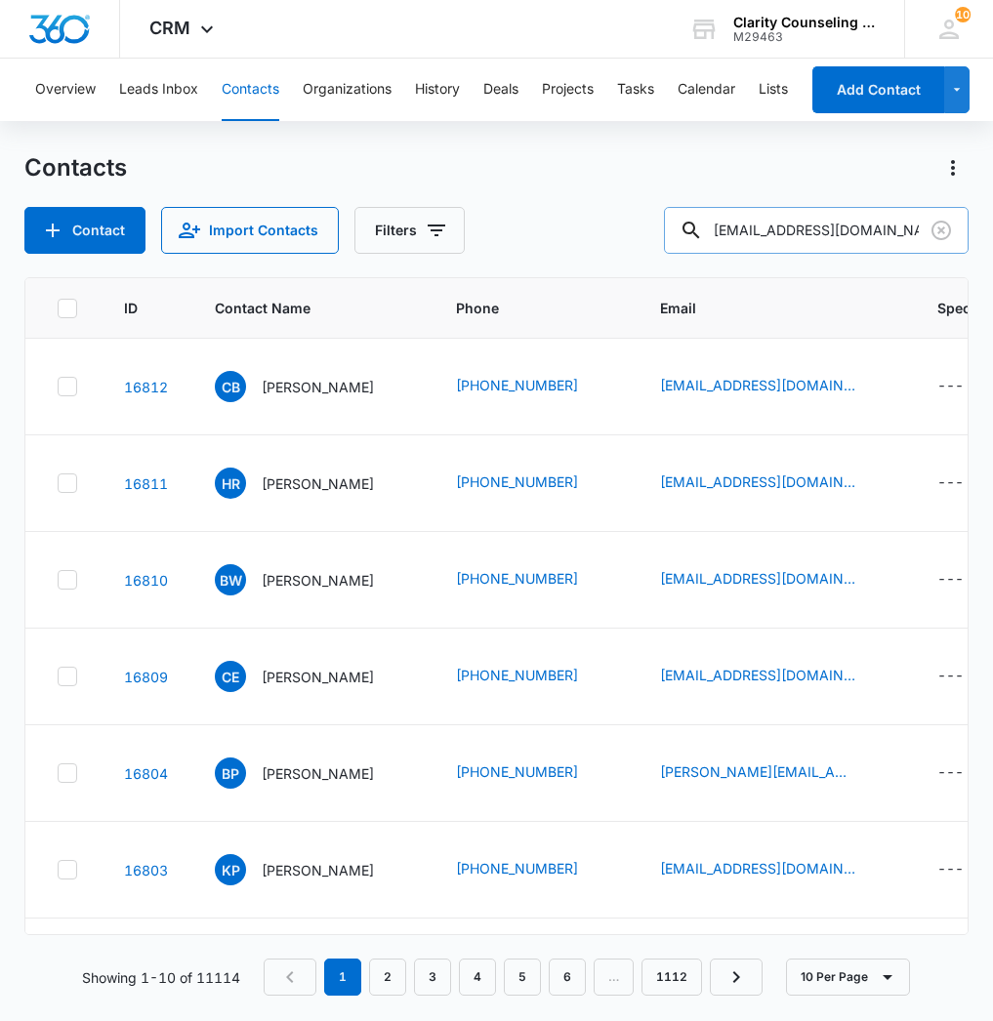
type input "[EMAIL_ADDRESS][DOMAIN_NAME]"
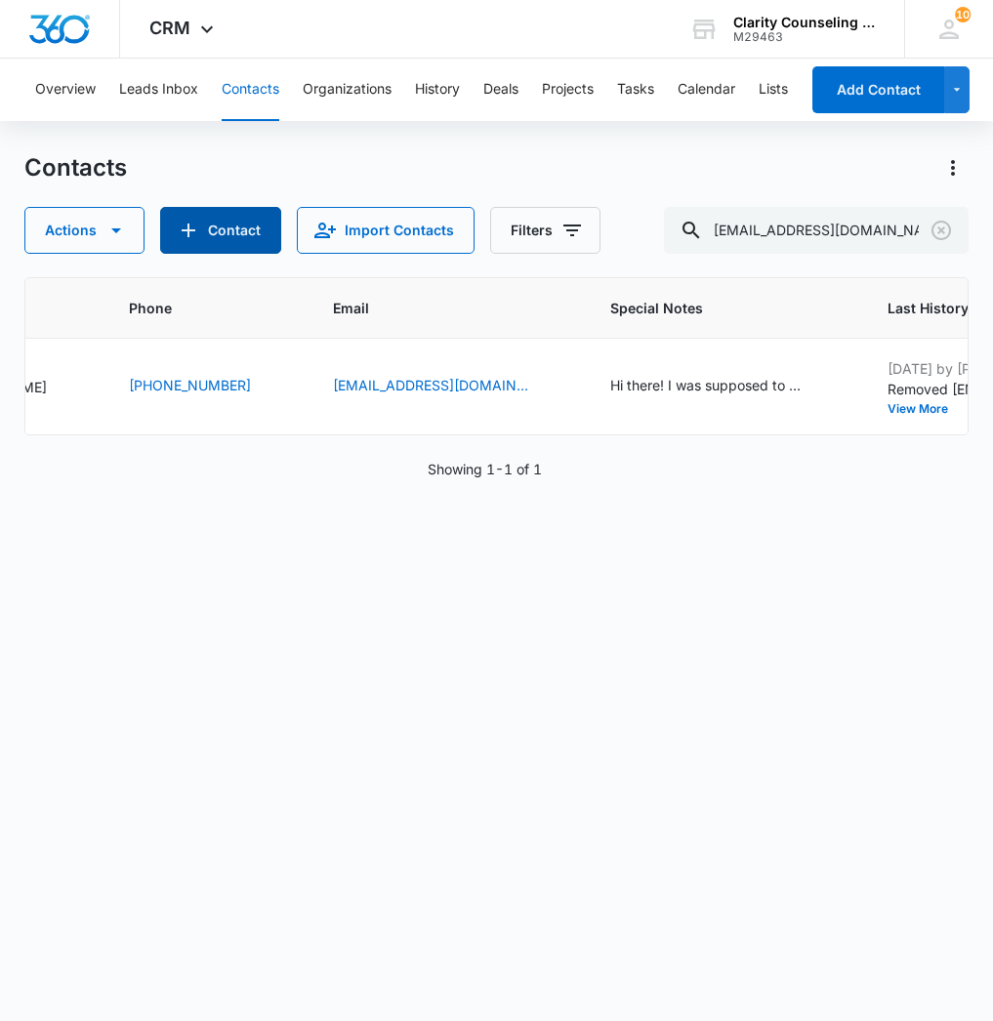
scroll to position [0, 326]
click at [954, 233] on button "Clear" at bounding box center [941, 230] width 31 height 31
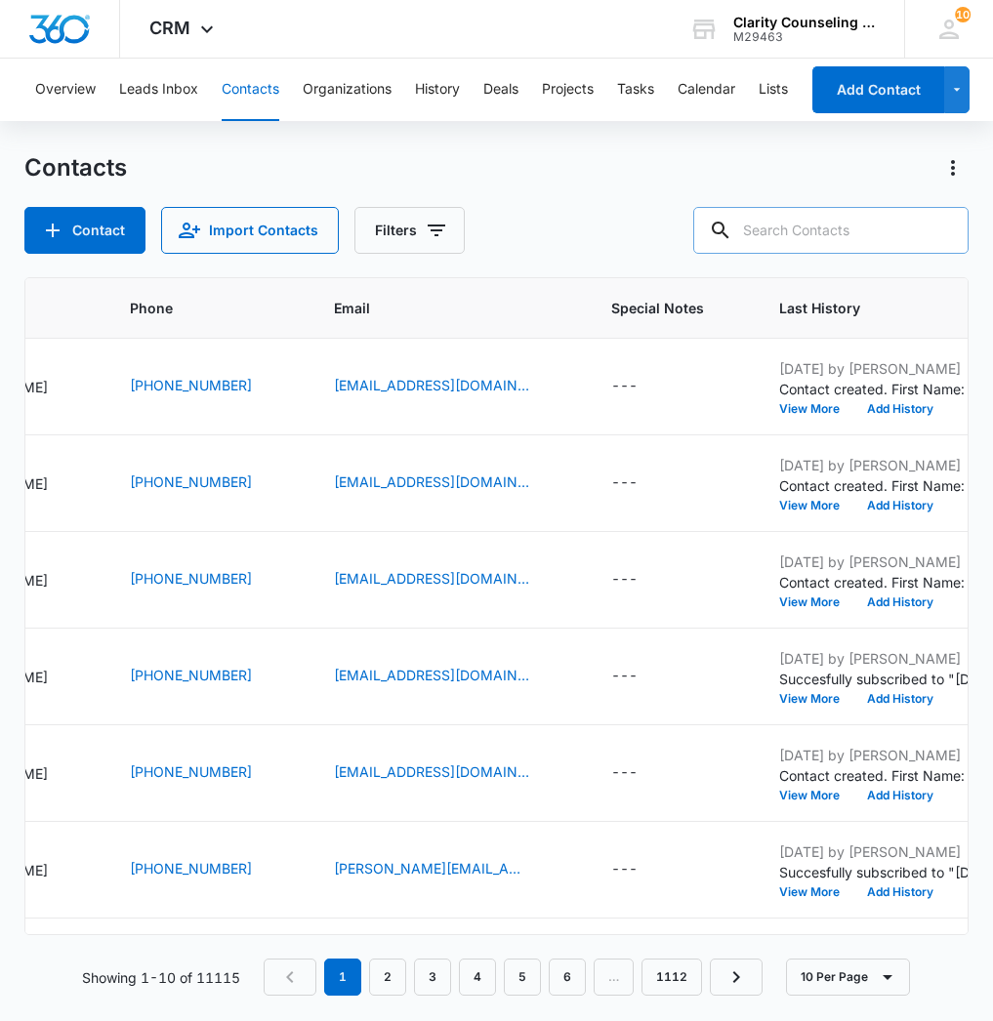
paste input "[EMAIL_ADDRESS][DOMAIN_NAME]"
type input "[EMAIL_ADDRESS][DOMAIN_NAME]"
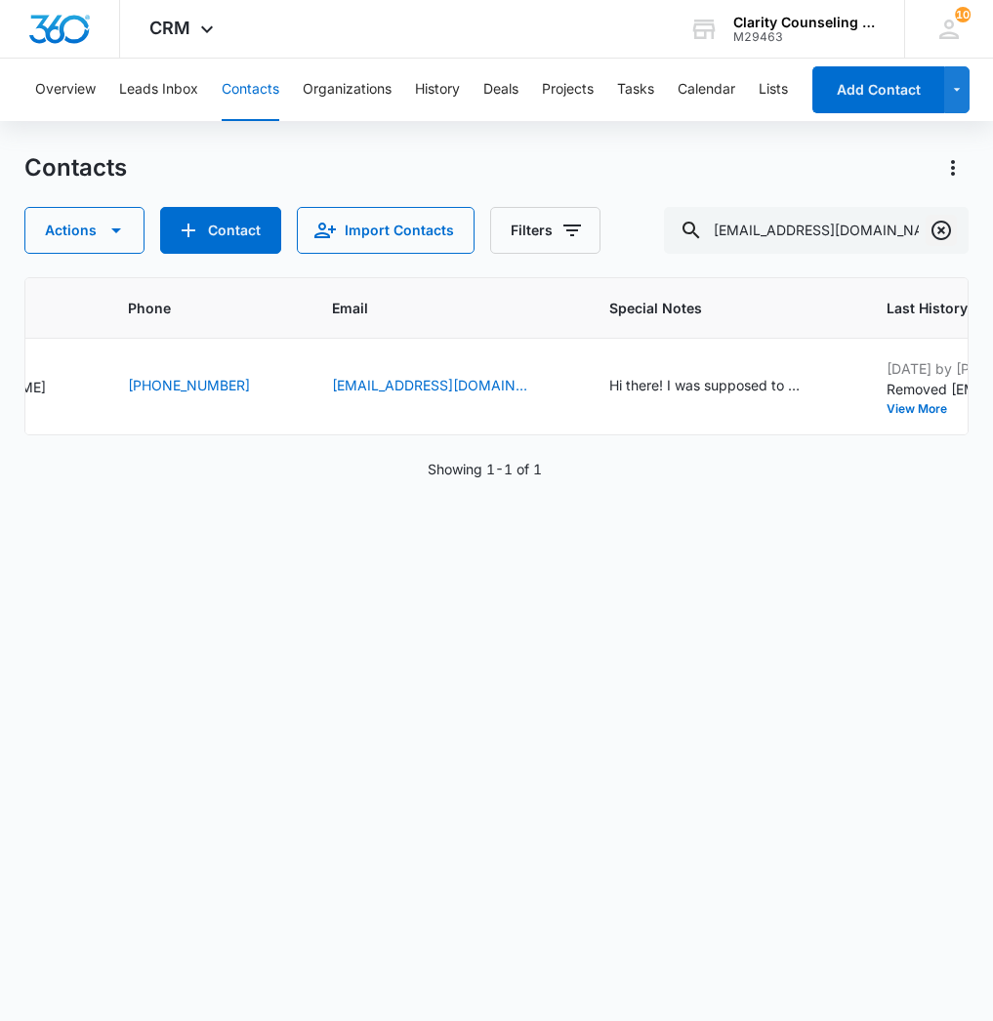
click at [926, 227] on button "Clear" at bounding box center [941, 230] width 31 height 31
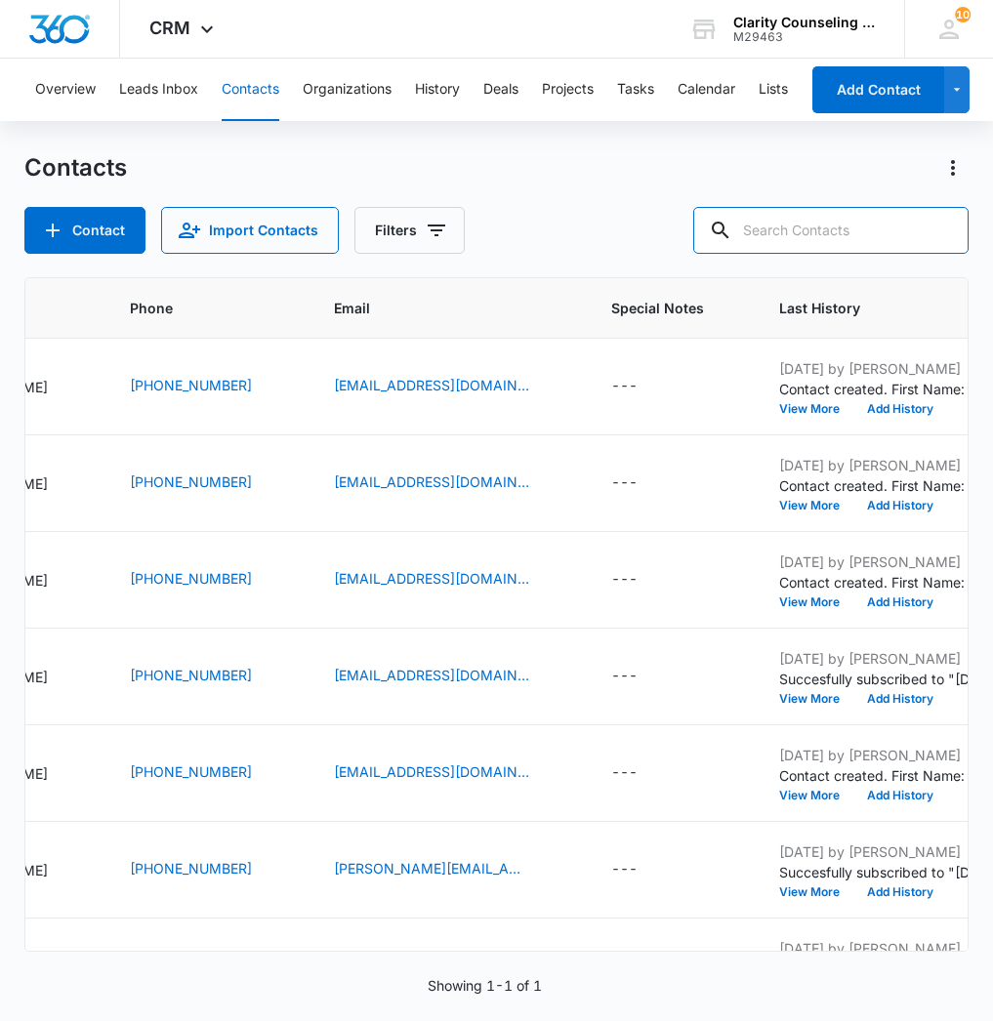
paste input "[PERSON_NAME][EMAIL_ADDRESS][DOMAIN_NAME]"
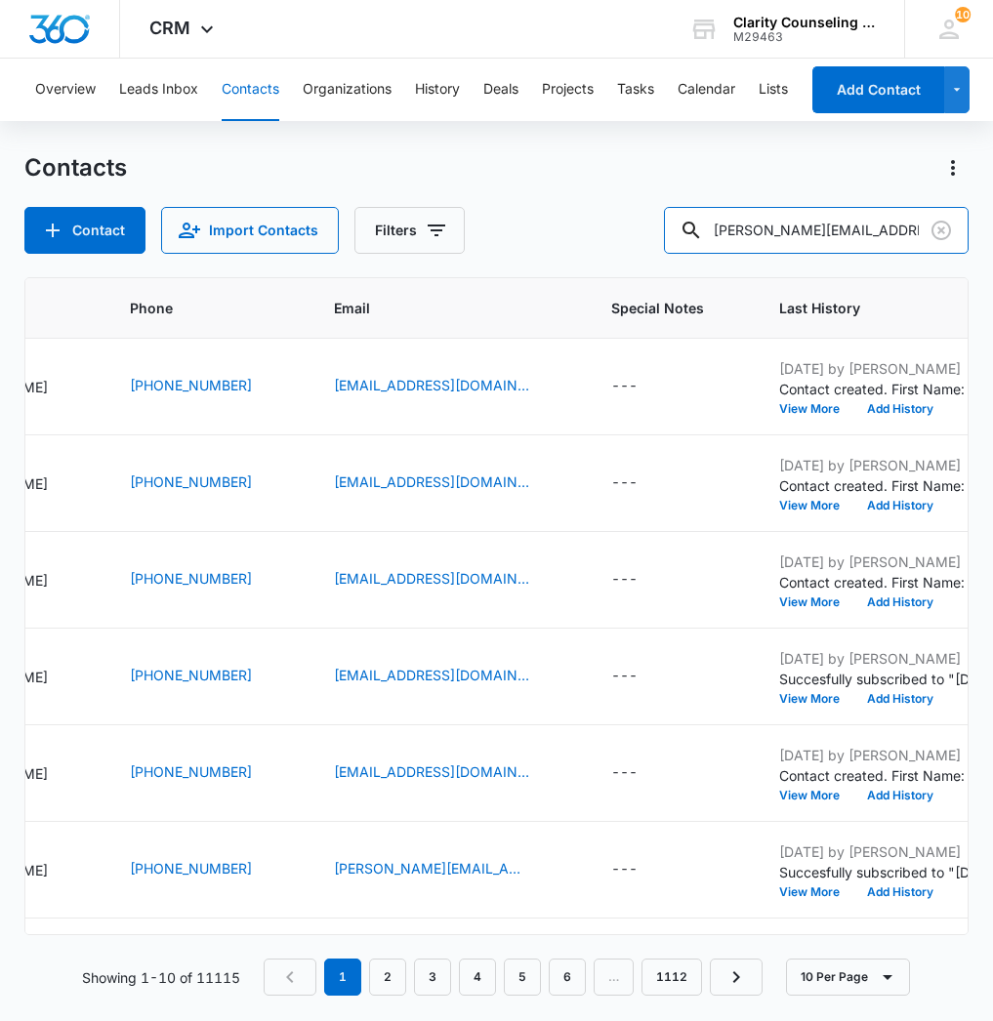
type input "[PERSON_NAME][EMAIL_ADDRESS][DOMAIN_NAME]"
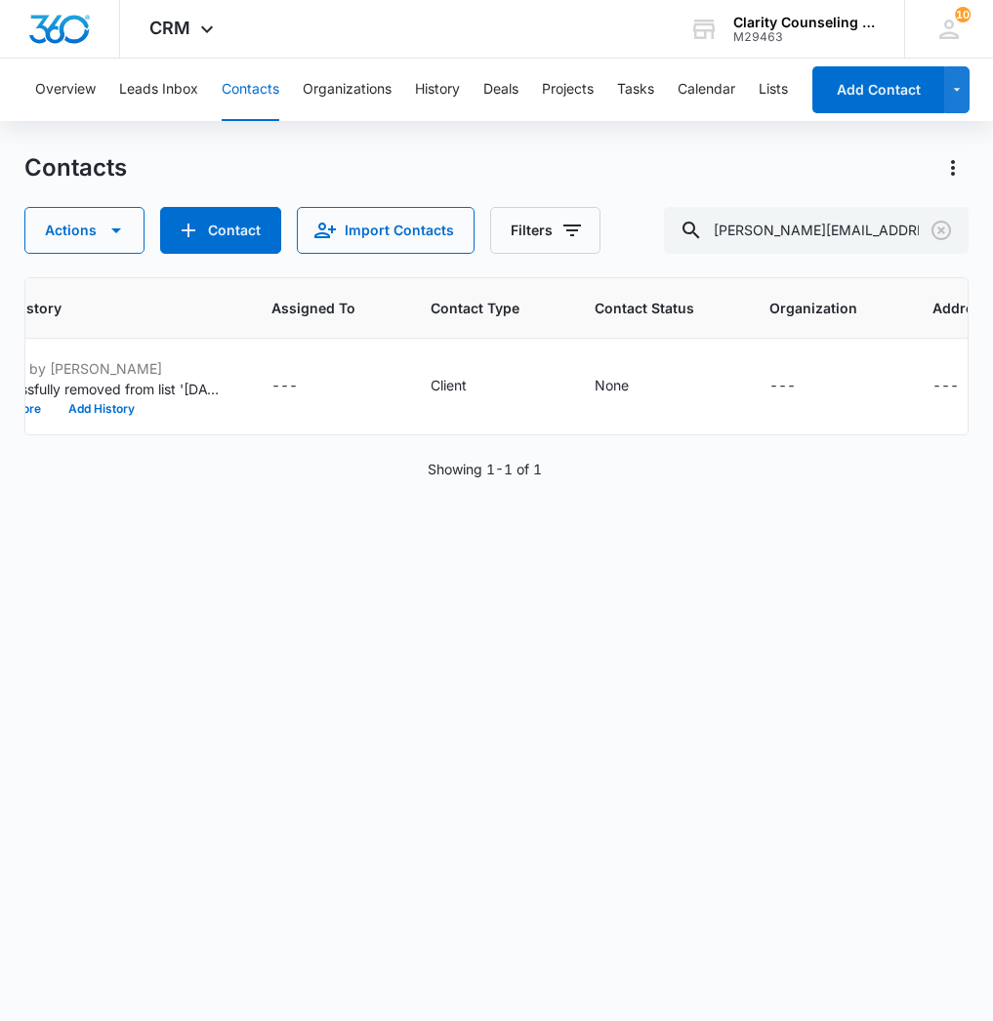
scroll to position [0, 0]
click at [945, 228] on icon "Clear" at bounding box center [941, 230] width 23 height 23
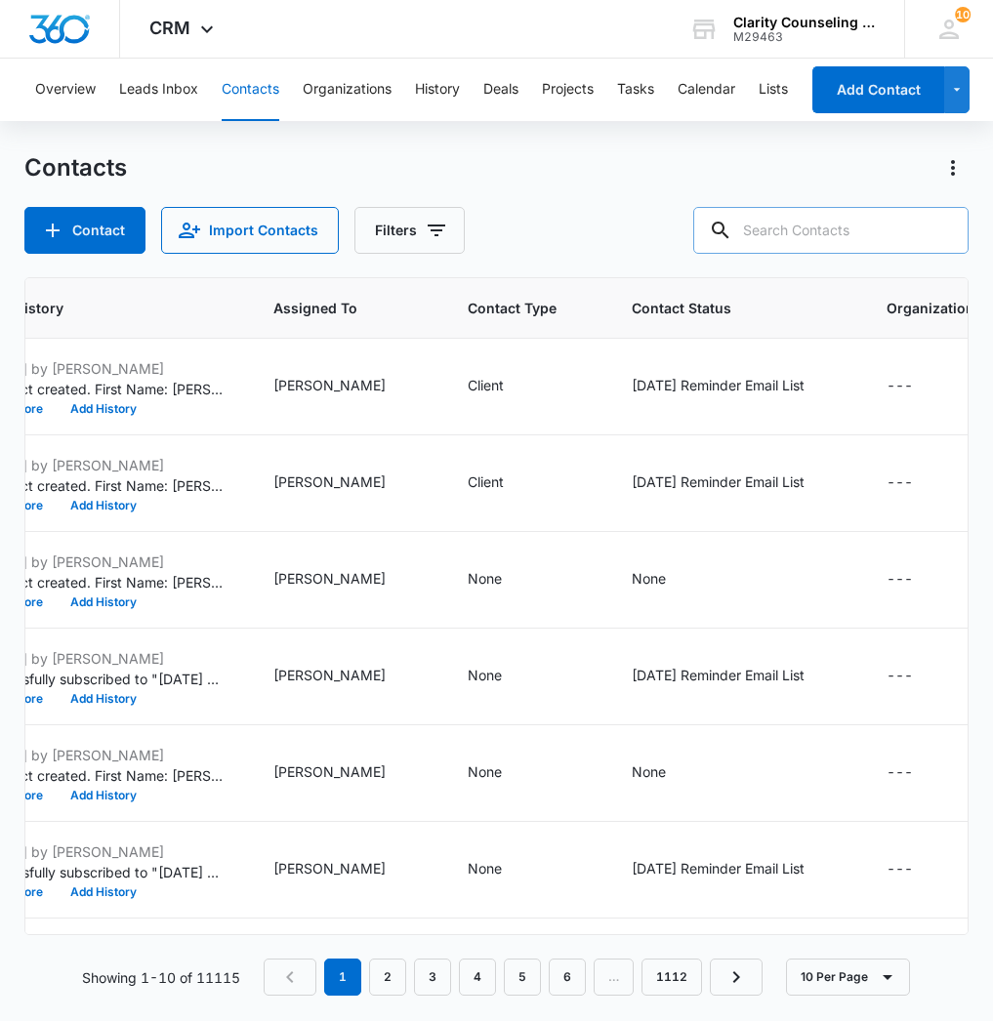
paste input "[EMAIL_ADDRESS][PERSON_NAME][DOMAIN_NAME]"
type input "[EMAIL_ADDRESS][PERSON_NAME][DOMAIN_NAME]"
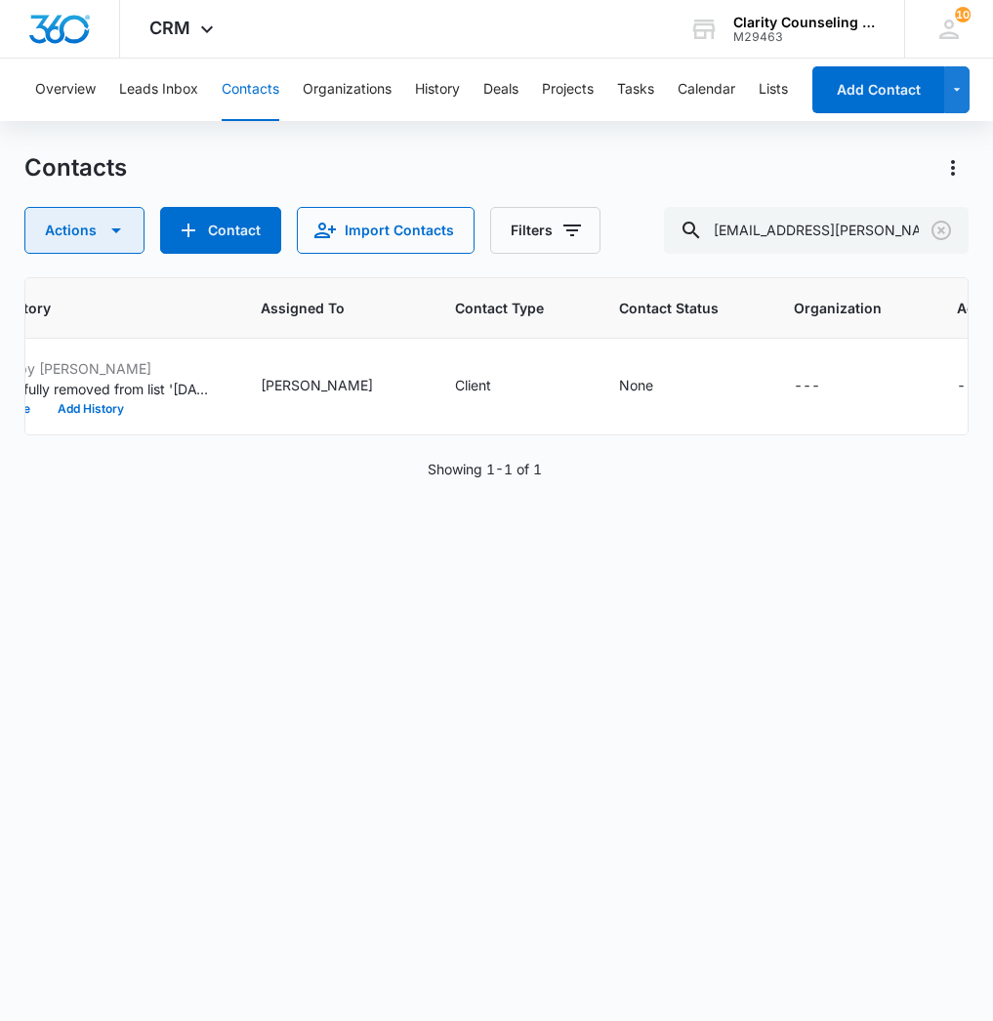
scroll to position [0, 1135]
click at [937, 228] on icon "Clear" at bounding box center [941, 230] width 23 height 23
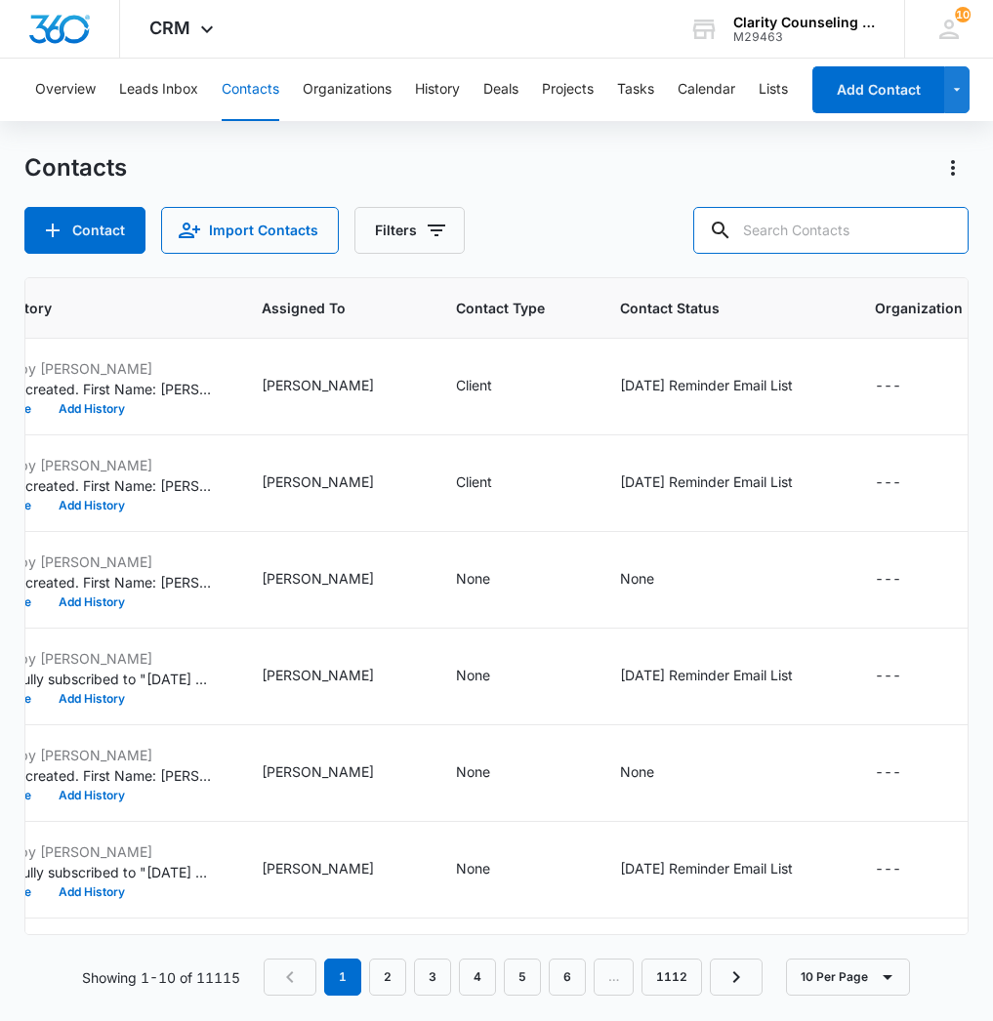
paste input "[PERSON_NAME][EMAIL_ADDRESS][PERSON_NAME][DOMAIN_NAME]"
type input "[PERSON_NAME][EMAIL_ADDRESS][PERSON_NAME][DOMAIN_NAME]"
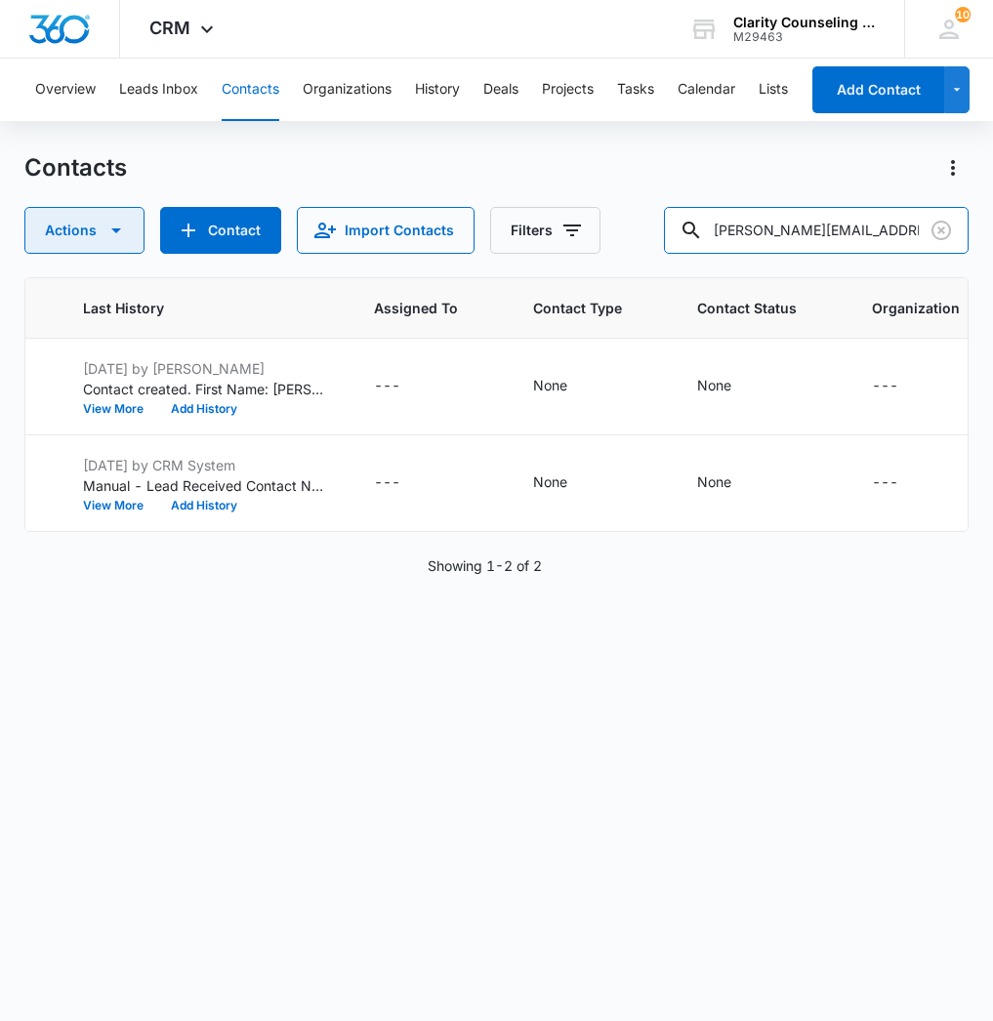
scroll to position [0, 0]
